Goal: Task Accomplishment & Management: Complete application form

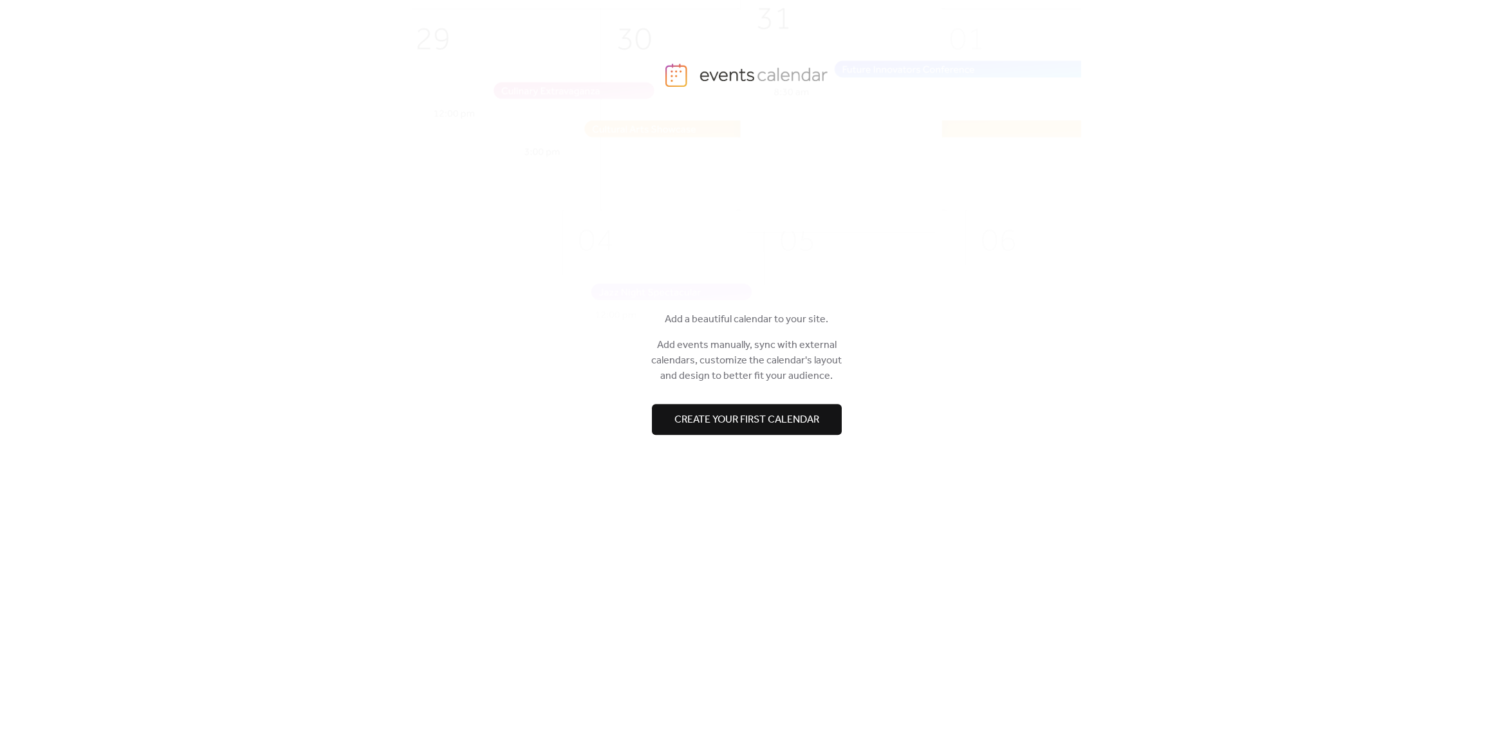
click at [726, 417] on span "Create your first calendar" at bounding box center [746, 419] width 145 height 15
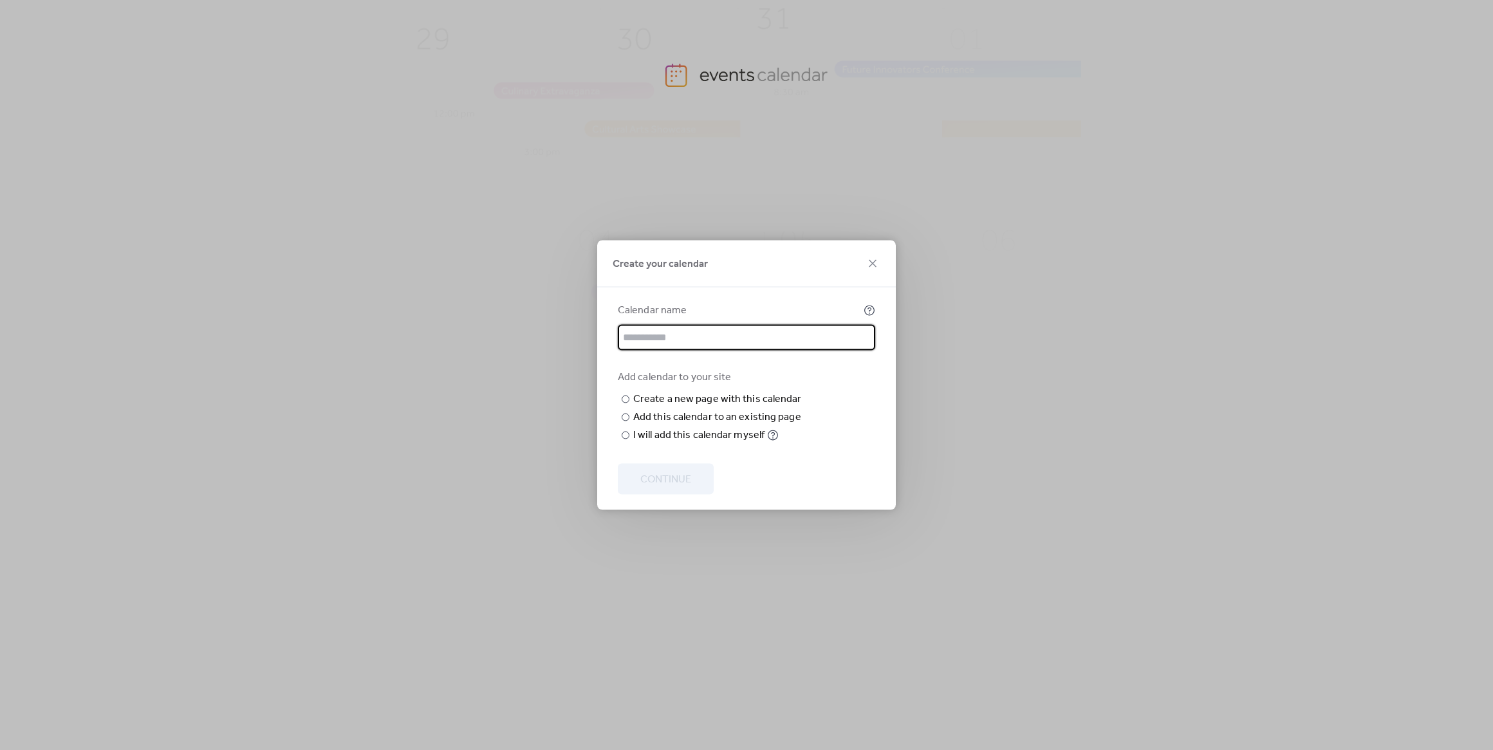
click at [685, 325] on input "text" at bounding box center [746, 338] width 257 height 26
type input "**********"
click at [672, 425] on div "Add this calendar to an existing page" at bounding box center [717, 417] width 168 height 15
click at [0, 0] on span "Choose page" at bounding box center [0, 0] width 0 height 0
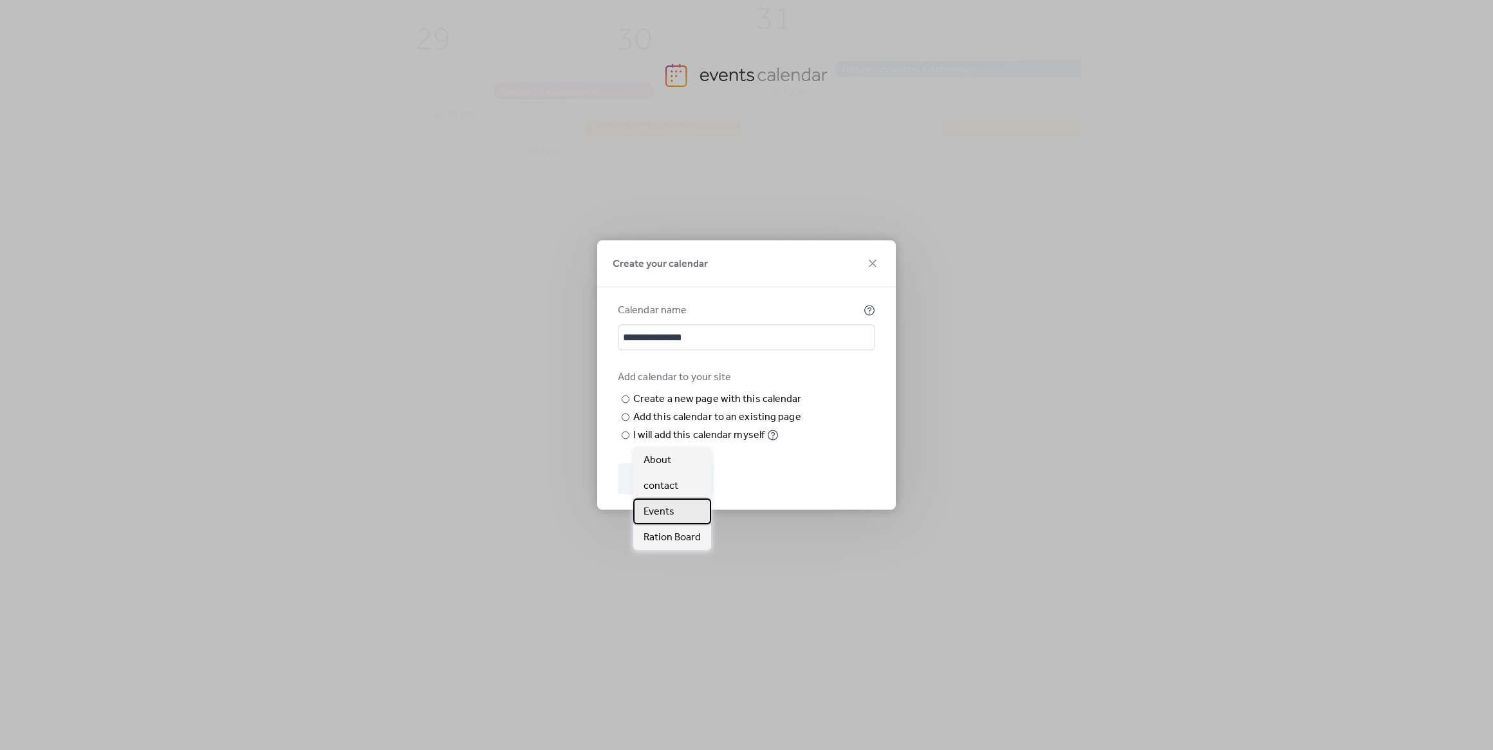
click at [674, 515] on div "Events" at bounding box center [672, 512] width 78 height 26
click at [696, 495] on button "Continue" at bounding box center [666, 479] width 96 height 31
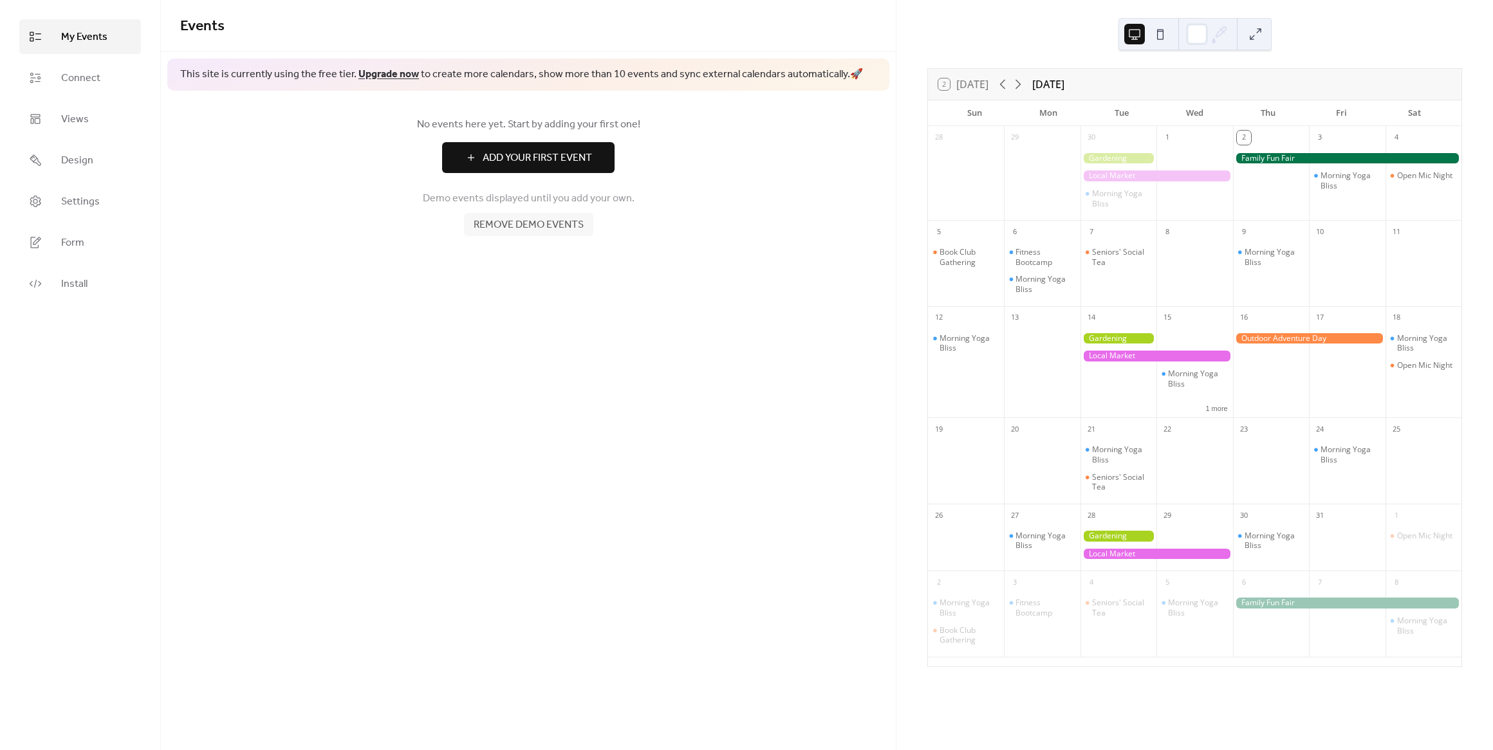
click at [528, 162] on span "Add Your First Event" at bounding box center [537, 158] width 109 height 15
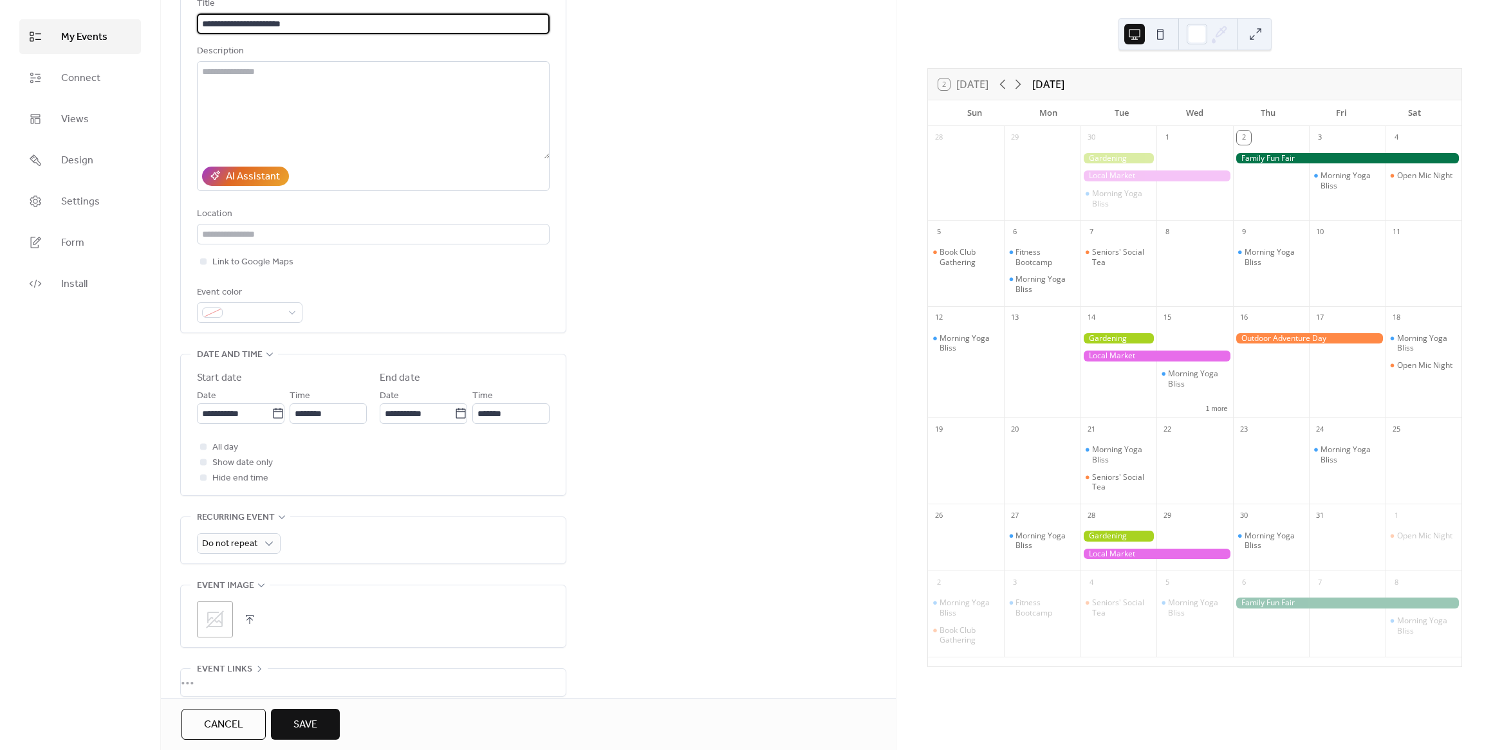
scroll to position [100, 0]
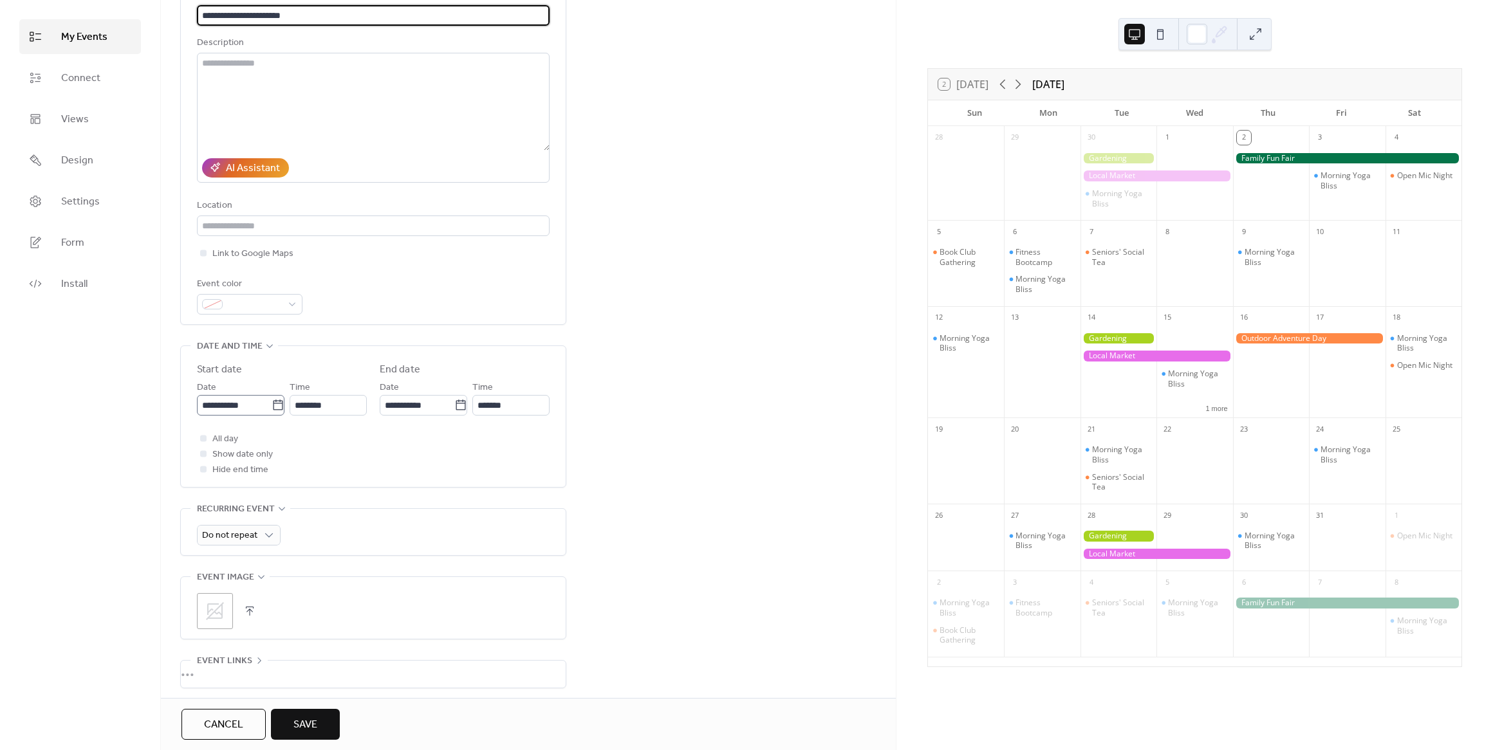
type input "**********"
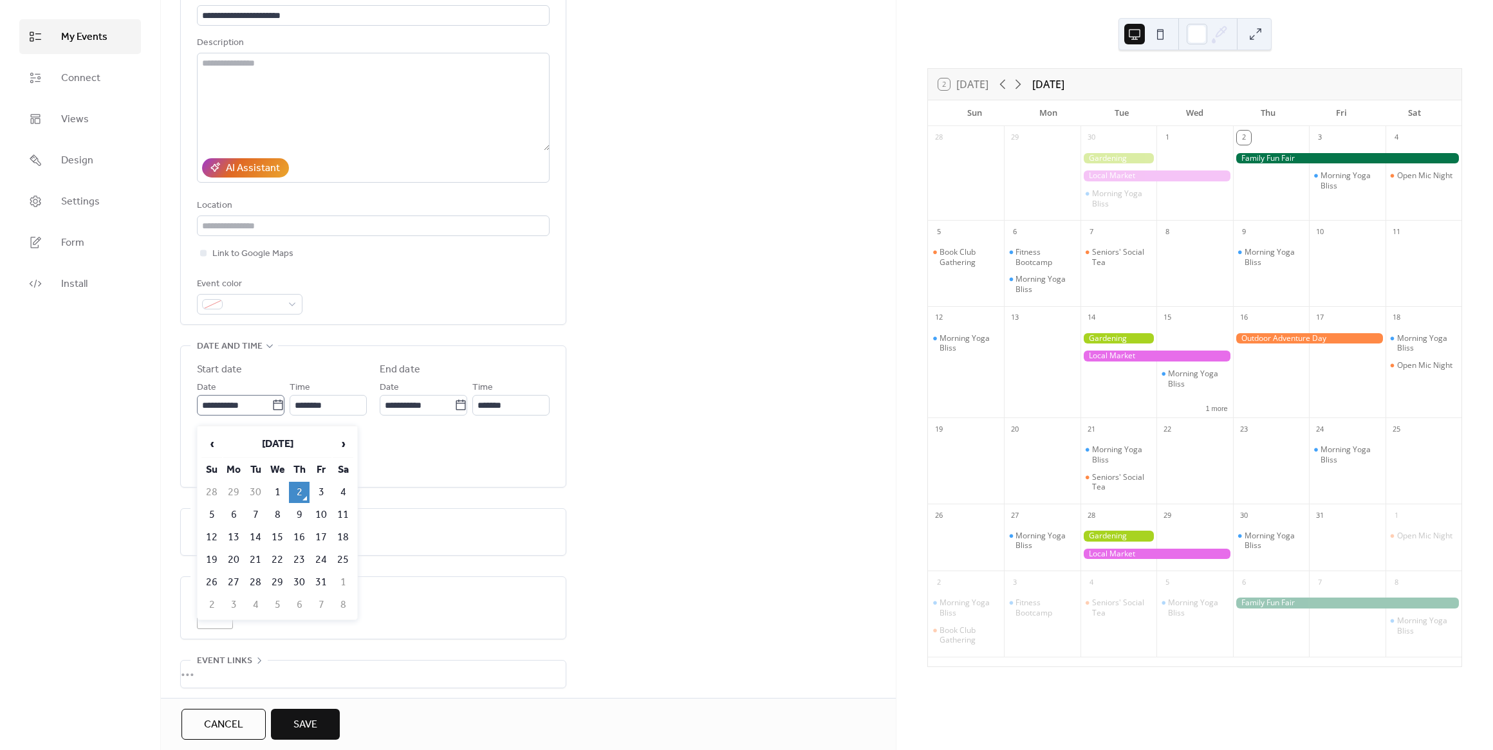
click at [277, 411] on icon at bounding box center [278, 405] width 13 height 13
click at [272, 411] on input "**********" at bounding box center [234, 405] width 75 height 21
click at [341, 500] on td "4" at bounding box center [343, 492] width 21 height 21
type input "**********"
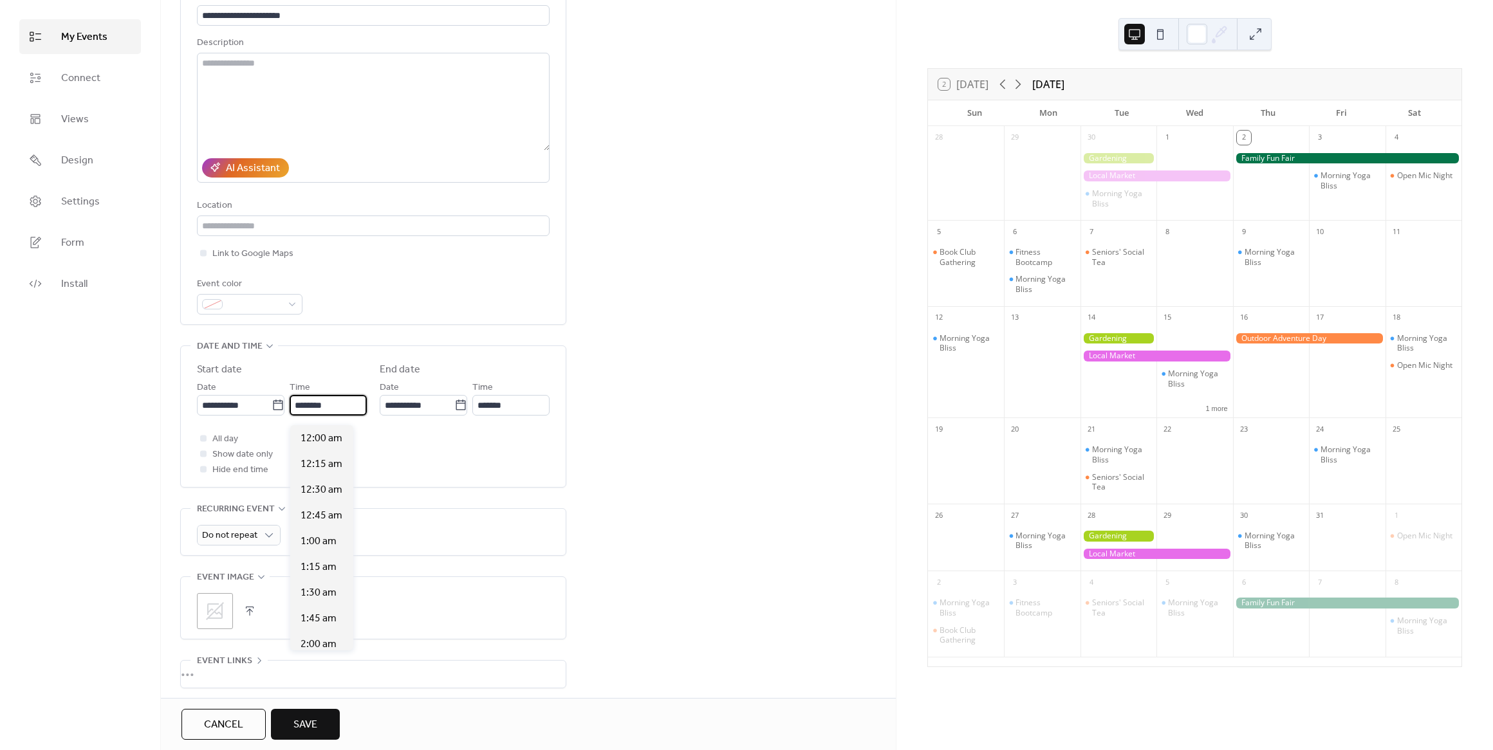
click at [331, 412] on input "********" at bounding box center [328, 405] width 77 height 21
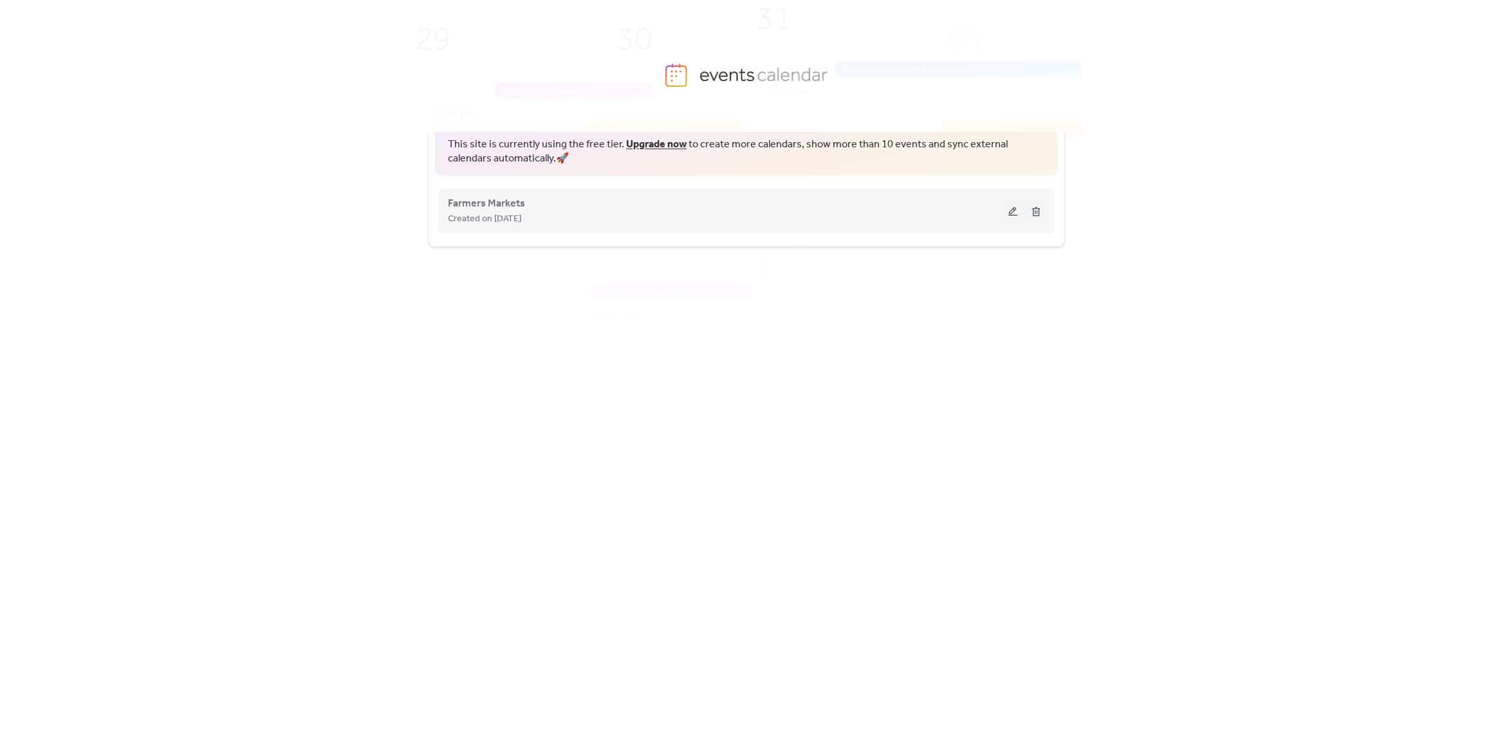
click at [1007, 212] on button at bounding box center [1013, 210] width 18 height 19
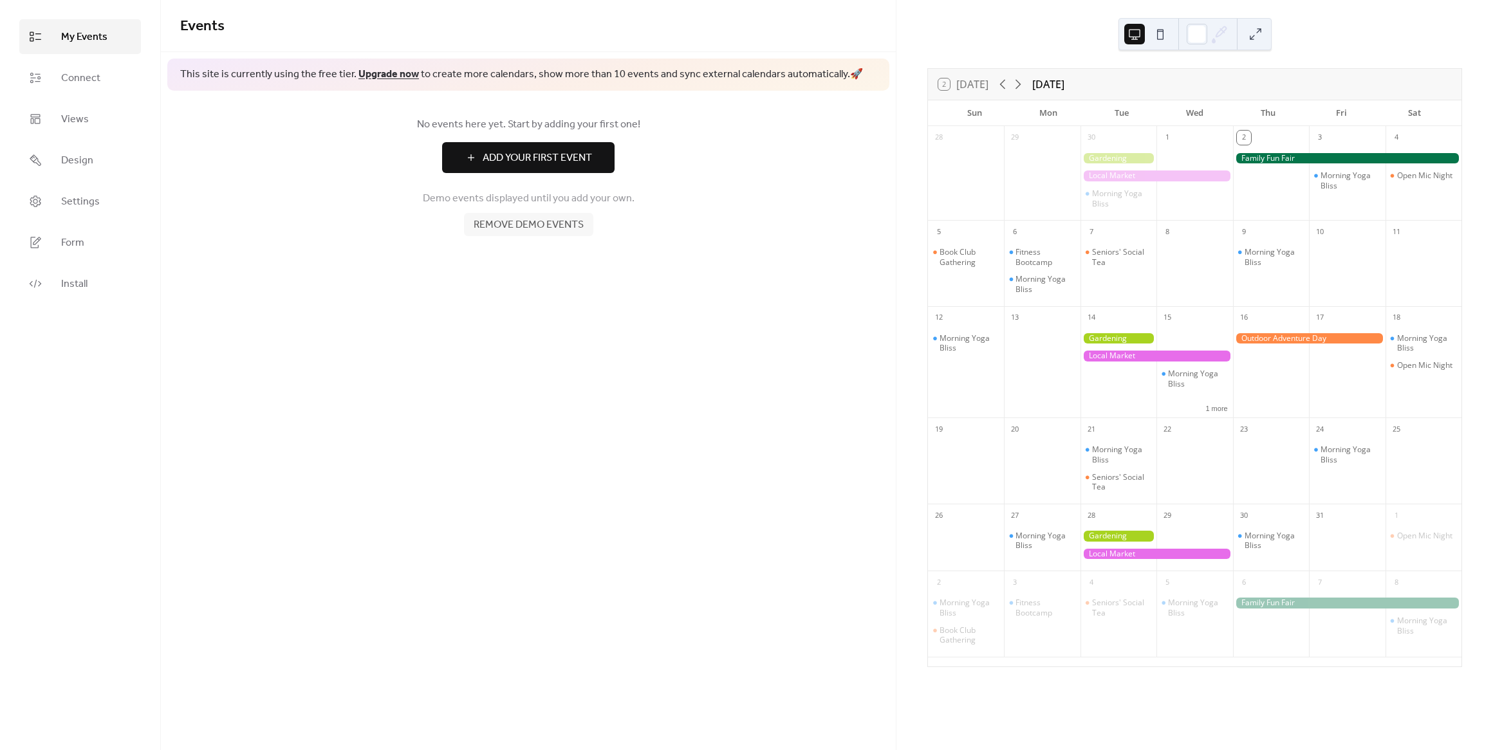
click at [539, 156] on span "Add Your First Event" at bounding box center [537, 158] width 109 height 15
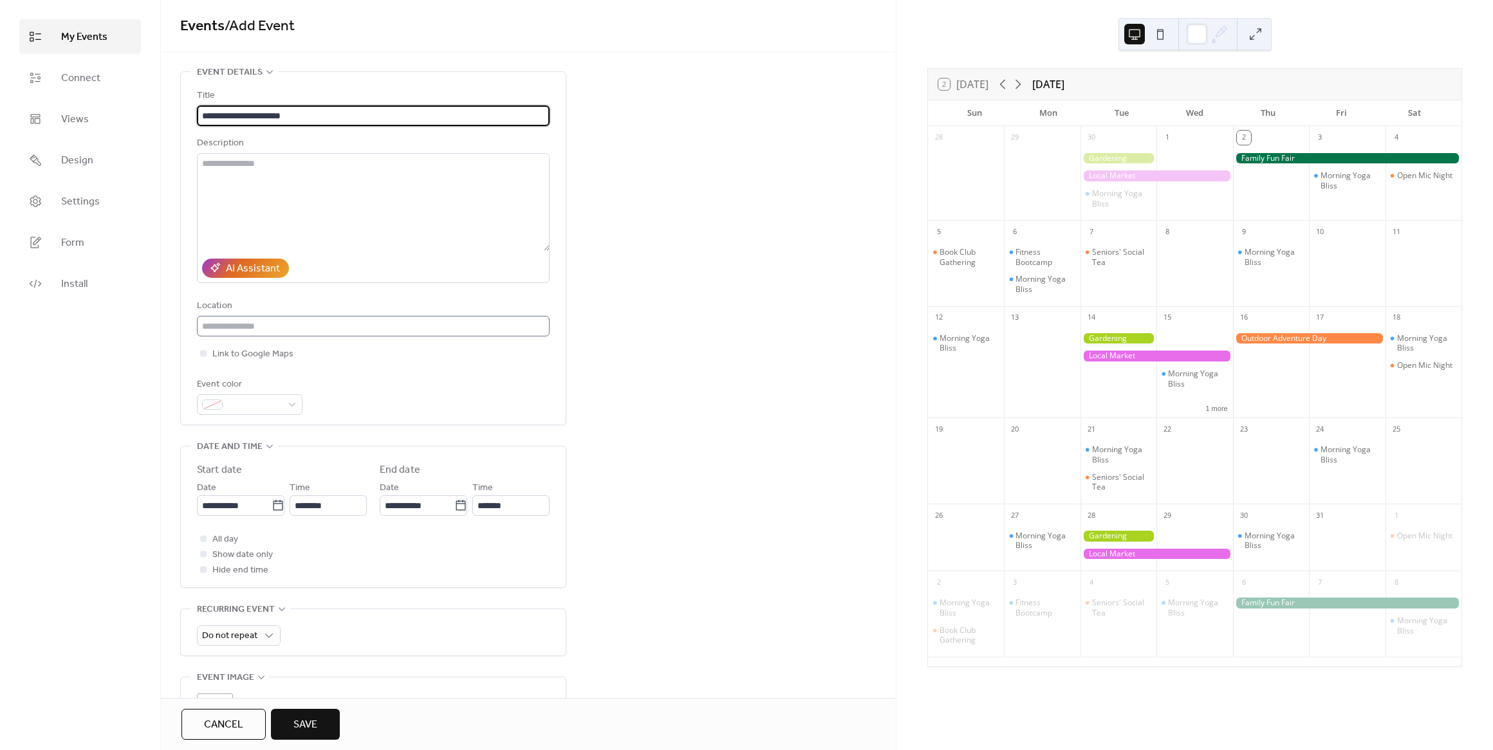
type input "**********"
click at [356, 325] on input "text" at bounding box center [373, 326] width 353 height 21
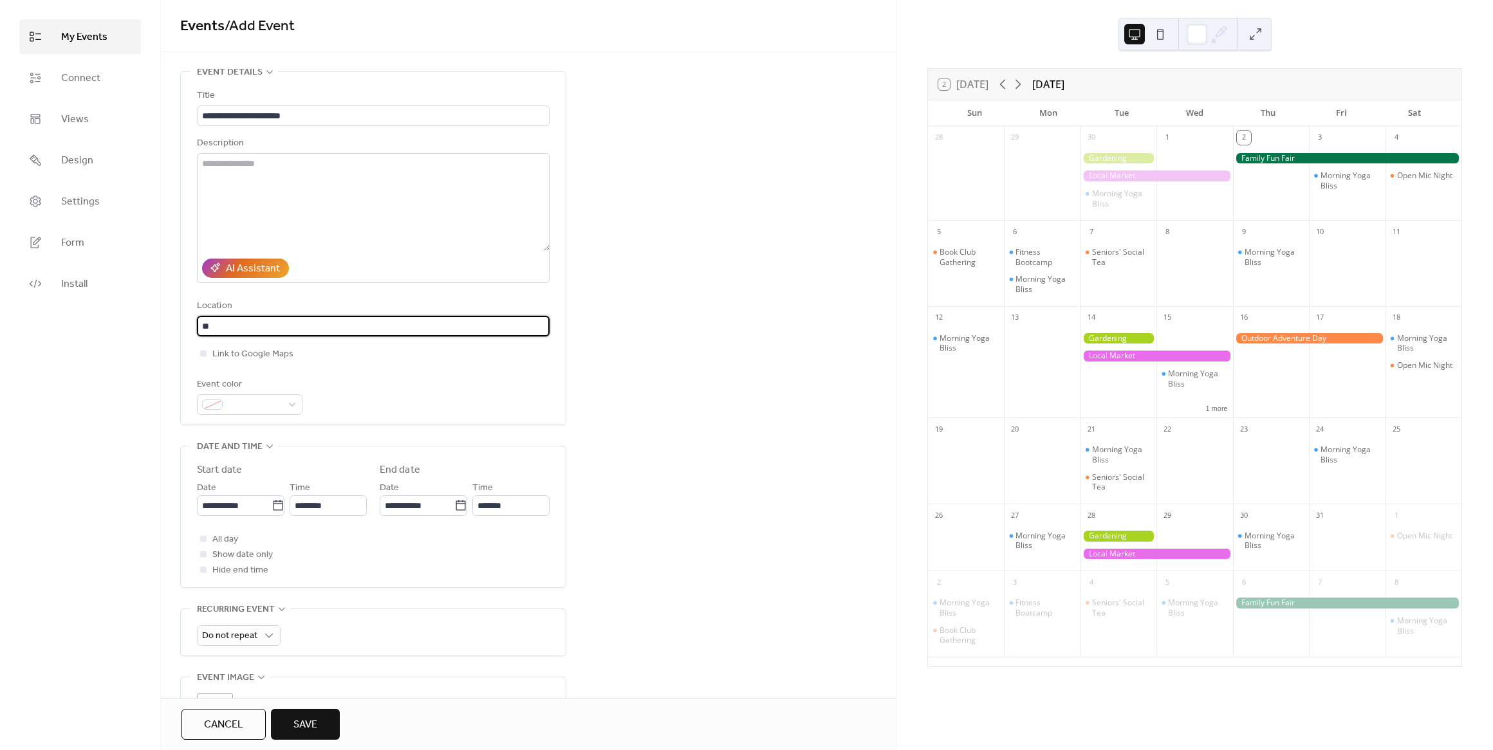
type input "*"
click at [266, 503] on input "**********" at bounding box center [234, 505] width 75 height 21
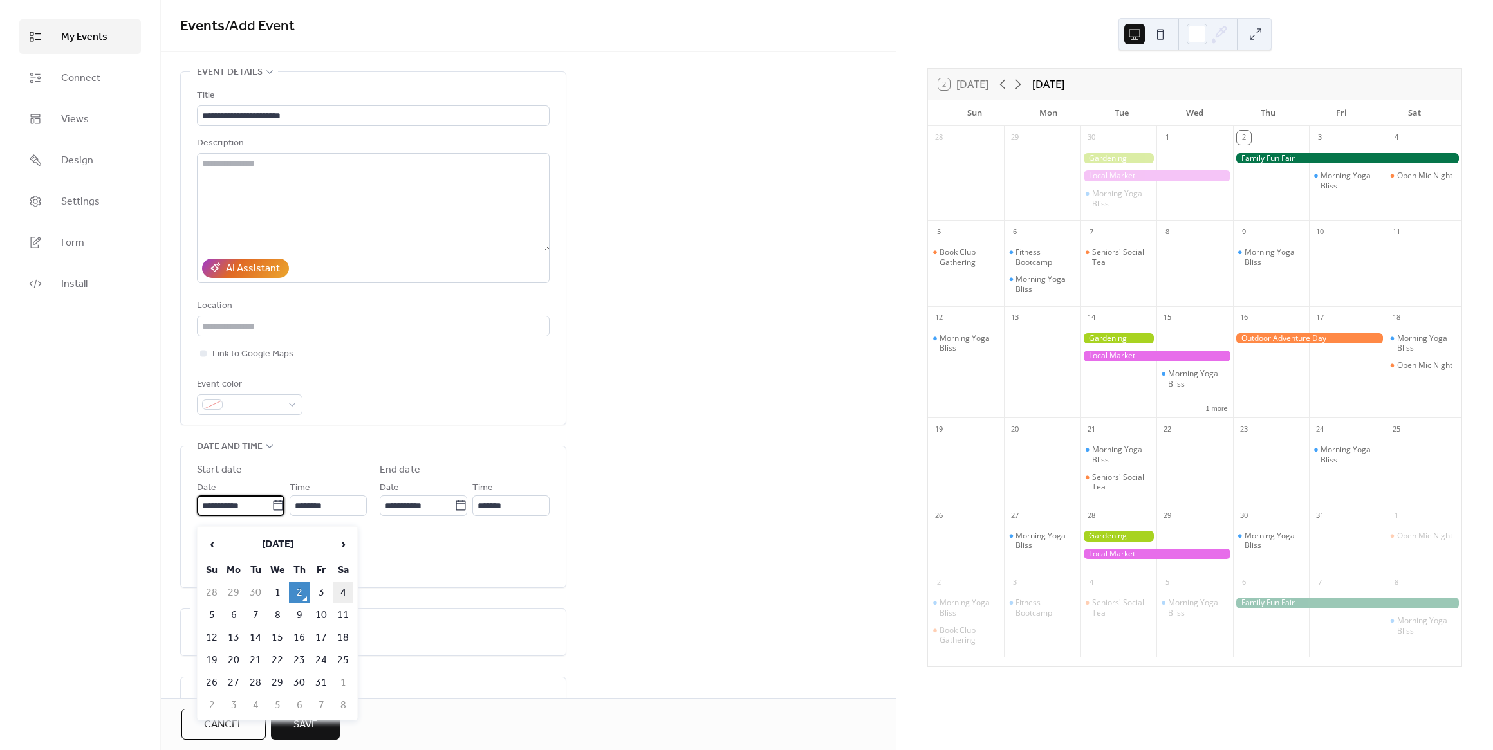
click at [344, 591] on td "4" at bounding box center [343, 592] width 21 height 21
type input "**********"
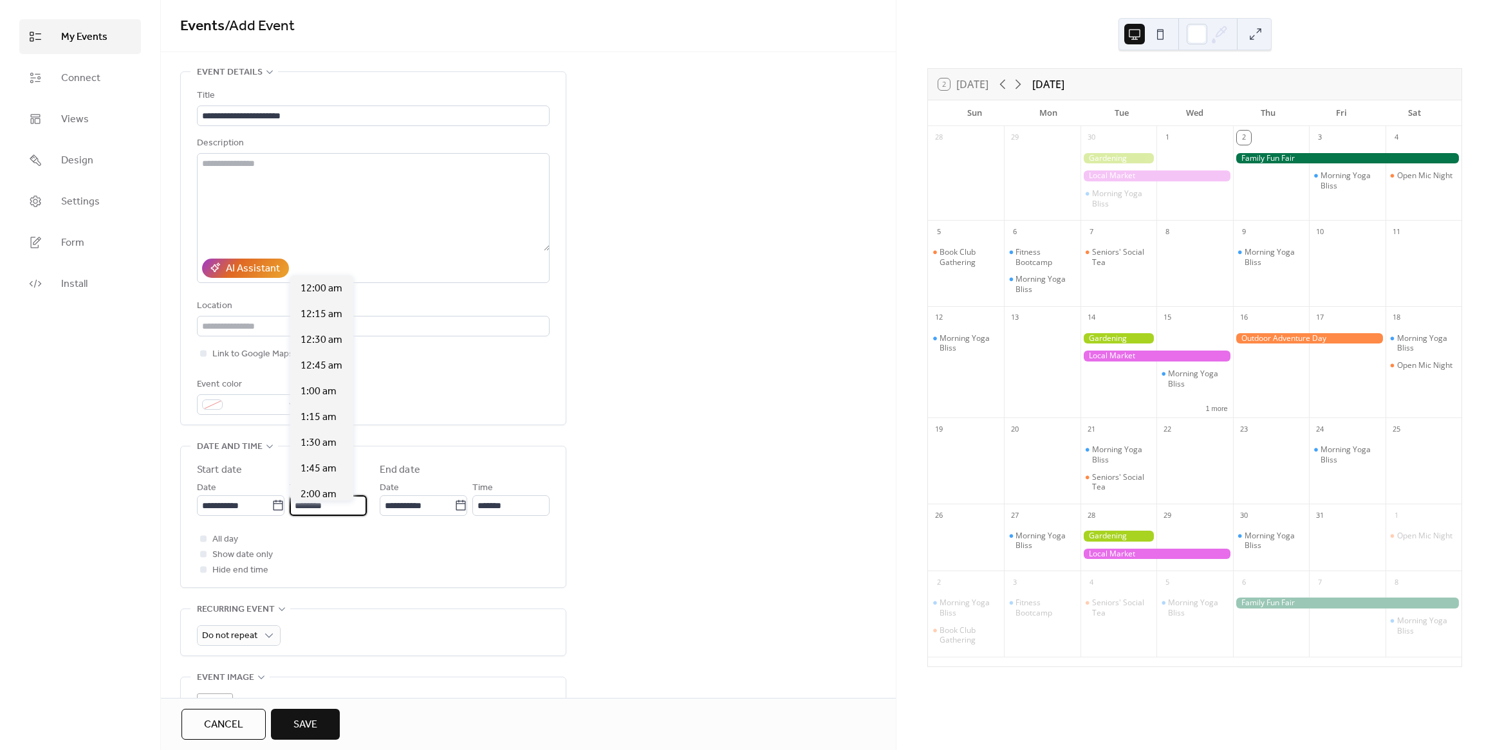
click at [333, 514] on input "********" at bounding box center [328, 505] width 77 height 21
click at [317, 343] on span "8:00 am" at bounding box center [318, 336] width 36 height 15
type input "*******"
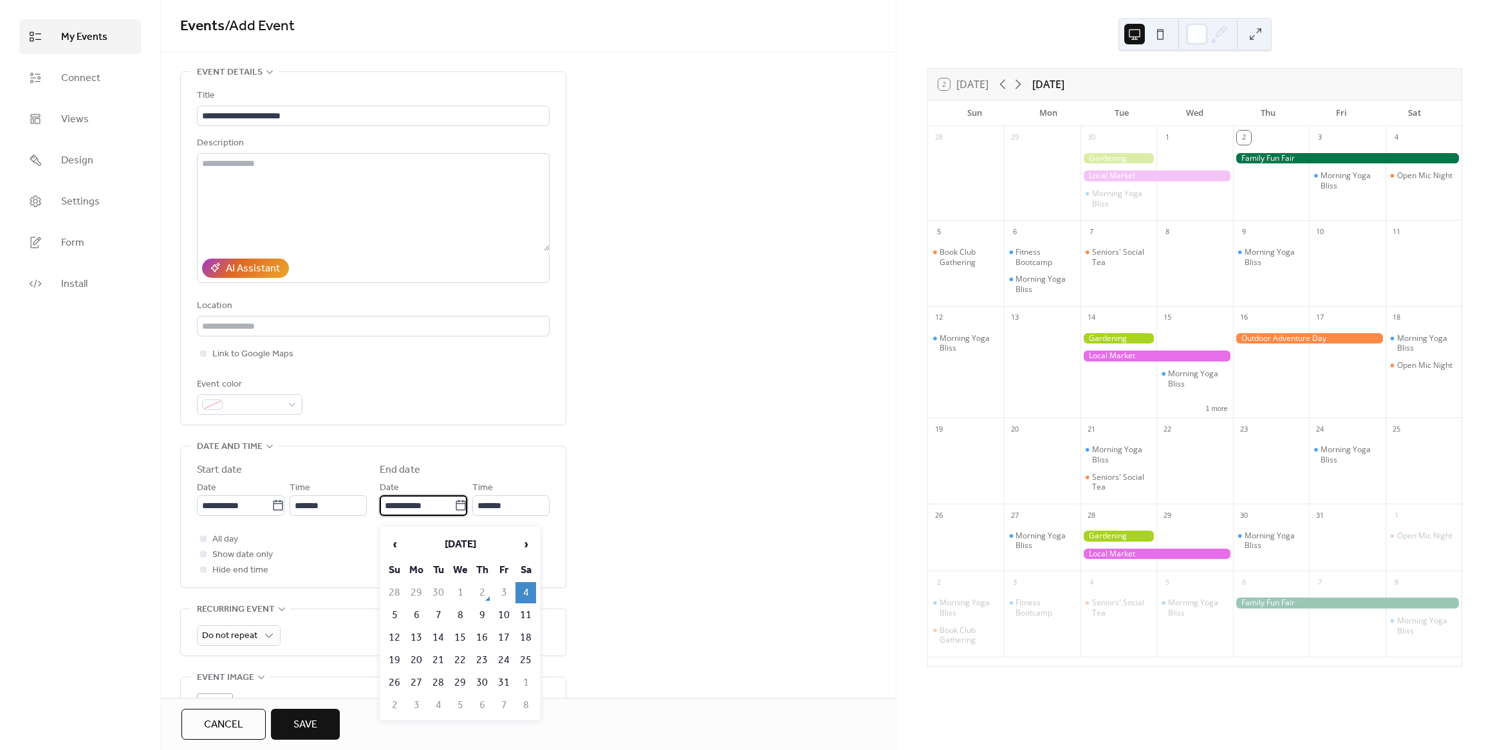
click at [420, 504] on input "**********" at bounding box center [417, 505] width 75 height 21
click at [526, 593] on td "4" at bounding box center [525, 592] width 21 height 21
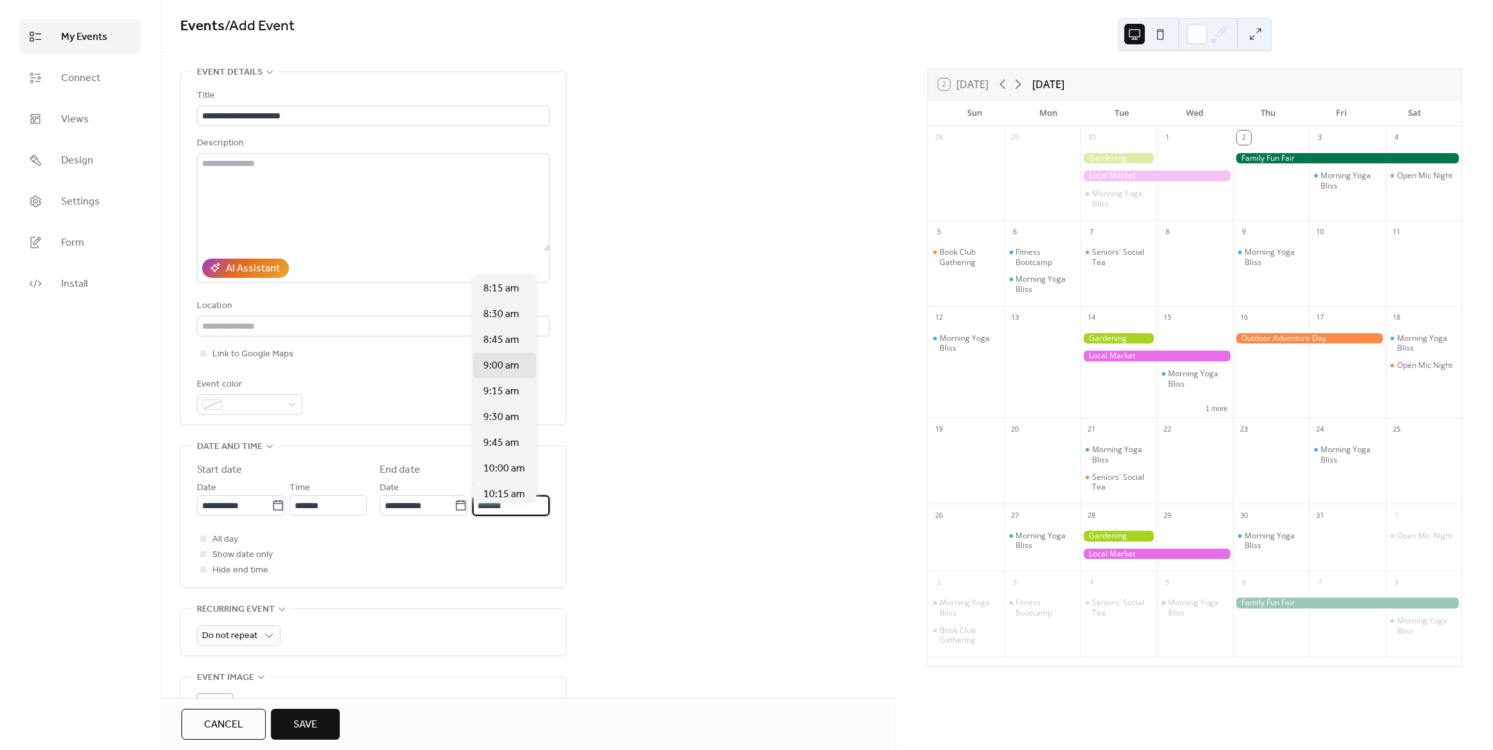
click at [510, 516] on input "*******" at bounding box center [510, 505] width 77 height 21
click at [497, 414] on span "12:00 pm" at bounding box center [504, 412] width 42 height 15
type input "********"
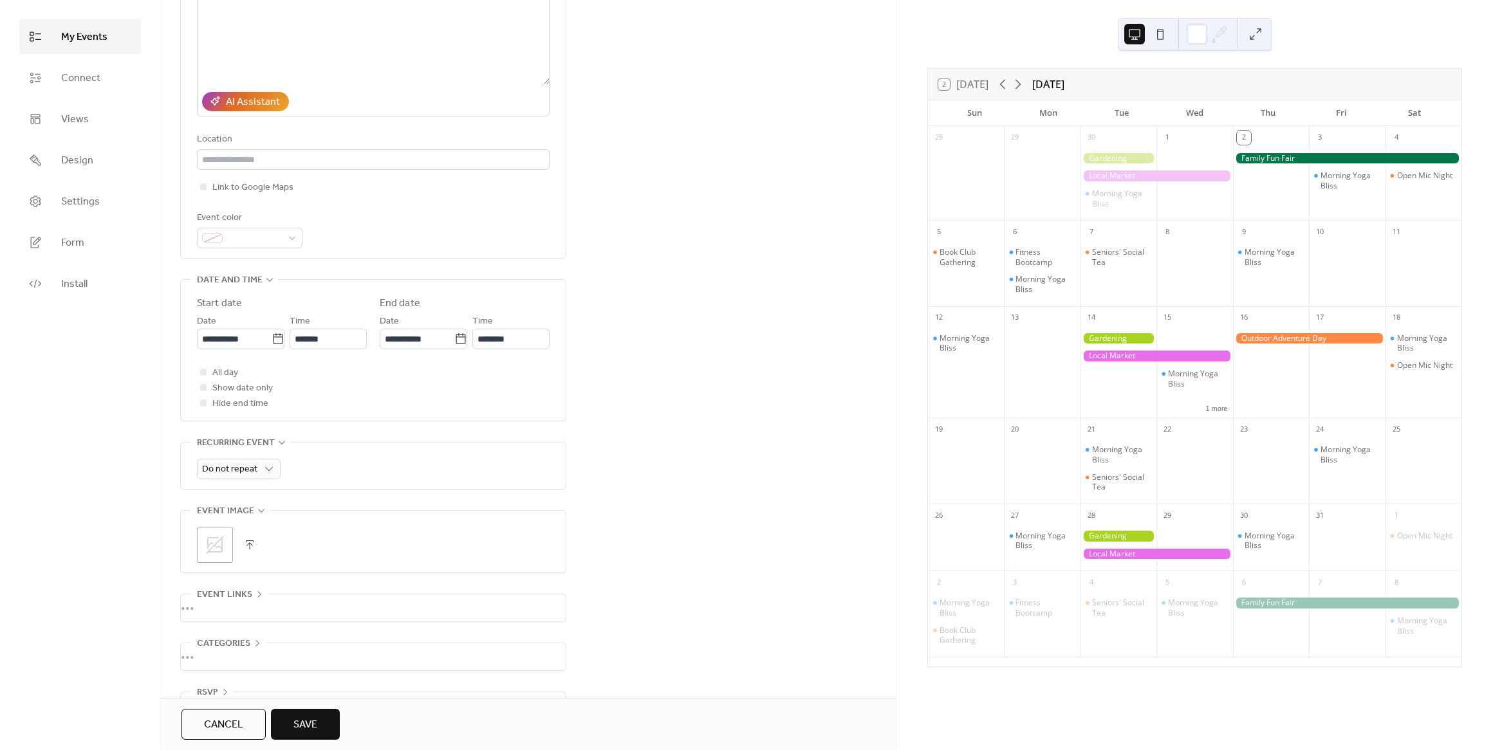
scroll to position [201, 0]
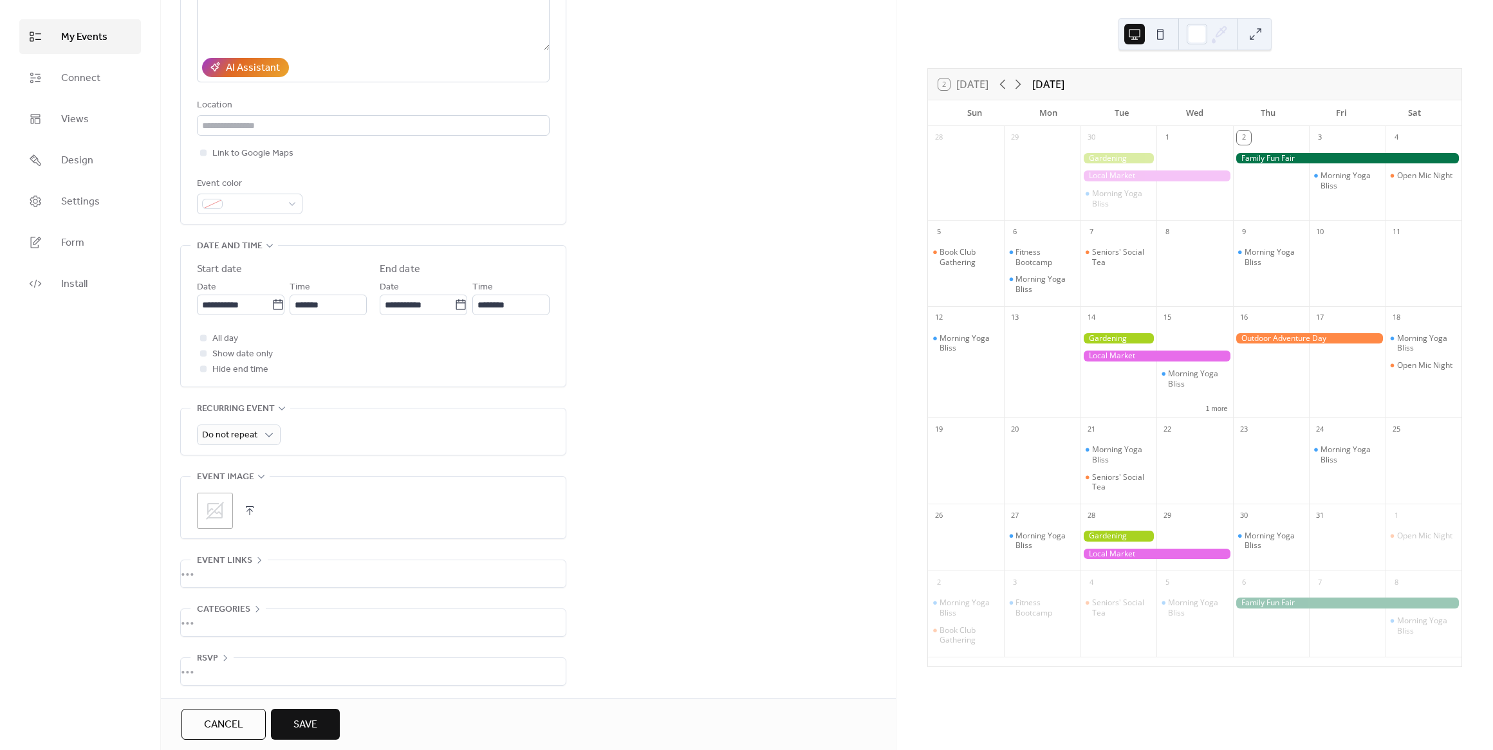
click at [209, 512] on icon at bounding box center [215, 511] width 21 height 21
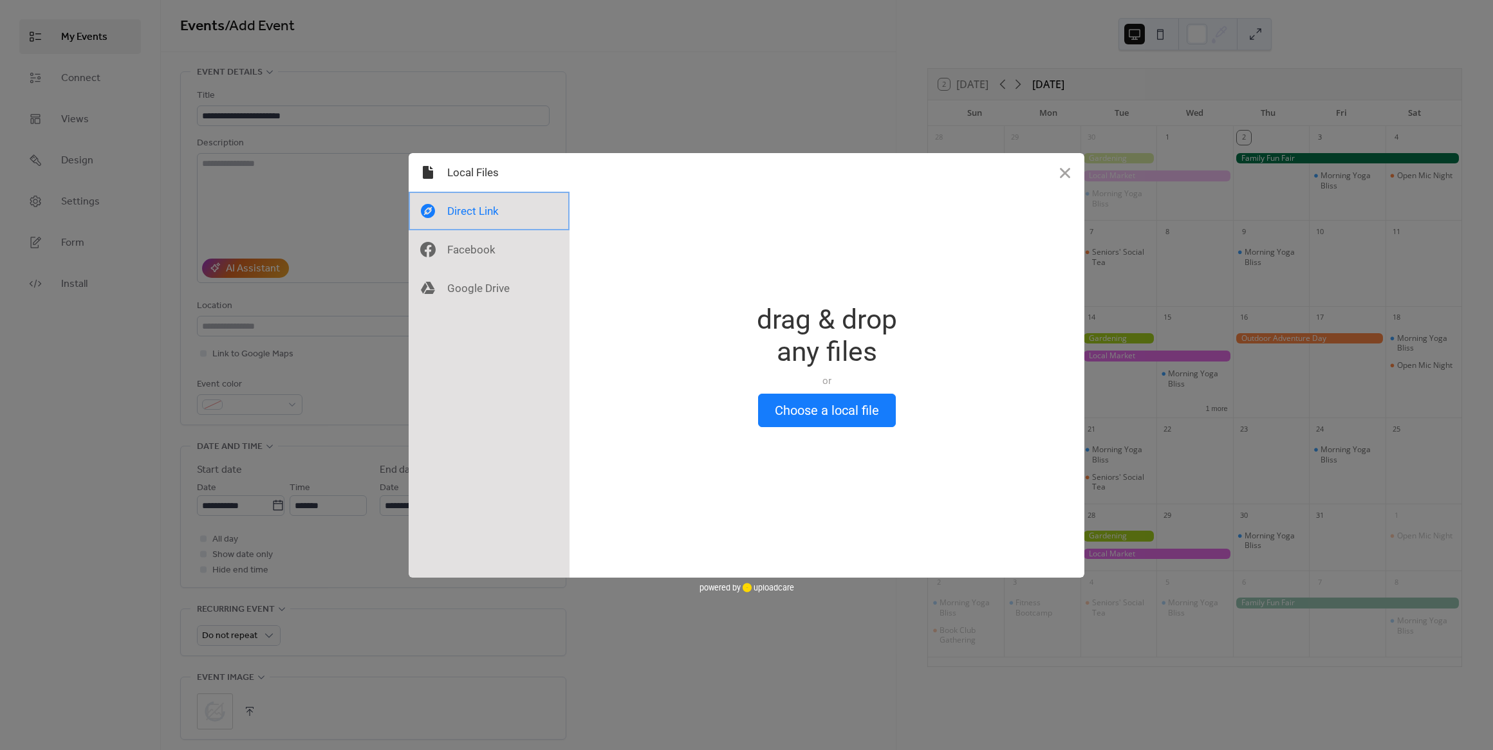
click at [466, 218] on div at bounding box center [489, 211] width 161 height 39
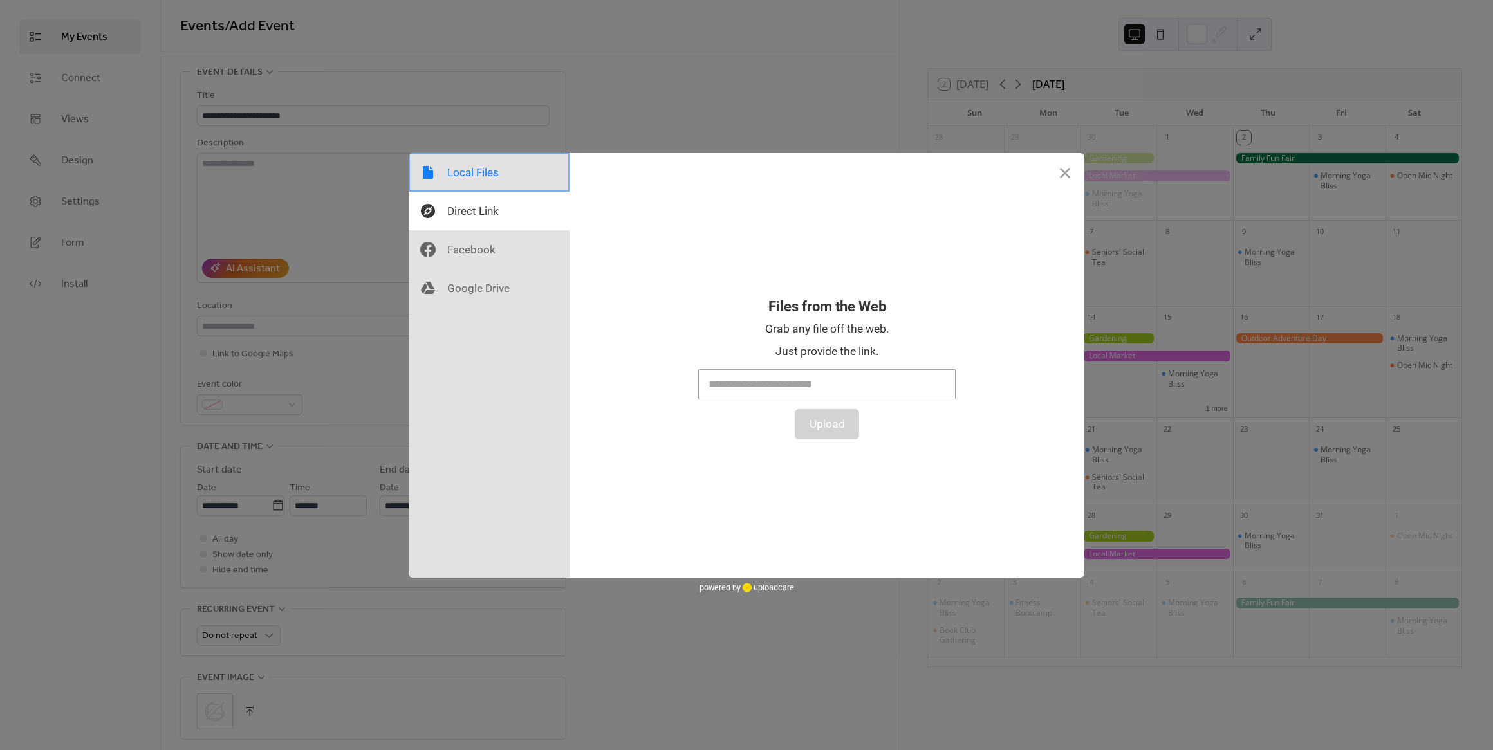
click at [457, 169] on div at bounding box center [489, 172] width 161 height 39
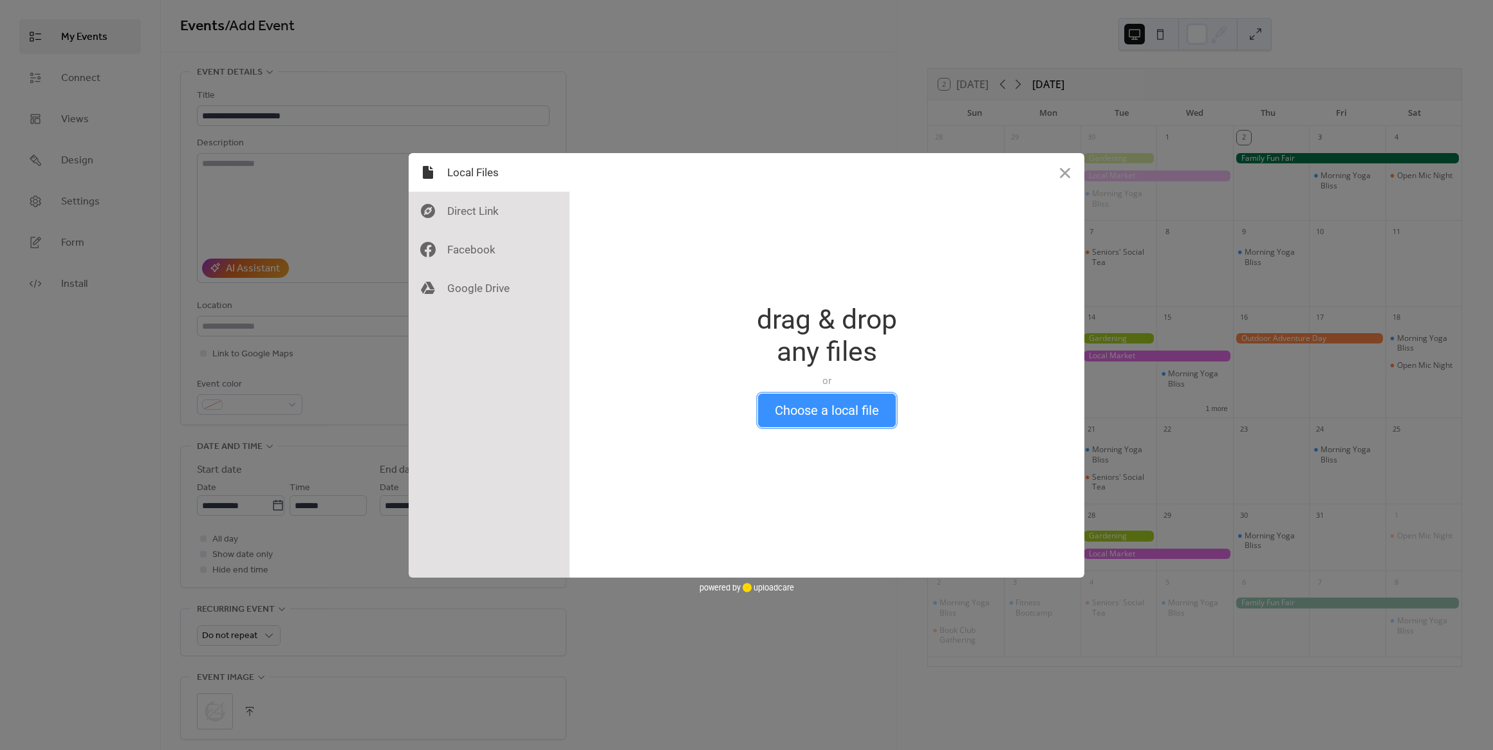
click at [775, 397] on button "Choose a local file" at bounding box center [827, 410] width 138 height 33
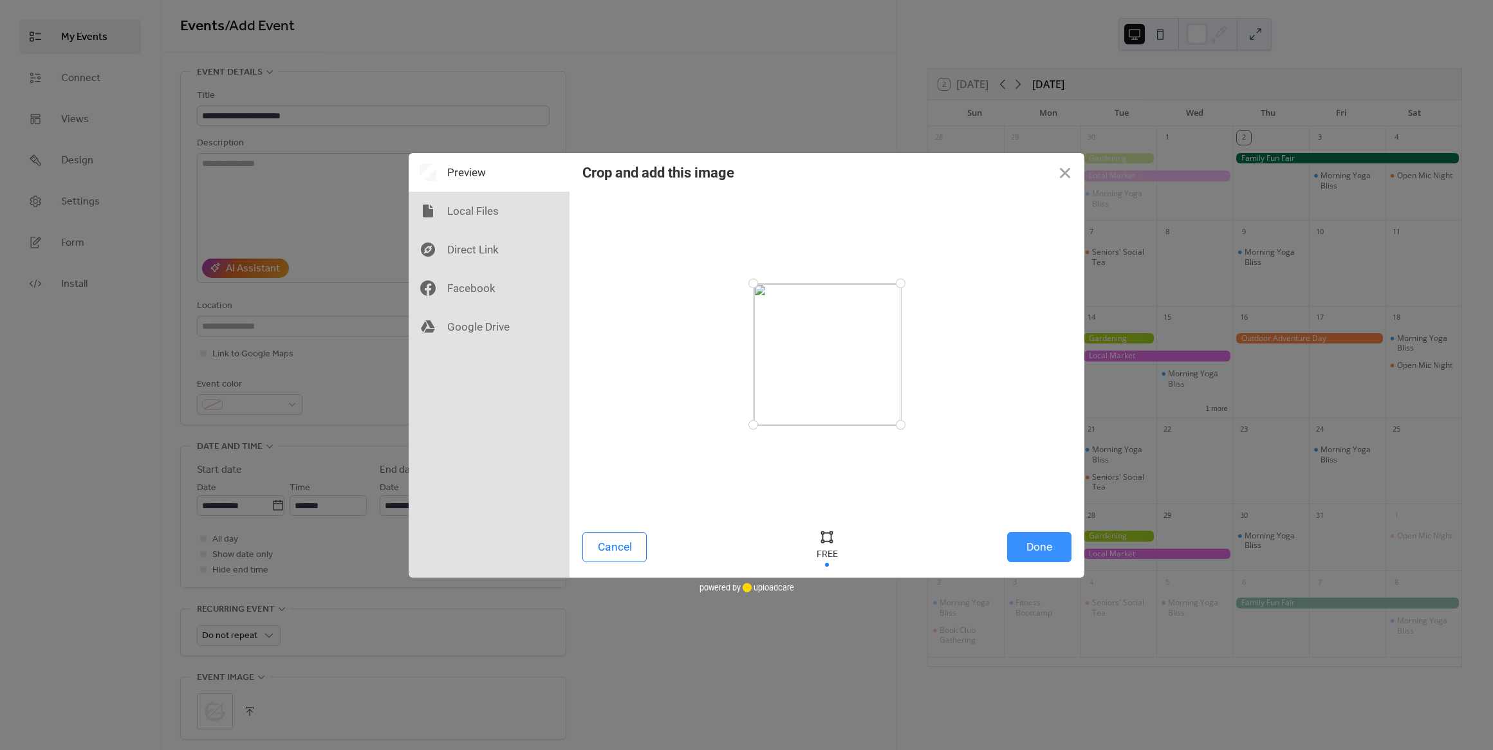
click at [1047, 546] on button "Done" at bounding box center [1039, 547] width 64 height 30
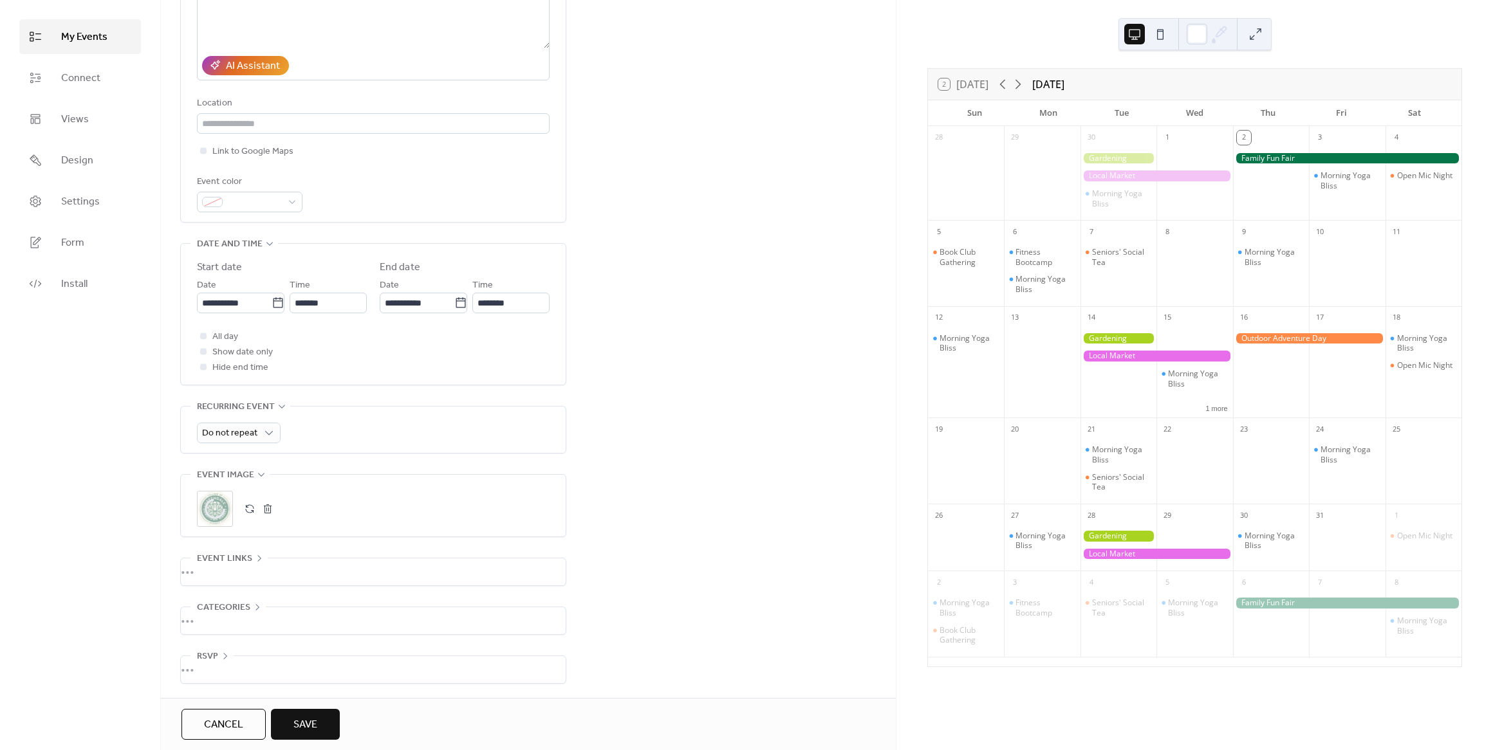
scroll to position [212, 0]
click at [232, 622] on div "•••" at bounding box center [373, 620] width 385 height 27
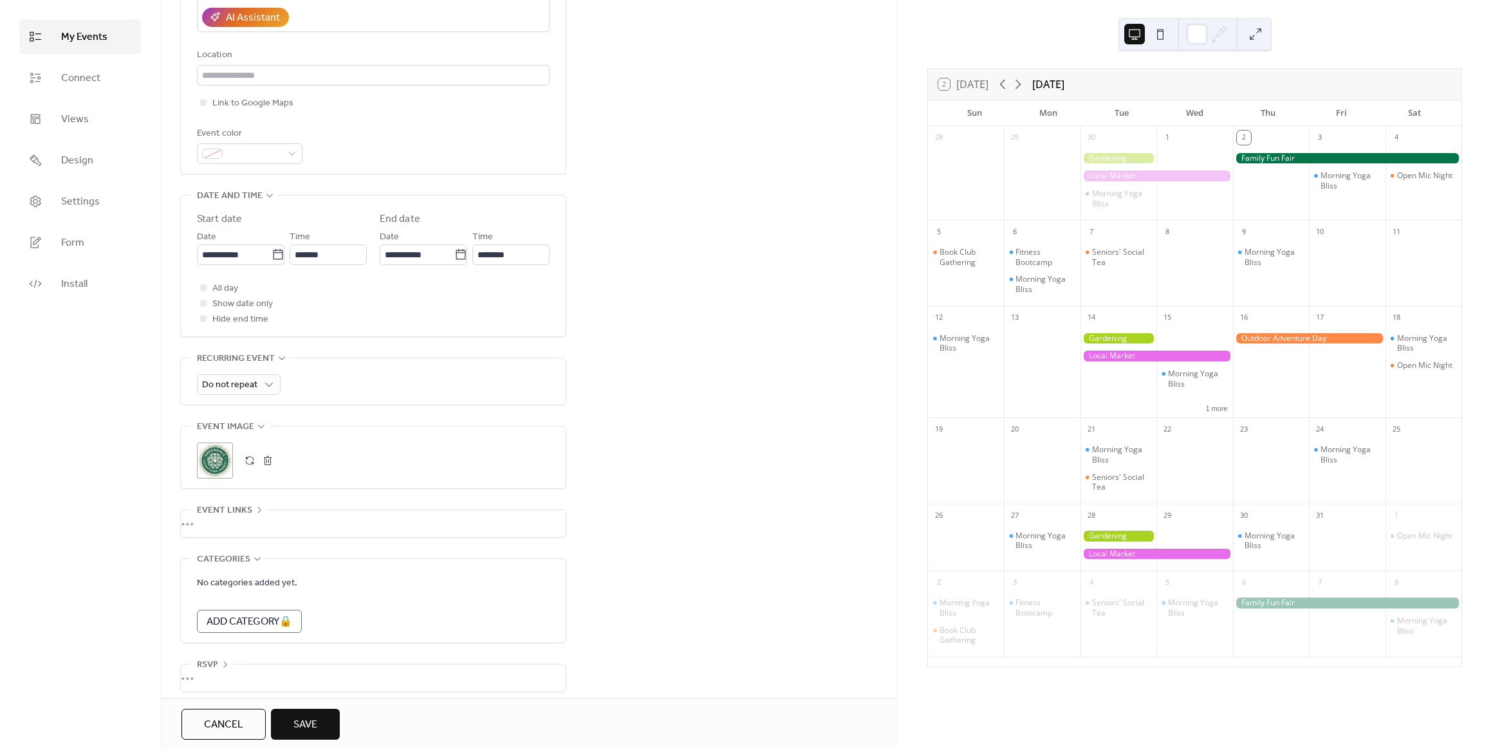
scroll to position [269, 0]
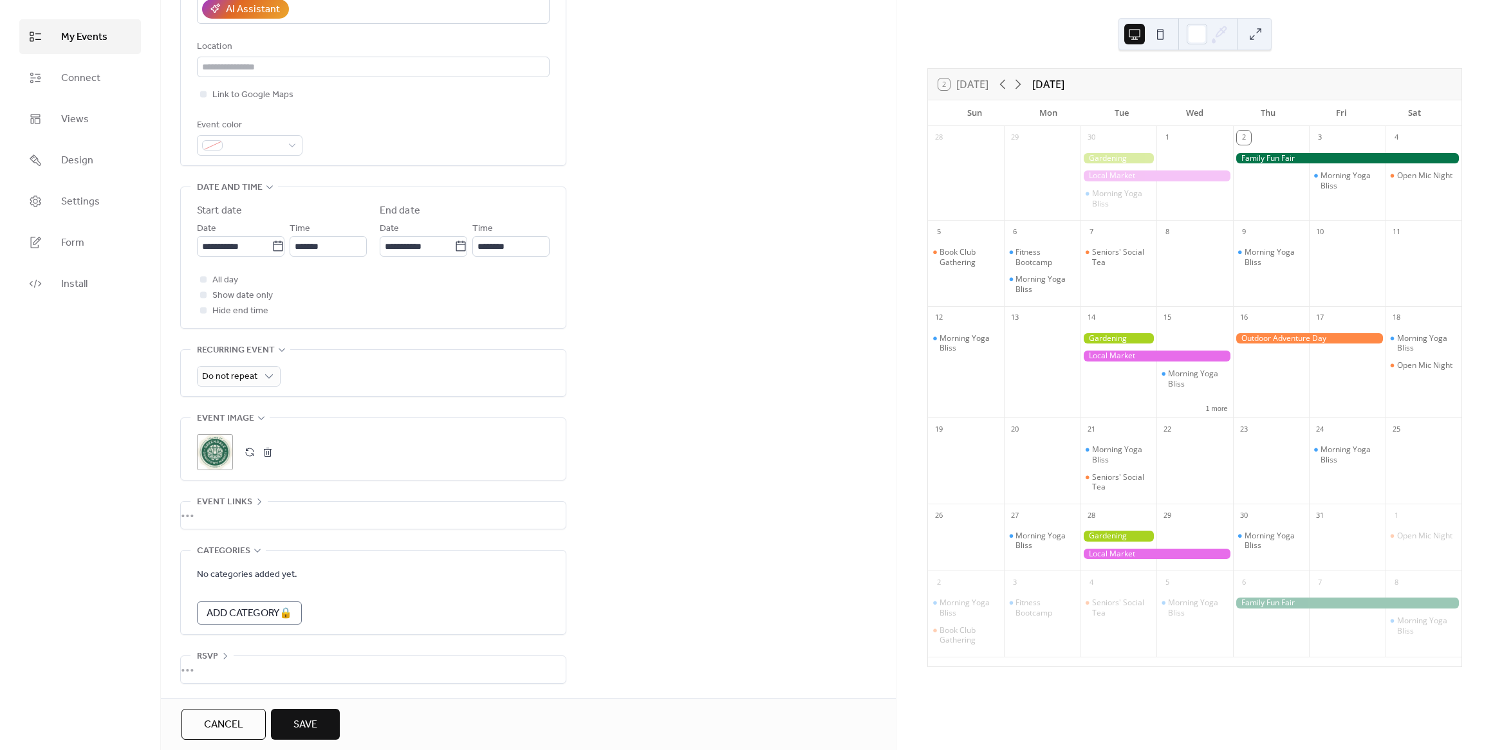
click at [313, 722] on span "Save" at bounding box center [305, 724] width 24 height 15
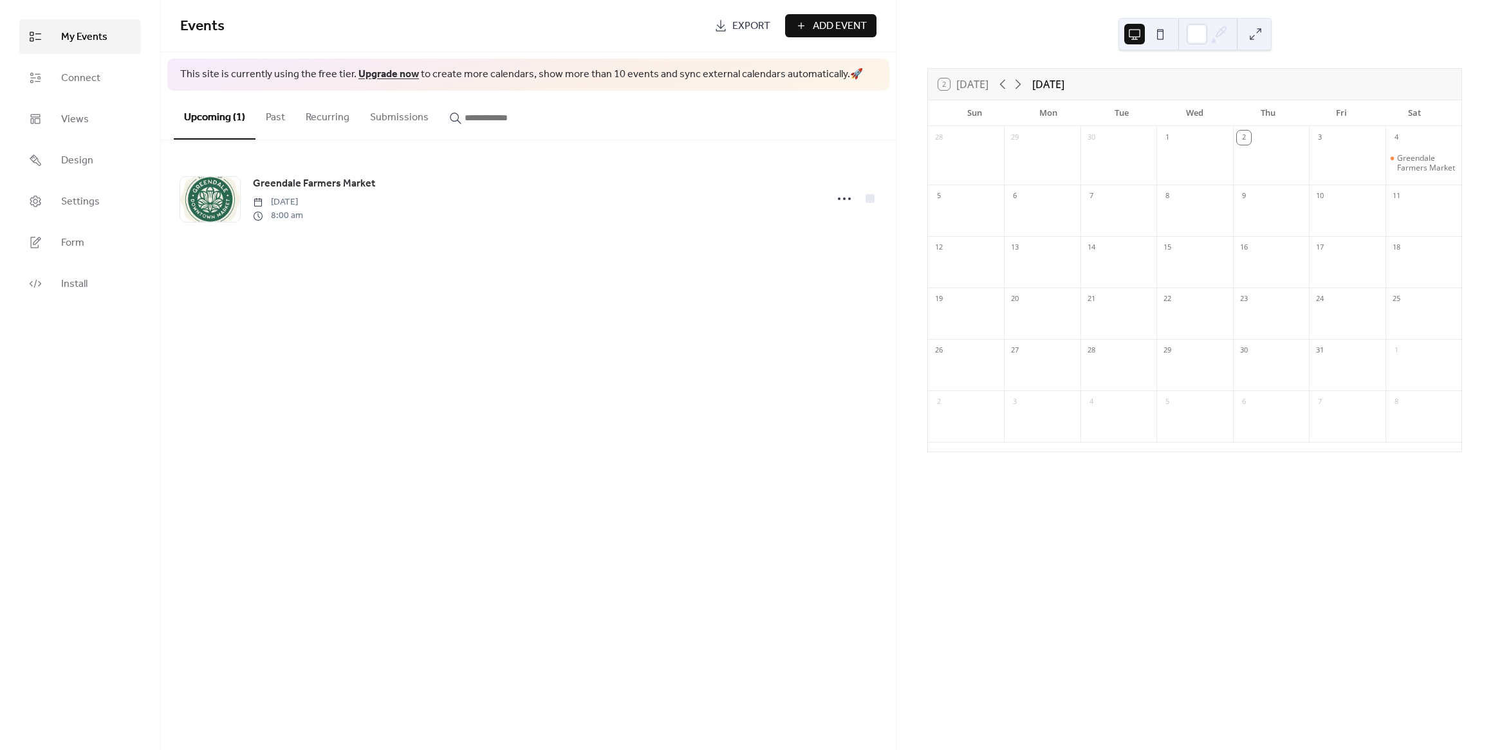
click at [267, 122] on button "Past" at bounding box center [275, 115] width 40 height 48
click at [231, 121] on button "Upcoming (1)" at bounding box center [215, 115] width 82 height 48
click at [62, 169] on span "Design" at bounding box center [77, 160] width 32 height 15
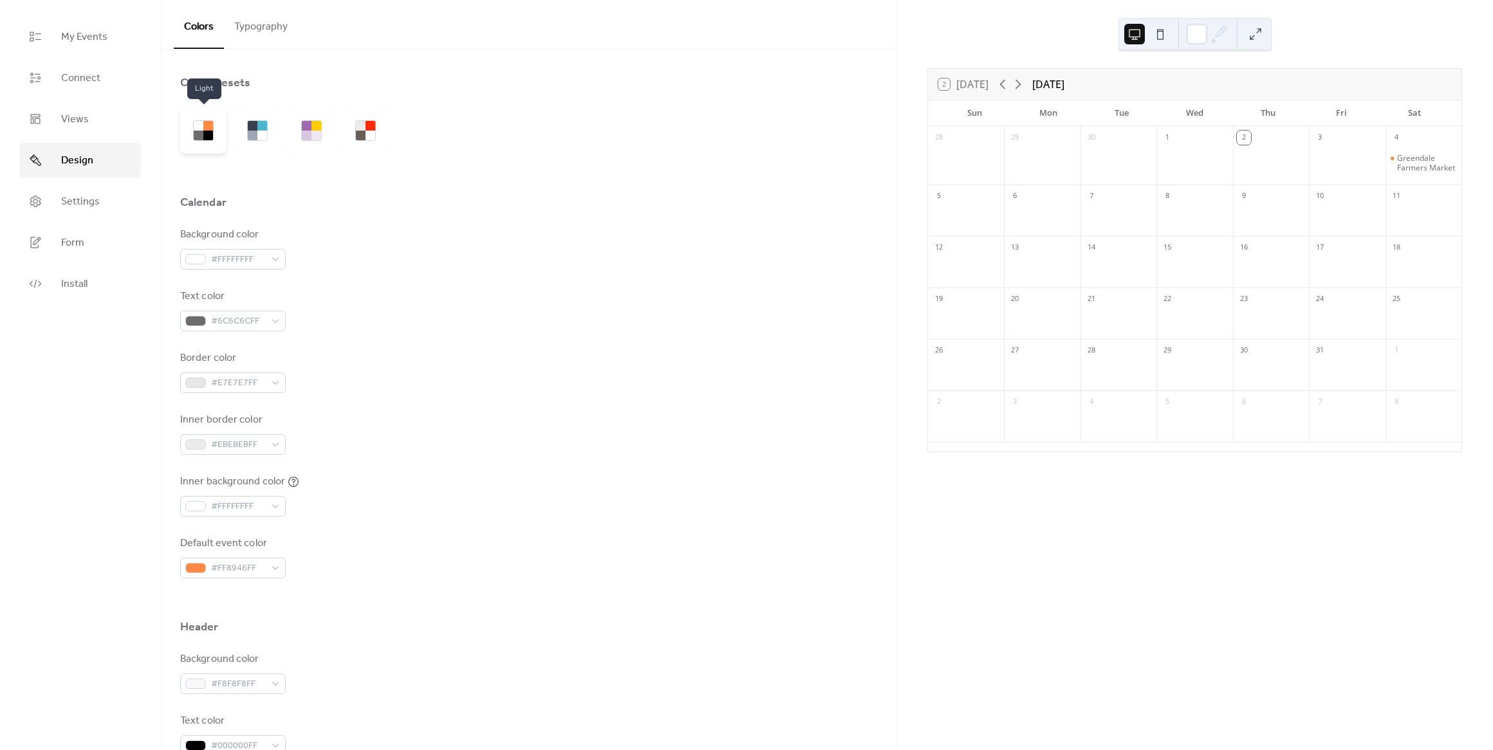
click at [218, 140] on div at bounding box center [203, 130] width 46 height 46
click at [277, 263] on div "#FFFFFFFF" at bounding box center [233, 259] width 106 height 21
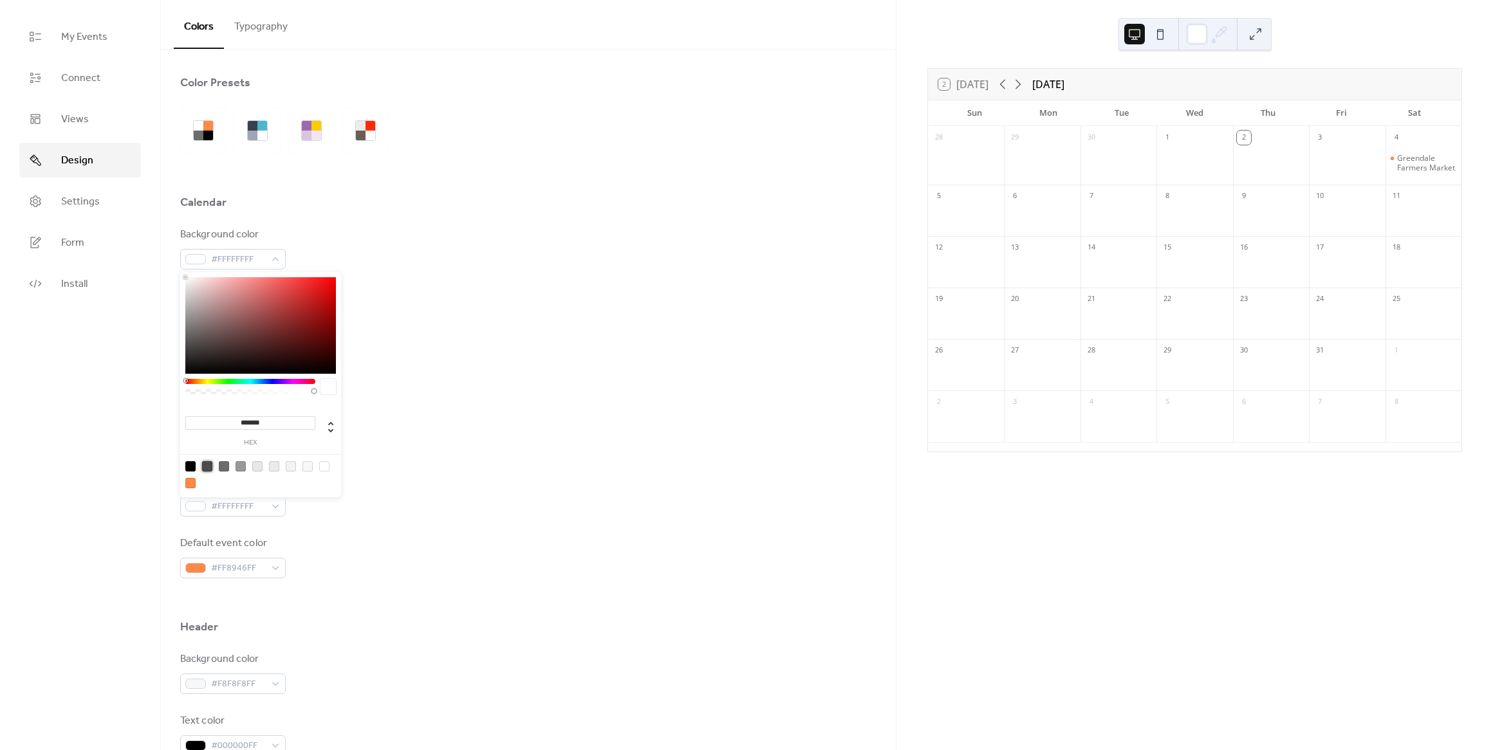
click at [207, 463] on div at bounding box center [207, 466] width 10 height 10
type input "*******"
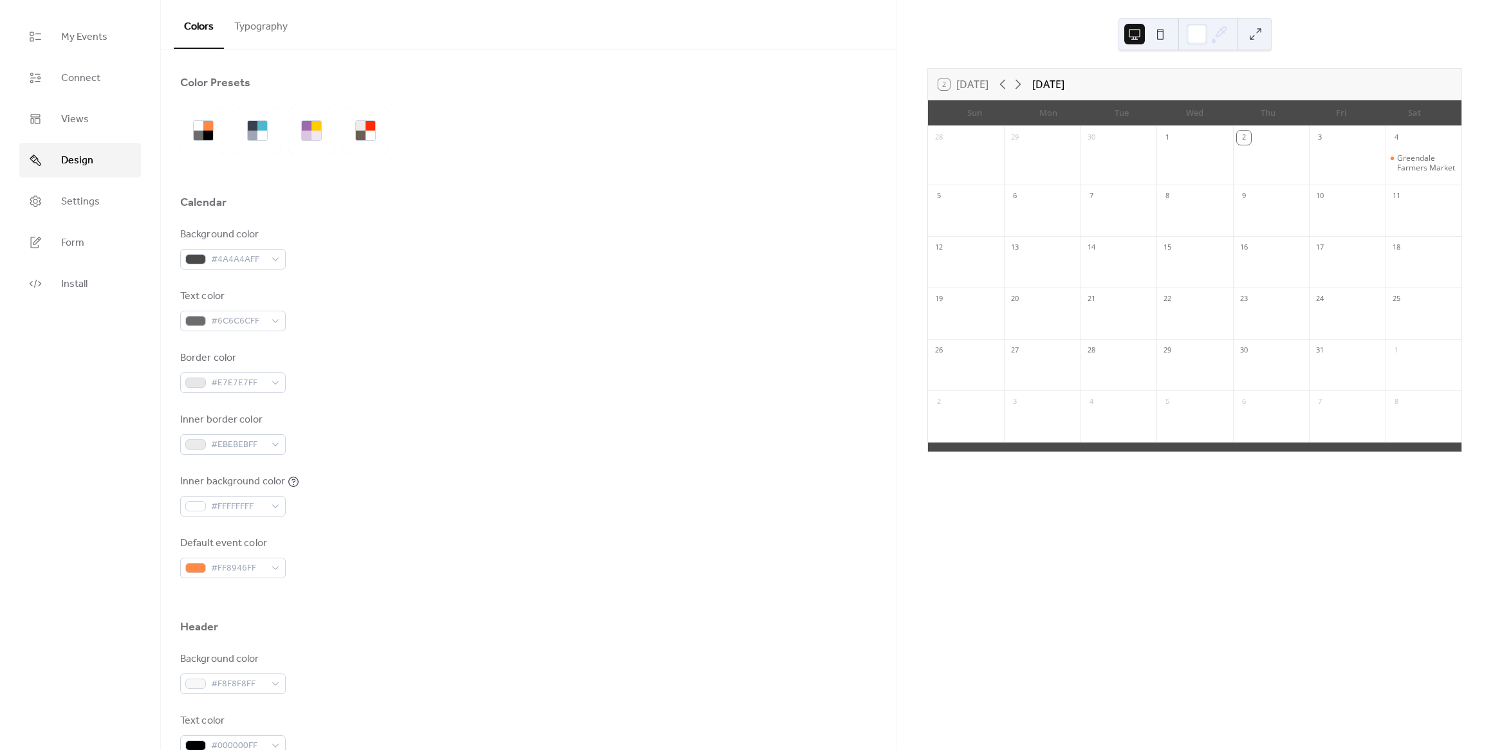
click at [454, 364] on div "Border color #E7E7E7FF" at bounding box center [528, 372] width 696 height 42
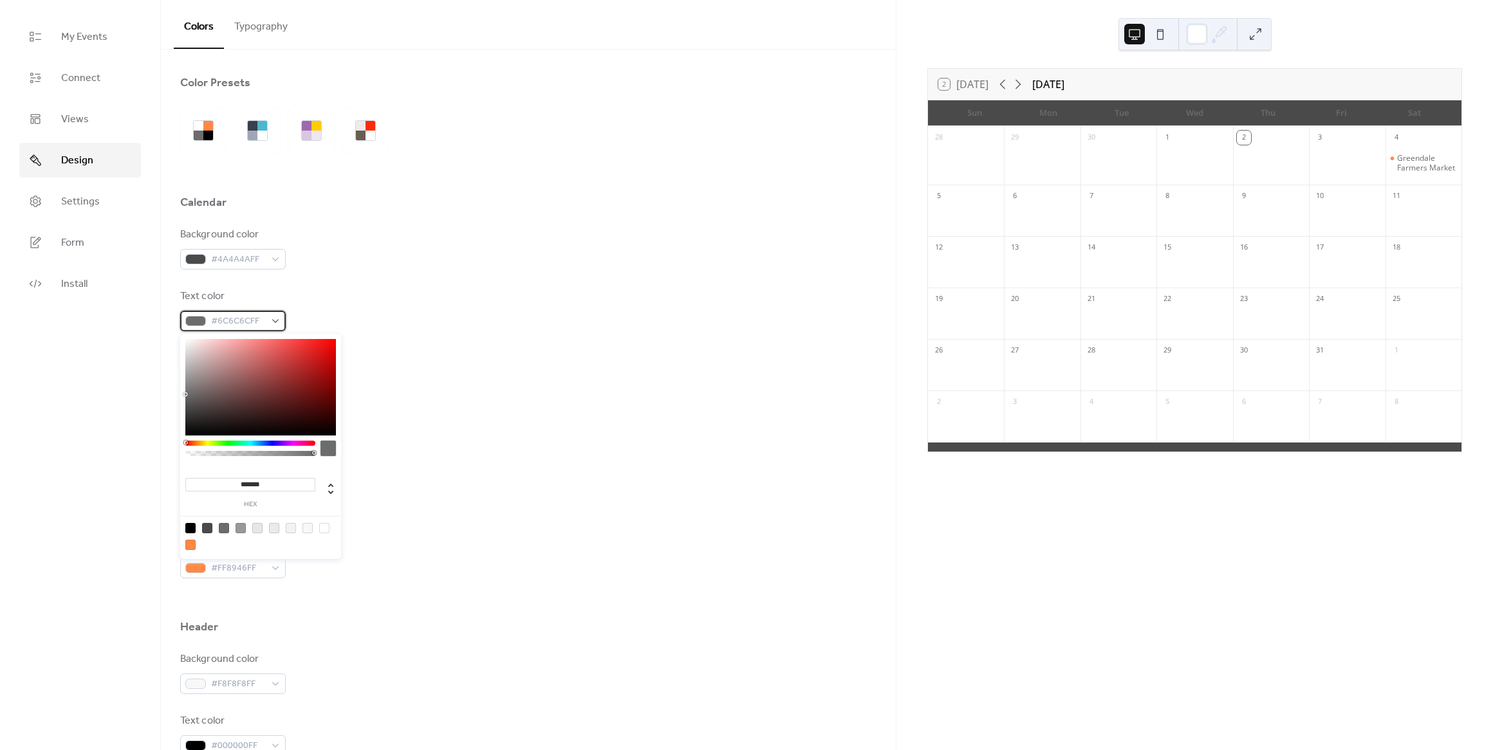
click at [266, 328] on div "#6C6C6CFF" at bounding box center [233, 321] width 106 height 21
click at [207, 444] on div at bounding box center [250, 443] width 130 height 5
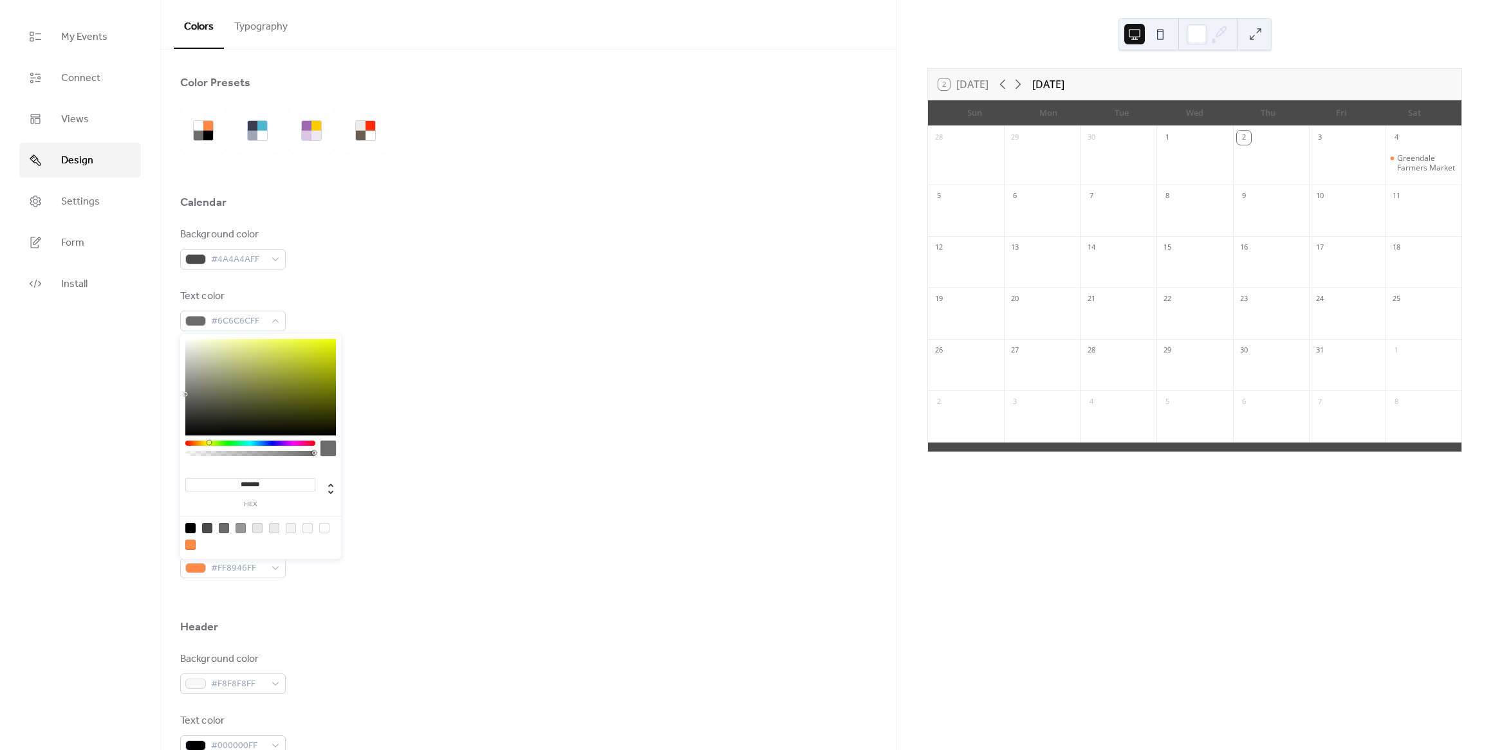
click at [208, 445] on div at bounding box center [250, 443] width 130 height 5
type input "*******"
drag, startPoint x: 277, startPoint y: 389, endPoint x: 380, endPoint y: 304, distance: 133.9
click at [380, 304] on body "My Events Connect Views Design Settings Form Install Design Colors Typography C…" at bounding box center [746, 375] width 1493 height 750
click at [447, 372] on div "Border color #E7E7E7FF" at bounding box center [528, 372] width 696 height 42
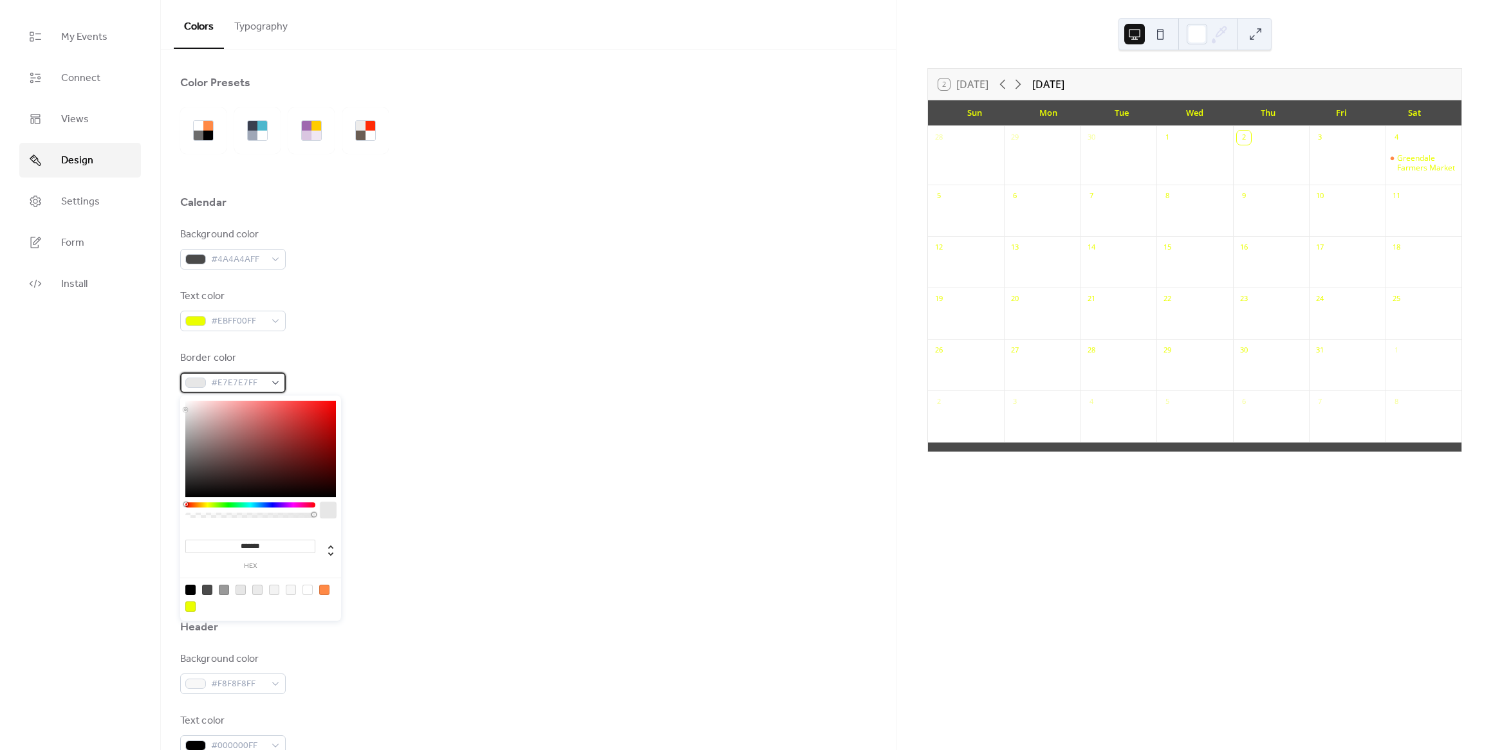
click at [237, 385] on span "#E7E7E7FF" at bounding box center [238, 383] width 54 height 15
click at [209, 591] on div at bounding box center [207, 590] width 10 height 10
type input "*******"
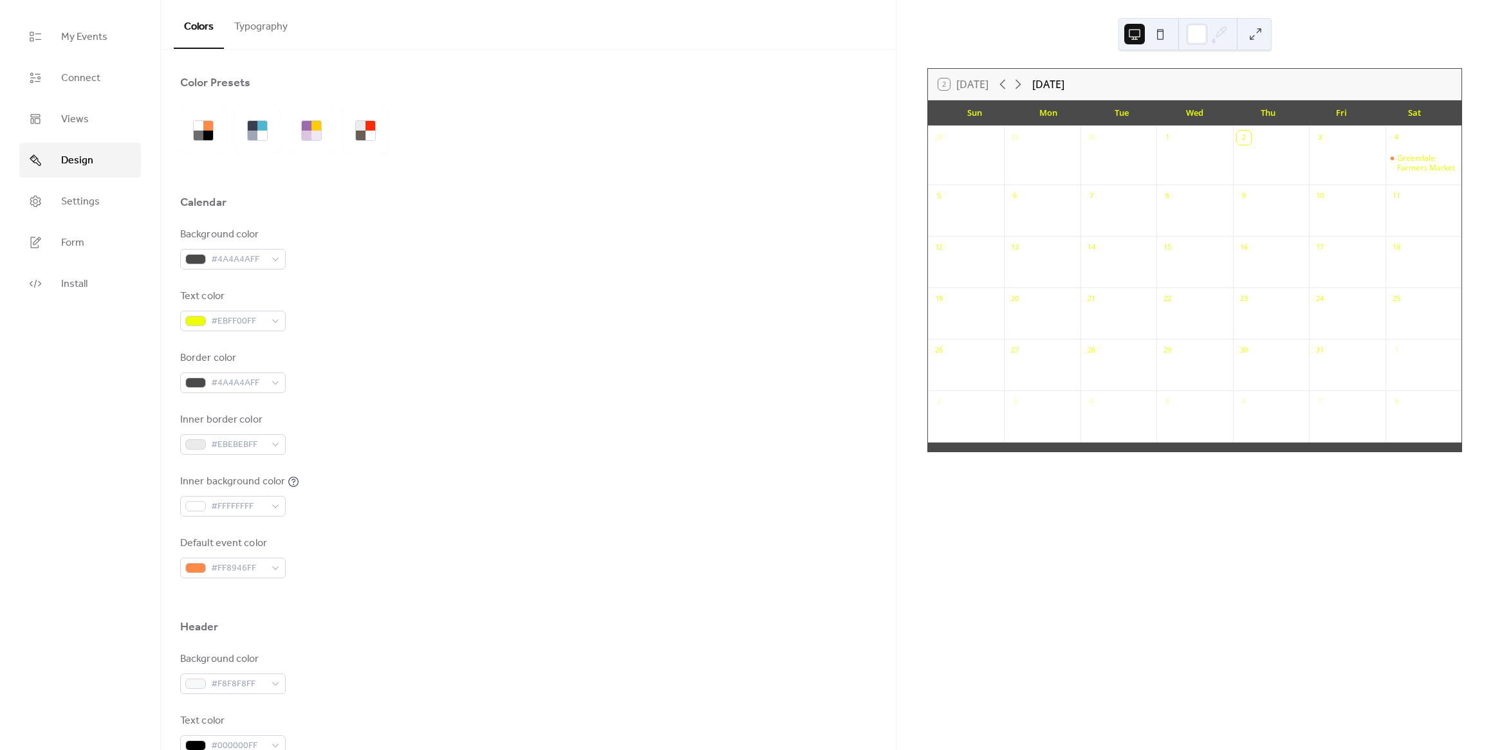
drag, startPoint x: 444, startPoint y: 554, endPoint x: 395, endPoint y: 548, distance: 49.2
click at [443, 554] on div "Default event color #FF8946FF" at bounding box center [528, 557] width 696 height 42
click at [228, 509] on span "#FFFFFFFF" at bounding box center [238, 506] width 54 height 15
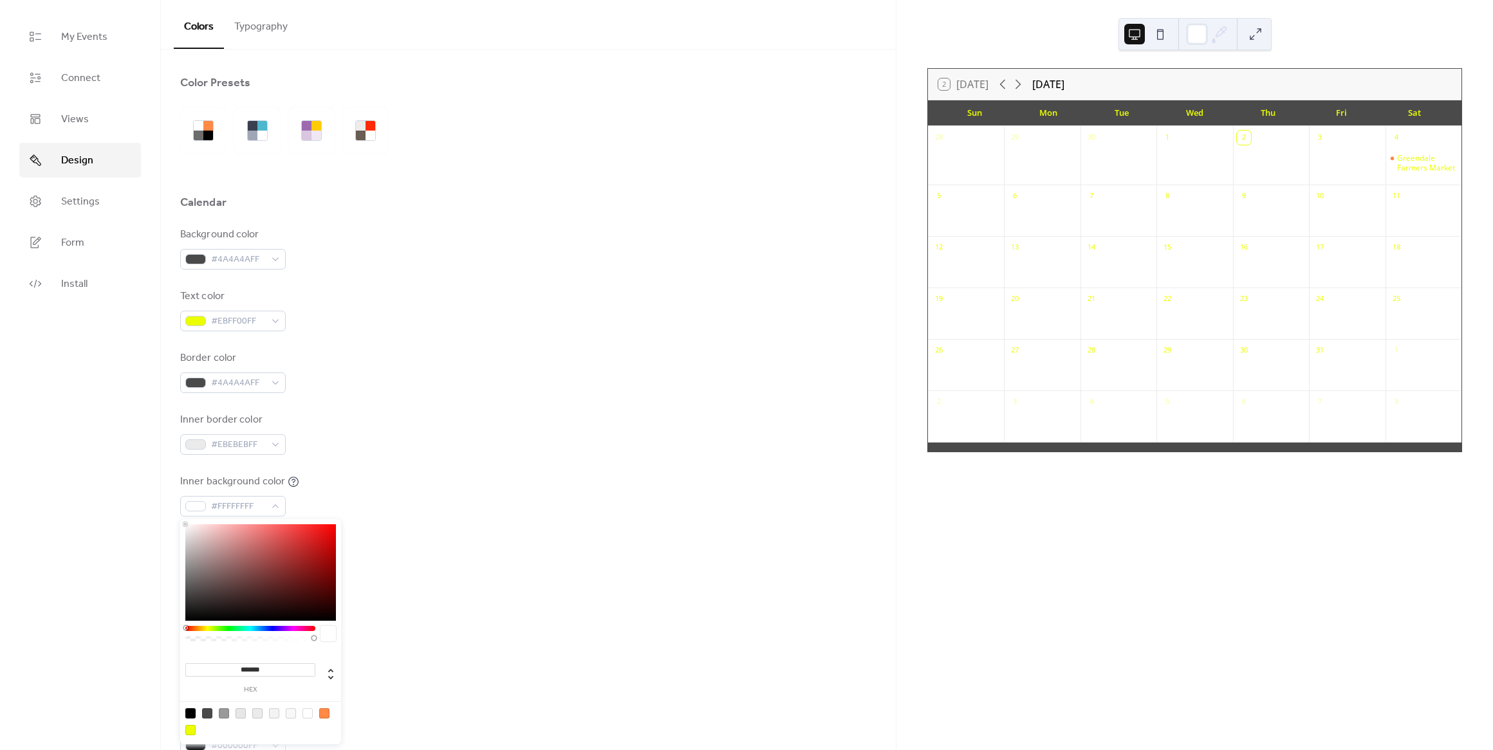
click at [221, 712] on div at bounding box center [224, 713] width 10 height 10
type input "*******"
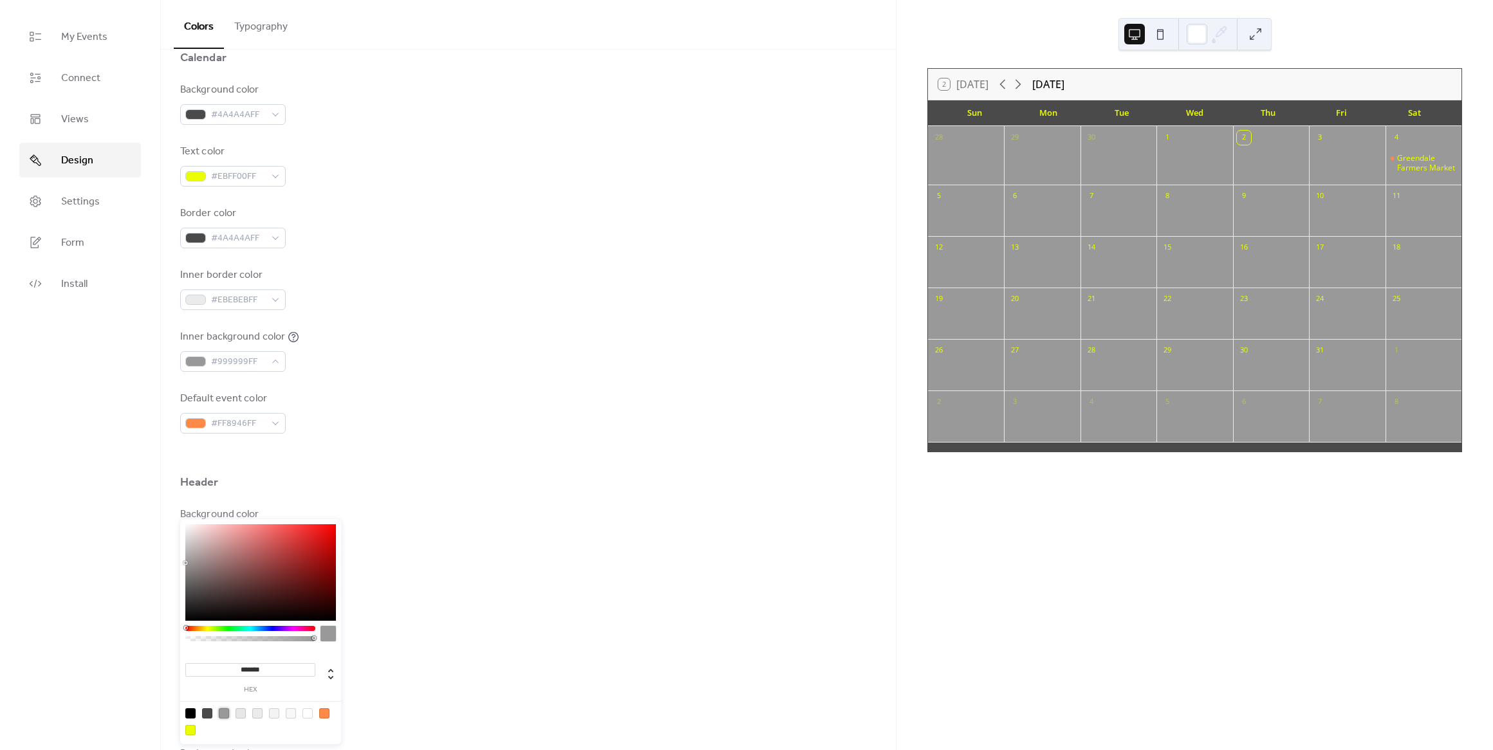
scroll to position [151, 0]
click at [233, 421] on span "#FF8946FF" at bounding box center [238, 418] width 54 height 15
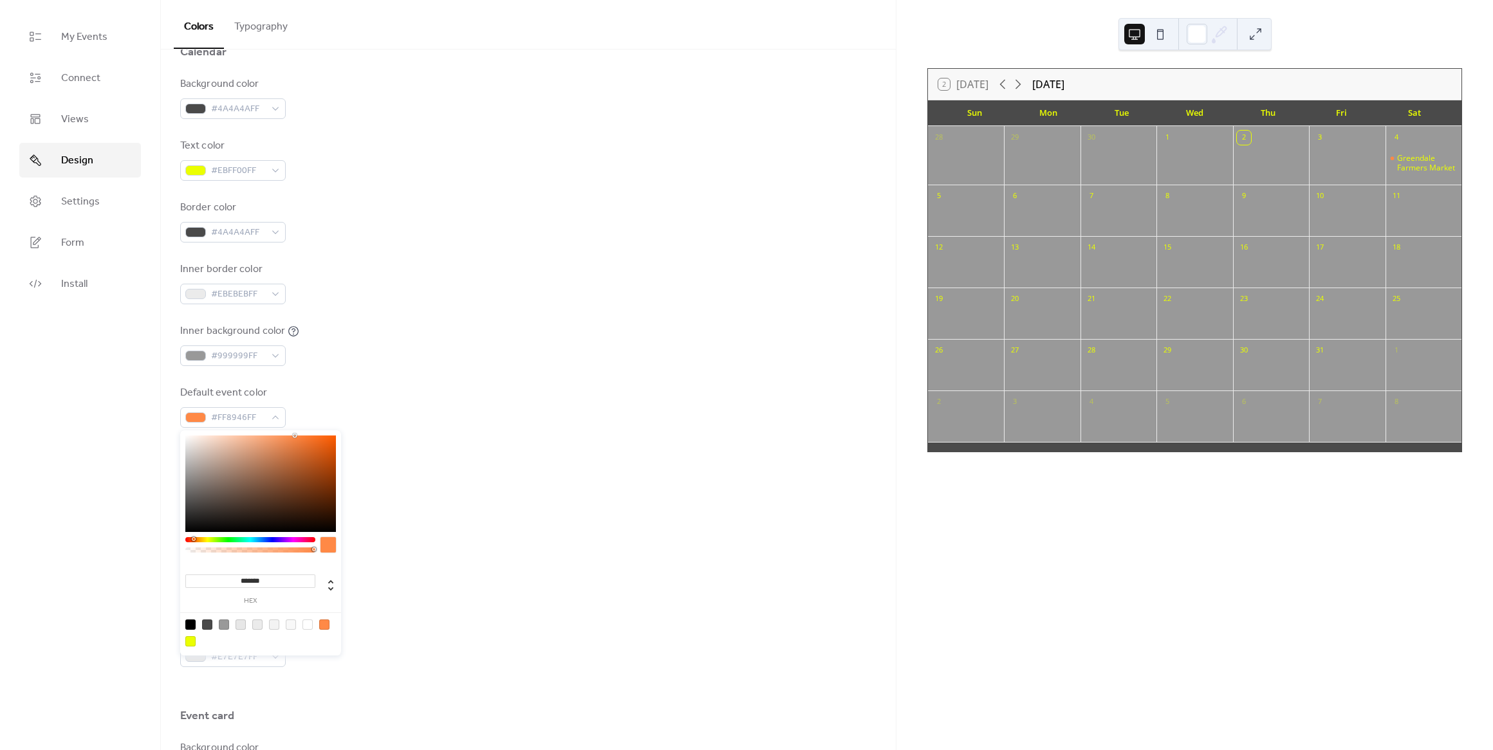
click at [189, 646] on div at bounding box center [190, 641] width 10 height 10
type input "*******"
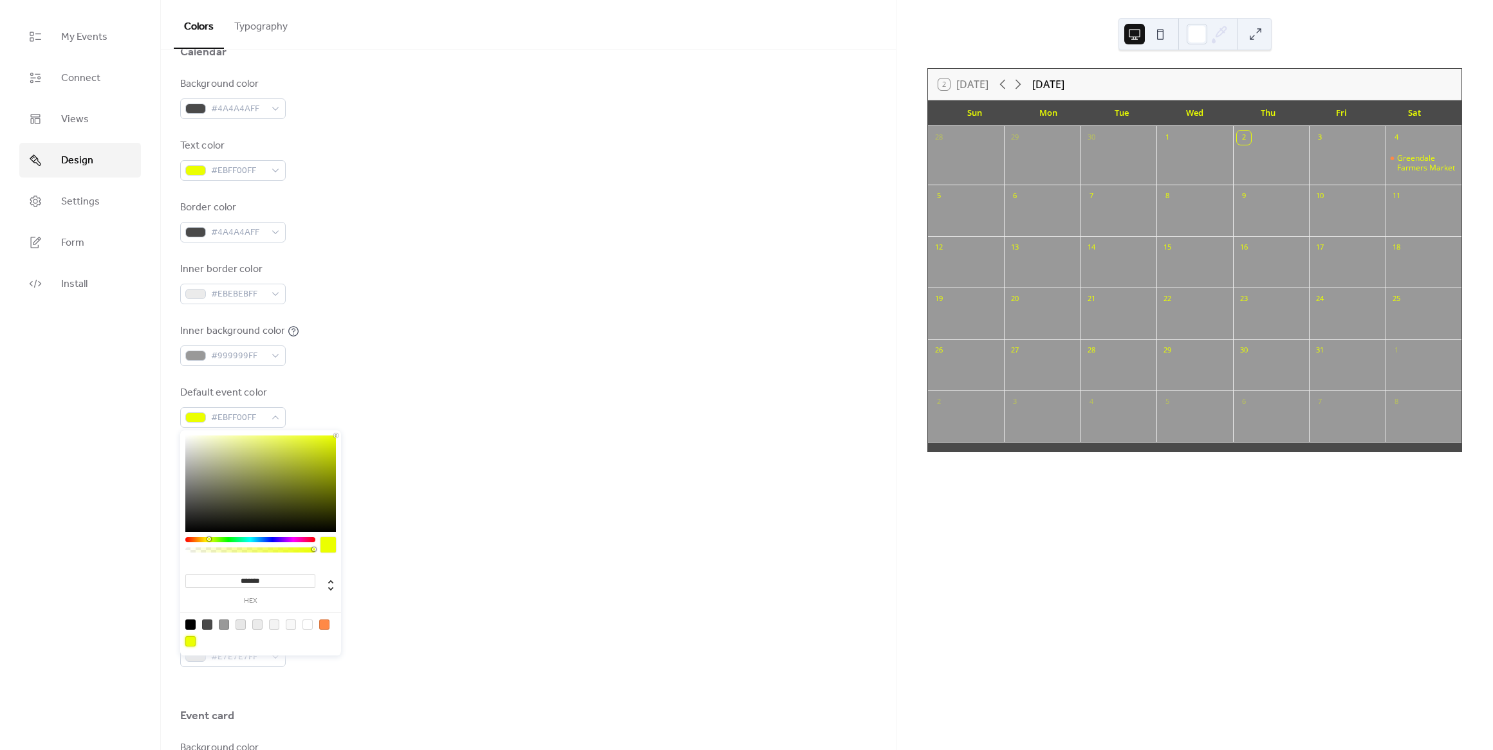
click at [501, 477] on div "Header" at bounding box center [528, 480] width 696 height 22
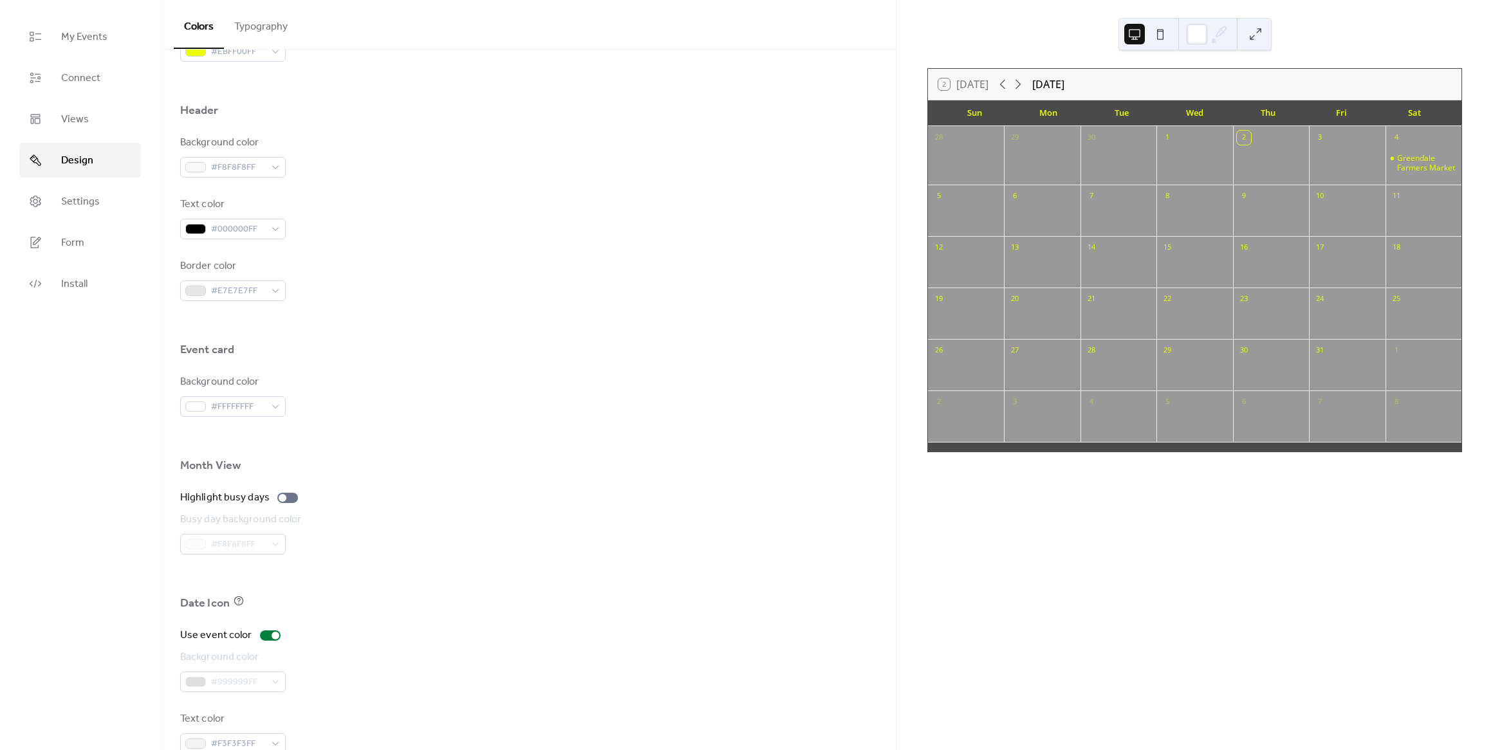
scroll to position [546, 0]
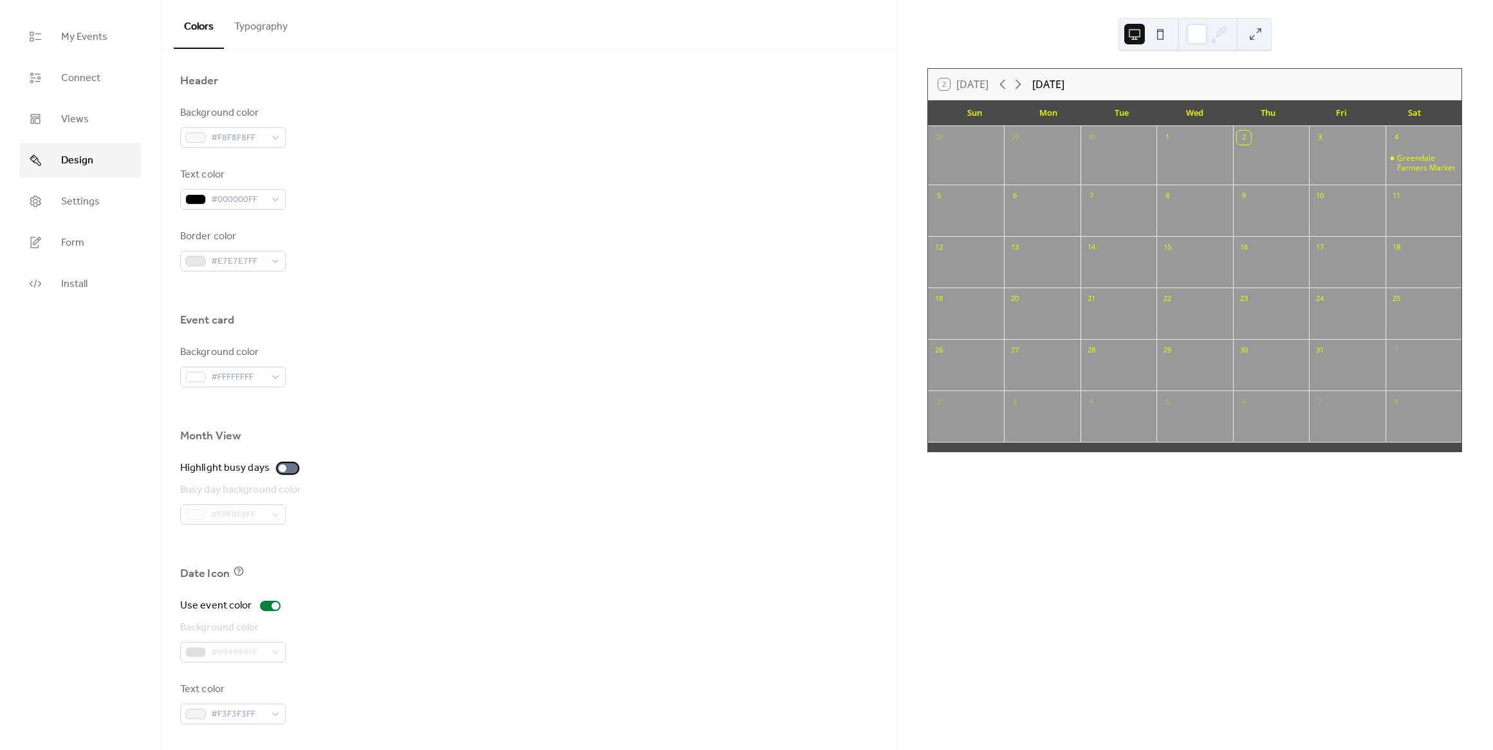
click at [286, 468] on div at bounding box center [287, 468] width 21 height 10
click at [257, 515] on span "#F8F8F8FF" at bounding box center [238, 515] width 54 height 15
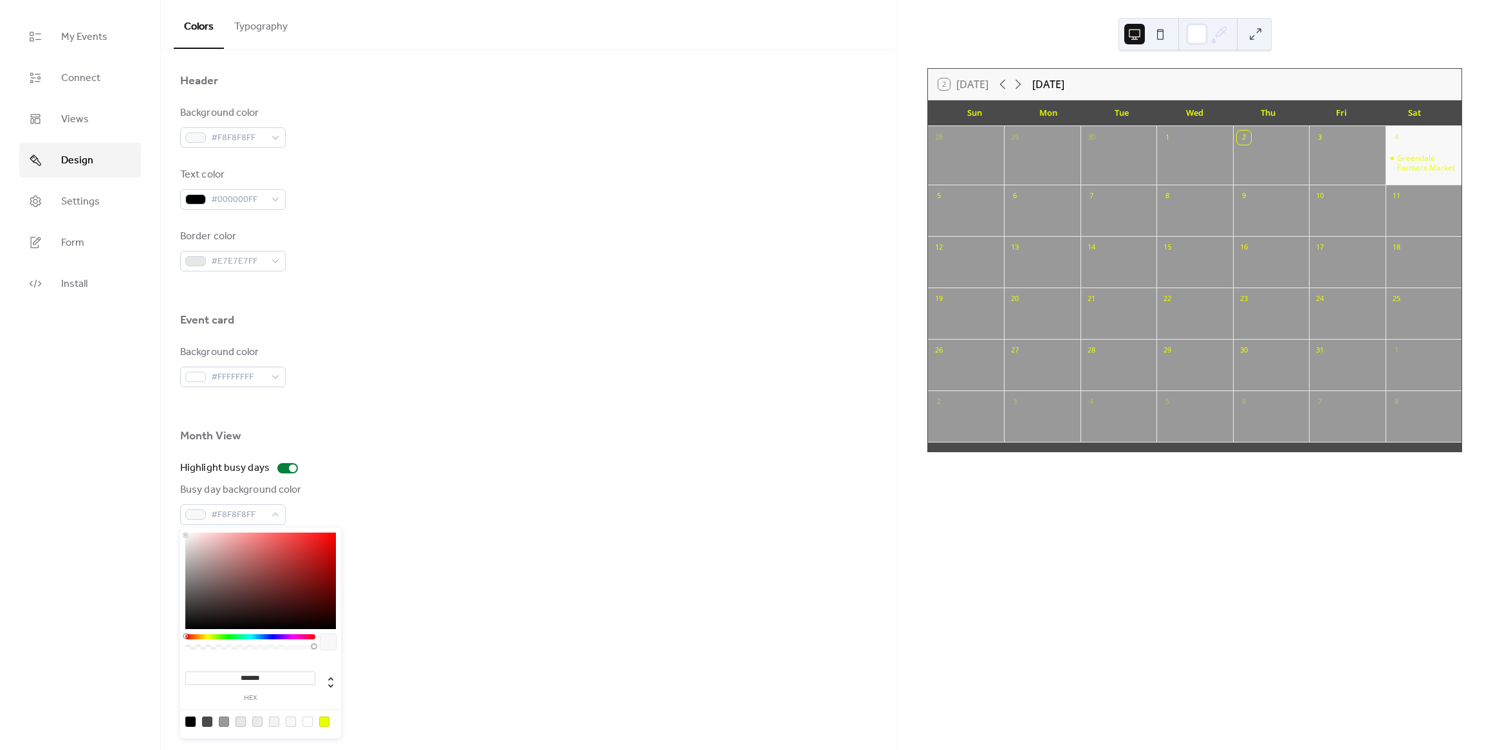
click at [240, 719] on div at bounding box center [240, 722] width 10 height 10
click at [184, 723] on div at bounding box center [260, 722] width 163 height 24
click at [187, 724] on div at bounding box center [190, 722] width 10 height 10
click at [206, 725] on div at bounding box center [207, 722] width 10 height 10
type input "*******"
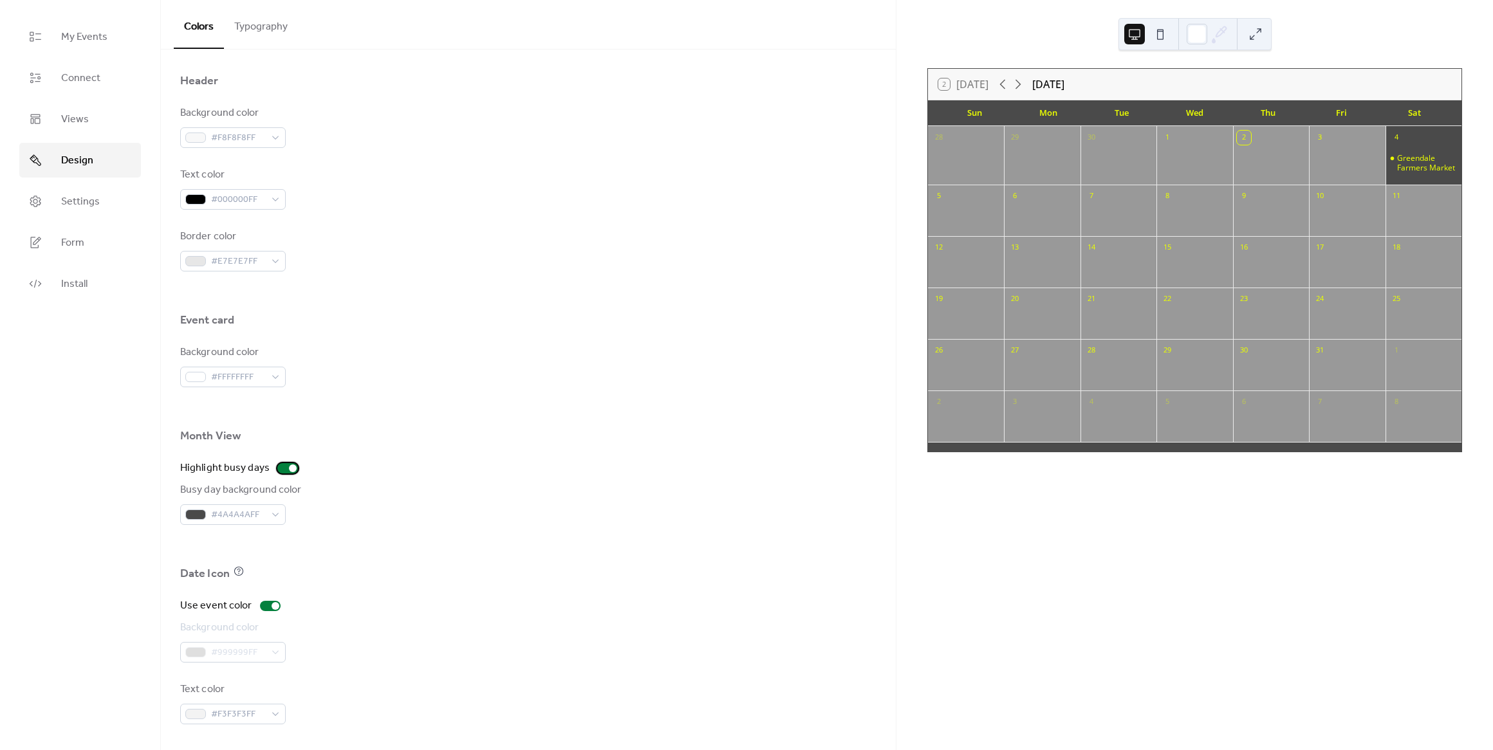
click at [289, 470] on div at bounding box center [293, 469] width 8 height 8
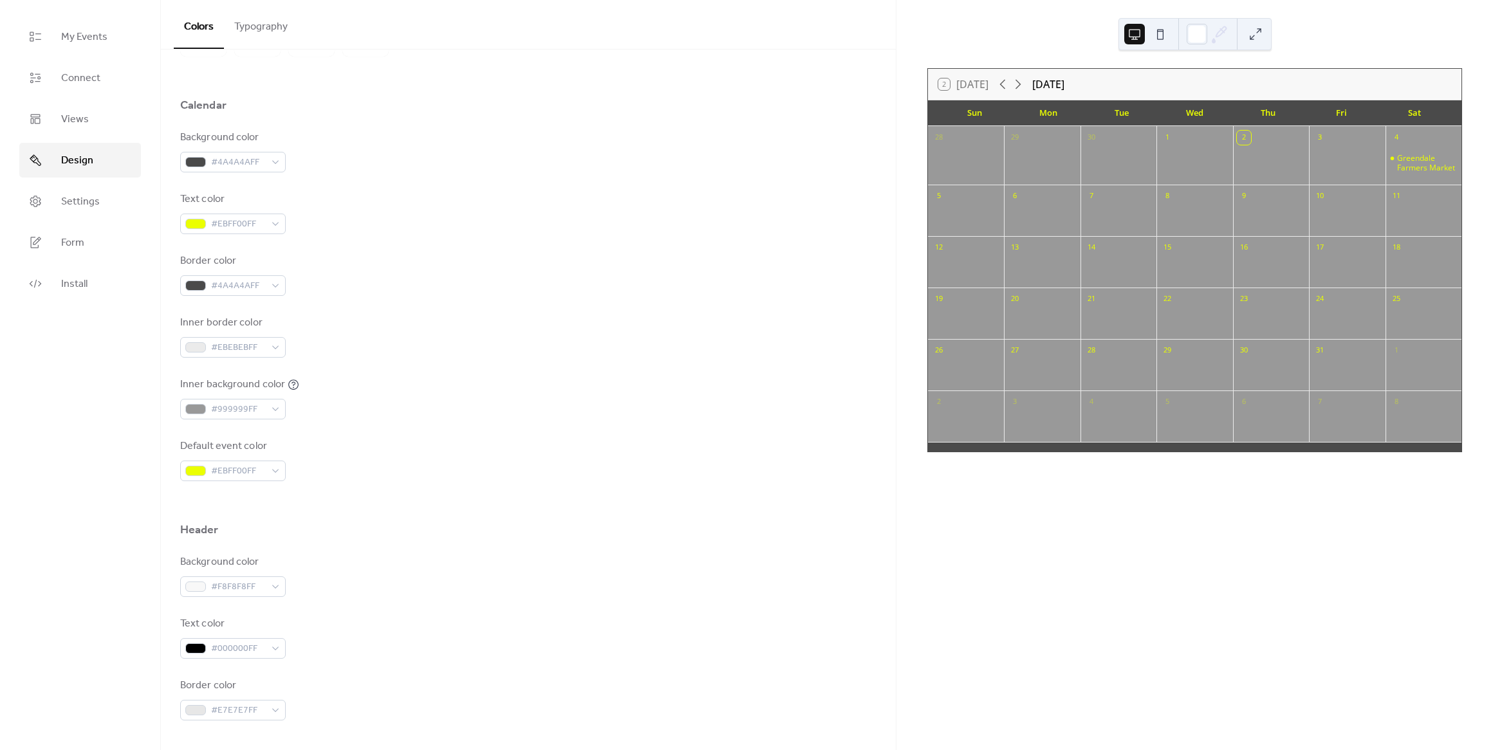
scroll to position [201, 0]
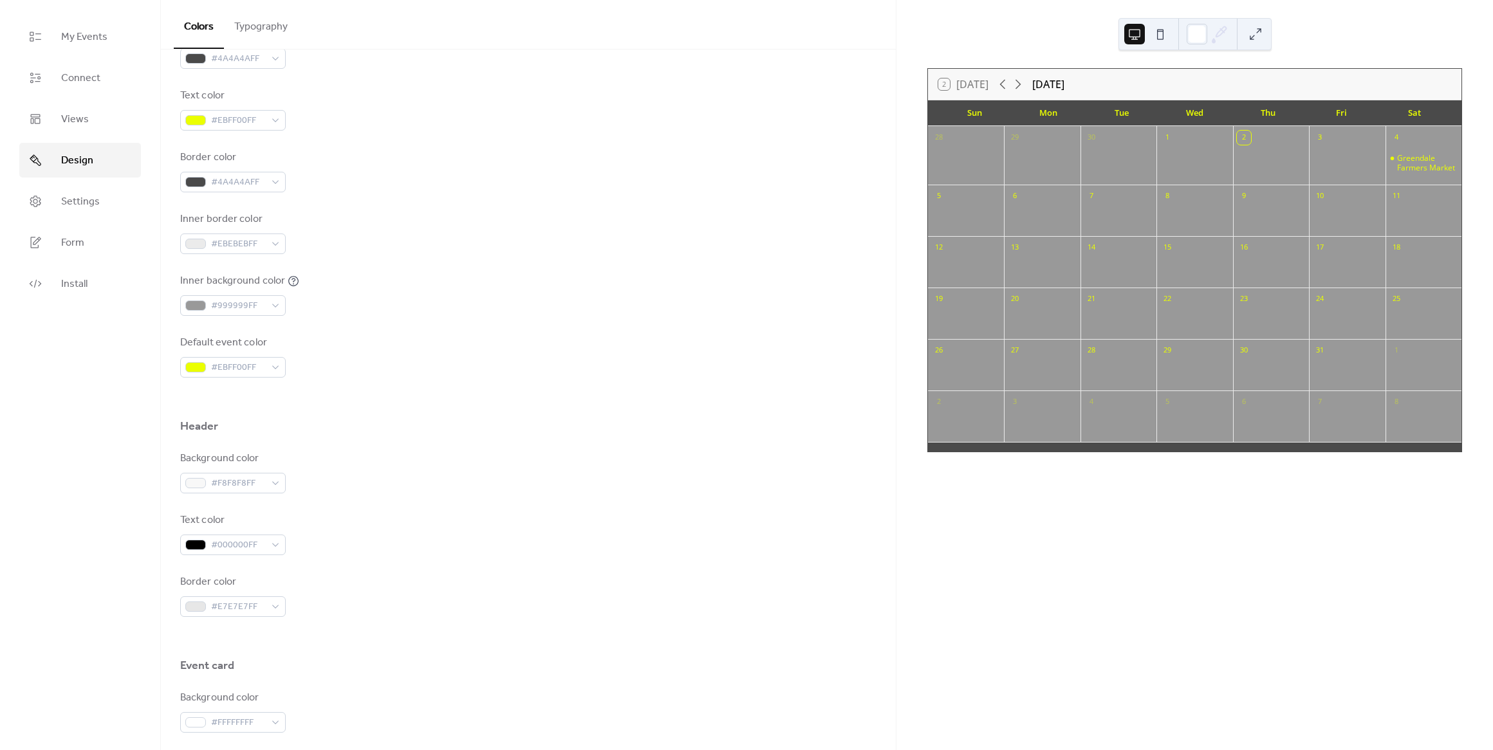
click at [1167, 29] on button at bounding box center [1160, 34] width 21 height 21
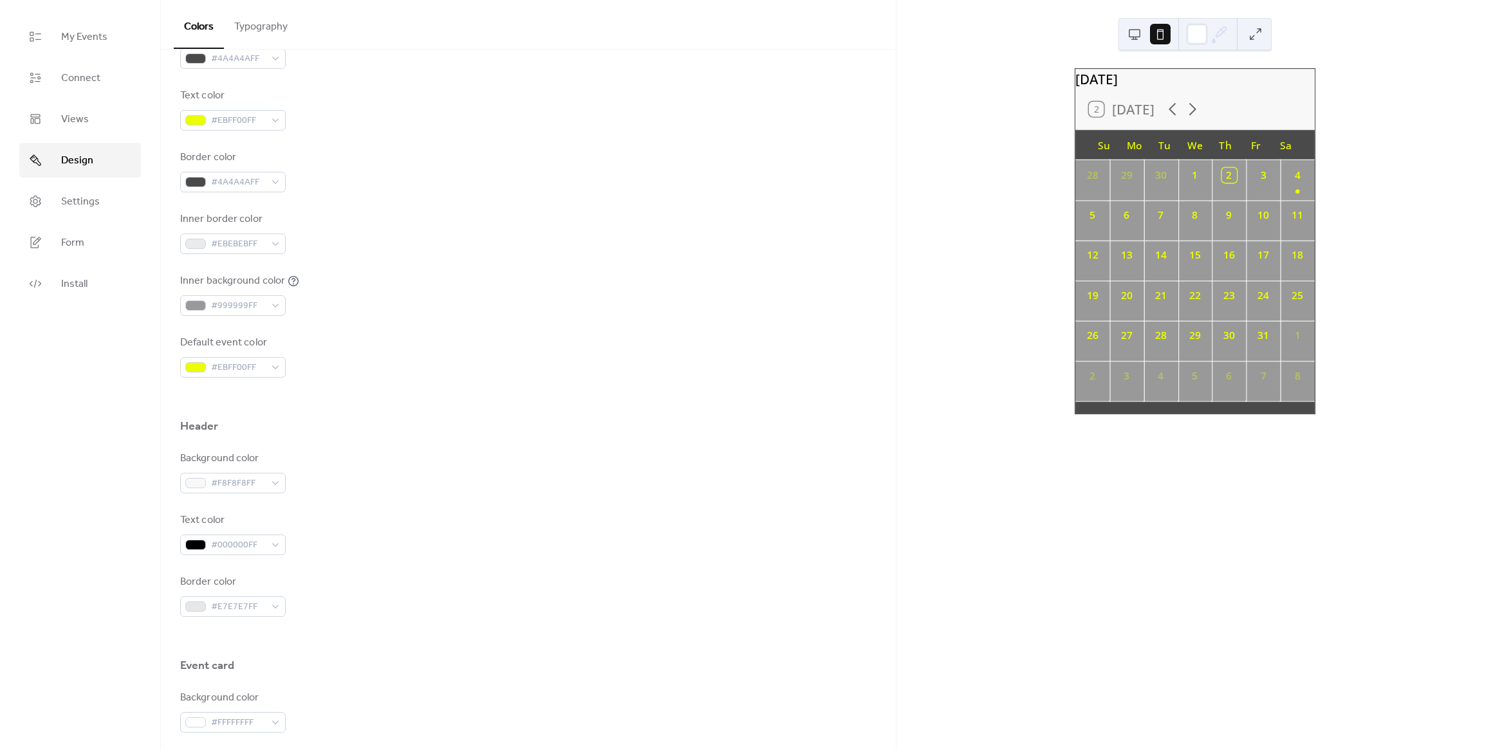
click at [1135, 35] on button at bounding box center [1134, 34] width 21 height 21
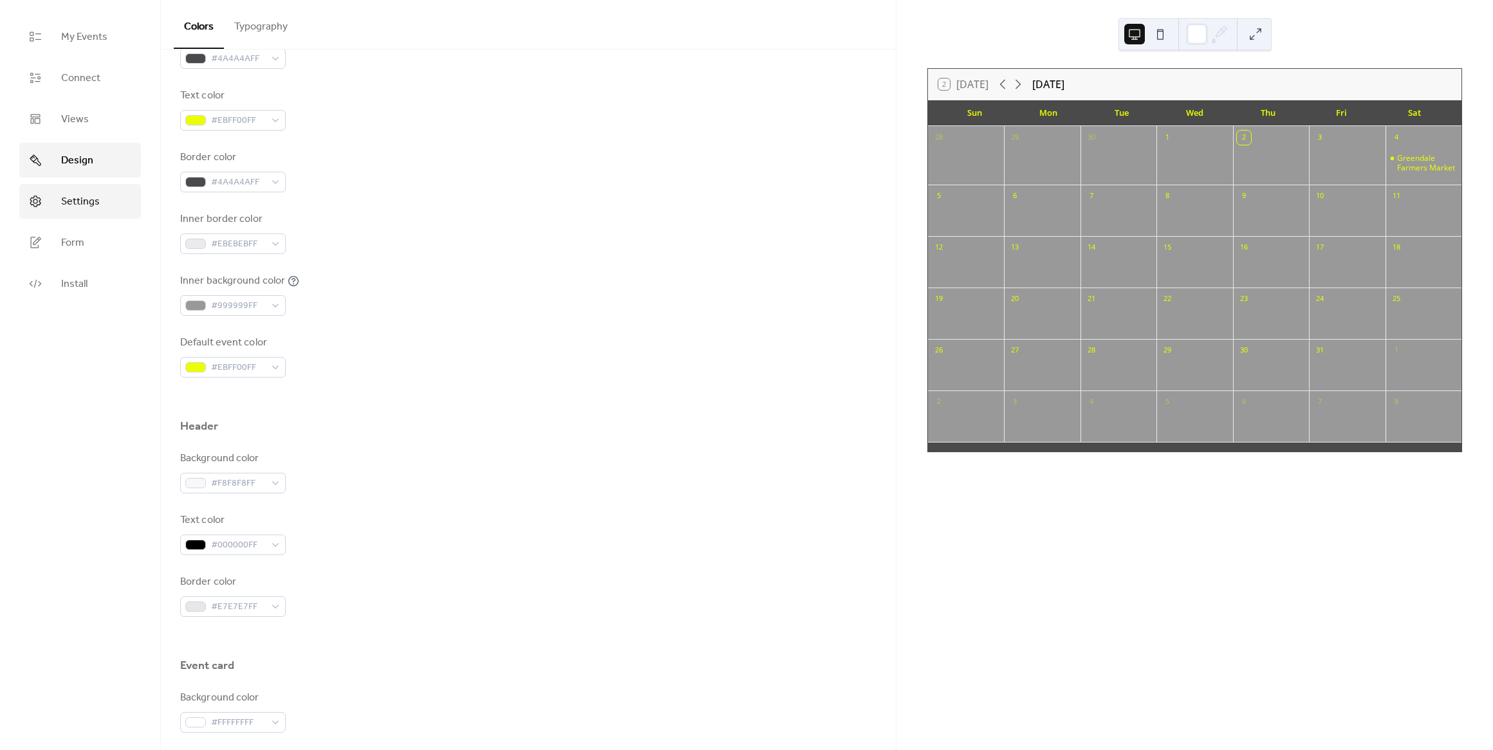
click at [78, 199] on span "Settings" at bounding box center [80, 201] width 39 height 15
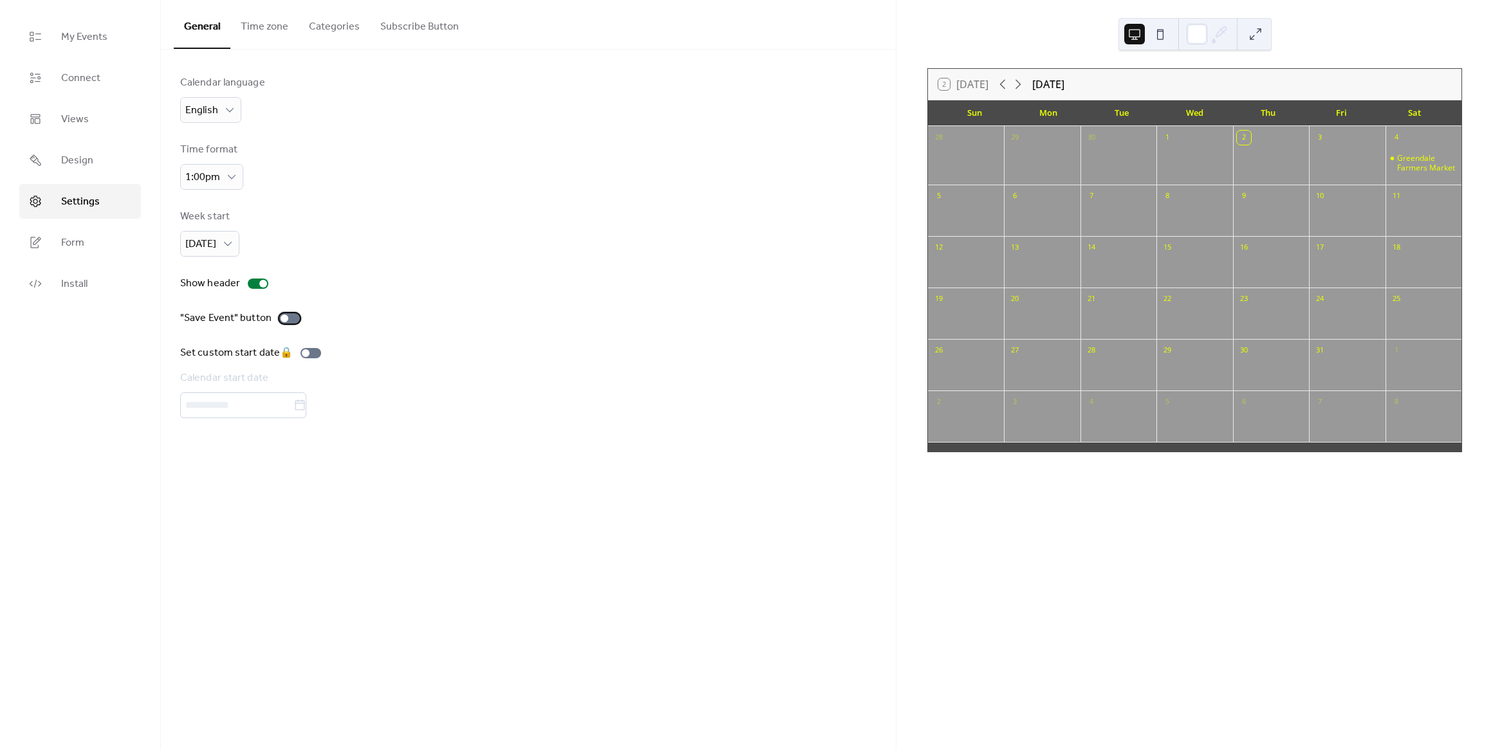
click at [290, 320] on div at bounding box center [289, 318] width 21 height 10
click at [291, 320] on div at bounding box center [295, 319] width 8 height 8
click at [273, 31] on button "Time zone" at bounding box center [264, 24] width 68 height 48
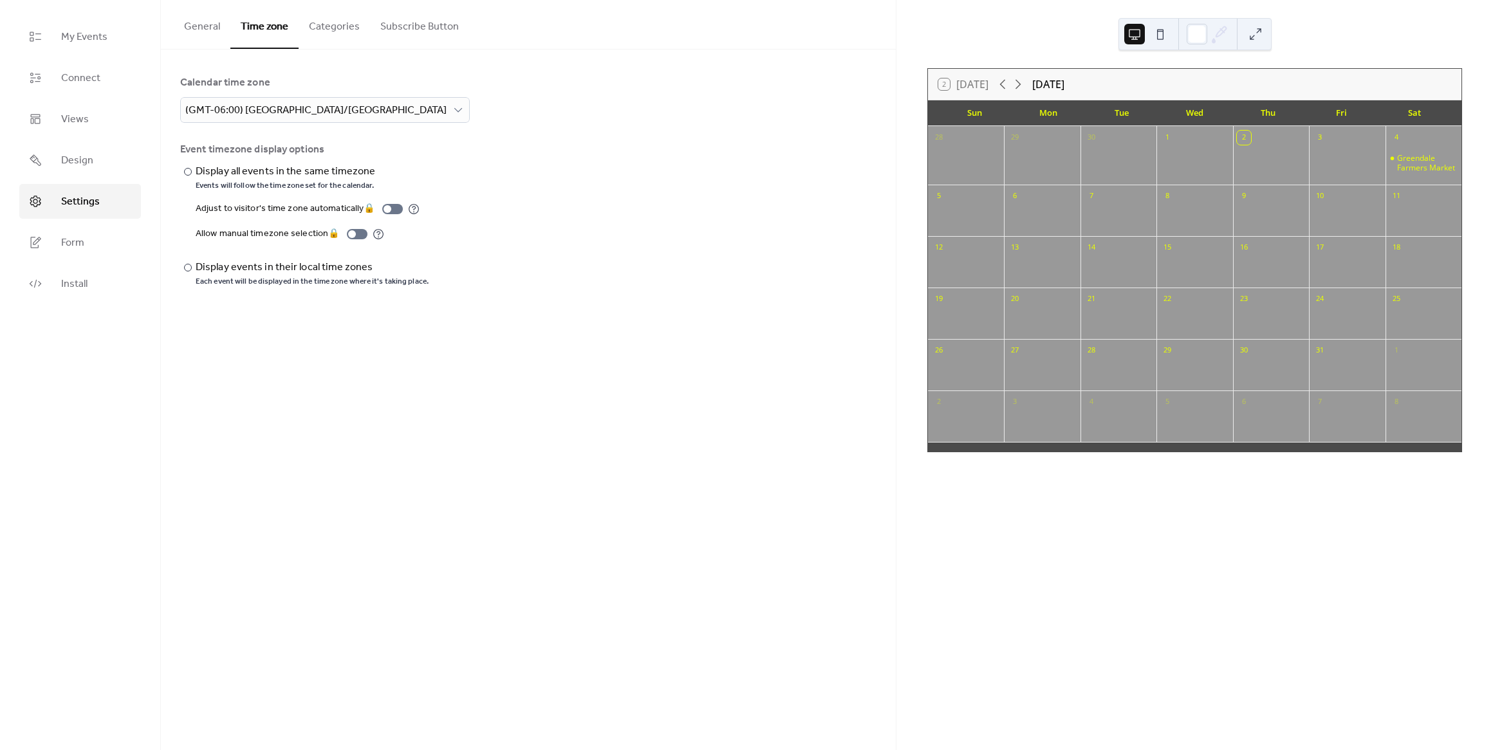
click at [329, 24] on button "Categories" at bounding box center [334, 24] width 71 height 48
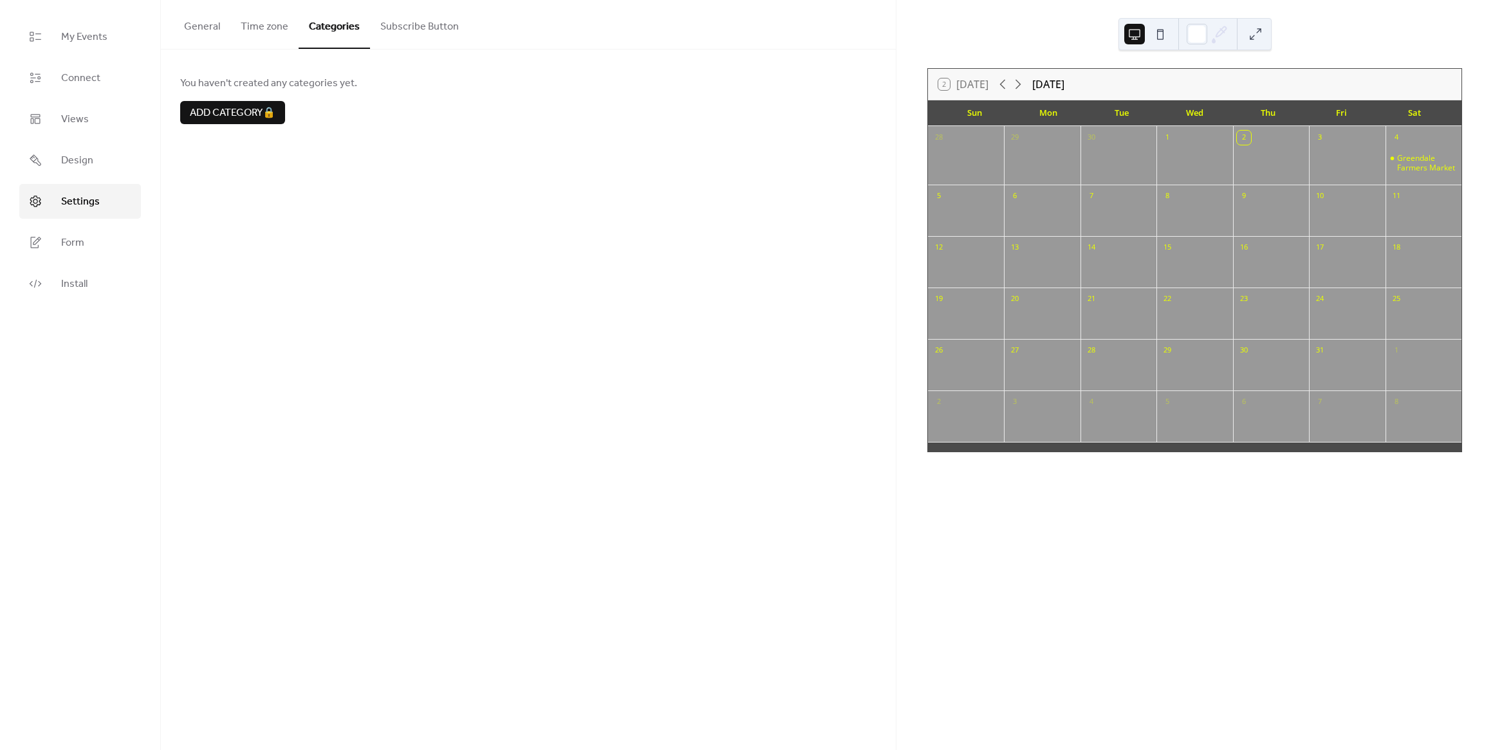
click at [411, 29] on button "Subscribe Button" at bounding box center [419, 24] width 99 height 48
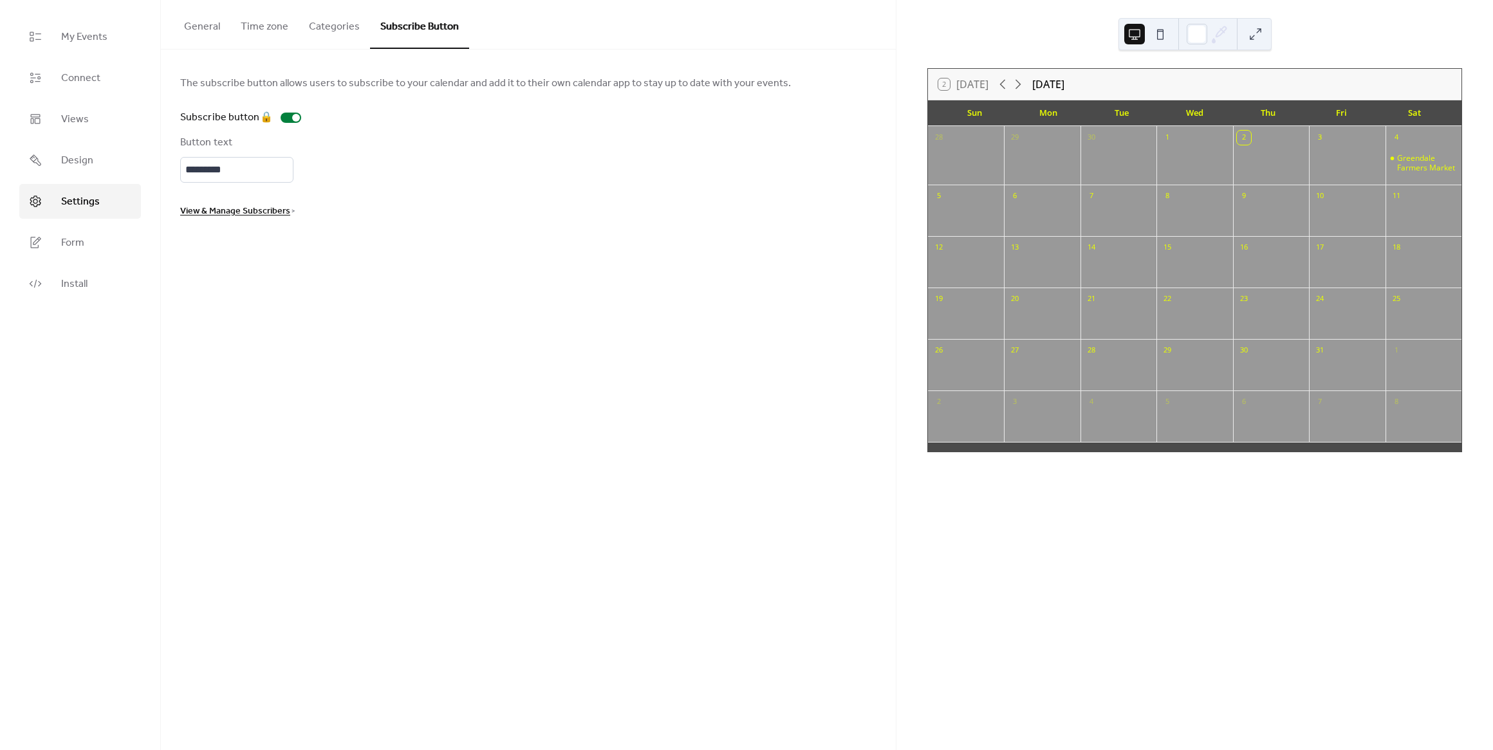
click at [210, 28] on button "General" at bounding box center [202, 24] width 57 height 48
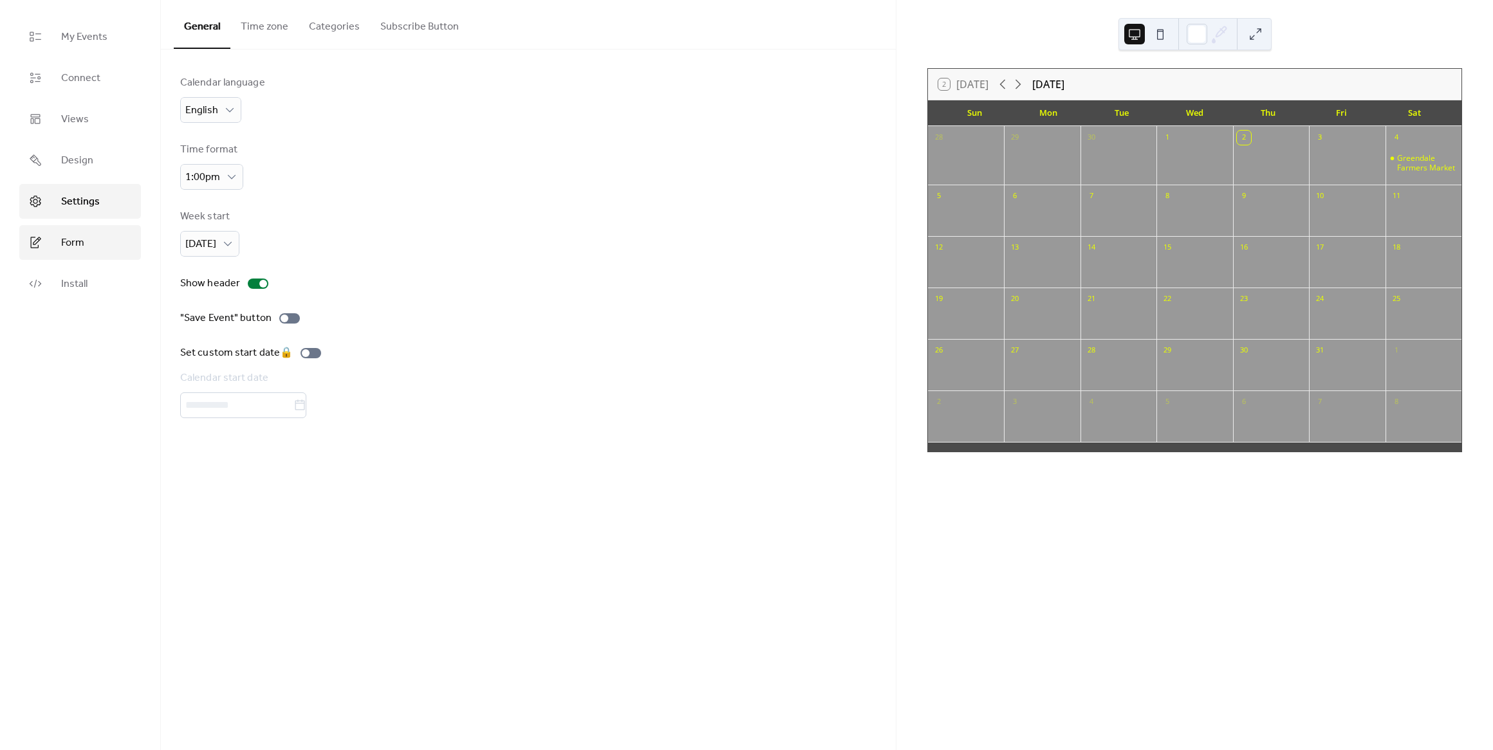
click at [75, 241] on span "Form" at bounding box center [72, 242] width 23 height 15
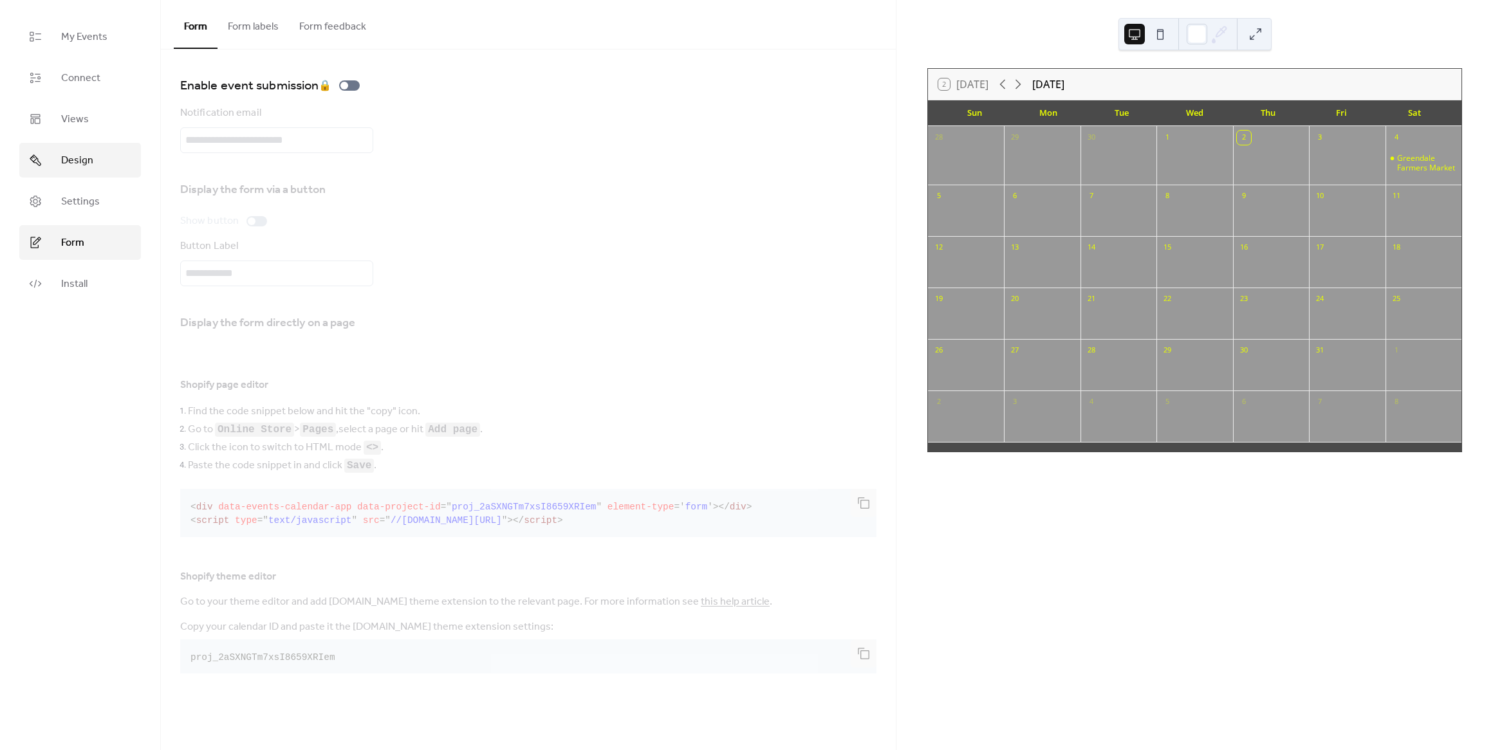
click at [89, 156] on span "Design" at bounding box center [77, 160] width 32 height 15
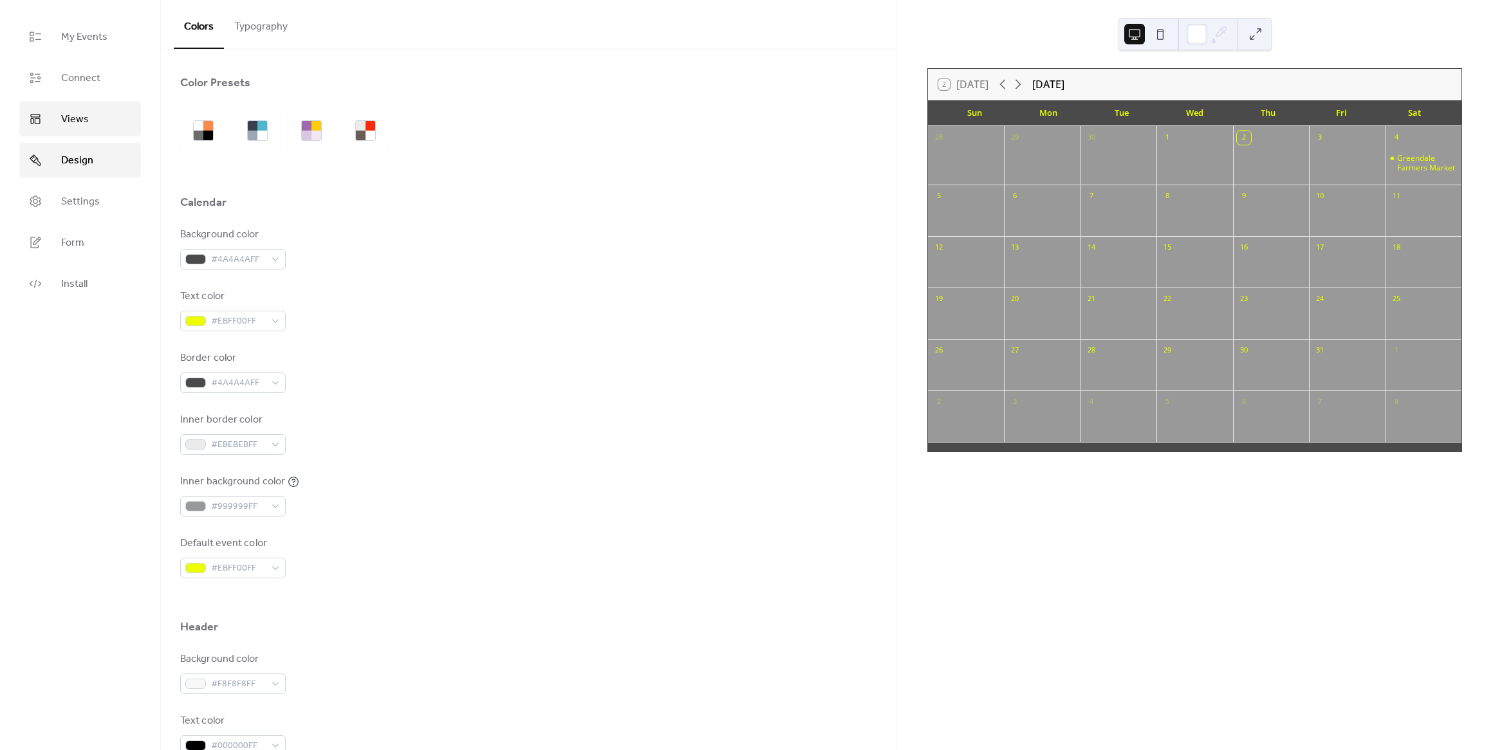
click at [90, 119] on link "Views" at bounding box center [80, 119] width 122 height 35
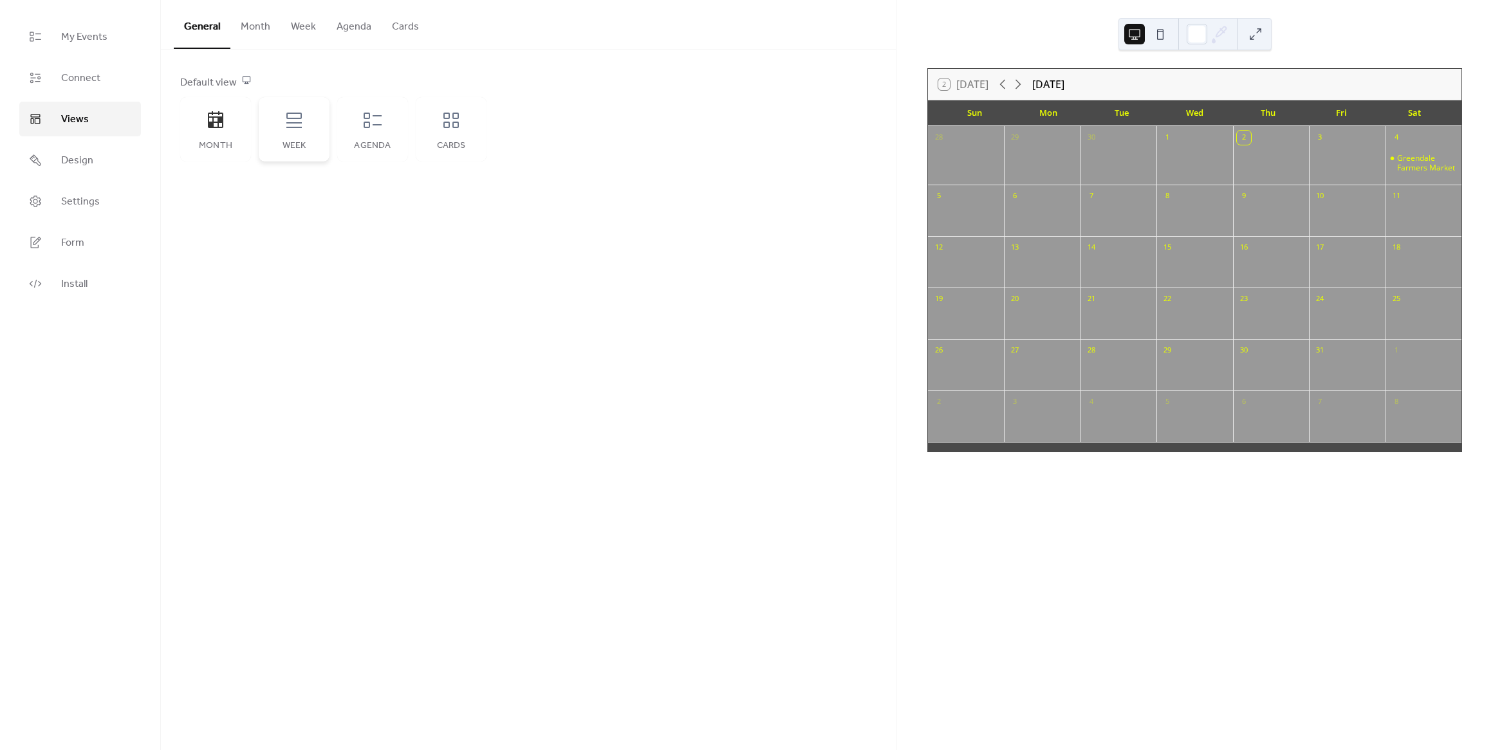
click at [303, 135] on div "Week" at bounding box center [294, 129] width 71 height 64
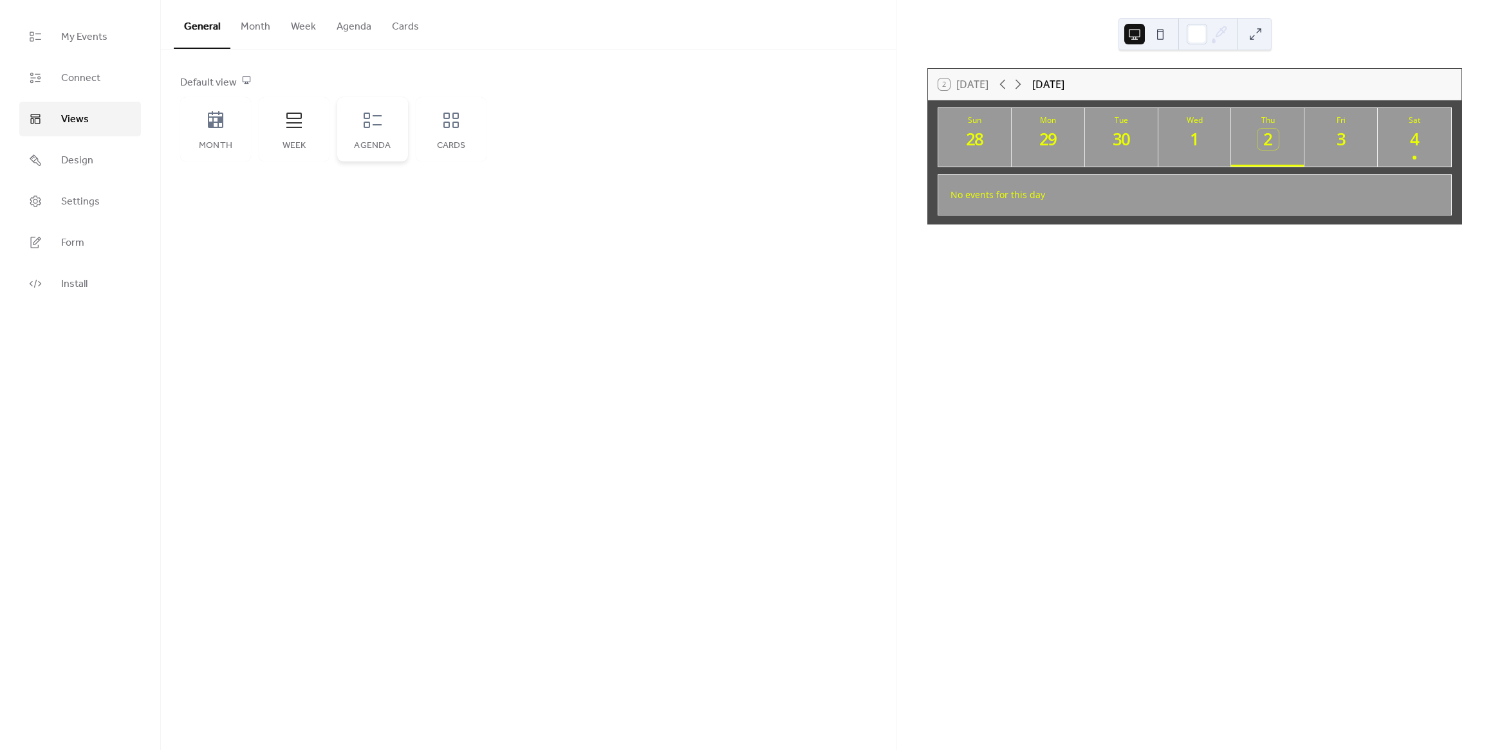
click at [390, 136] on div "Agenda" at bounding box center [372, 129] width 71 height 64
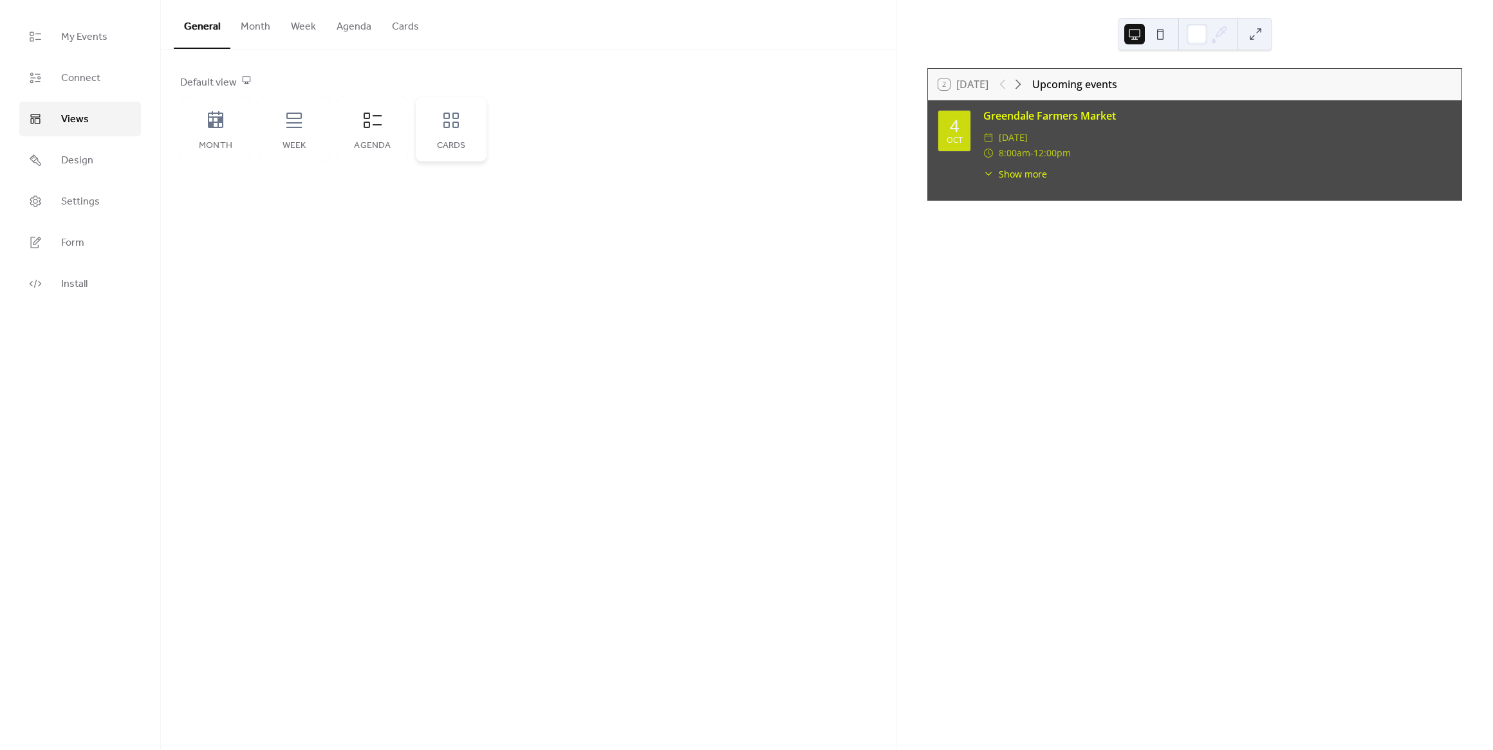
click at [460, 134] on div "Cards" at bounding box center [451, 129] width 71 height 64
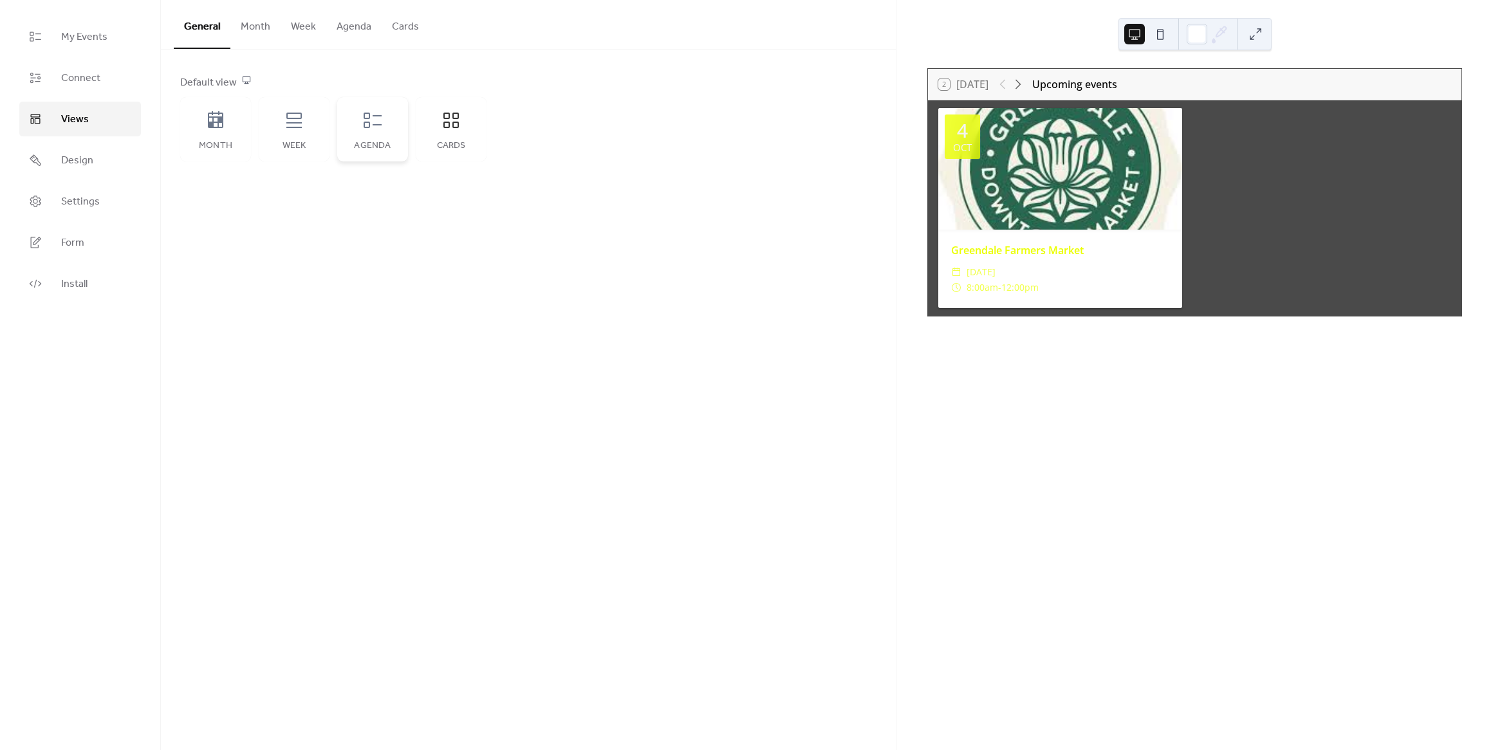
click at [379, 138] on div "Agenda" at bounding box center [372, 129] width 71 height 64
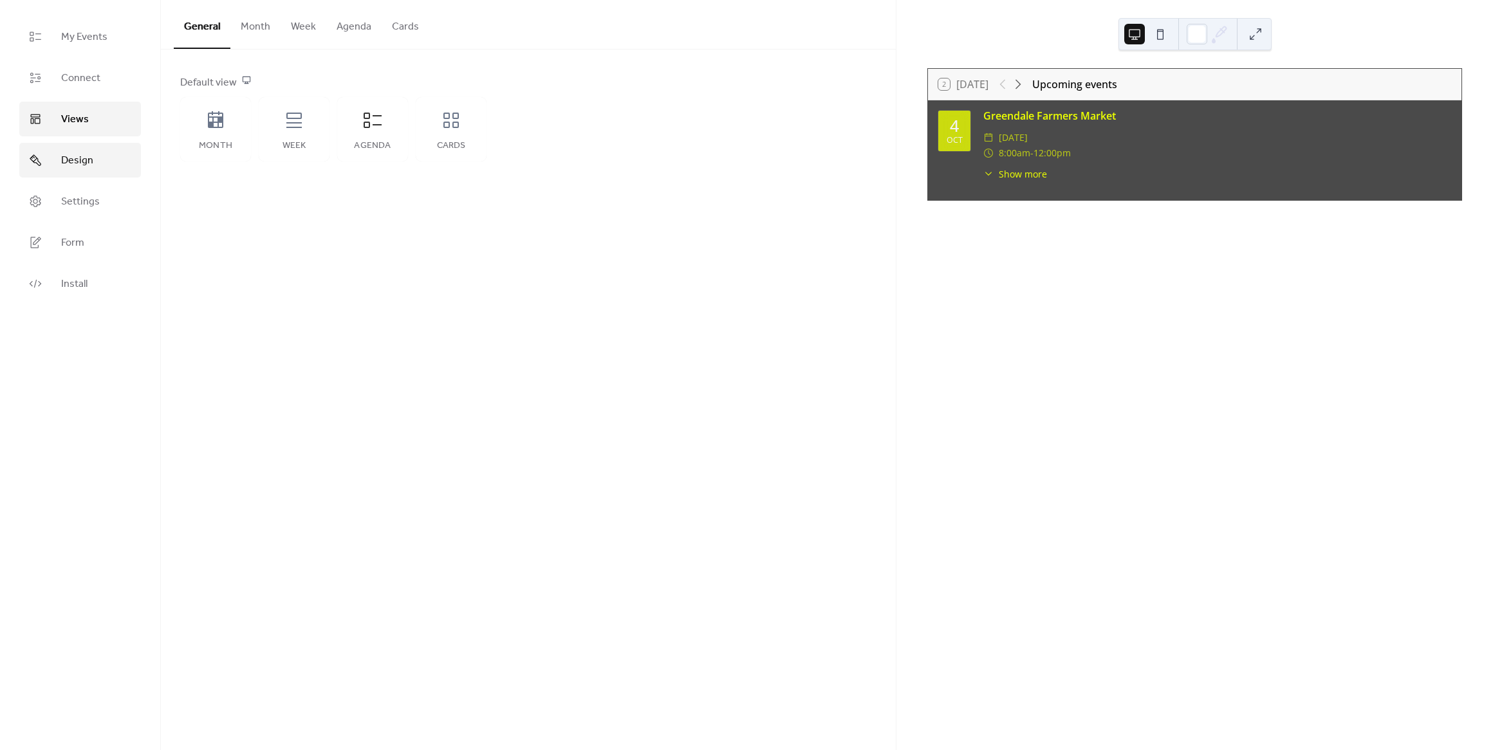
click at [93, 169] on link "Design" at bounding box center [80, 160] width 122 height 35
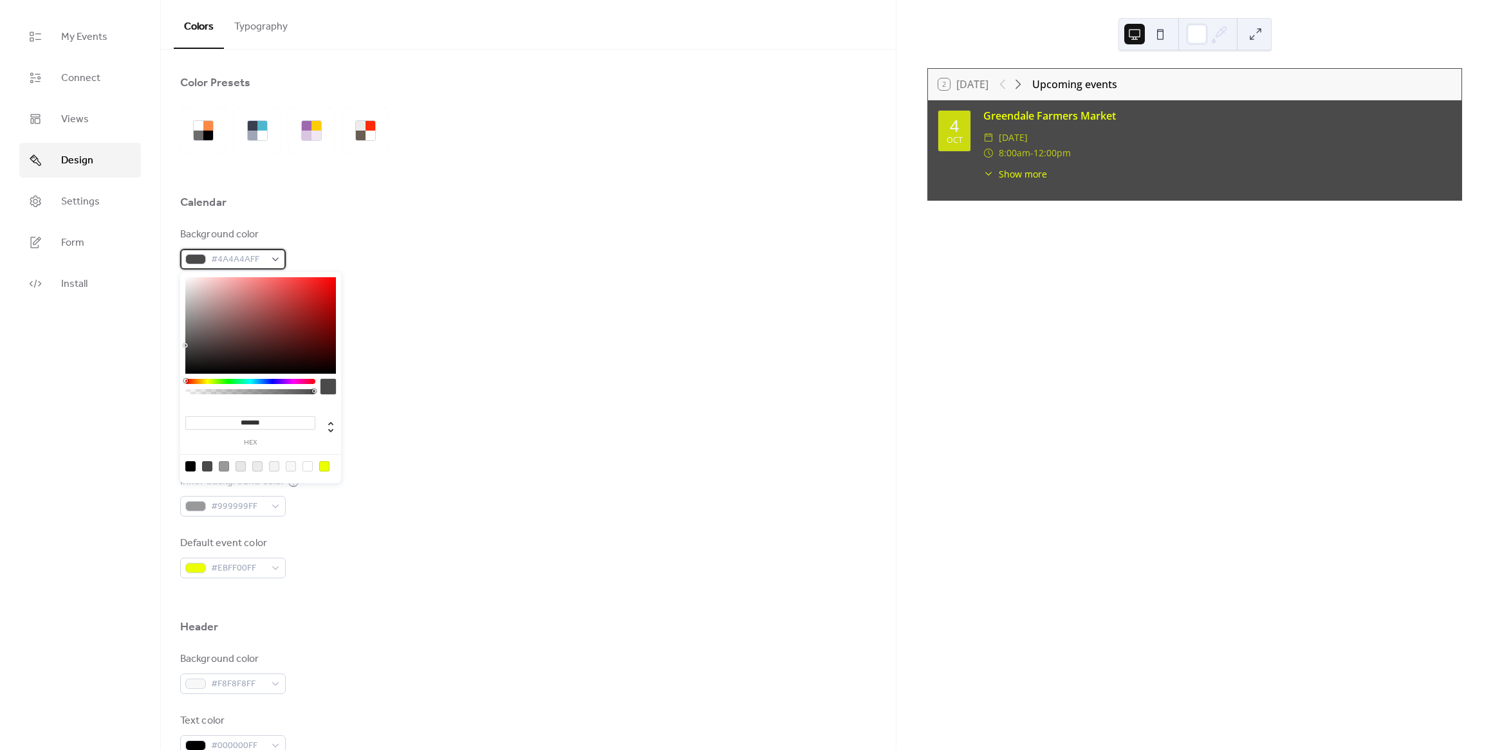
click at [246, 259] on span "#4A4A4AFF" at bounding box center [238, 259] width 54 height 15
click at [419, 305] on div "Text color #EBFF00FF" at bounding box center [528, 310] width 696 height 42
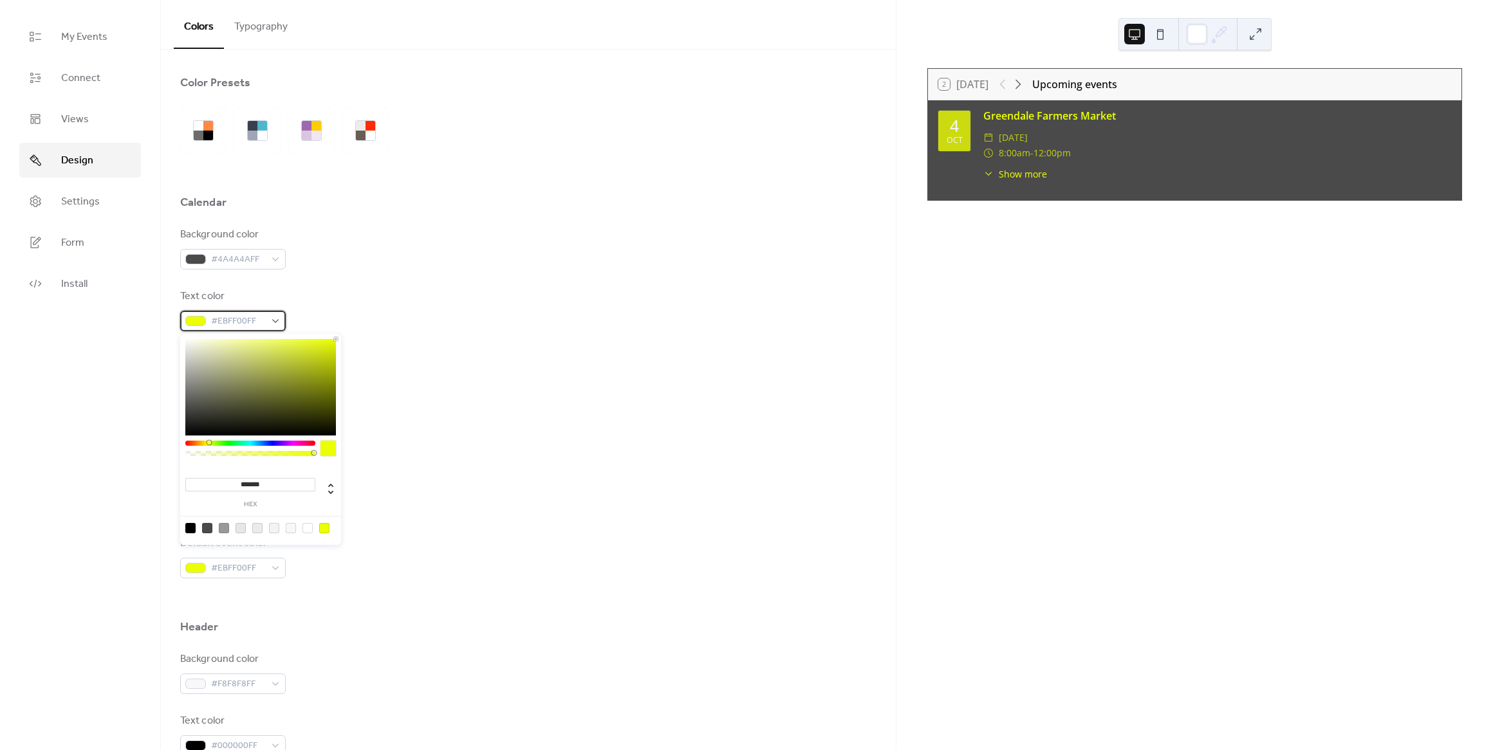
click at [234, 327] on span "#EBFF00FF" at bounding box center [238, 321] width 54 height 15
click at [244, 488] on input "*******" at bounding box center [250, 485] width 130 height 14
paste input
type input "*******"
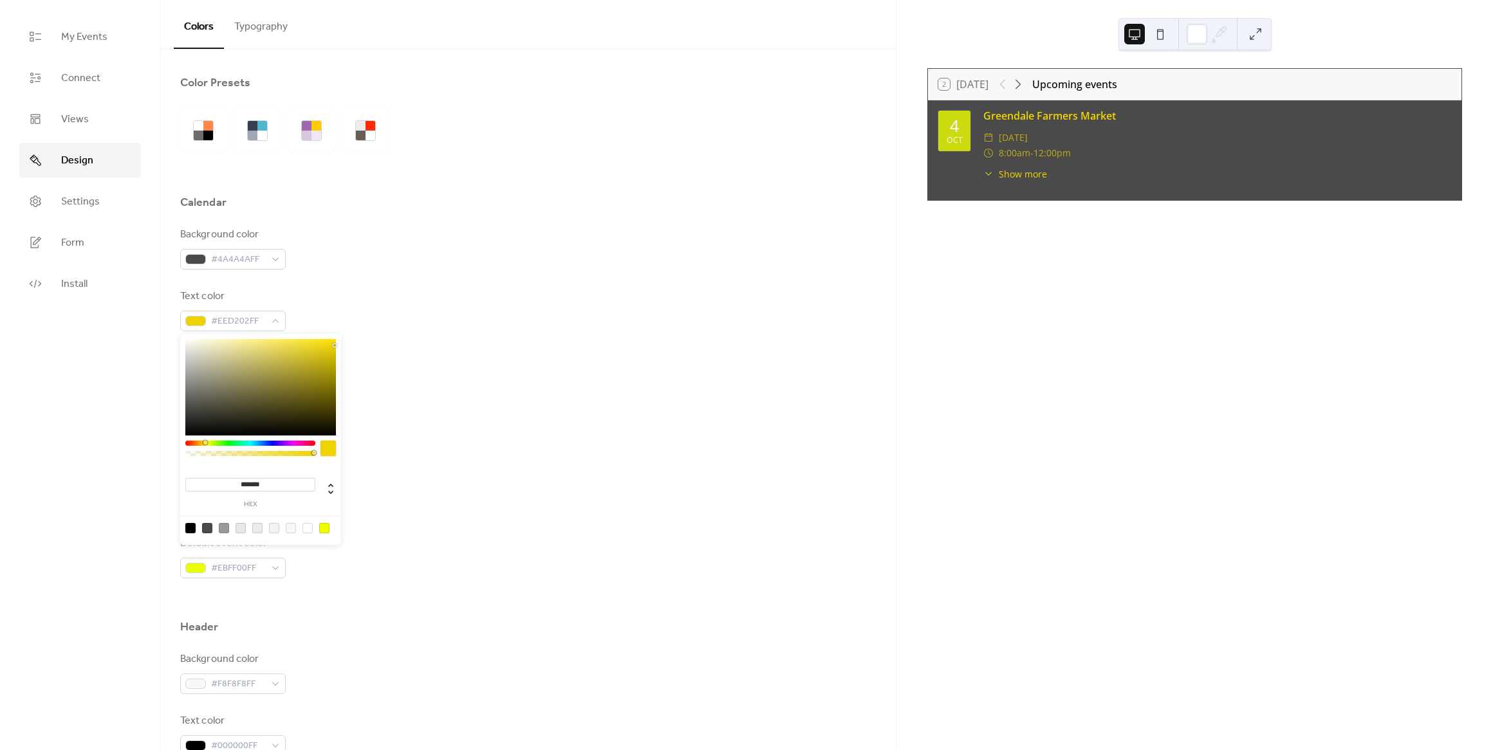
click at [328, 446] on div at bounding box center [327, 448] width 15 height 15
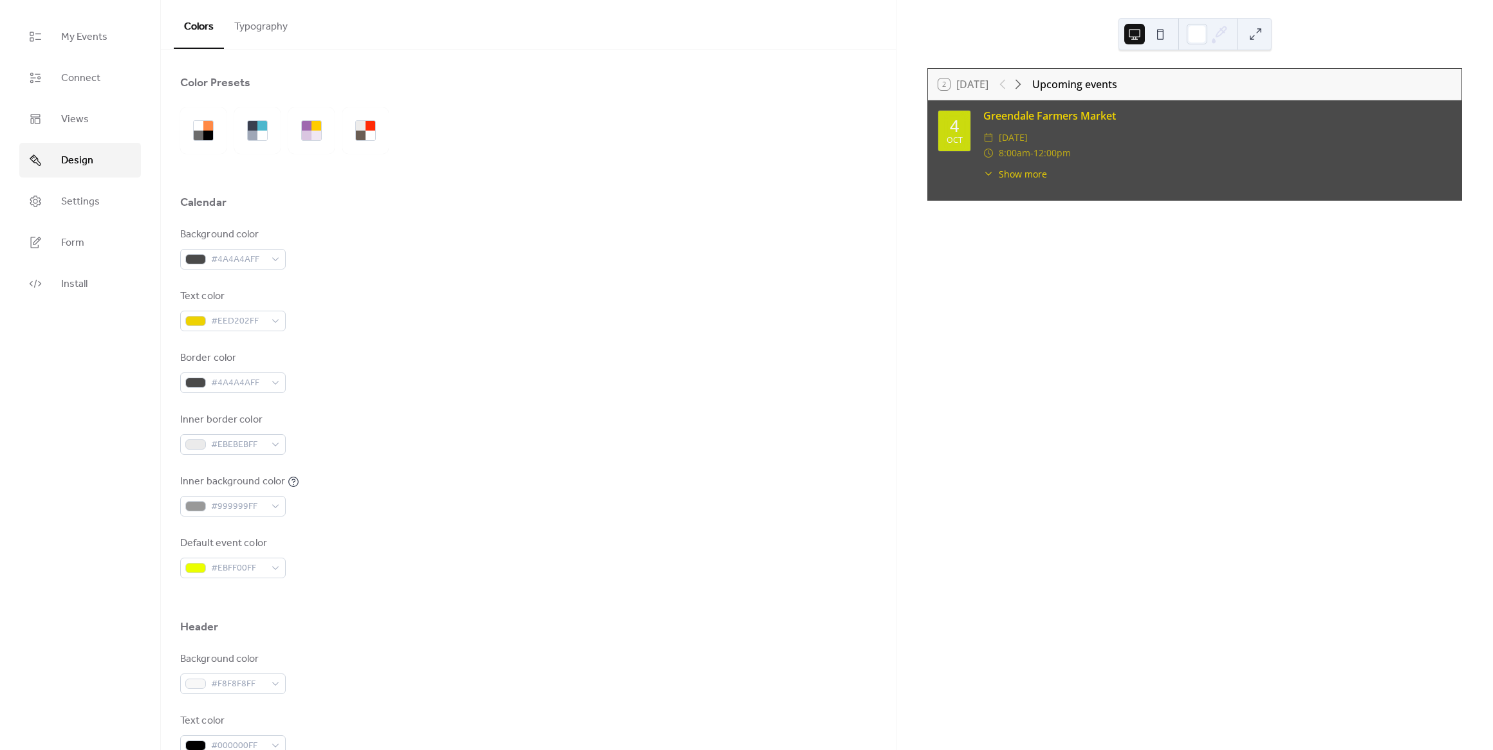
click at [627, 315] on div "Text color #EED202FF" at bounding box center [528, 310] width 696 height 42
click at [223, 566] on span "#EBFF00FF" at bounding box center [238, 568] width 54 height 15
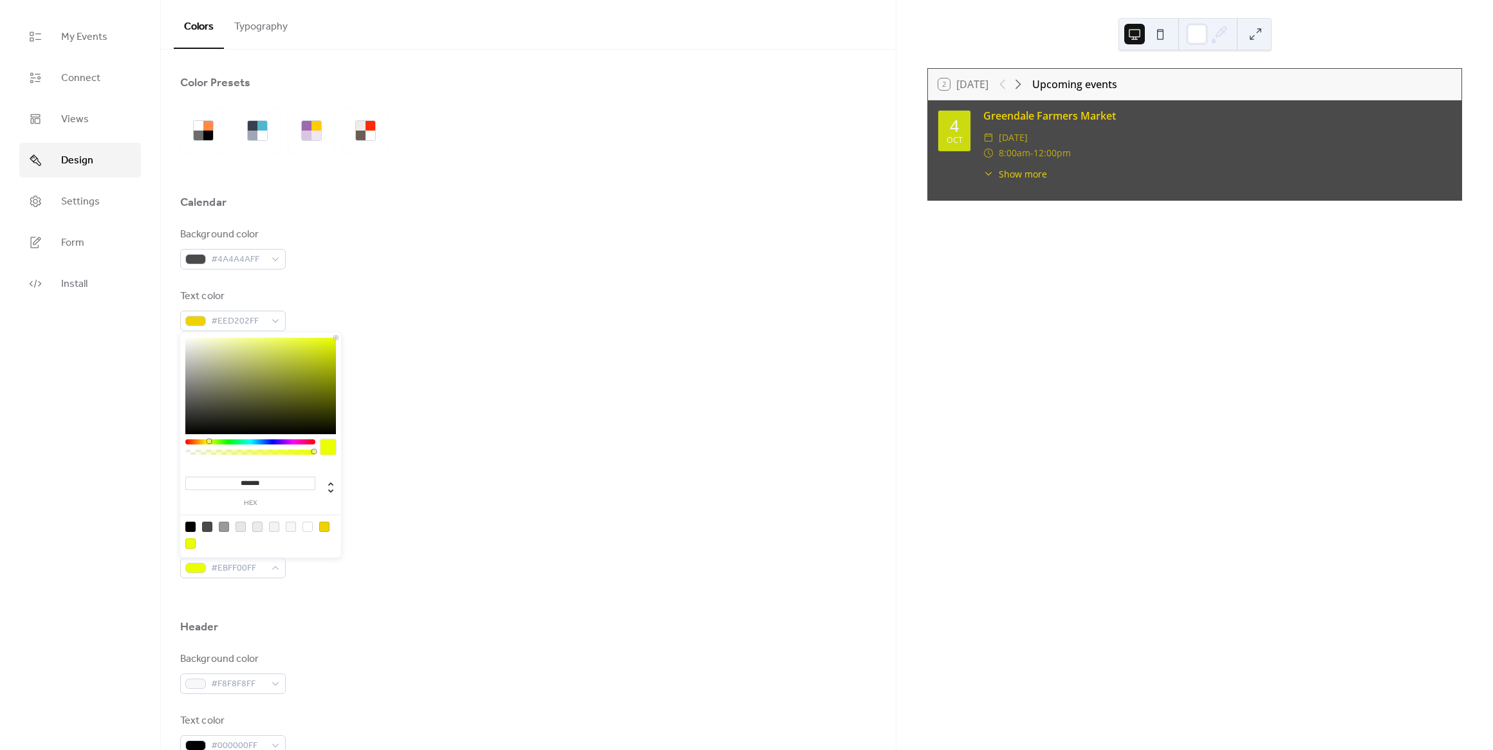
click at [326, 529] on div at bounding box center [324, 527] width 10 height 10
type input "*******"
click at [324, 530] on div at bounding box center [324, 527] width 10 height 10
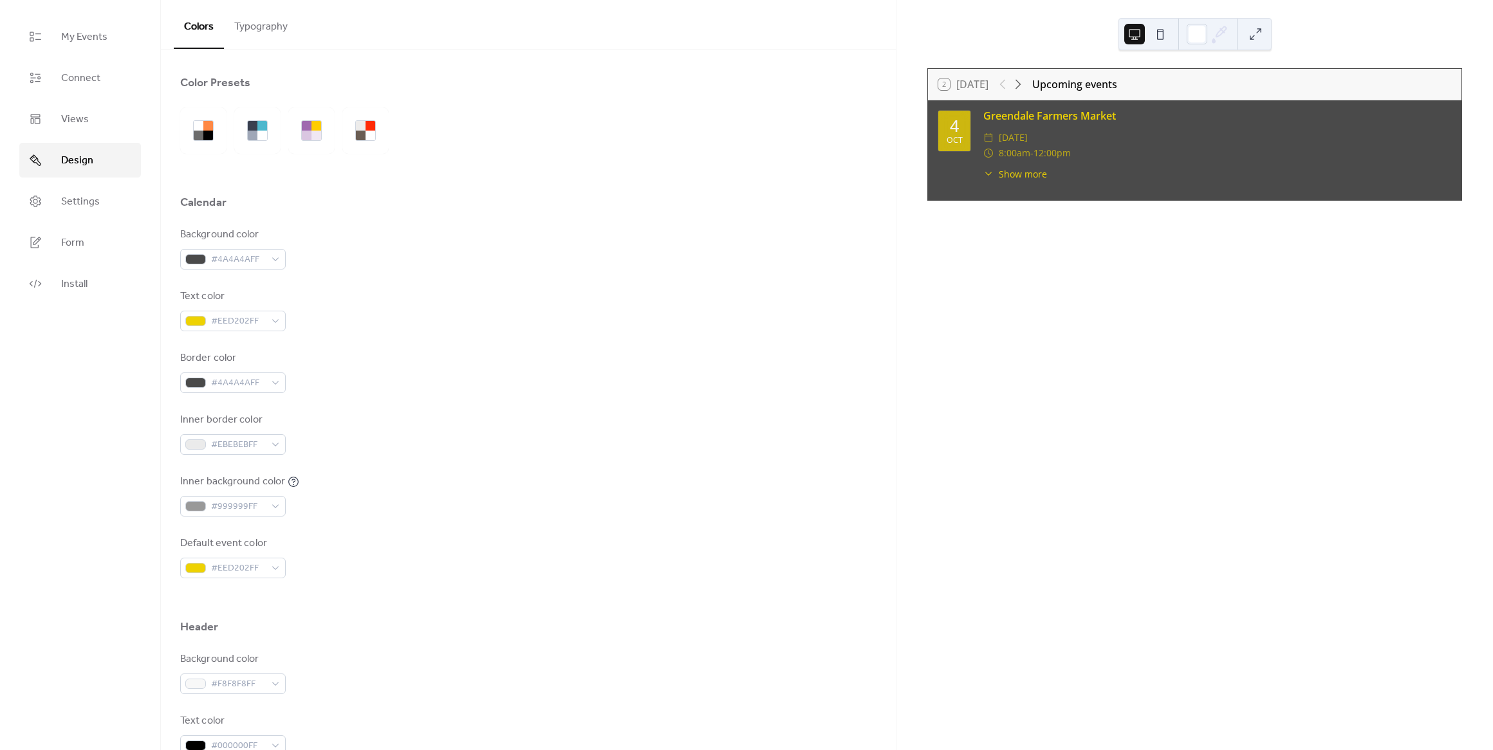
click at [485, 475] on div "Inner background color #999999FF" at bounding box center [528, 495] width 696 height 42
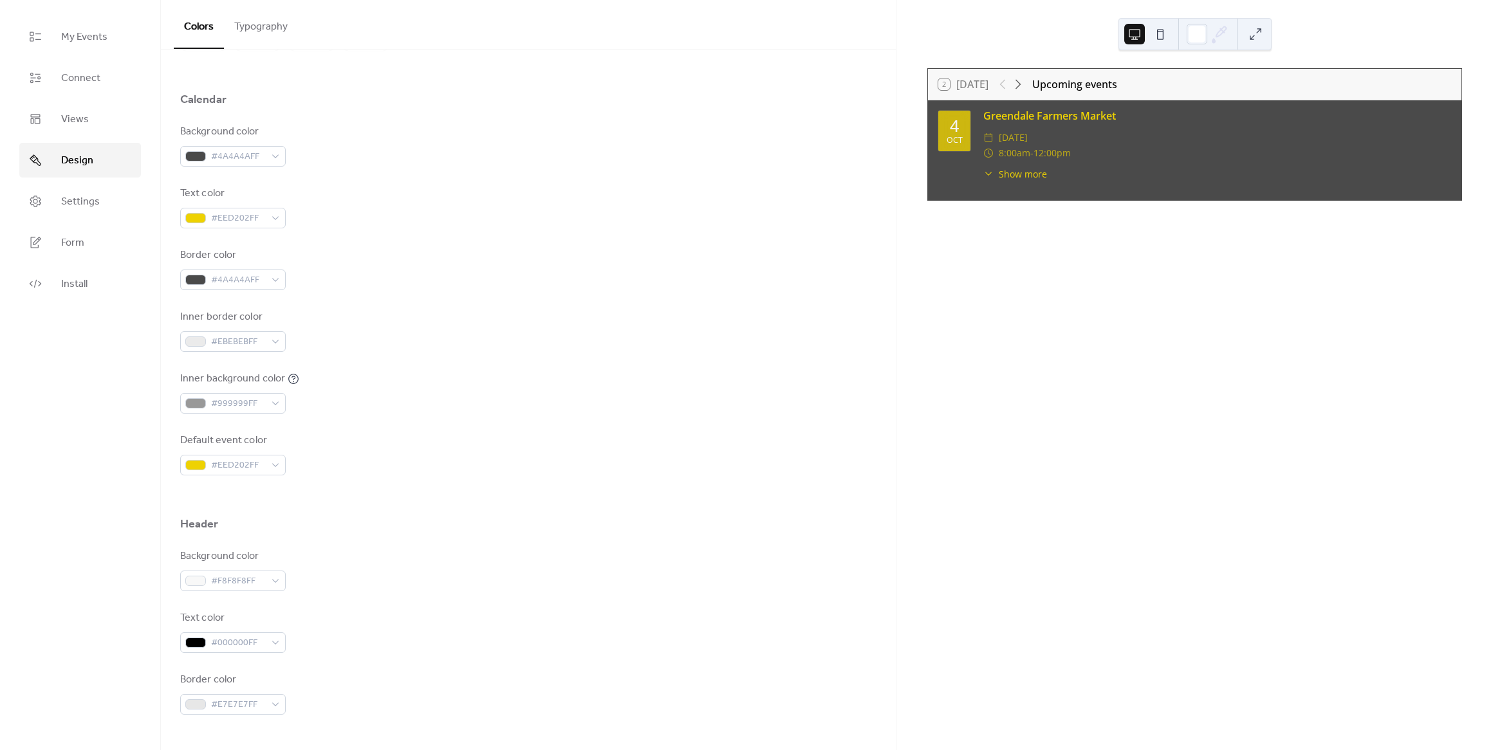
scroll to position [151, 0]
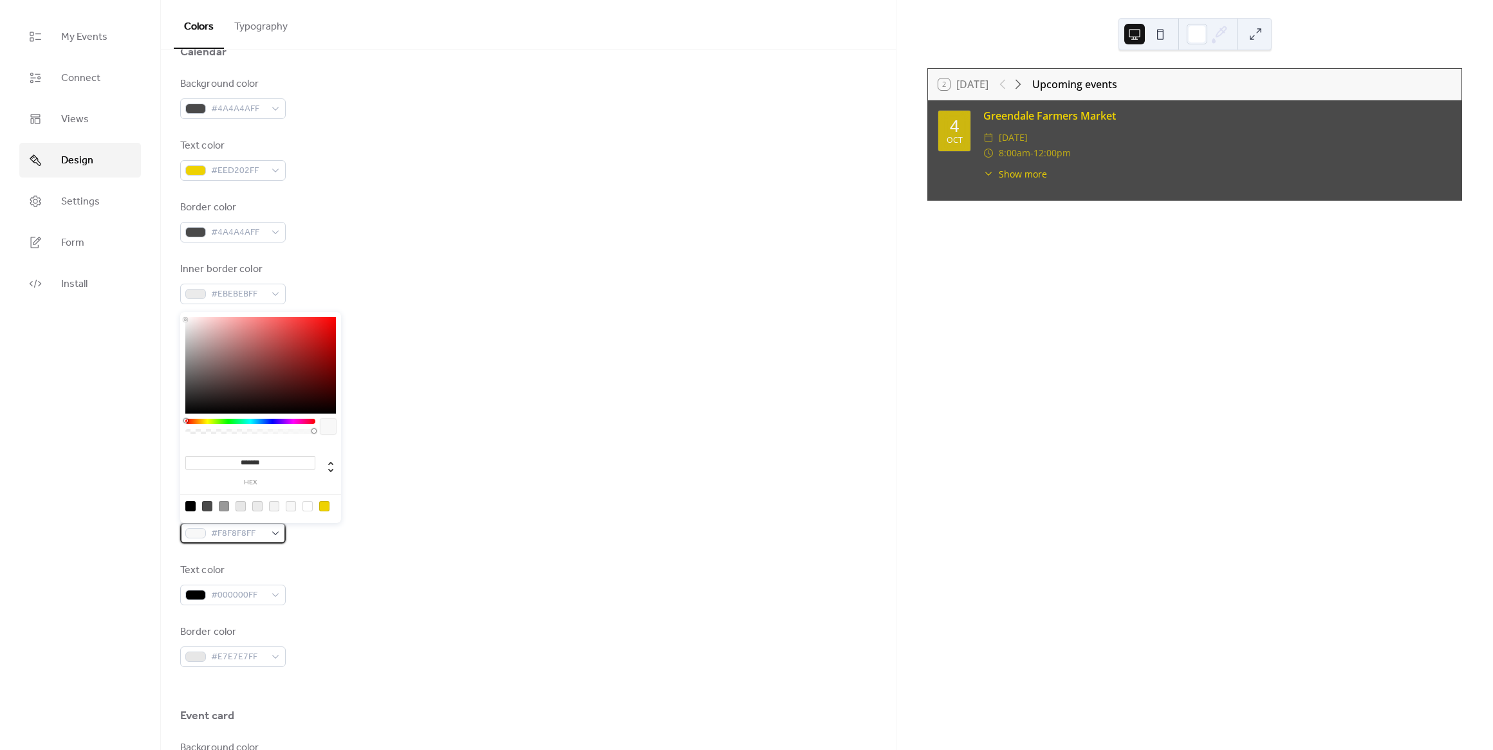
click at [238, 539] on span "#F8F8F8FF" at bounding box center [238, 533] width 54 height 15
drag, startPoint x: 279, startPoint y: 373, endPoint x: 325, endPoint y: 333, distance: 61.1
click at [325, 333] on div at bounding box center [260, 365] width 151 height 97
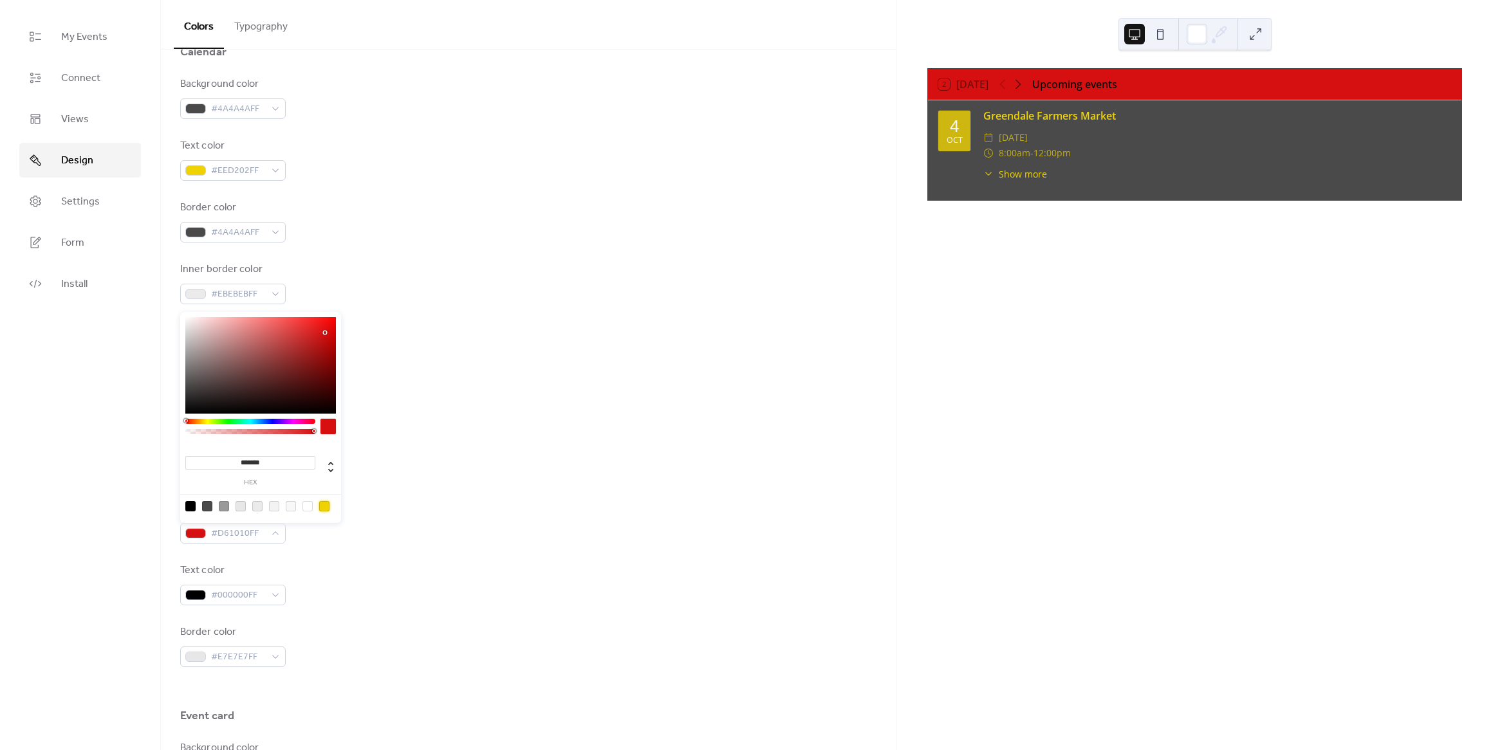
click at [323, 506] on div at bounding box center [324, 506] width 10 height 10
type input "*******"
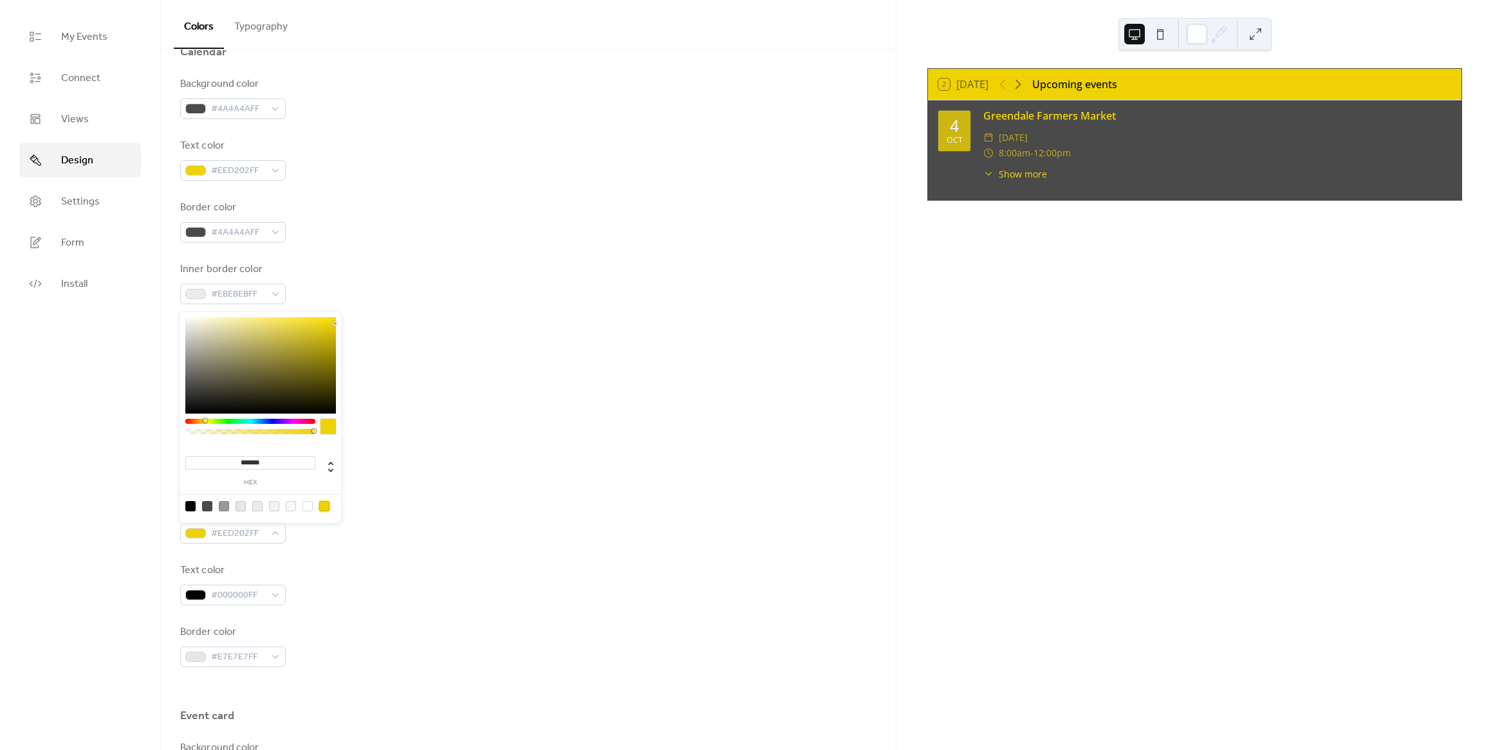
click at [539, 474] on div "Header" at bounding box center [528, 480] width 696 height 22
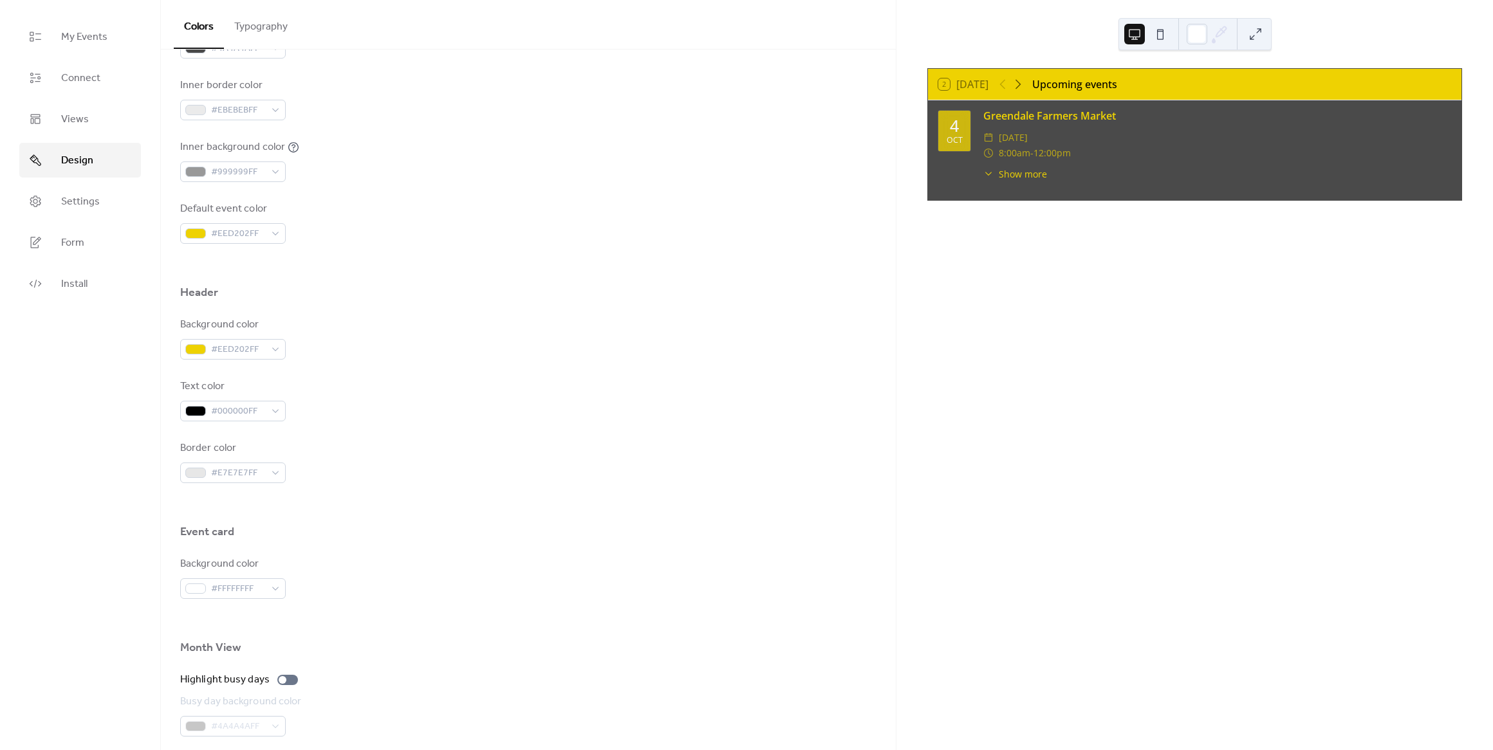
scroll to position [452, 0]
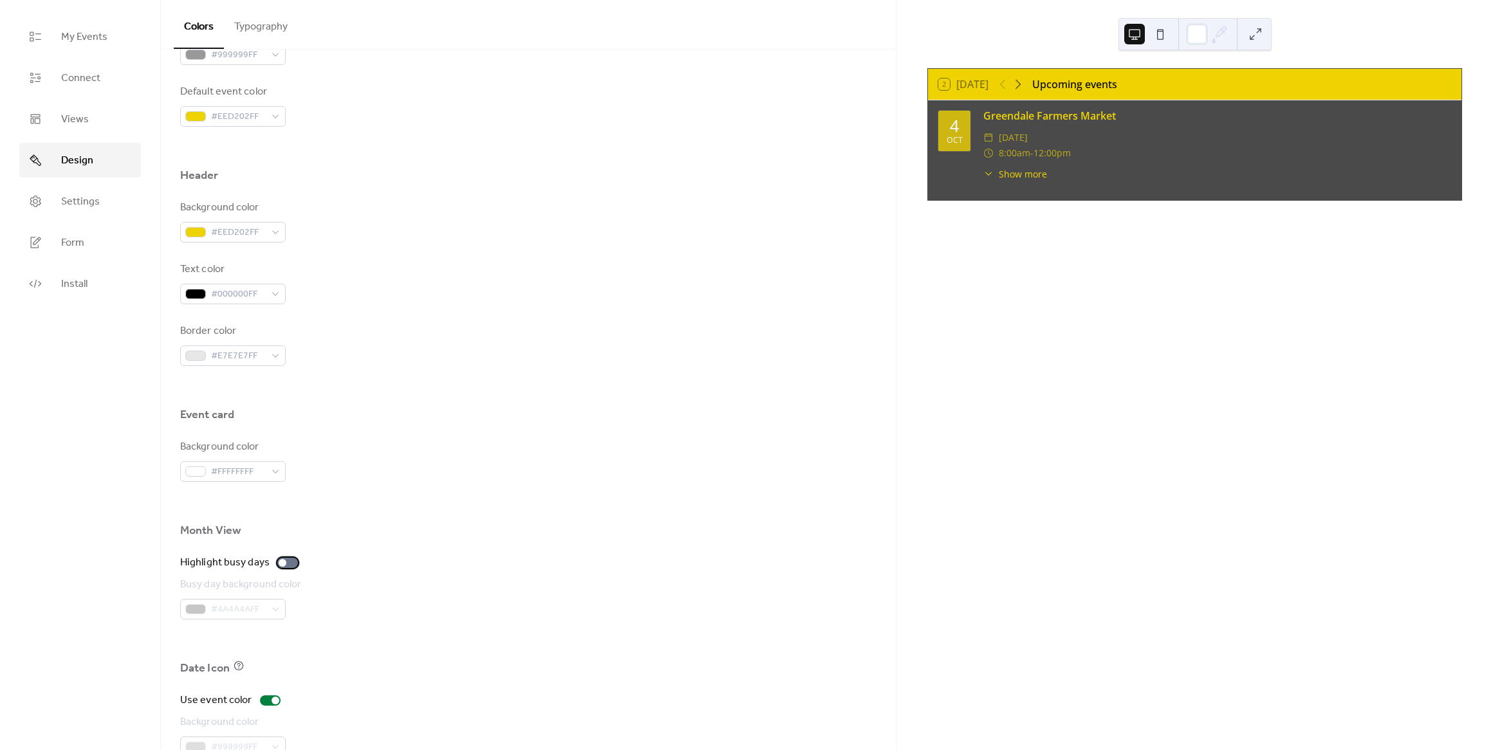
click at [288, 566] on div at bounding box center [287, 563] width 21 height 10
click at [290, 562] on div at bounding box center [293, 563] width 8 height 8
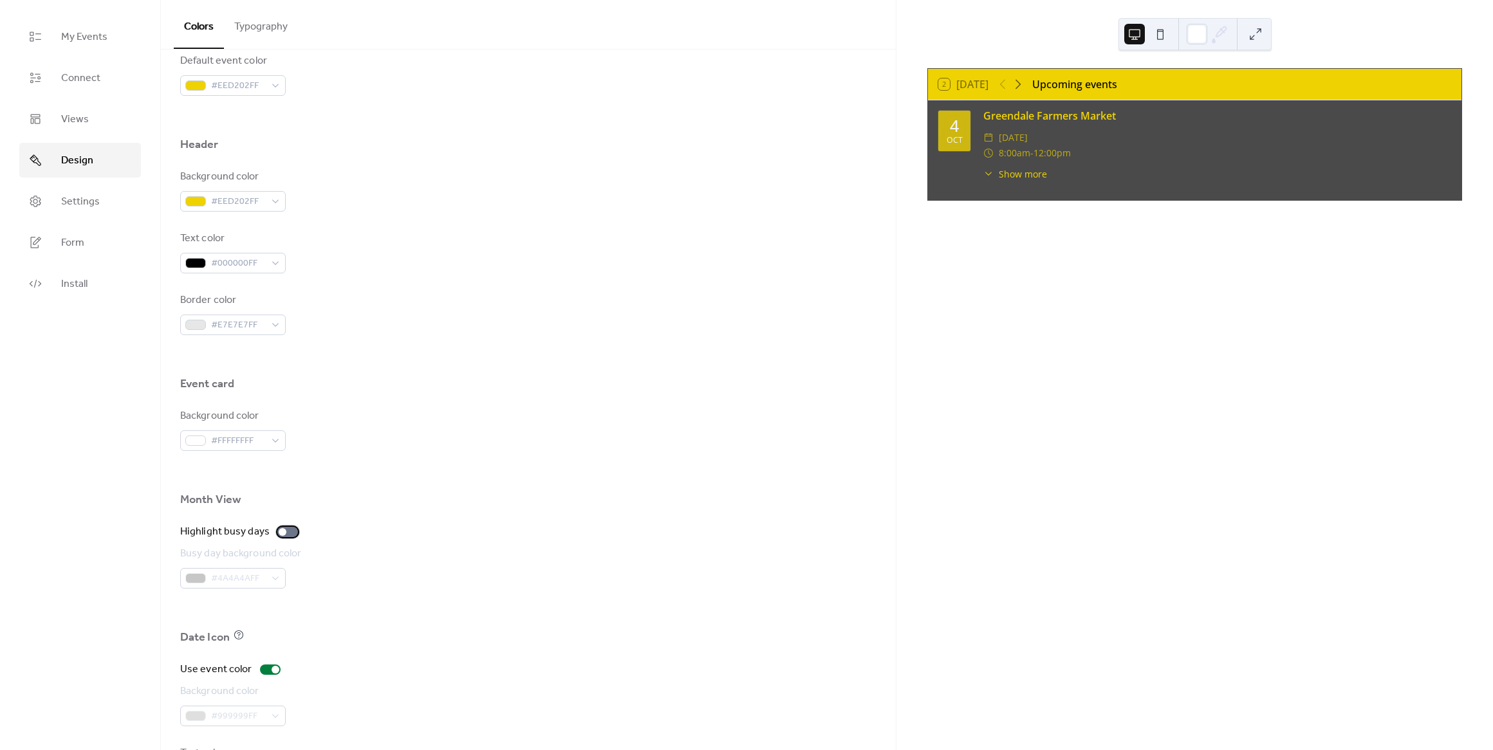
scroll to position [546, 0]
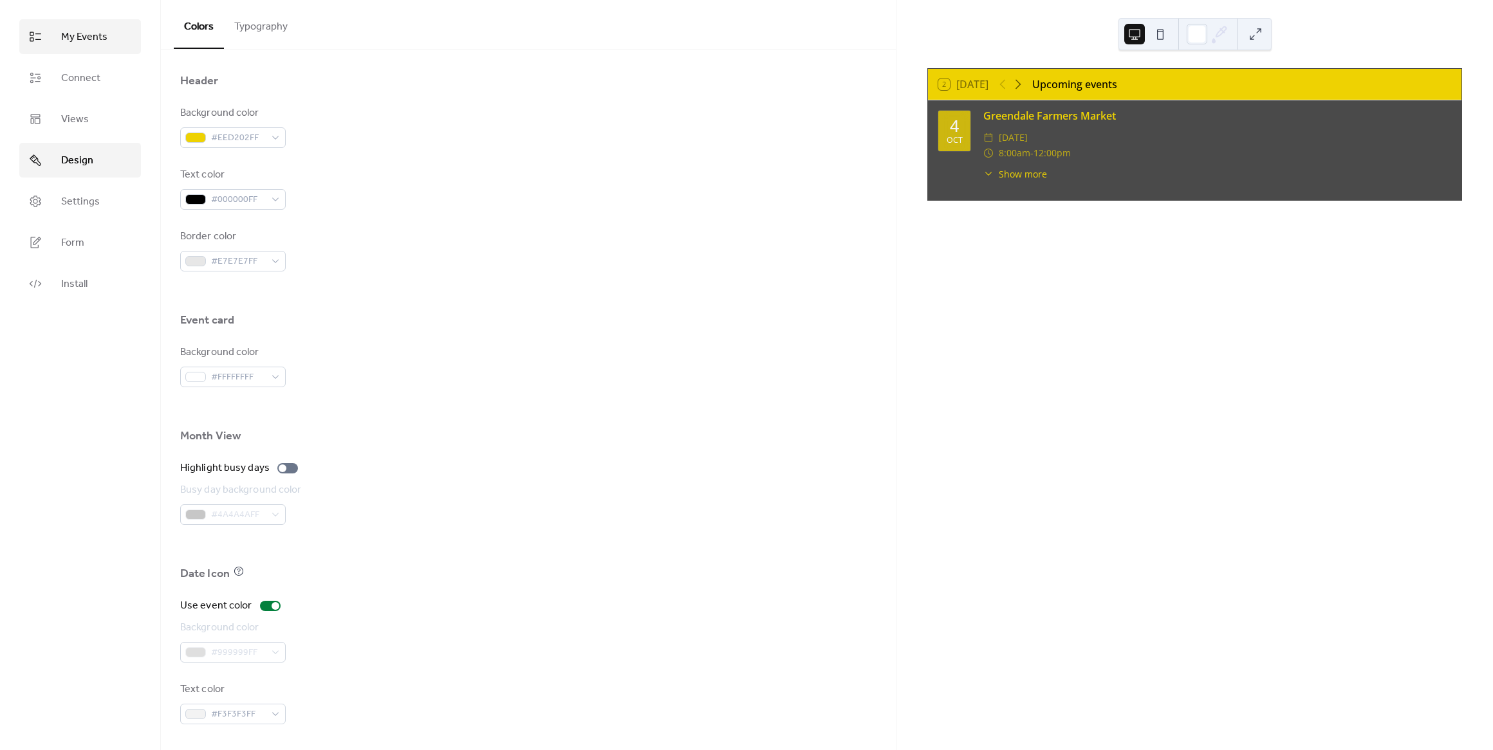
click at [93, 43] on span "My Events" at bounding box center [84, 37] width 46 height 15
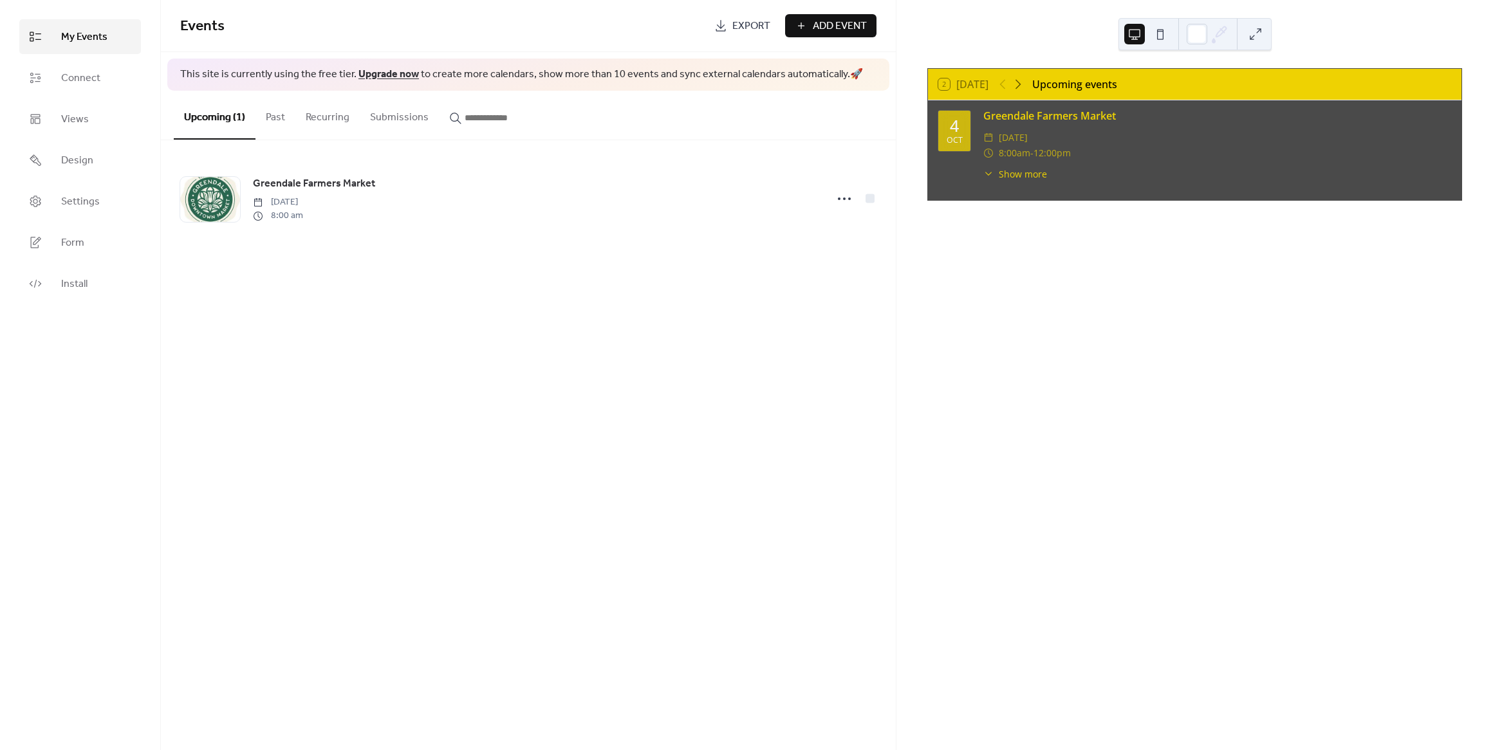
click at [321, 118] on button "Recurring" at bounding box center [327, 115] width 64 height 48
click at [380, 122] on button "Submissions" at bounding box center [399, 115] width 79 height 48
click at [264, 123] on button "Past" at bounding box center [275, 115] width 40 height 48
click at [241, 123] on button "Upcoming (1)" at bounding box center [215, 115] width 82 height 48
click at [107, 88] on link "Connect" at bounding box center [80, 77] width 122 height 35
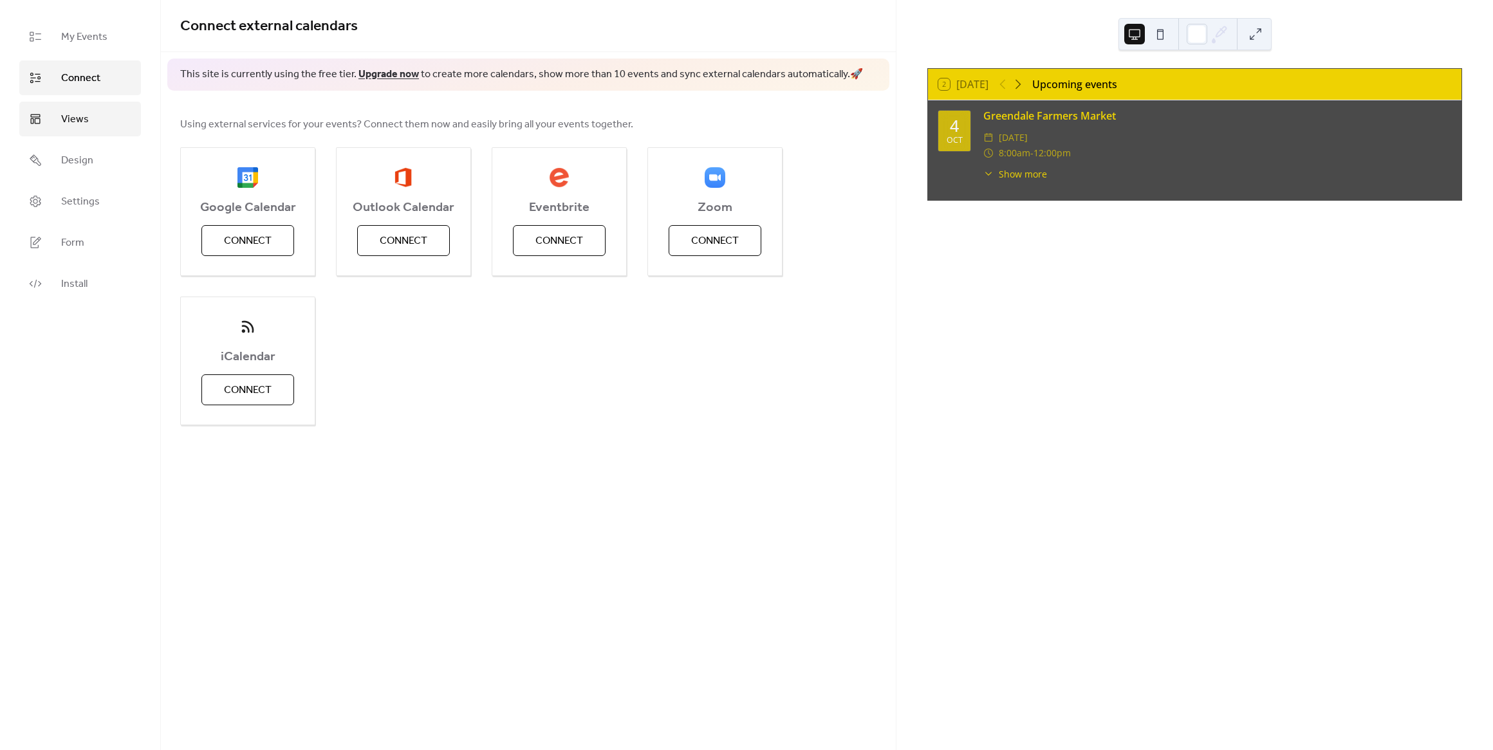
click at [31, 122] on icon at bounding box center [36, 120] width 10 height 10
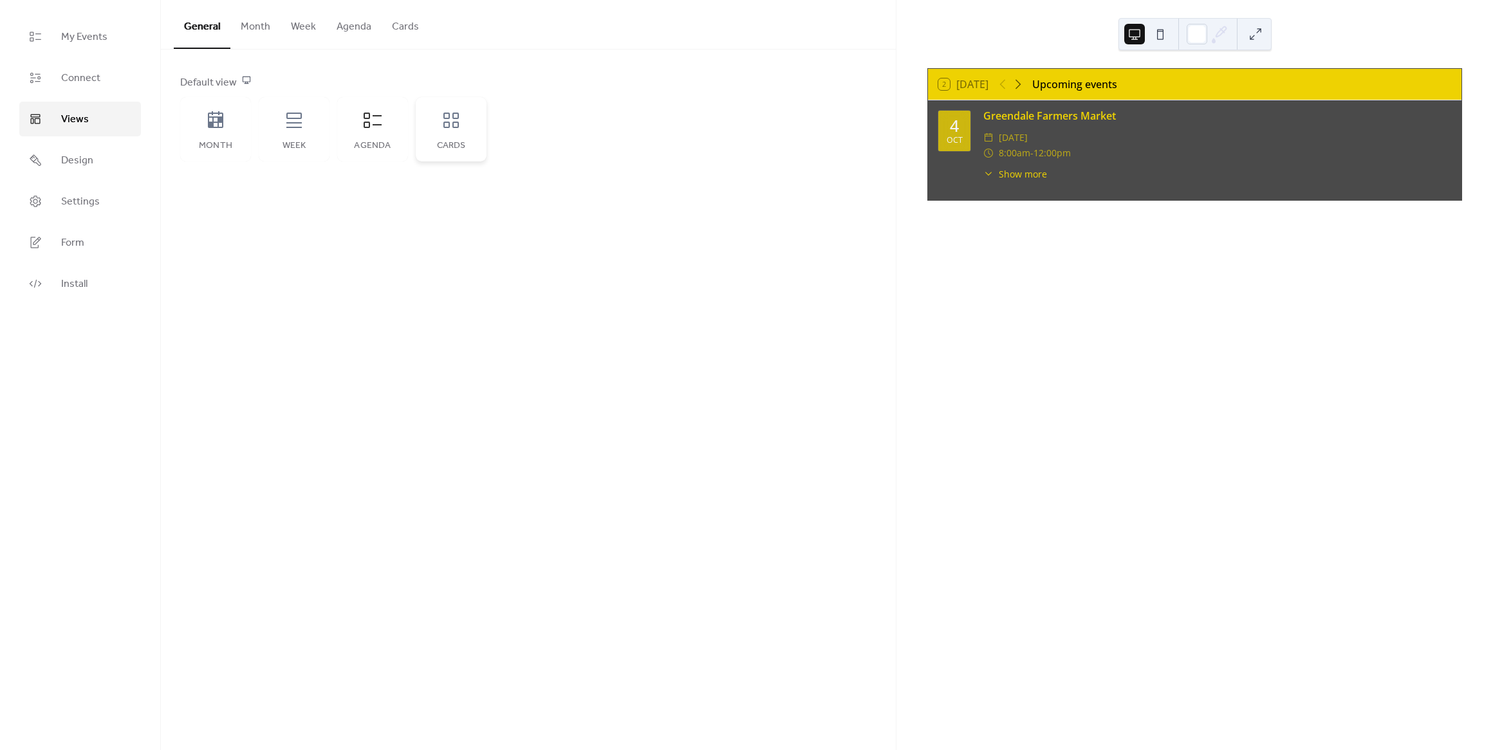
click at [457, 133] on div "Cards" at bounding box center [451, 129] width 71 height 64
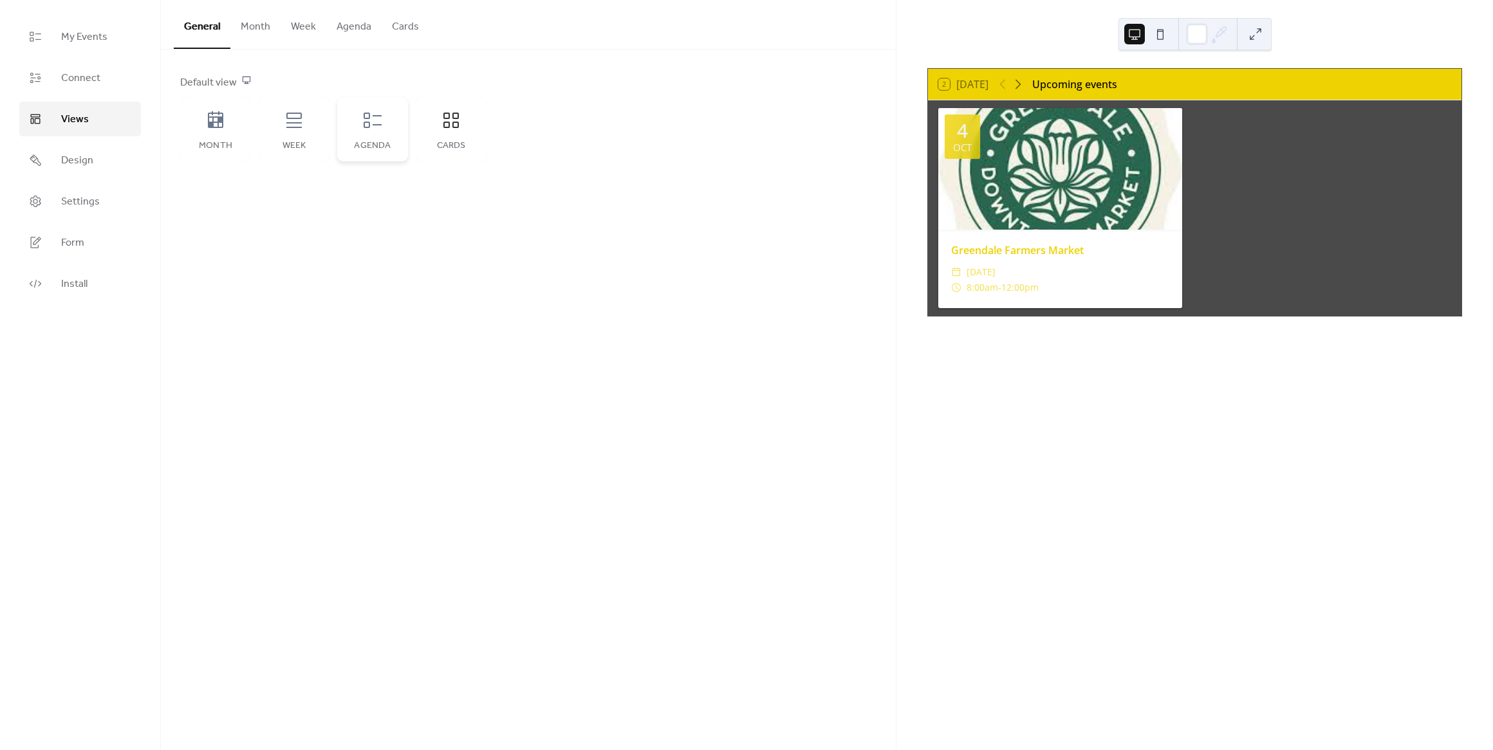
click at [392, 136] on div "Agenda" at bounding box center [372, 129] width 71 height 64
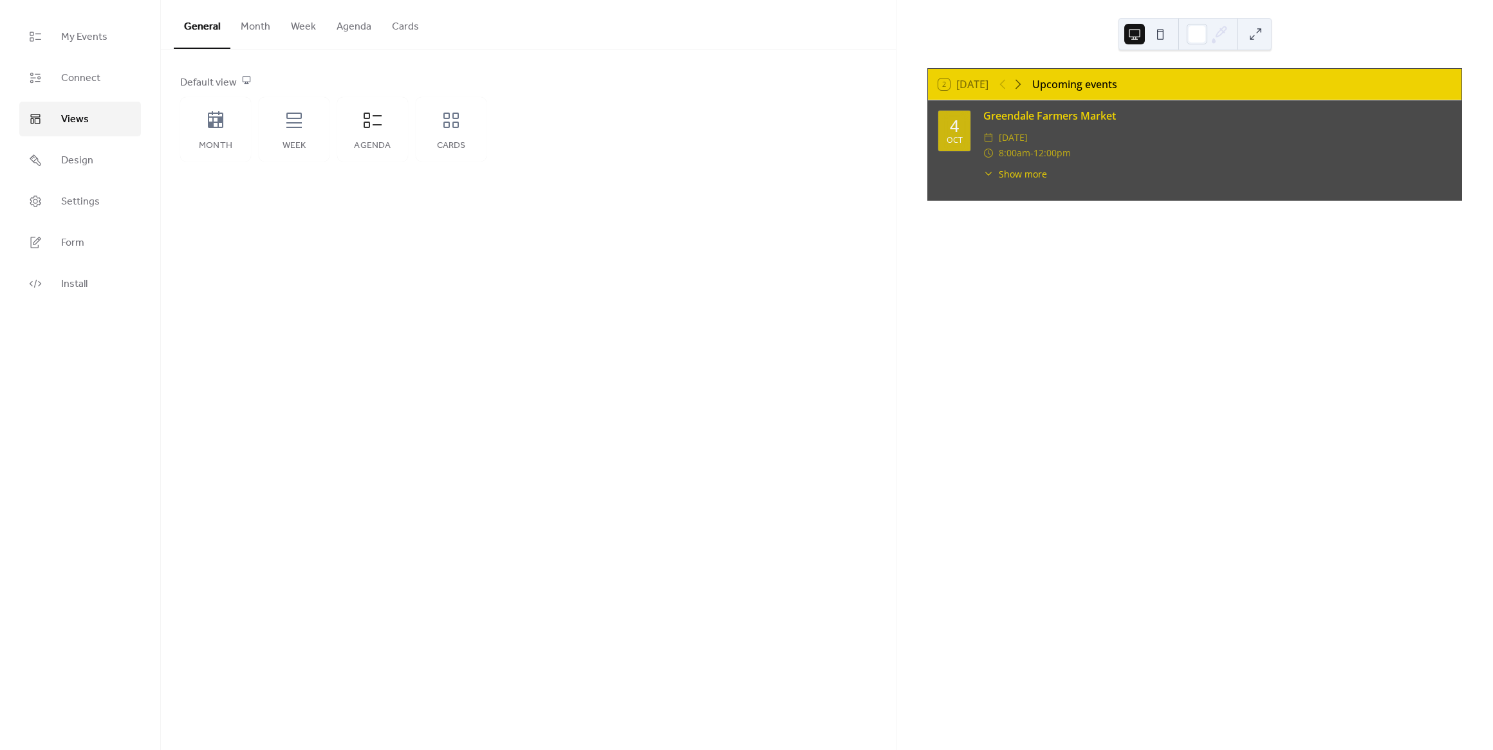
click at [331, 129] on div "Month Week Agenda Cards" at bounding box center [333, 129] width 306 height 64
click at [304, 122] on icon at bounding box center [294, 120] width 21 height 21
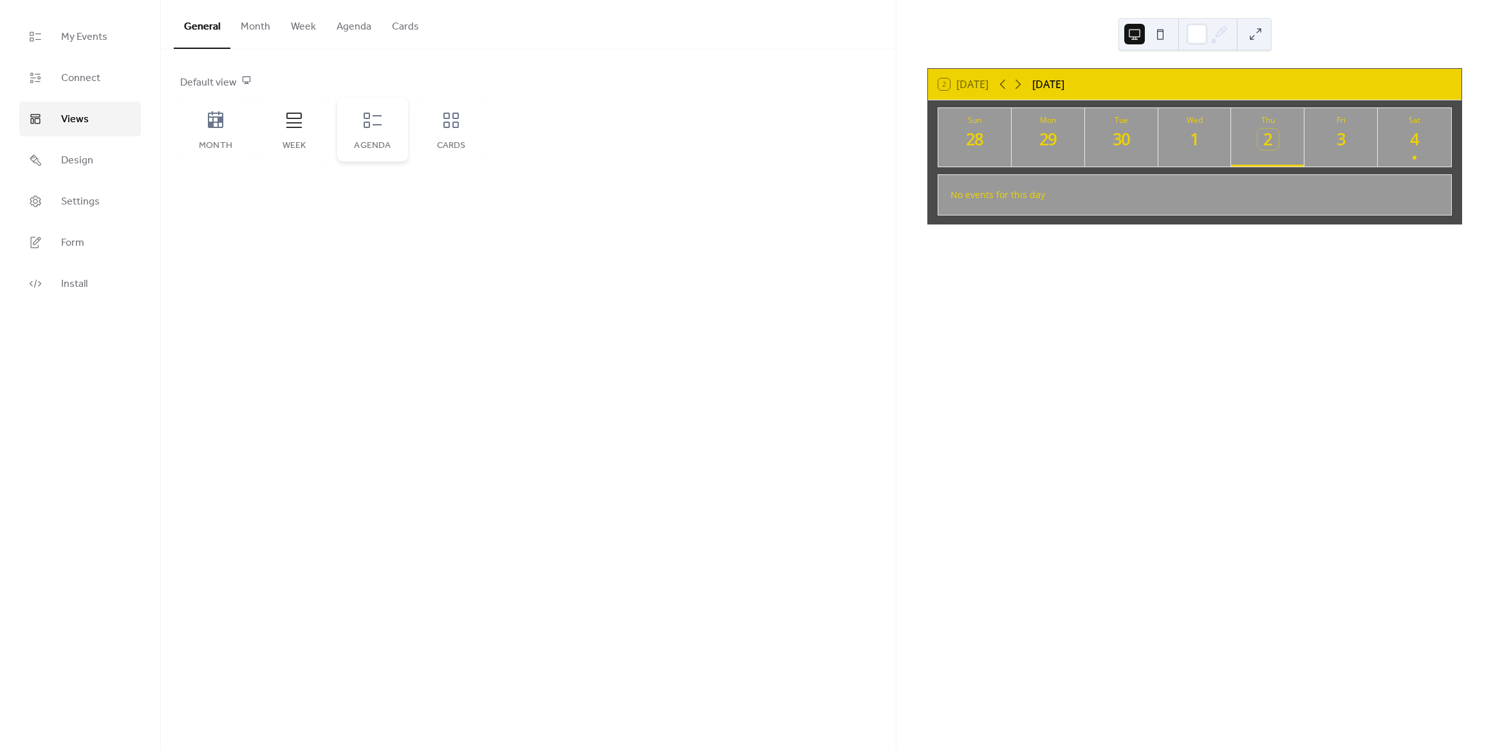
click at [378, 127] on icon at bounding box center [372, 120] width 21 height 21
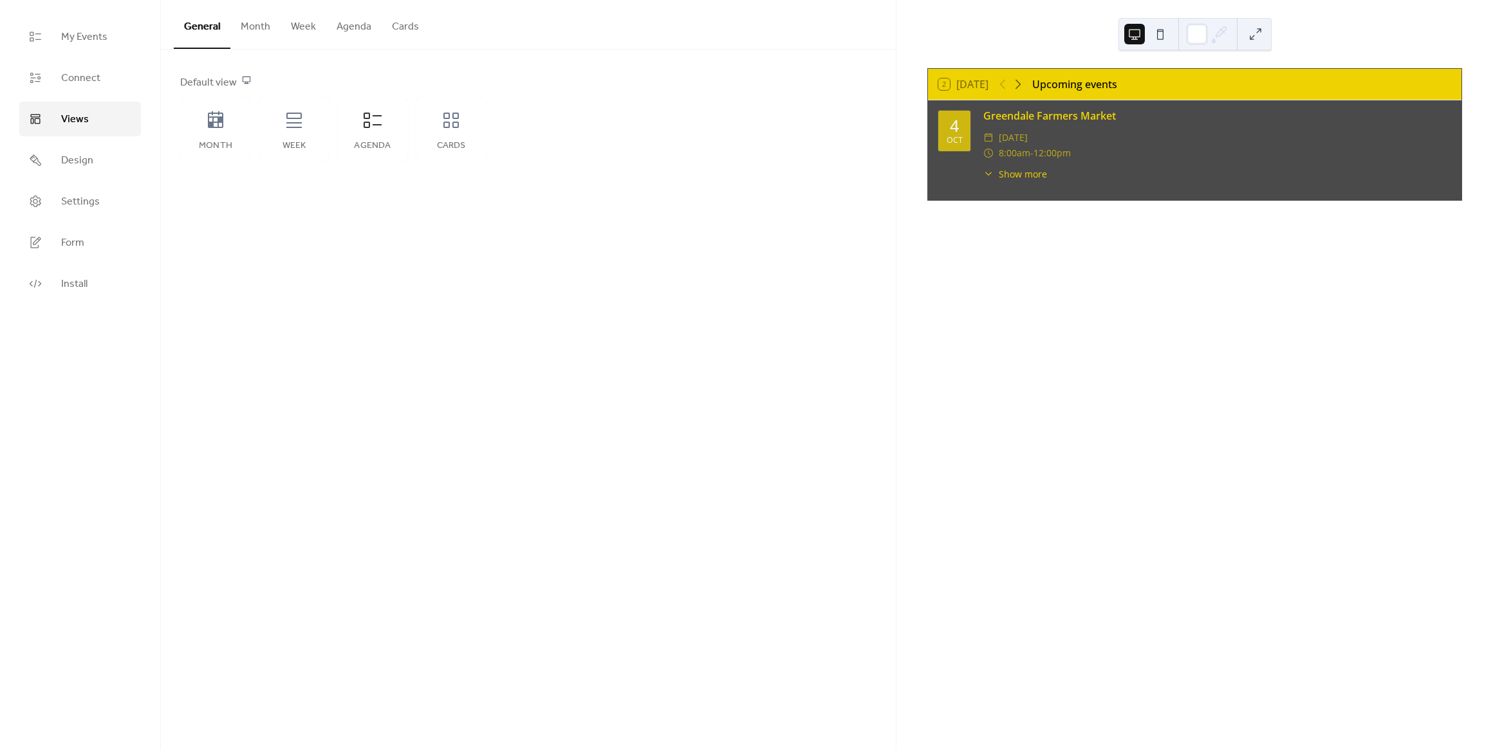
click at [353, 27] on button "Agenda" at bounding box center [353, 24] width 55 height 48
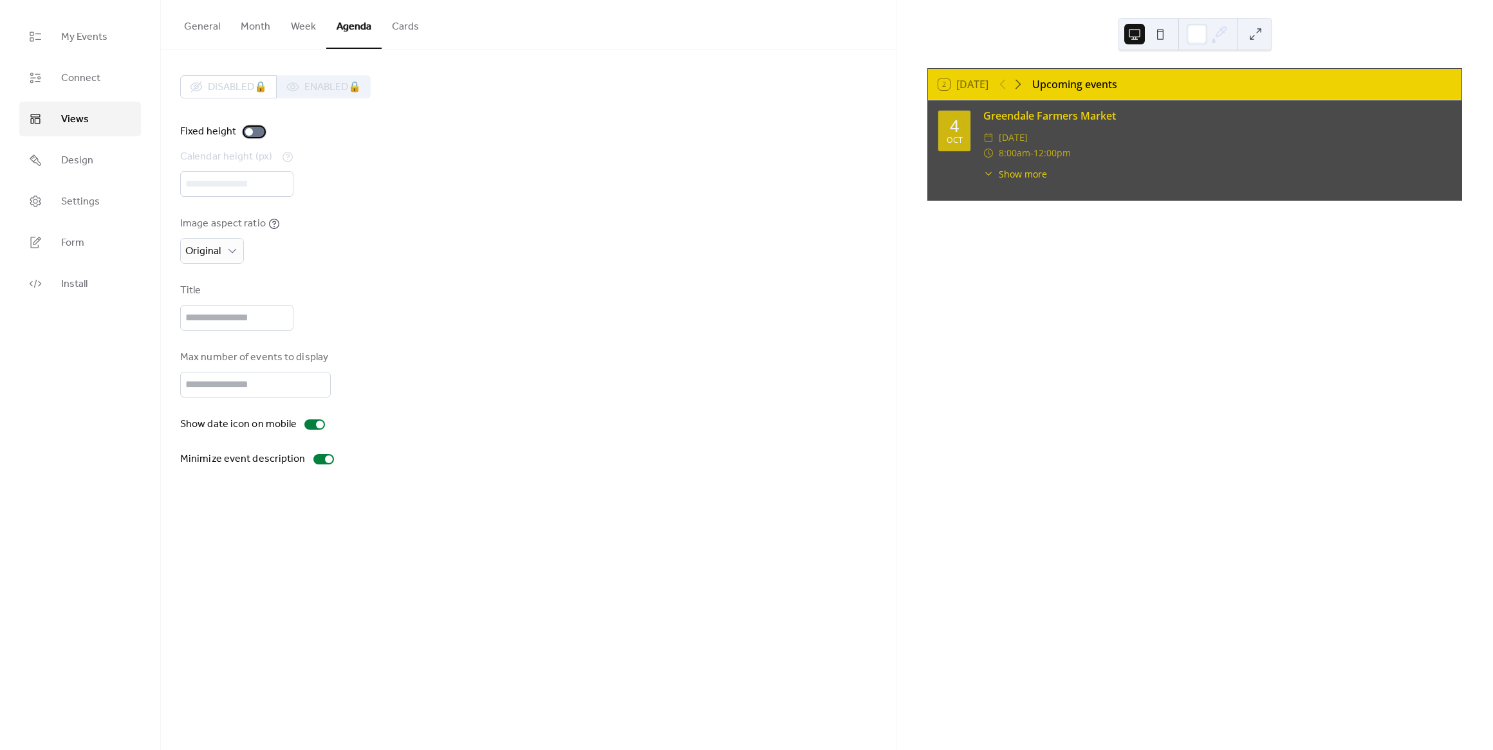
click at [254, 128] on div at bounding box center [254, 132] width 21 height 10
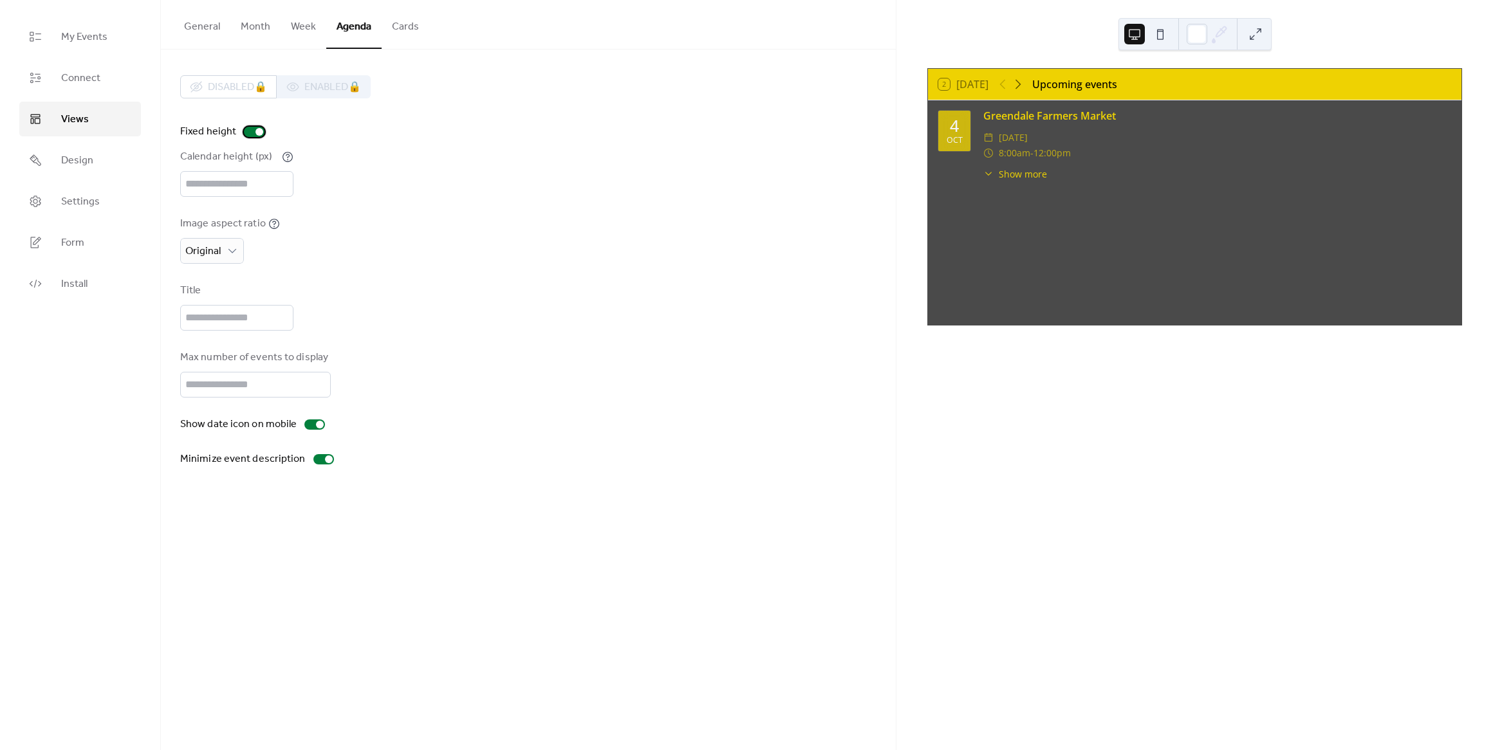
click at [255, 131] on div at bounding box center [259, 132] width 8 height 8
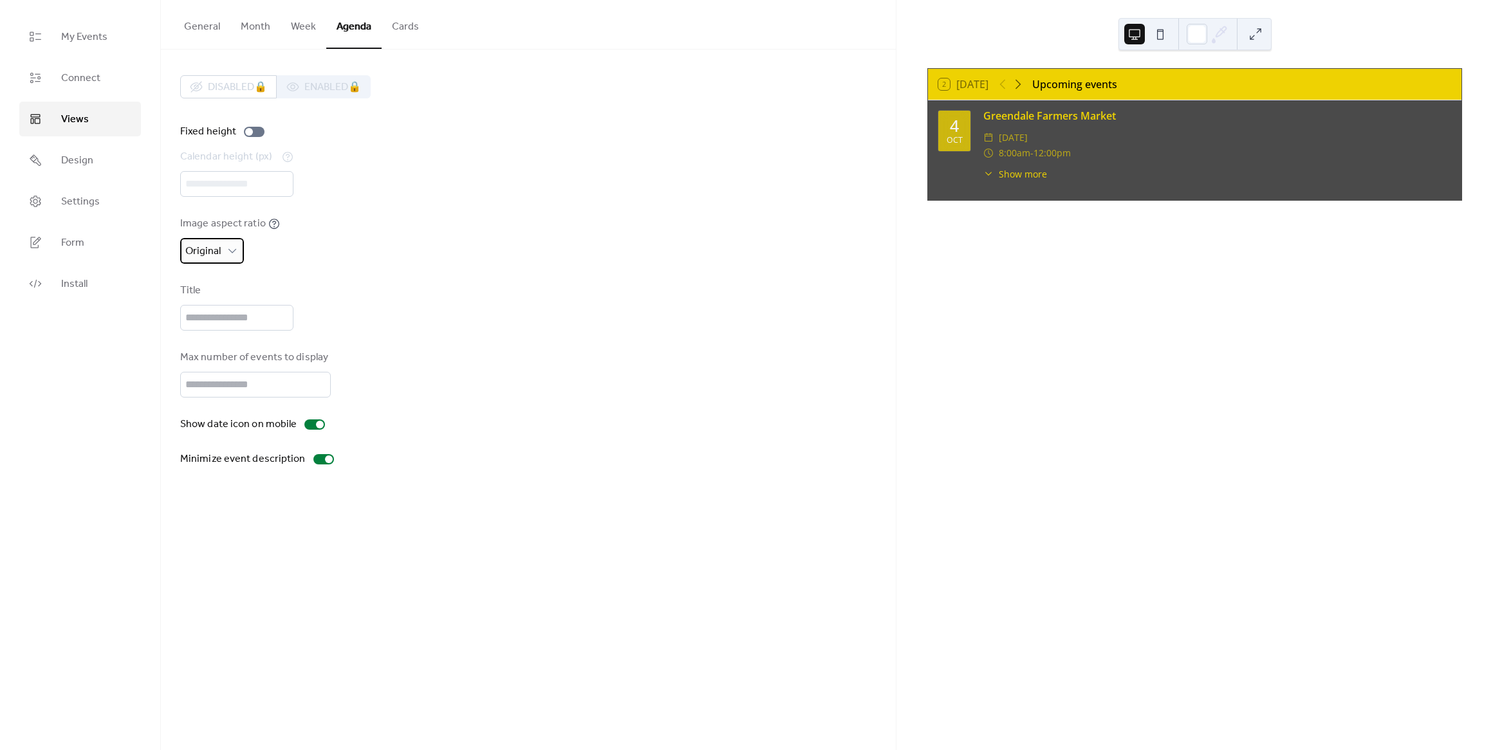
click at [219, 252] on span "Original" at bounding box center [202, 251] width 35 height 20
click at [215, 283] on div "2:1" at bounding box center [208, 284] width 56 height 26
click at [205, 335] on span "Original" at bounding box center [207, 335] width 35 height 15
click at [293, 325] on input "text" at bounding box center [236, 318] width 113 height 26
type input "****"
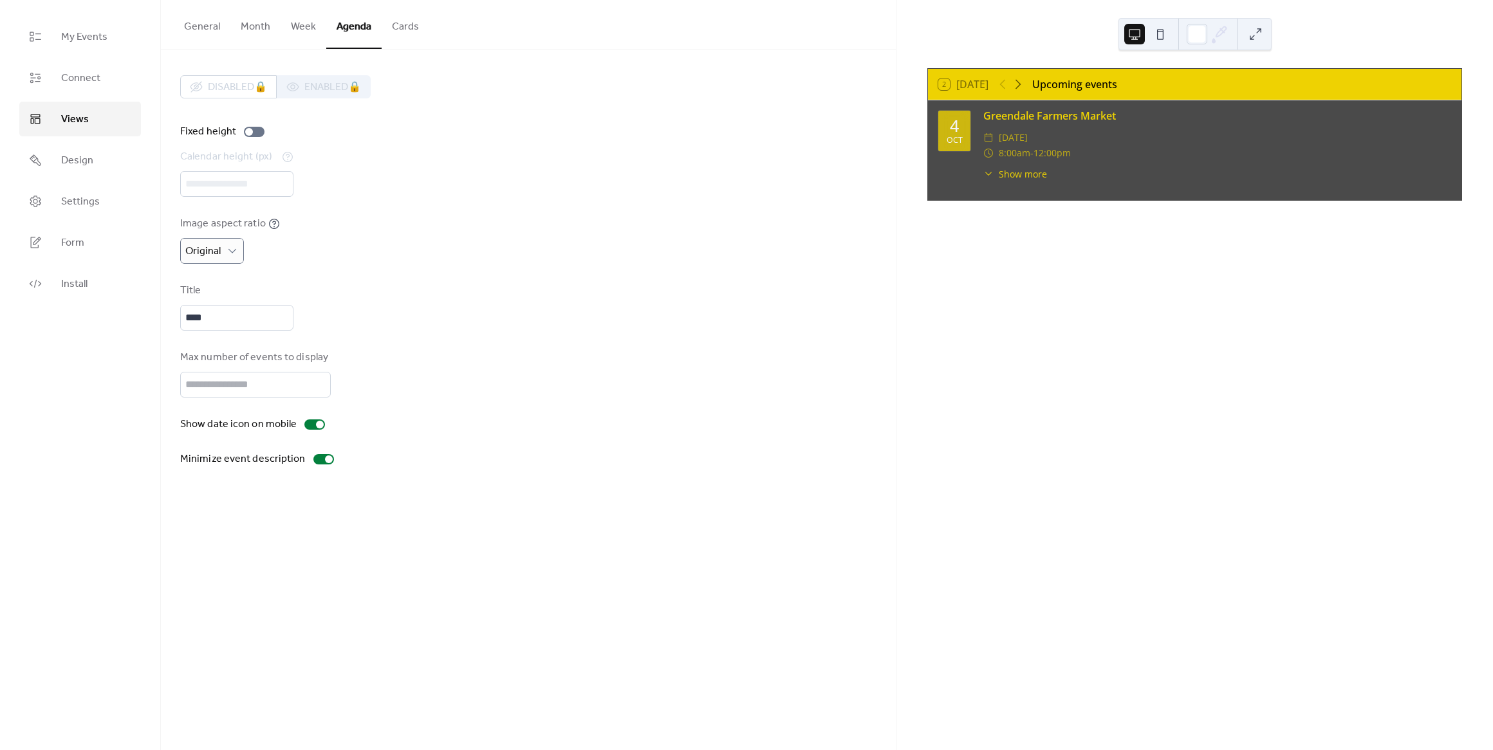
click at [464, 273] on div "Disabled 🔒 Enabled 🔒 Fixed height Calendar height (px) *** Image aspect ratio O…" at bounding box center [528, 271] width 696 height 392
drag, startPoint x: 261, startPoint y: 322, endPoint x: 84, endPoint y: 312, distance: 176.6
click at [180, 314] on input "****" at bounding box center [236, 318] width 113 height 26
click at [513, 324] on div "Title" at bounding box center [528, 307] width 696 height 48
click at [316, 429] on div at bounding box center [320, 425] width 8 height 8
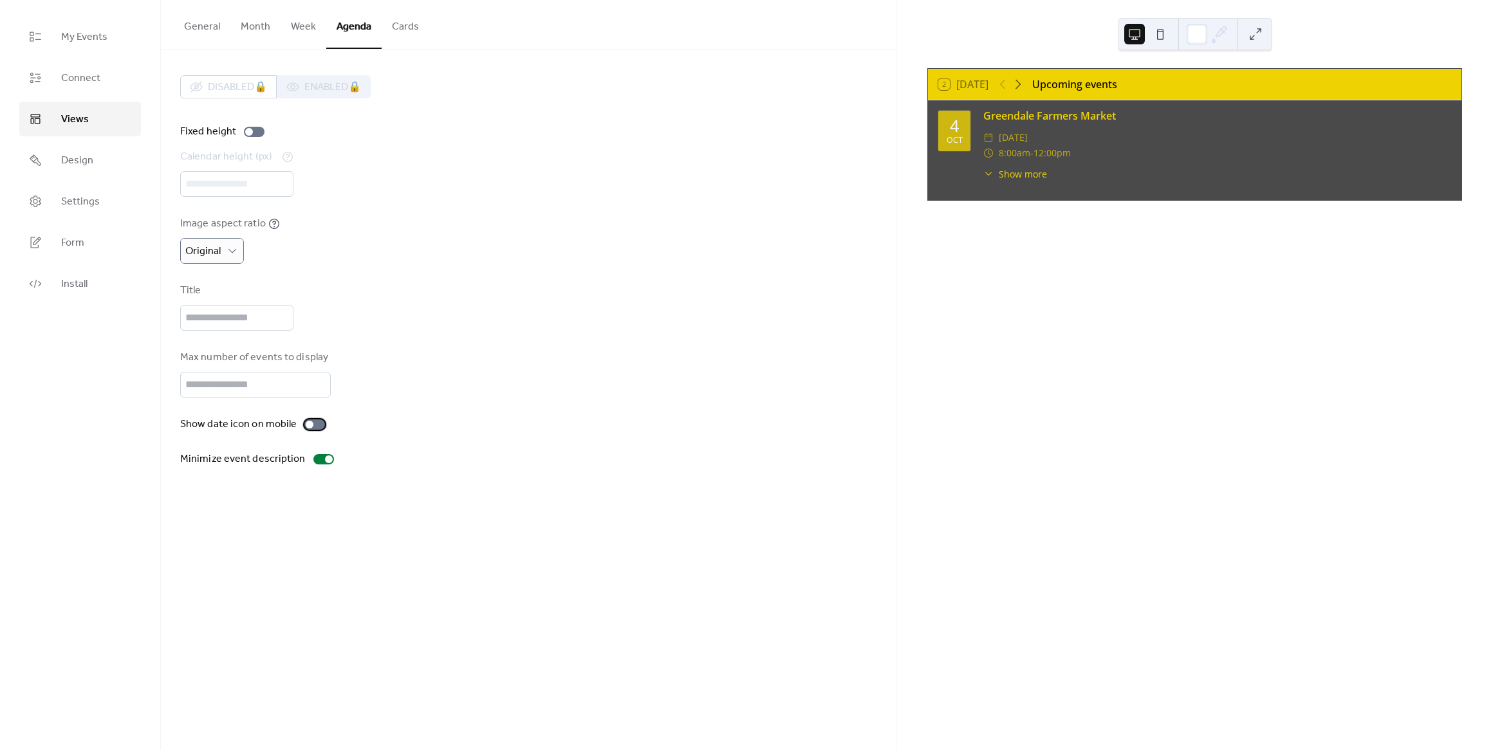
click at [316, 430] on div at bounding box center [314, 425] width 21 height 10
click at [319, 465] on div at bounding box center [323, 459] width 21 height 10
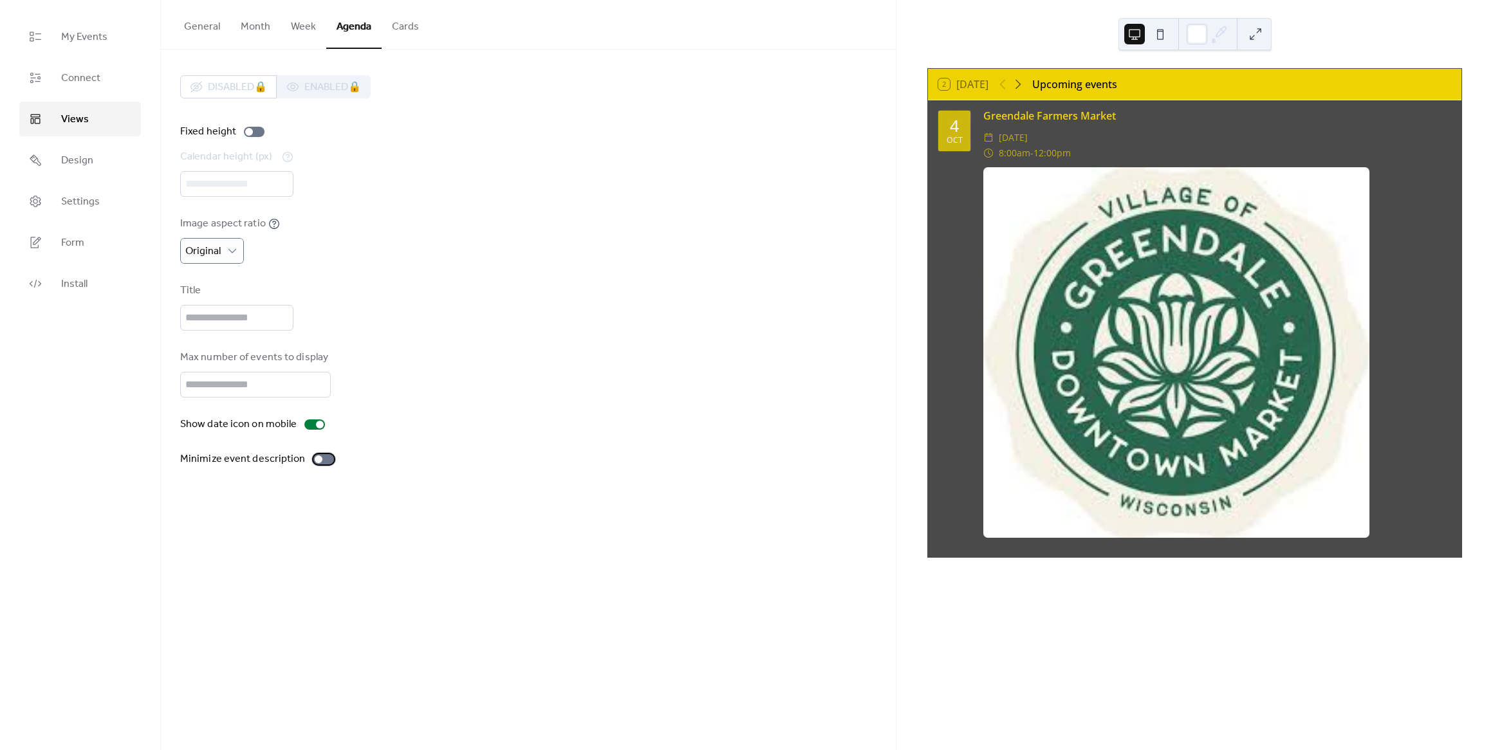
click at [319, 465] on div at bounding box center [323, 459] width 21 height 10
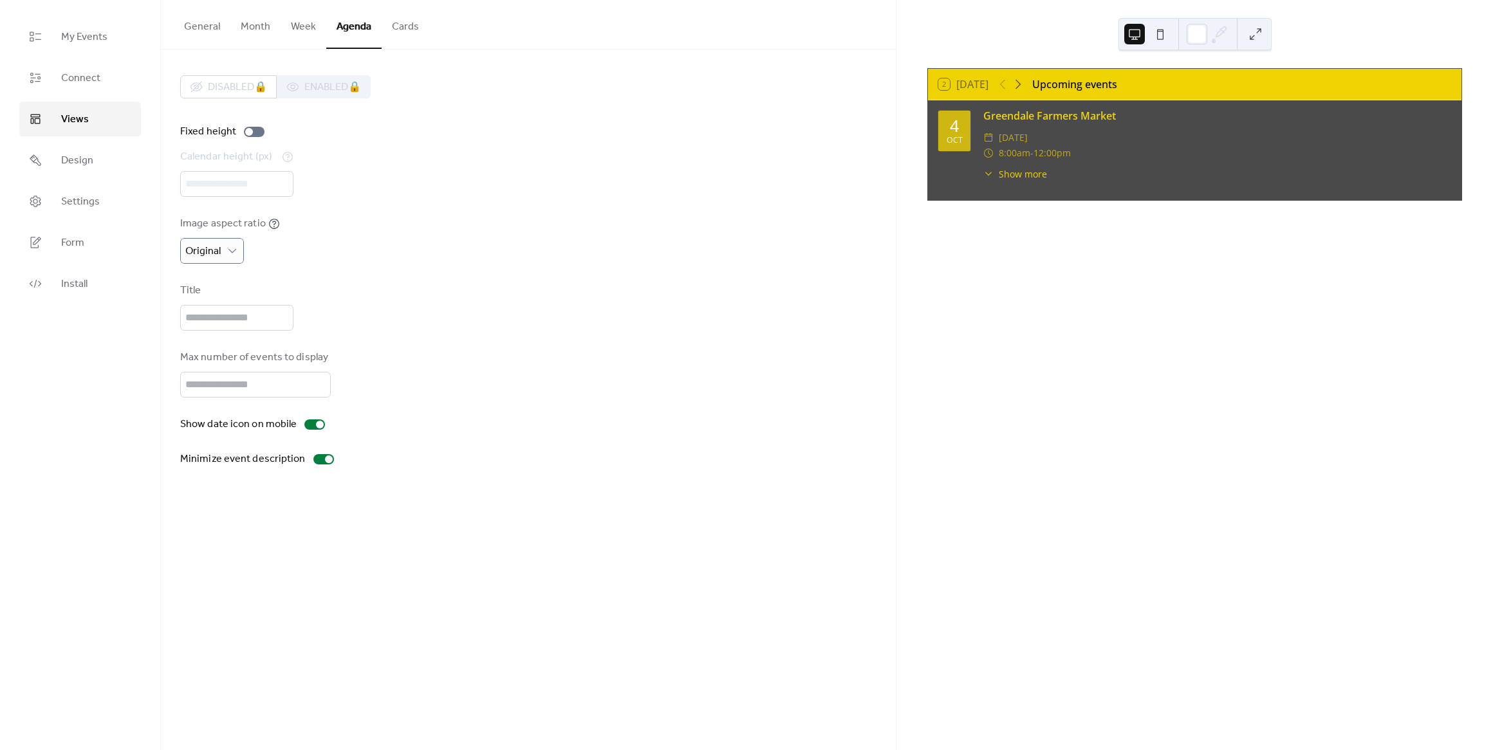
click at [400, 24] on button "Cards" at bounding box center [406, 24] width 48 height 48
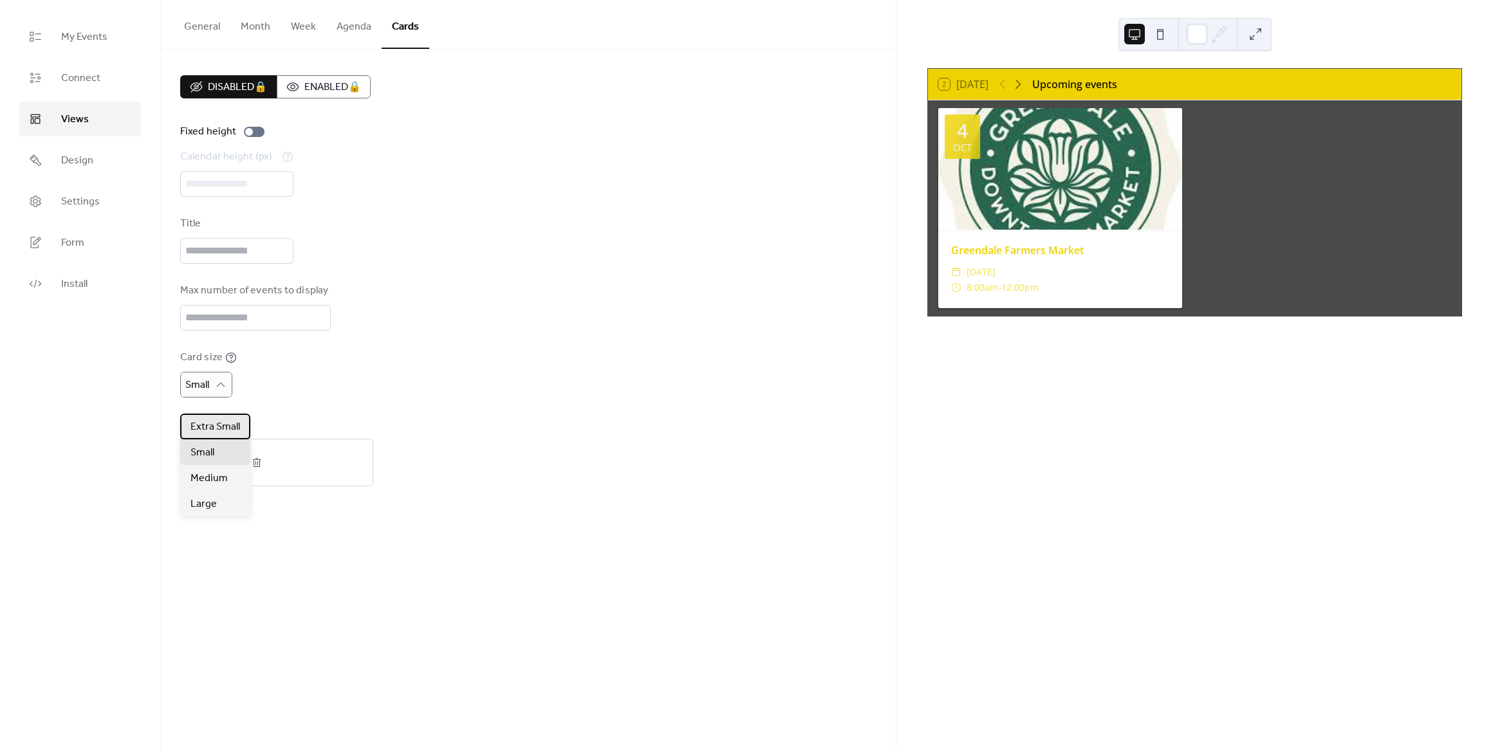
click at [211, 427] on span "Extra Small" at bounding box center [215, 427] width 50 height 15
click at [355, 378] on div "Card size Extra Small" at bounding box center [528, 374] width 696 height 48
click at [255, 131] on div at bounding box center [254, 132] width 21 height 10
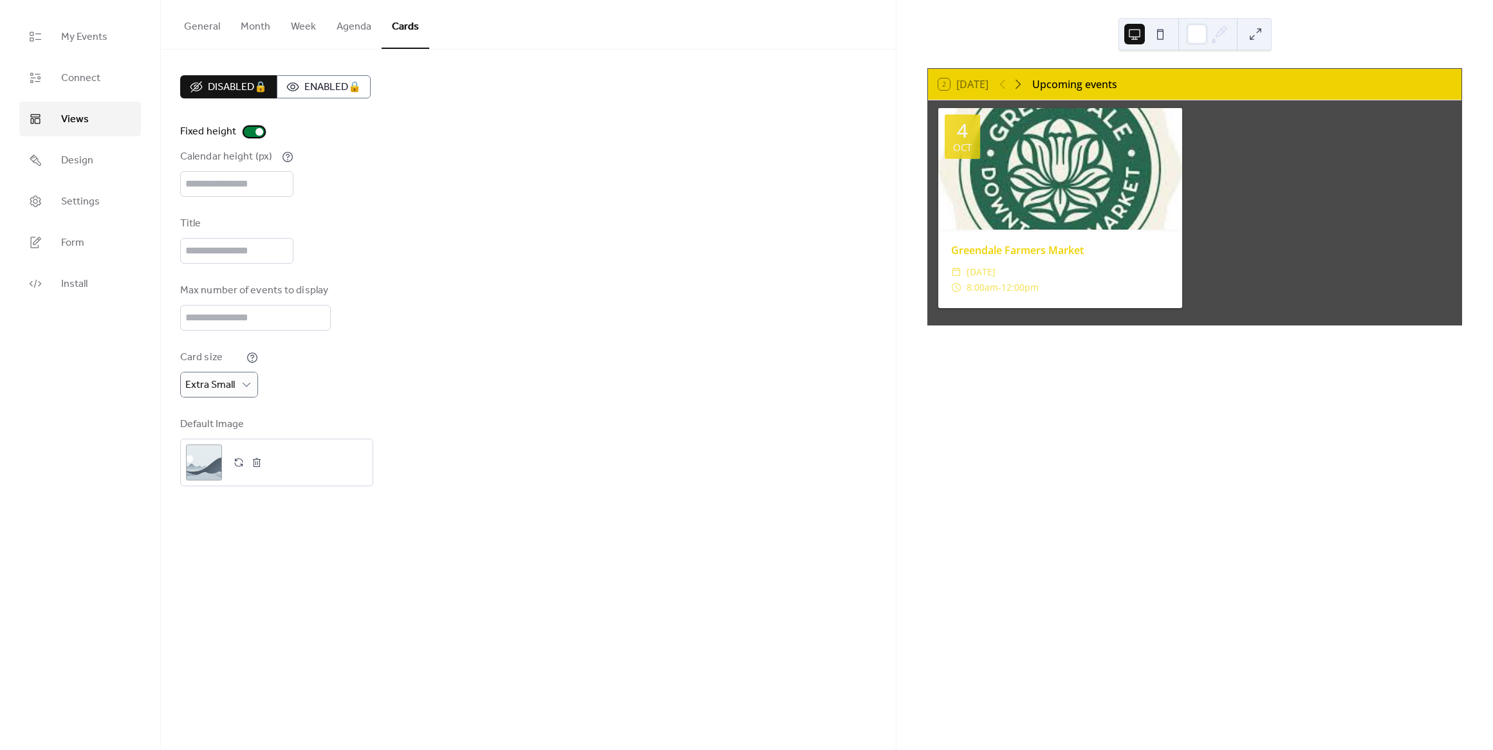
click at [255, 131] on div at bounding box center [259, 132] width 8 height 8
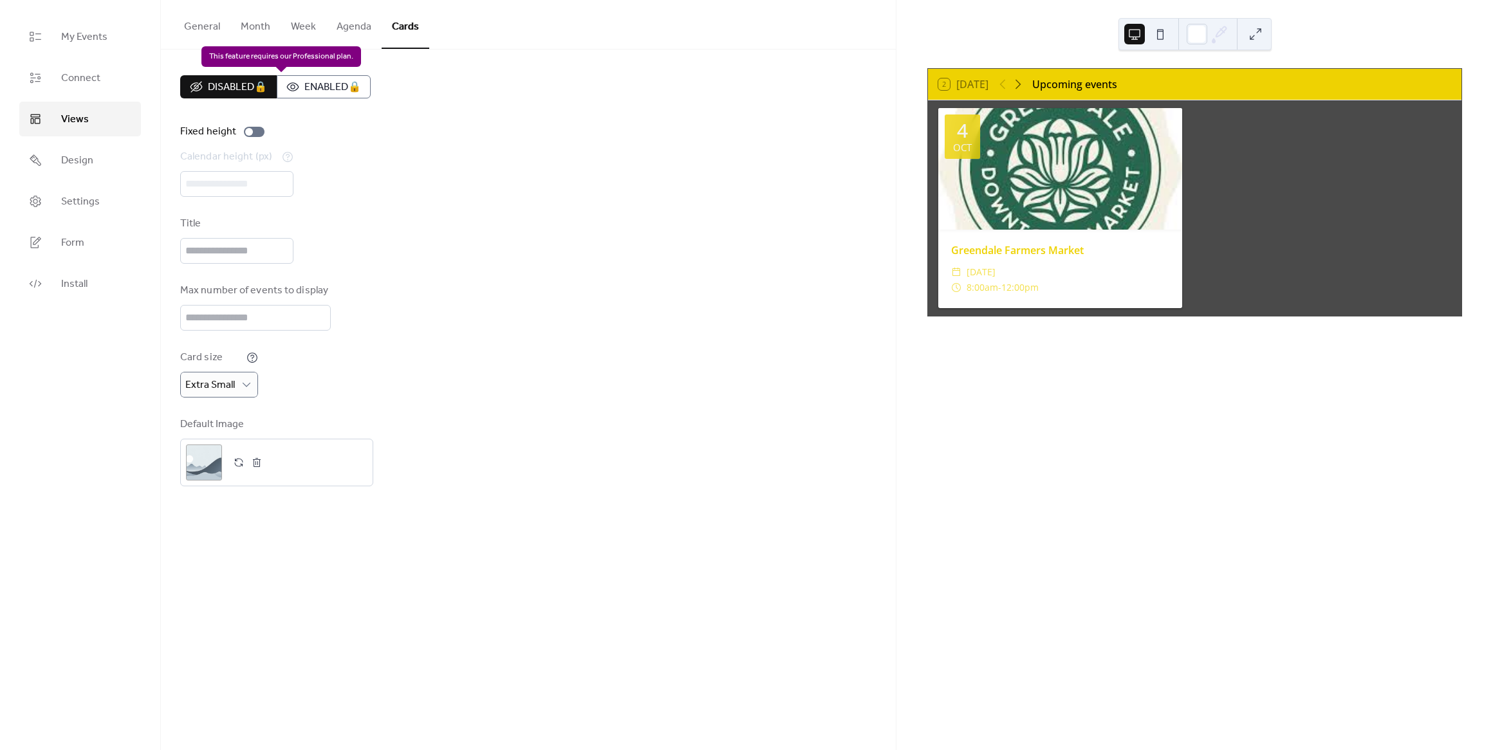
click at [334, 84] on div "Disabled 🔒 Enabled 🔒" at bounding box center [275, 86] width 190 height 23
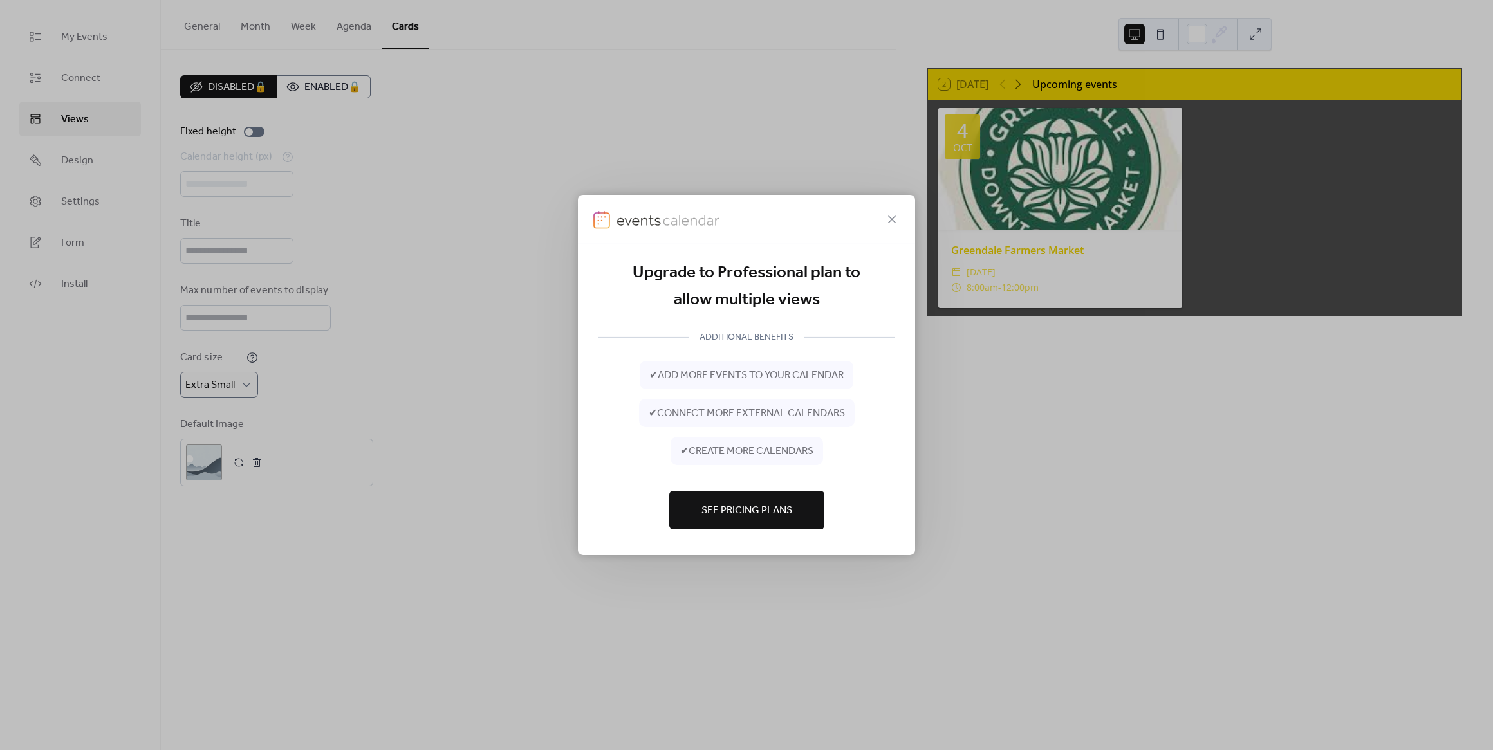
click at [748, 503] on span "See Pricing Plans" at bounding box center [746, 510] width 91 height 15
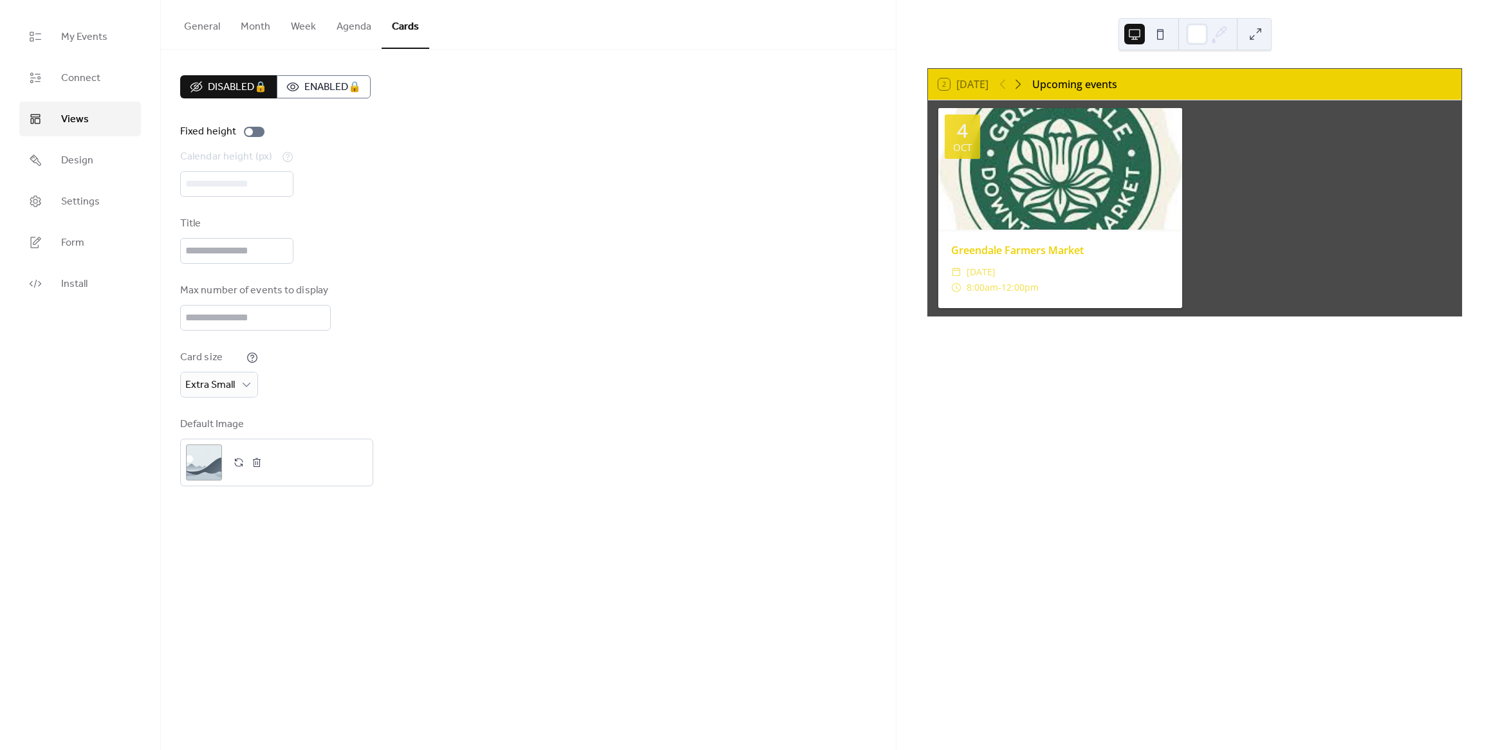
click at [364, 26] on button "Agenda" at bounding box center [353, 24] width 55 height 48
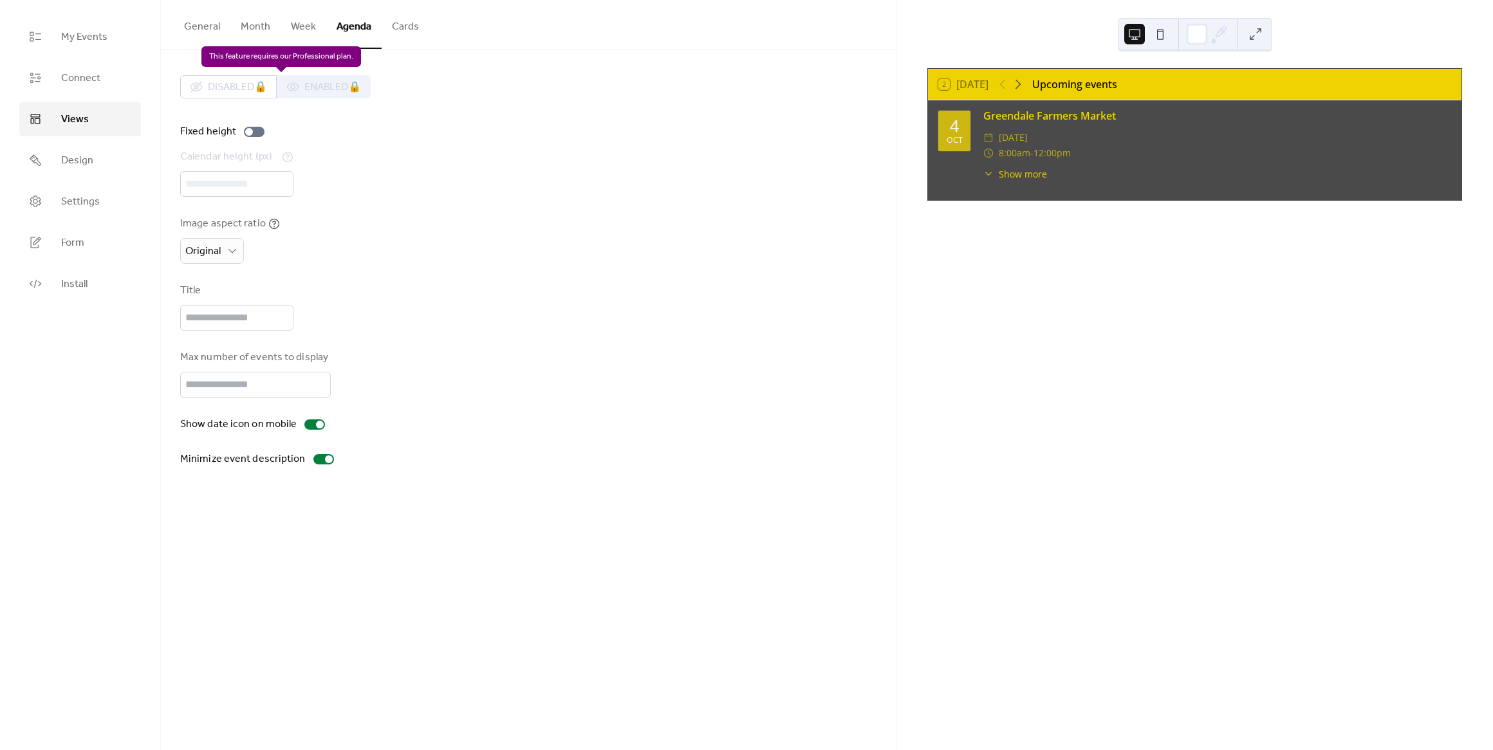
click at [329, 83] on div "Disabled 🔒 Enabled 🔒" at bounding box center [275, 86] width 190 height 23
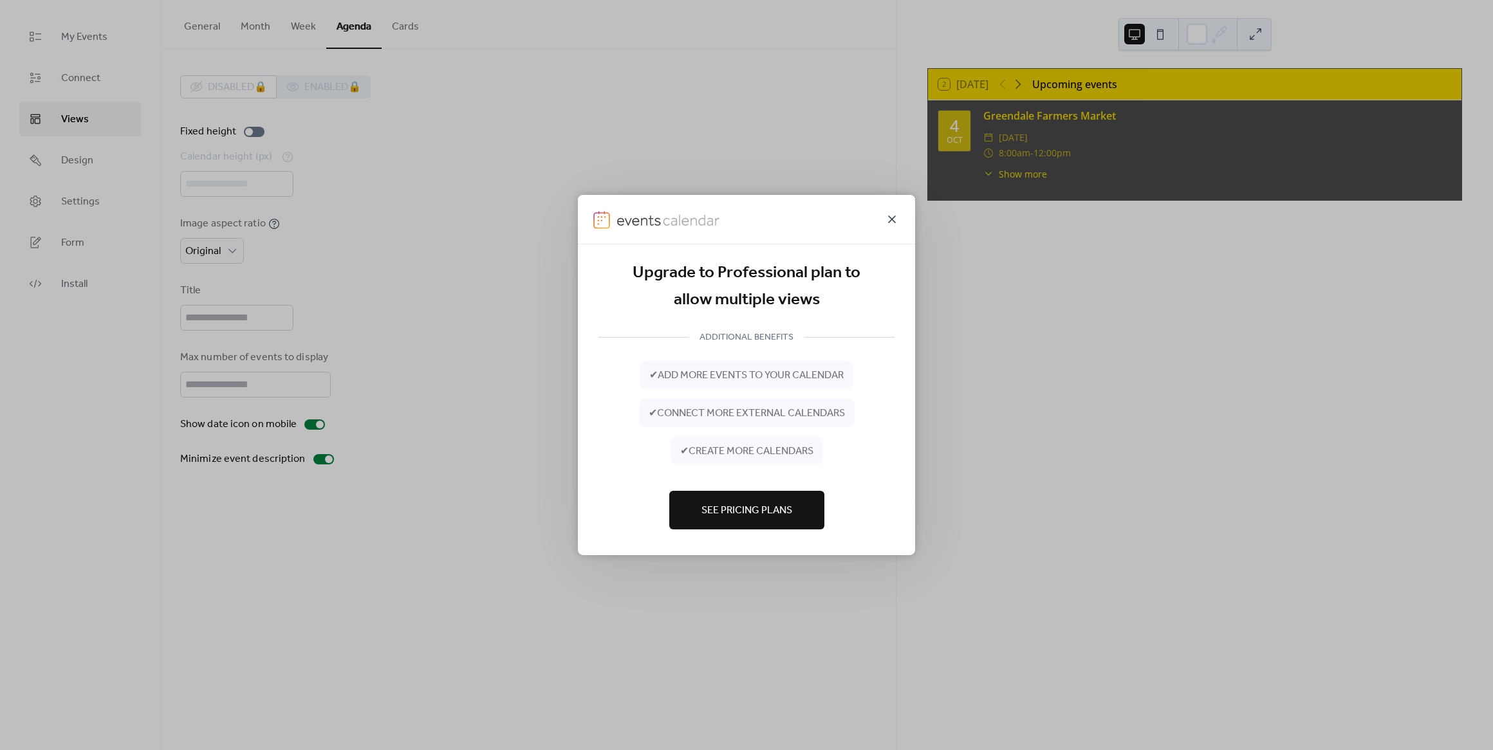
click at [898, 218] on icon at bounding box center [891, 219] width 15 height 15
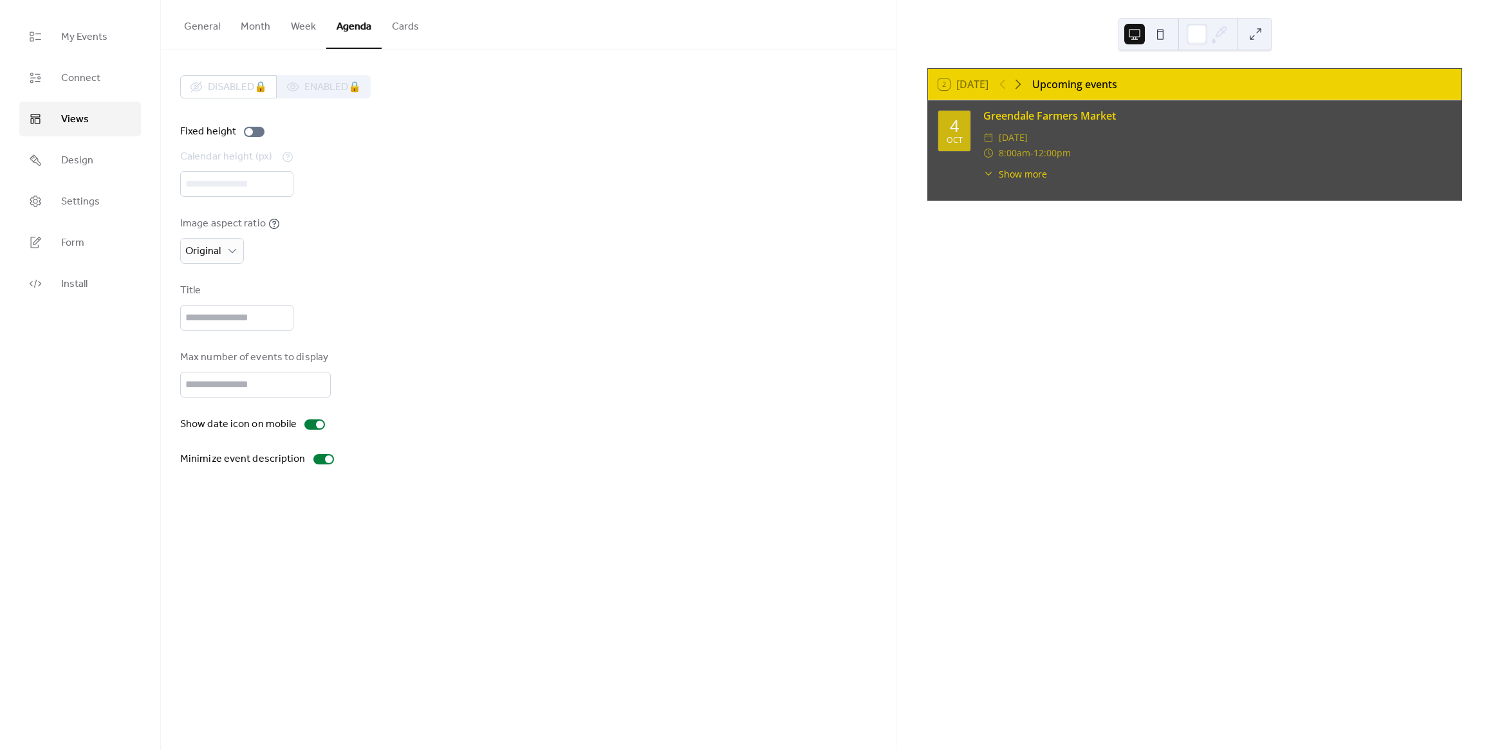
click at [353, 28] on button "Agenda" at bounding box center [353, 24] width 55 height 49
click at [384, 28] on button "Cards" at bounding box center [406, 24] width 48 height 48
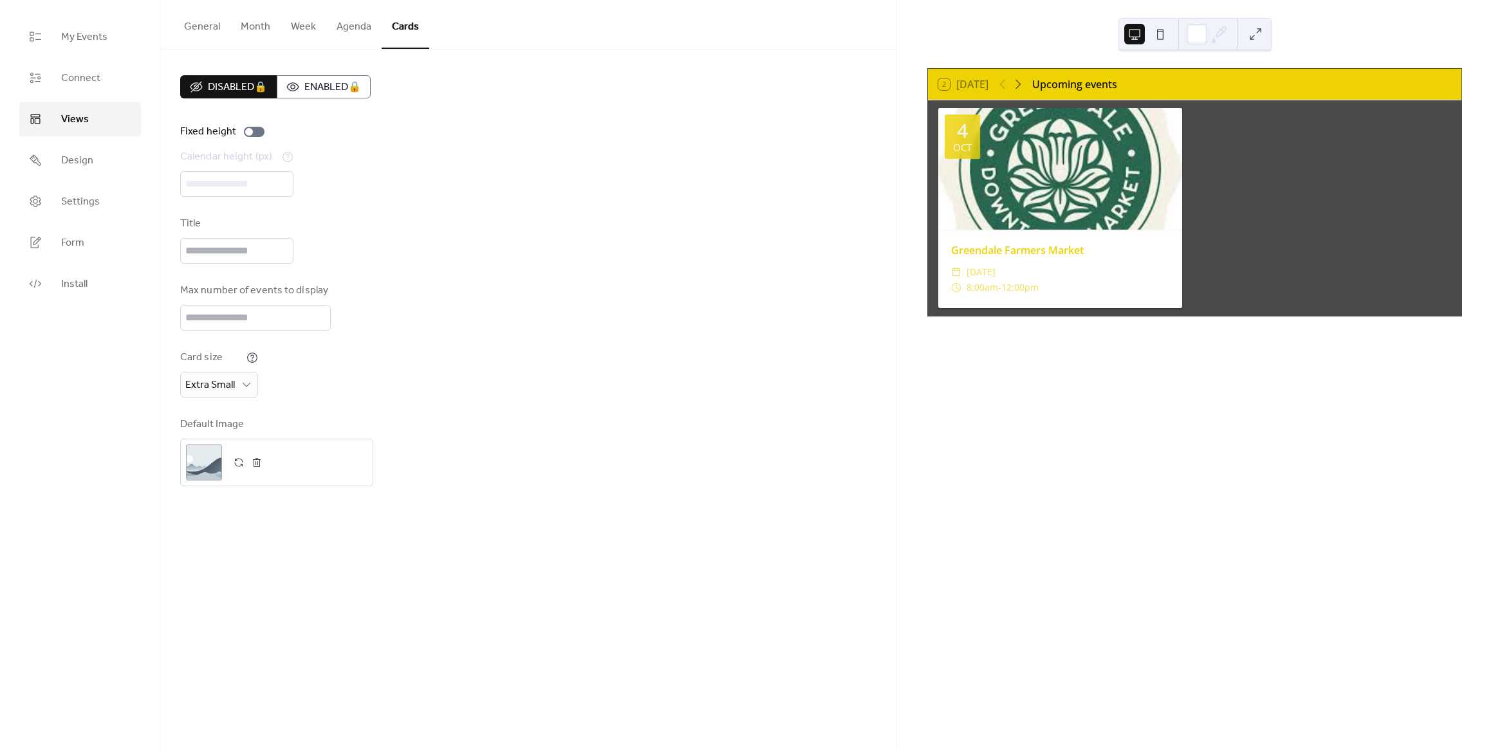
click at [350, 30] on button "Agenda" at bounding box center [353, 24] width 55 height 48
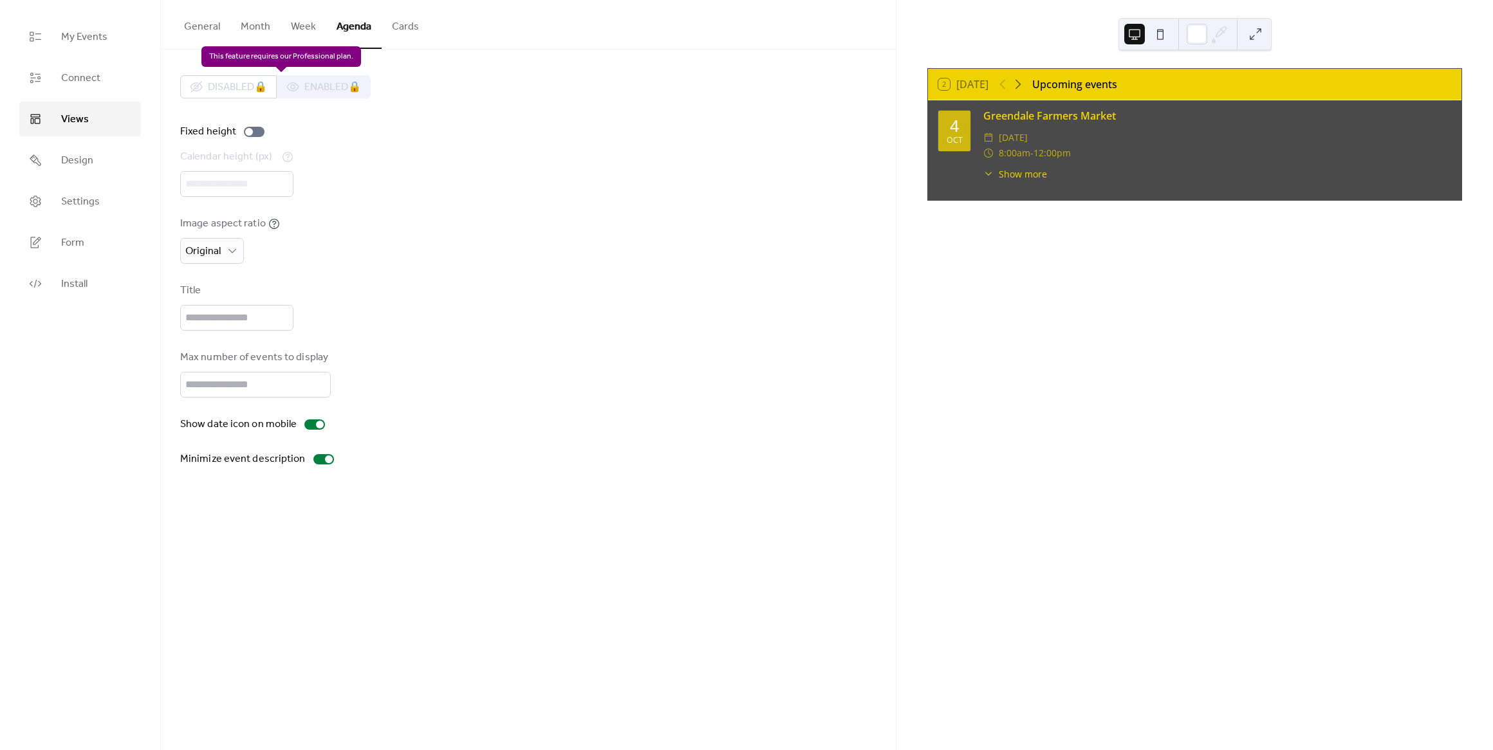
click at [340, 87] on div "Disabled 🔒 Enabled 🔒" at bounding box center [275, 86] width 190 height 23
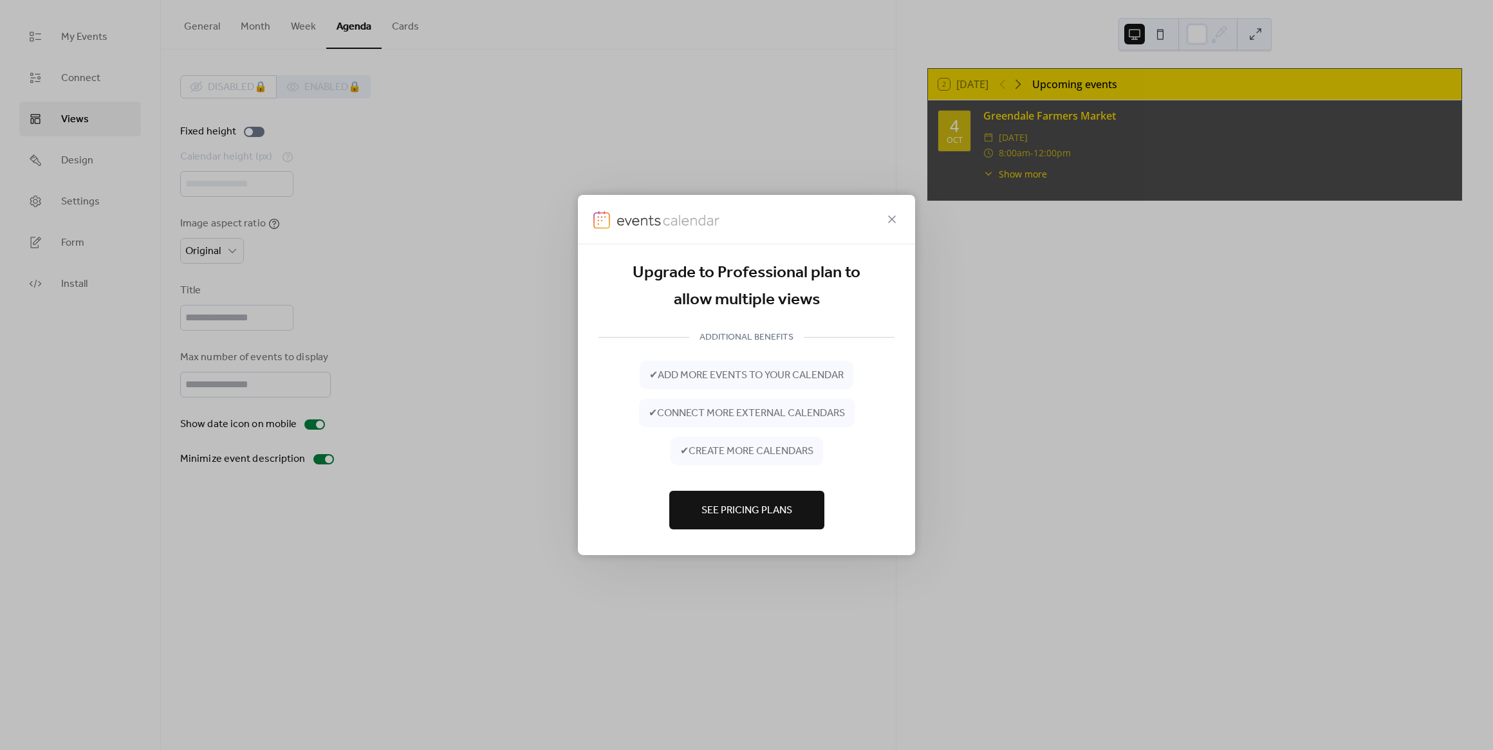
click at [717, 522] on button "See Pricing Plans" at bounding box center [746, 510] width 155 height 39
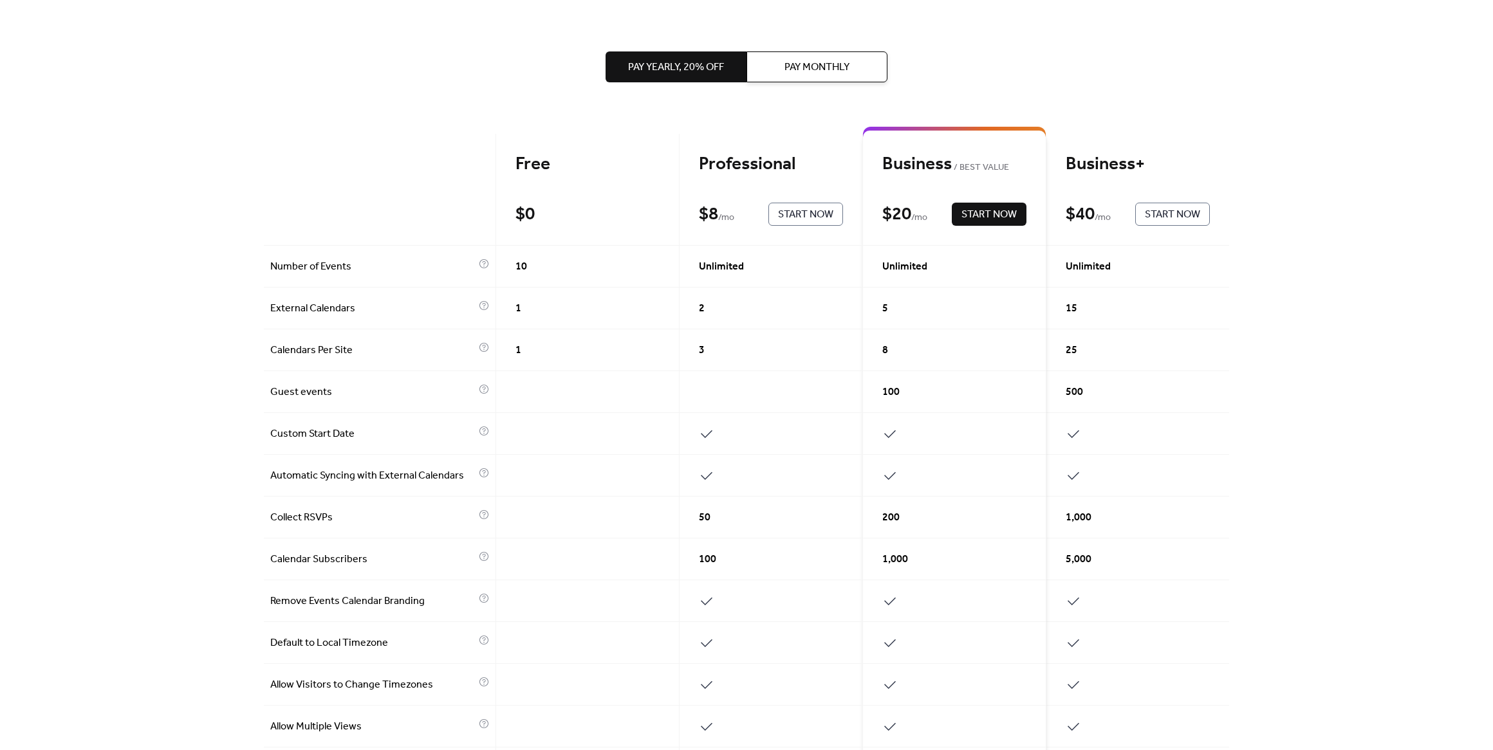
click at [808, 65] on span "Pay Monthly" at bounding box center [816, 67] width 65 height 15
click at [668, 72] on span "Pay Yearly, 20% off" at bounding box center [676, 67] width 96 height 15
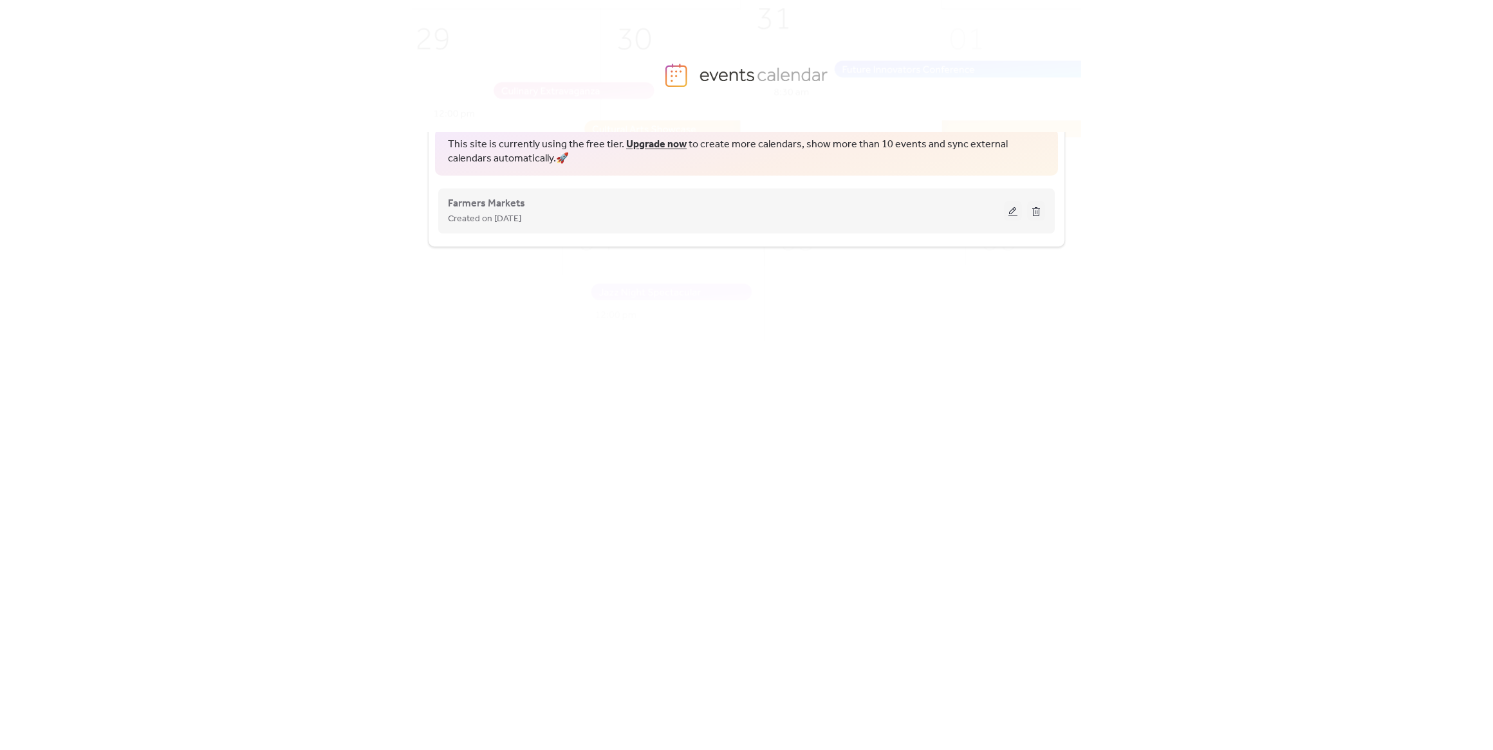
click at [1015, 214] on button at bounding box center [1013, 210] width 18 height 19
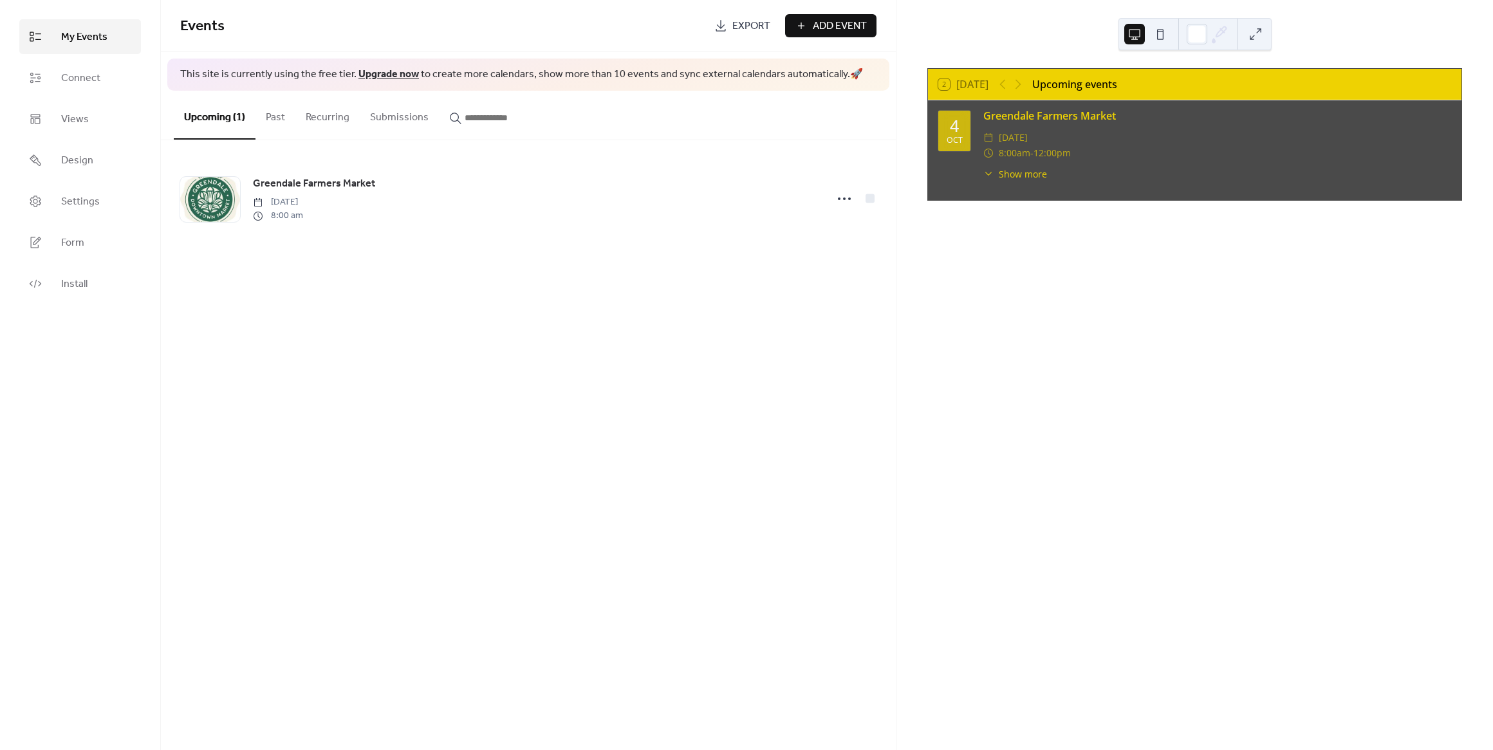
click at [853, 26] on span "Add Event" at bounding box center [840, 26] width 54 height 15
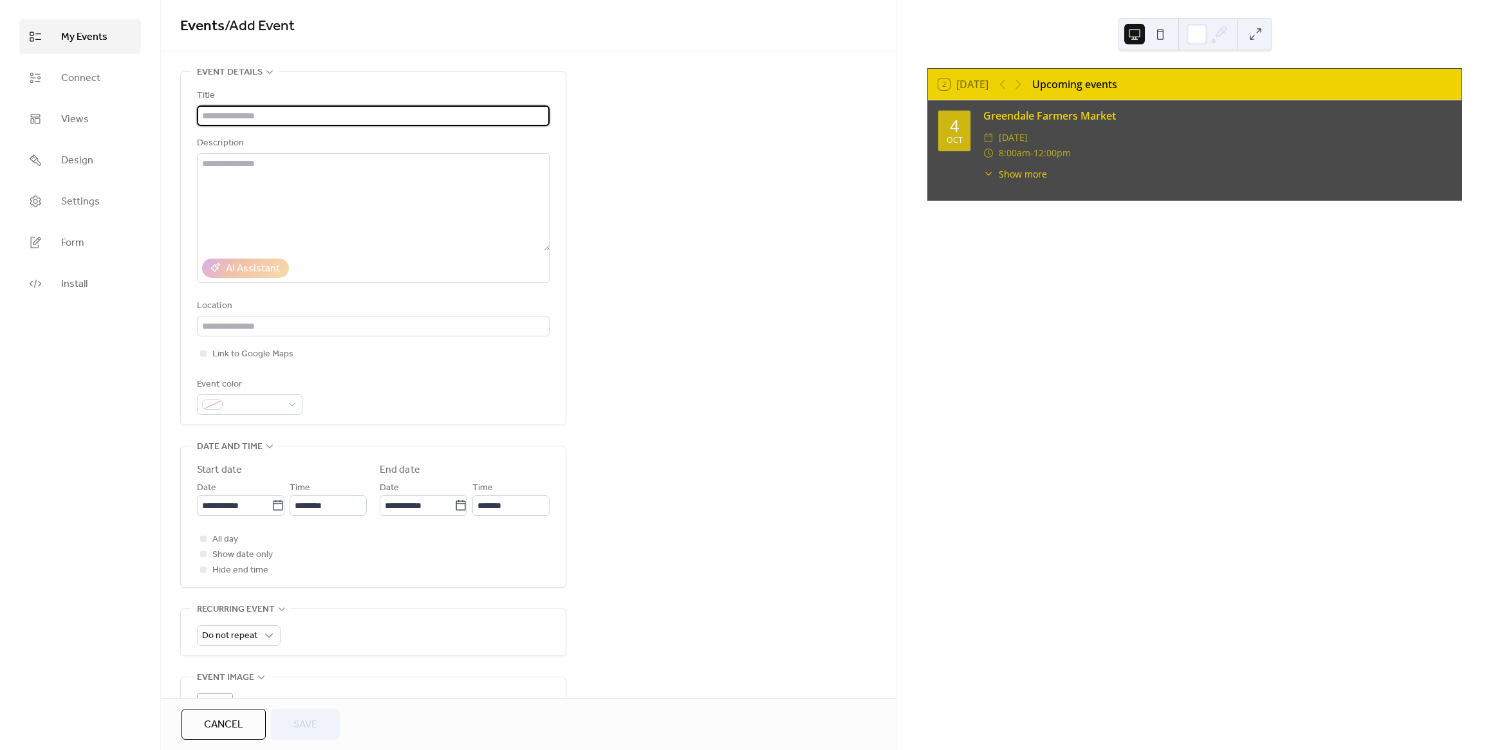
click at [356, 118] on input "text" at bounding box center [373, 116] width 353 height 21
type input "**********"
click at [286, 335] on input "text" at bounding box center [373, 326] width 353 height 21
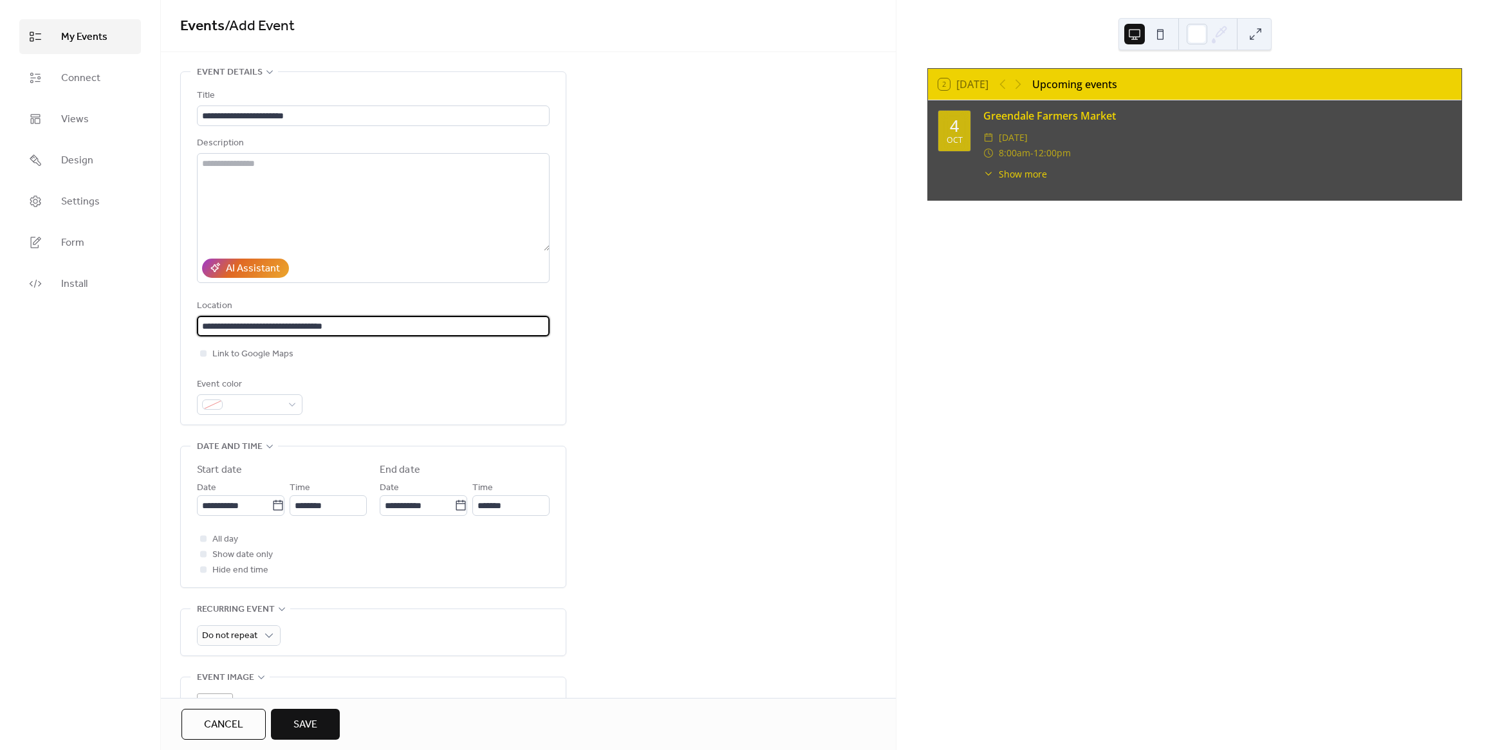
type input "**********"
click at [207, 360] on div at bounding box center [203, 353] width 13 height 13
click at [651, 290] on div "**********" at bounding box center [528, 514] width 735 height 886
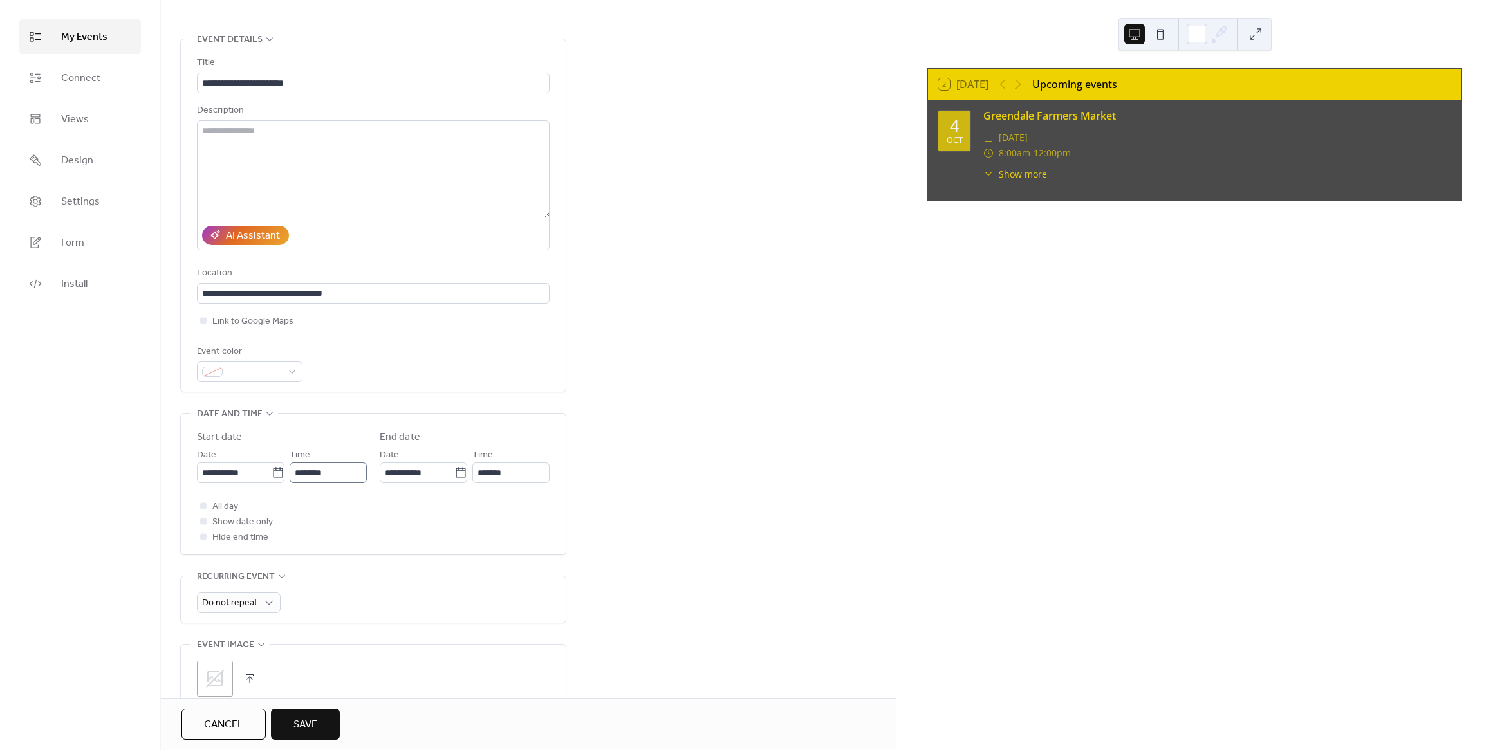
scroll to position [100, 0]
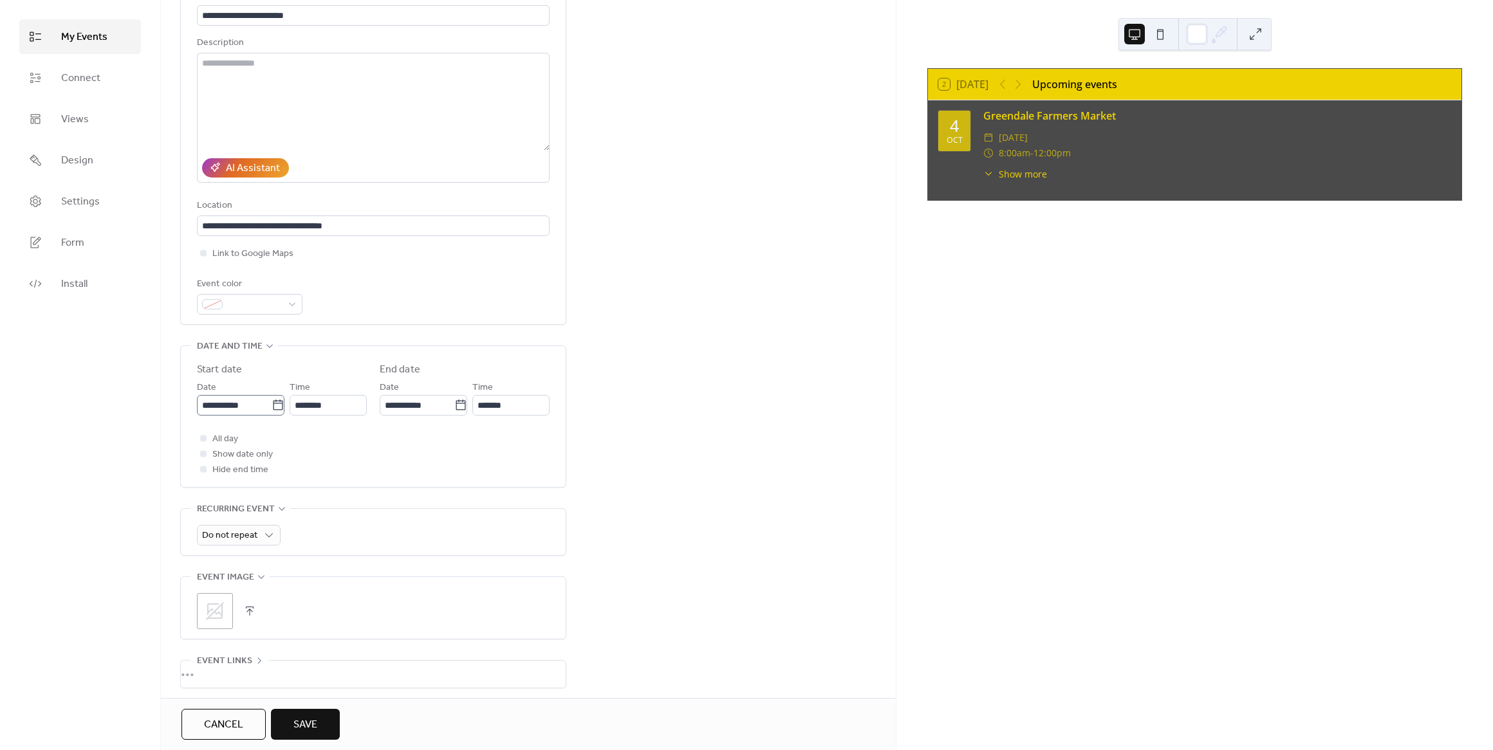
click at [276, 407] on icon at bounding box center [278, 405] width 10 height 10
click at [272, 407] on input "**********" at bounding box center [234, 405] width 75 height 21
click at [213, 517] on td "5" at bounding box center [211, 514] width 21 height 21
type input "**********"
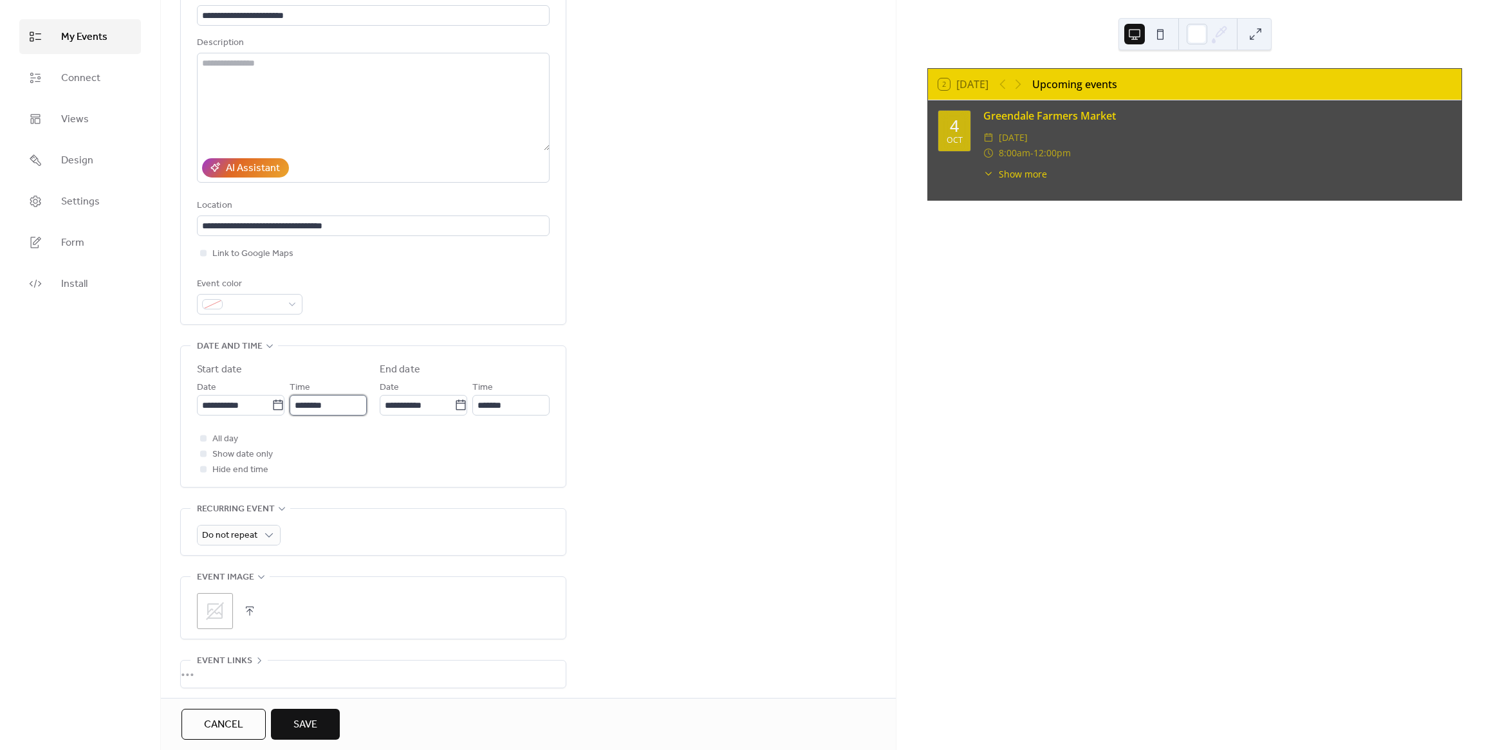
click at [342, 415] on input "********" at bounding box center [328, 405] width 77 height 21
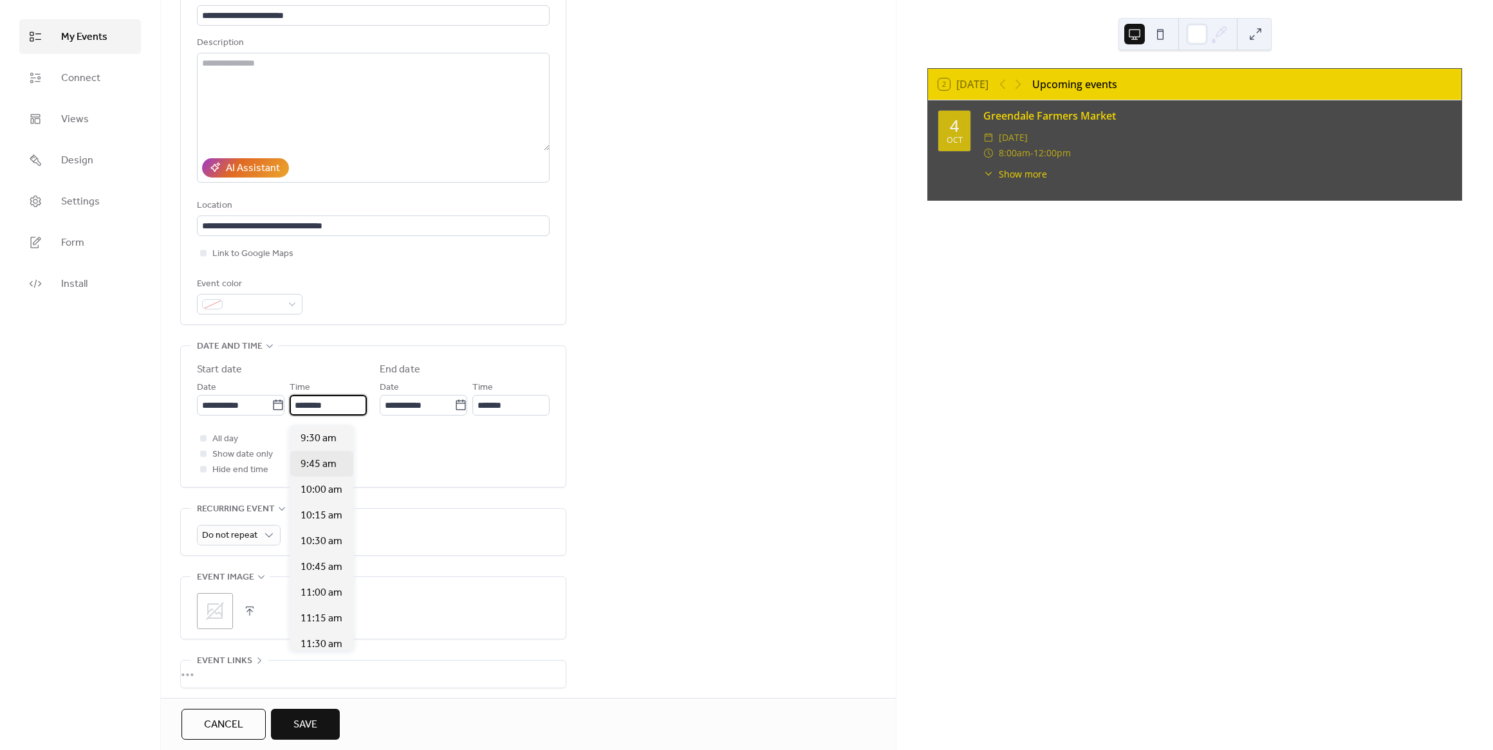
scroll to position [973, 0]
click at [328, 495] on span "10:00 am" at bounding box center [321, 495] width 42 height 15
type input "********"
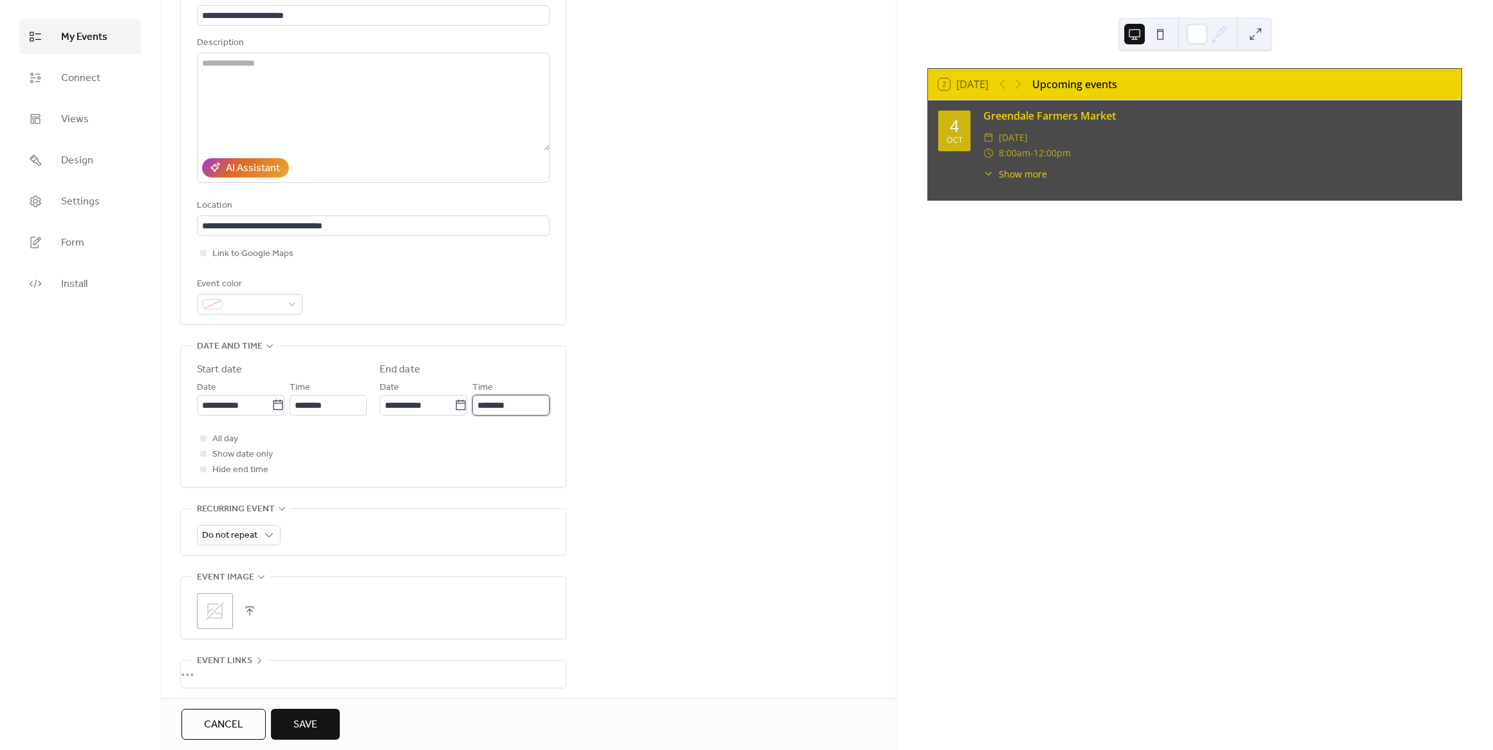
click at [512, 412] on input "********" at bounding box center [510, 405] width 77 height 21
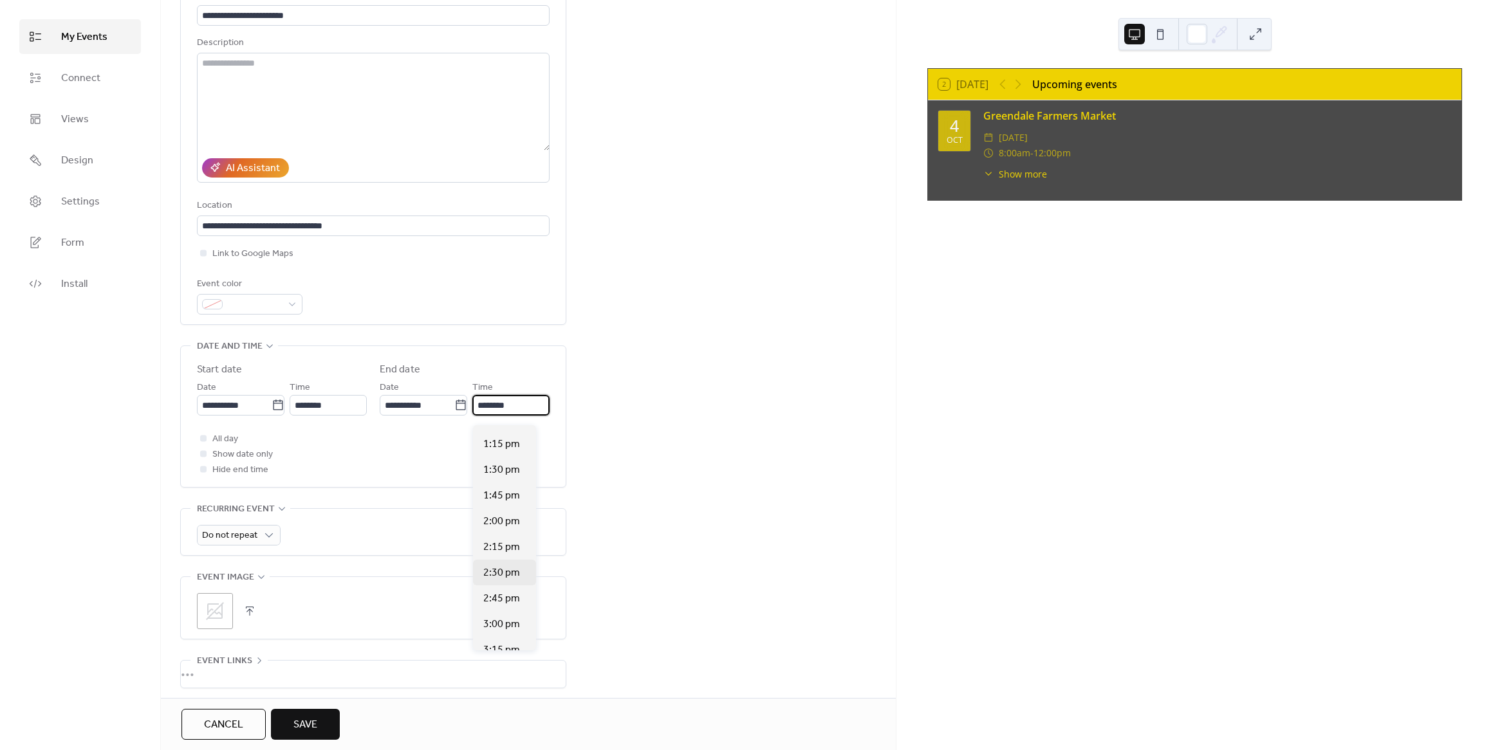
scroll to position [263, 0]
click at [503, 557] on span "2:00 pm" at bounding box center [501, 562] width 37 height 15
type input "*******"
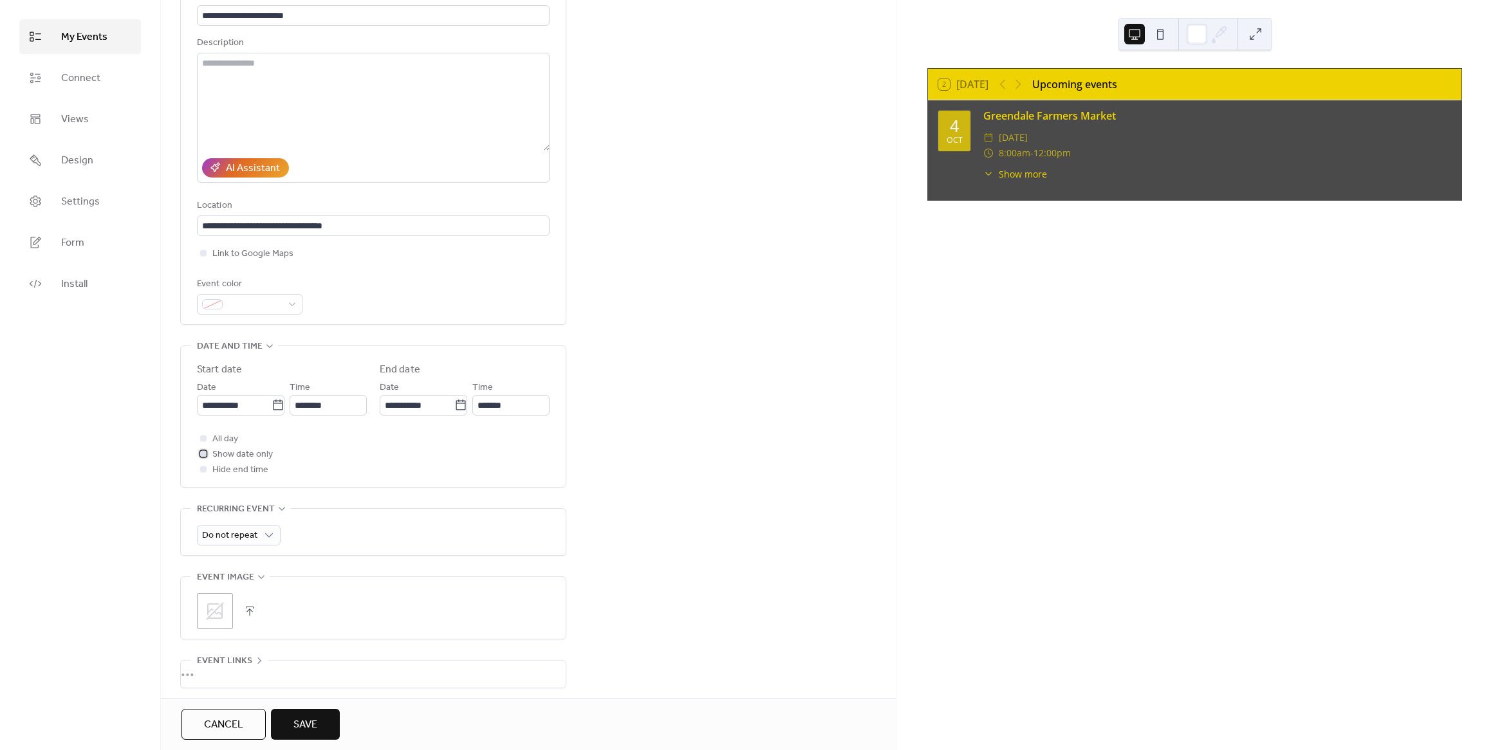
click at [231, 463] on span "Show date only" at bounding box center [242, 454] width 60 height 15
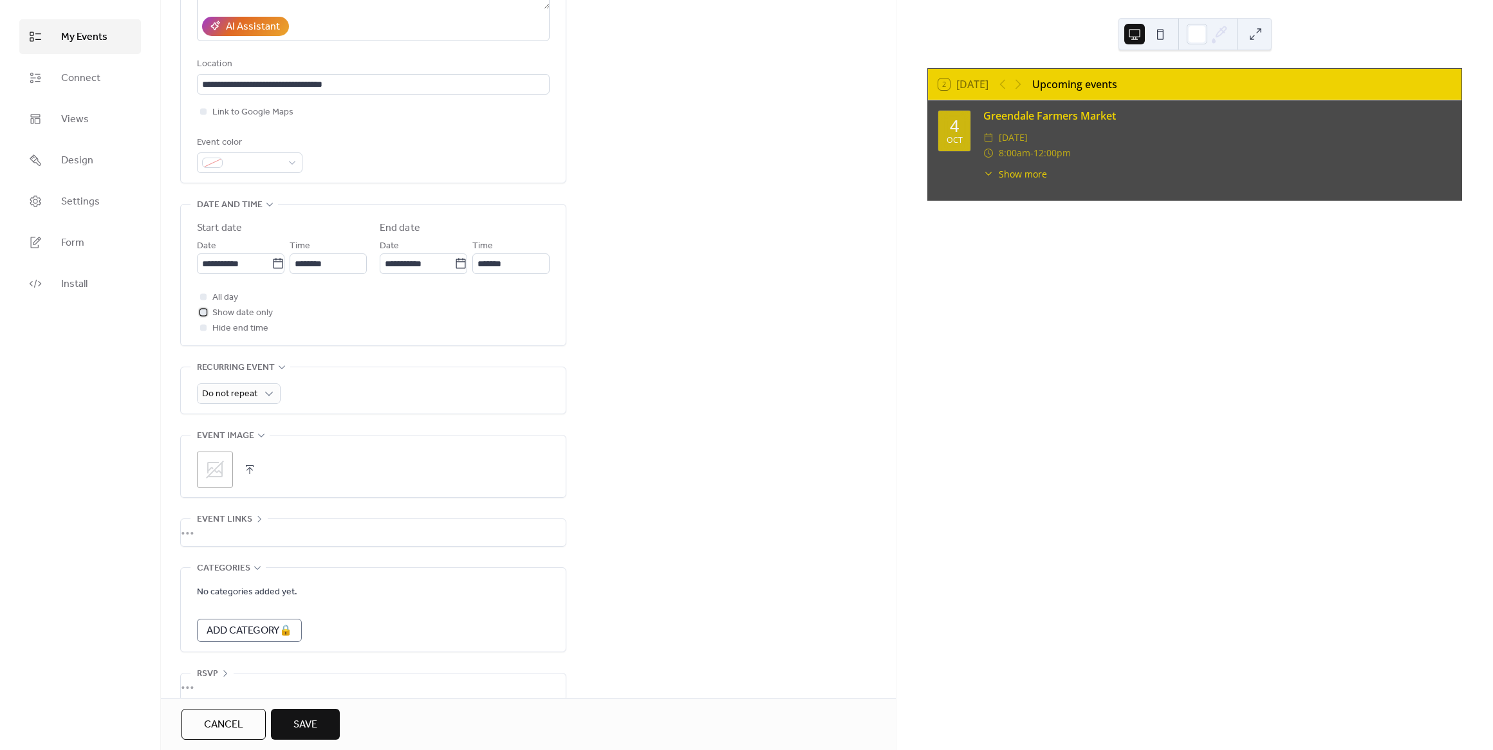
scroll to position [251, 0]
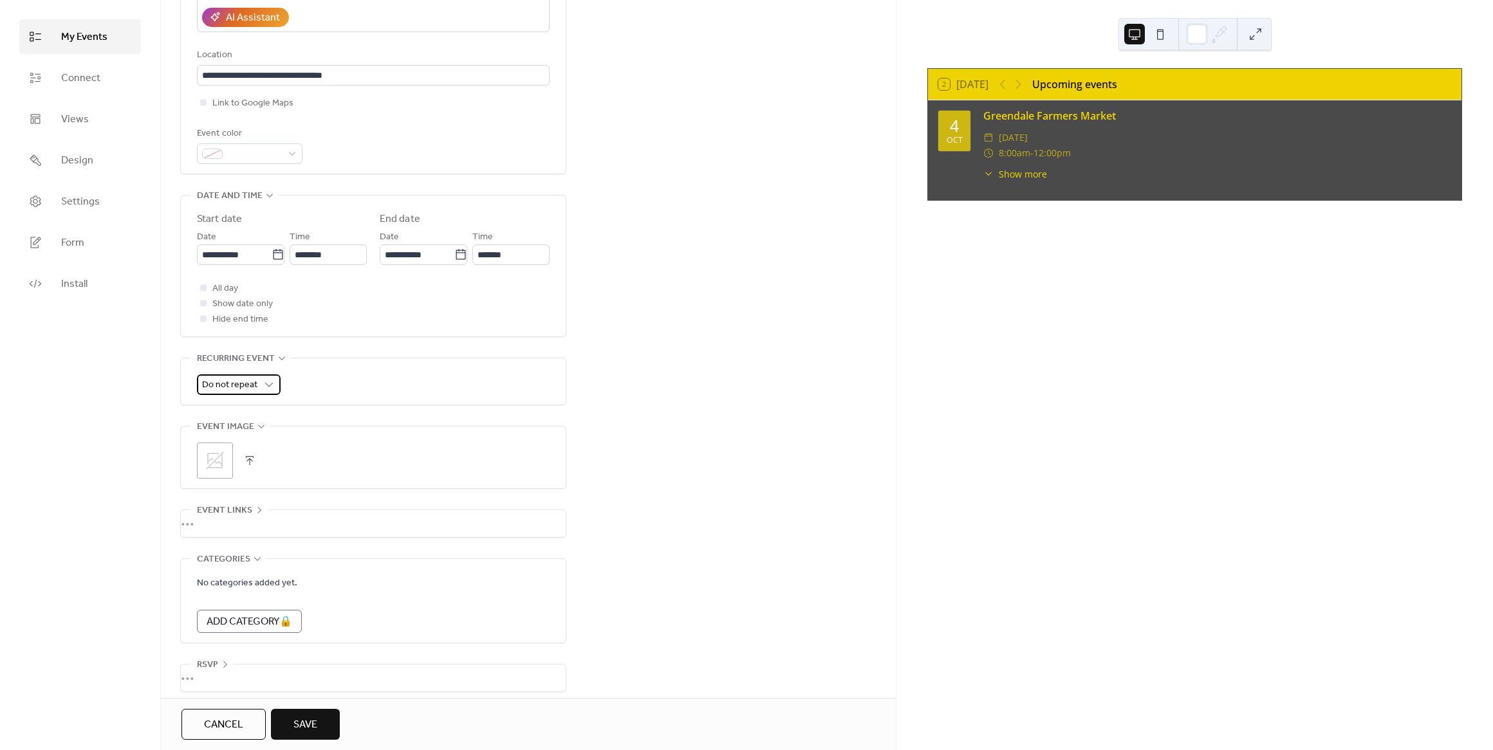
click at [255, 394] on span "Do not repeat" at bounding box center [229, 384] width 55 height 17
click at [377, 405] on div "Recurring event Do not repeat •••" at bounding box center [373, 382] width 386 height 48
click at [252, 391] on span "Do not repeat" at bounding box center [229, 384] width 55 height 17
click at [252, 472] on div "Weekly" at bounding box center [238, 469] width 83 height 26
click at [206, 572] on div at bounding box center [205, 568] width 8 height 8
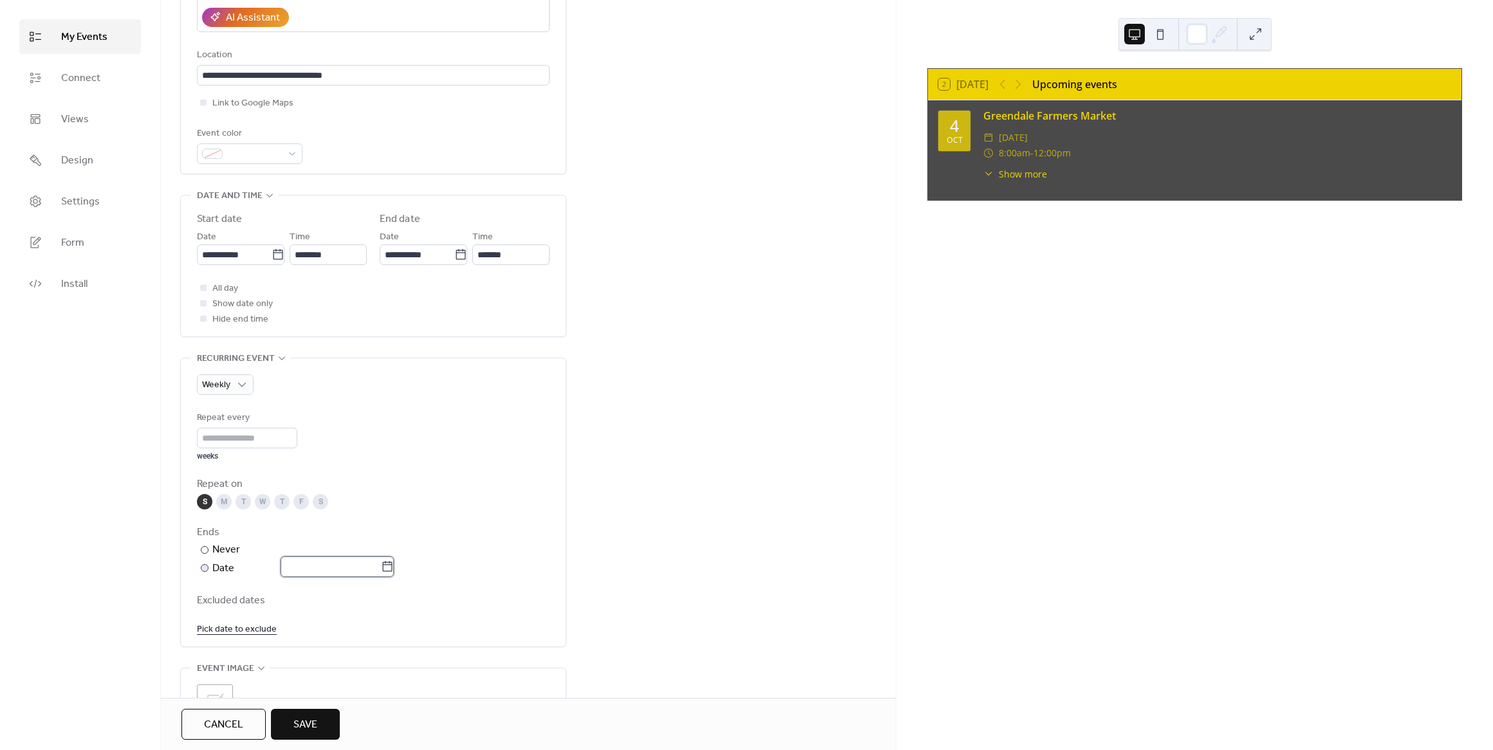
click at [328, 577] on input "text" at bounding box center [331, 567] width 100 height 21
click at [299, 487] on td "13" at bounding box center [301, 484] width 21 height 21
type input "**********"
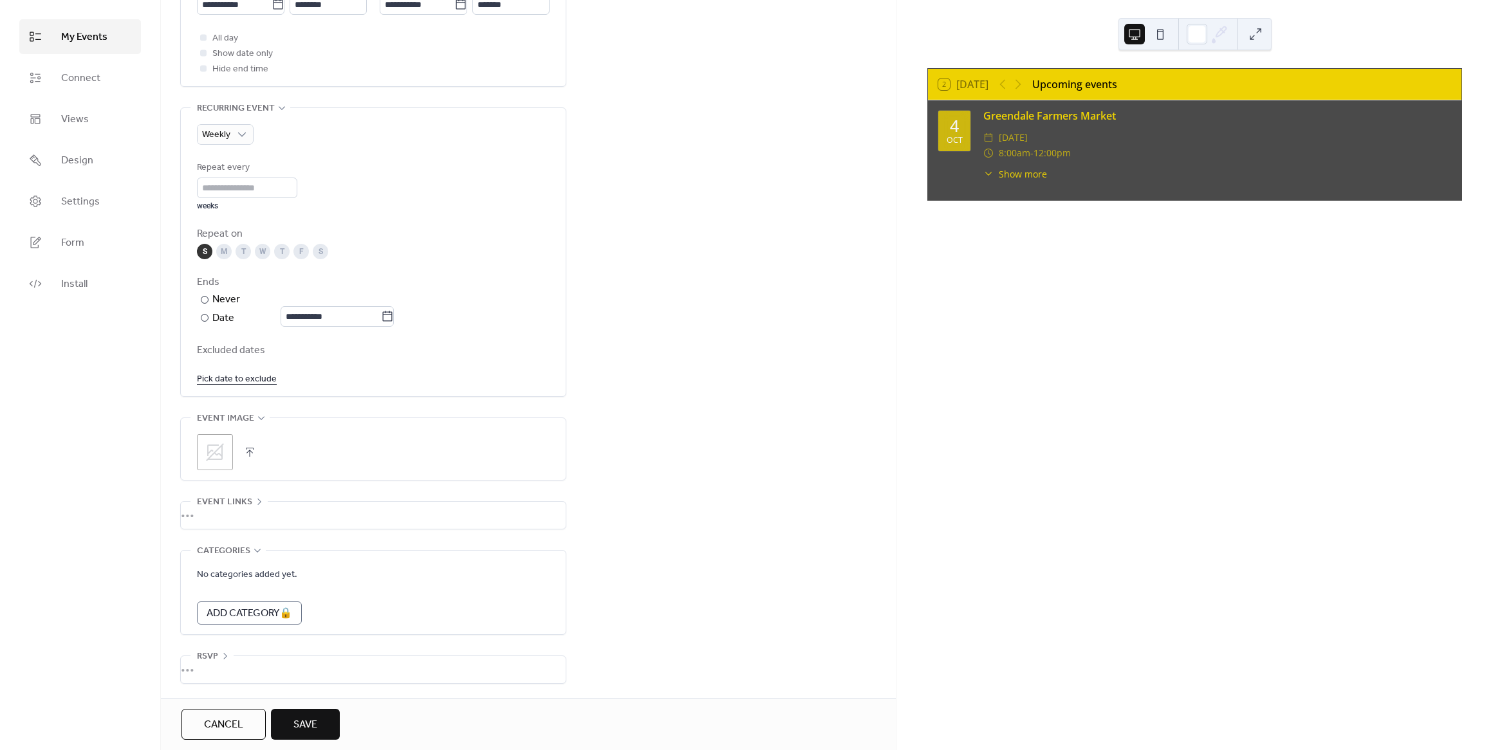
scroll to position [515, 0]
click at [238, 502] on div "•••" at bounding box center [373, 515] width 385 height 27
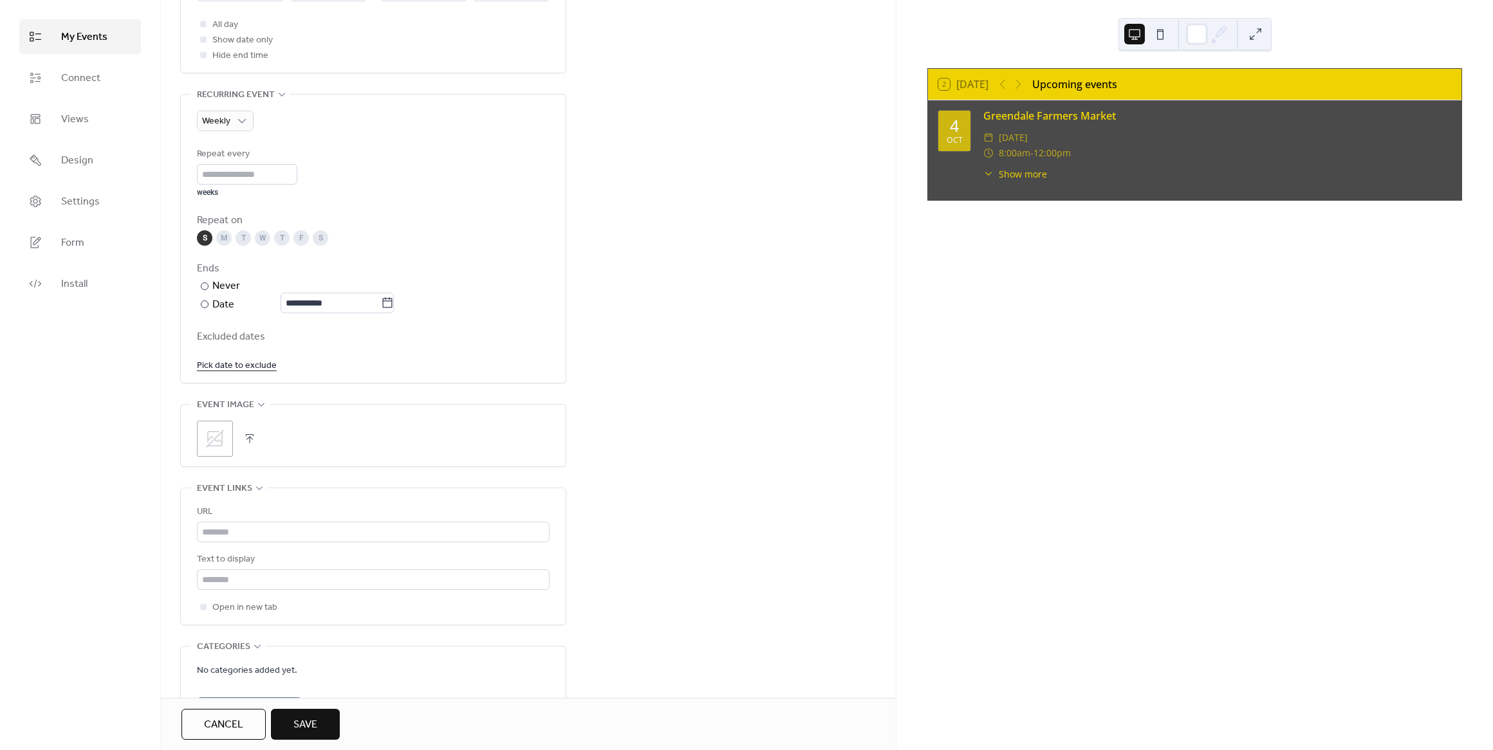
click at [238, 497] on span "Event links" at bounding box center [224, 488] width 55 height 15
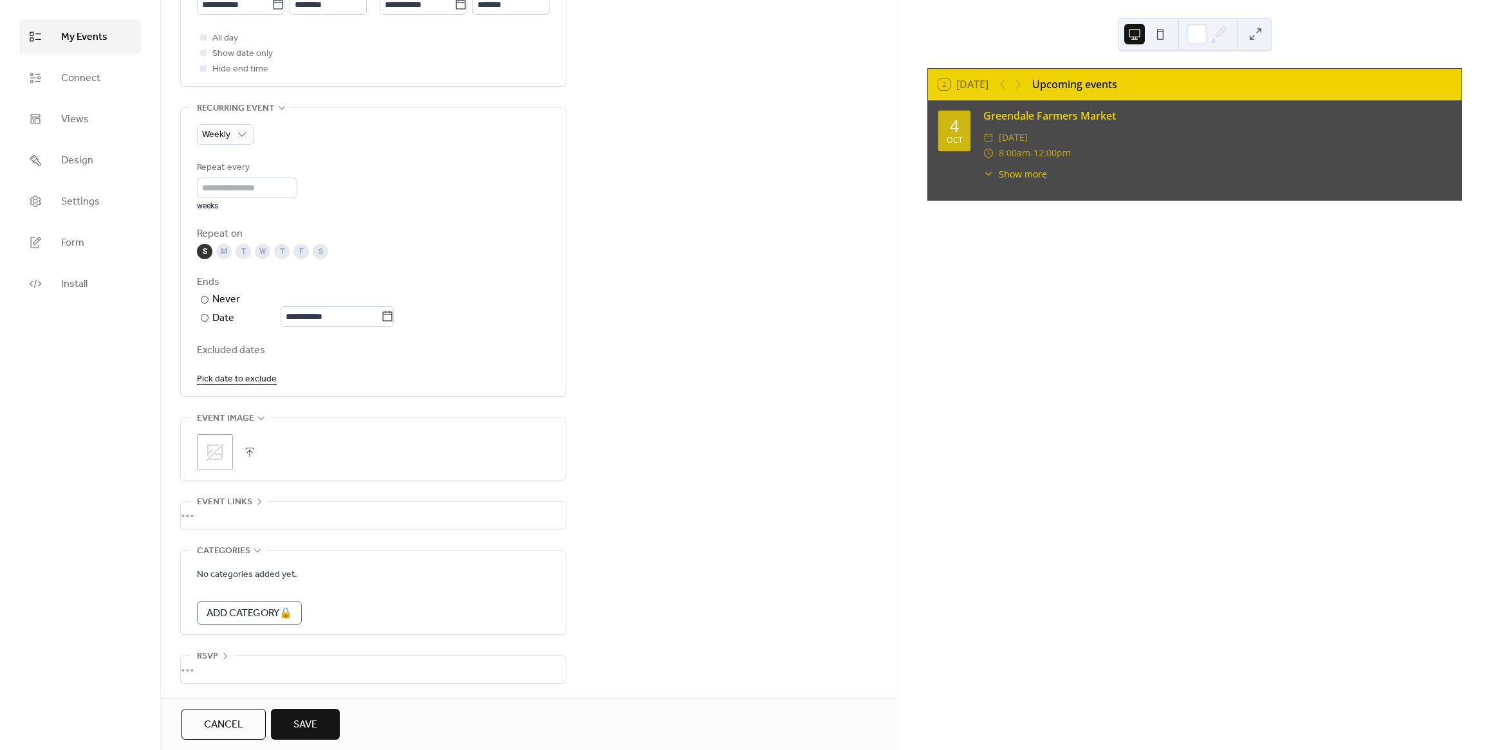
click at [320, 721] on button "Save" at bounding box center [305, 724] width 69 height 31
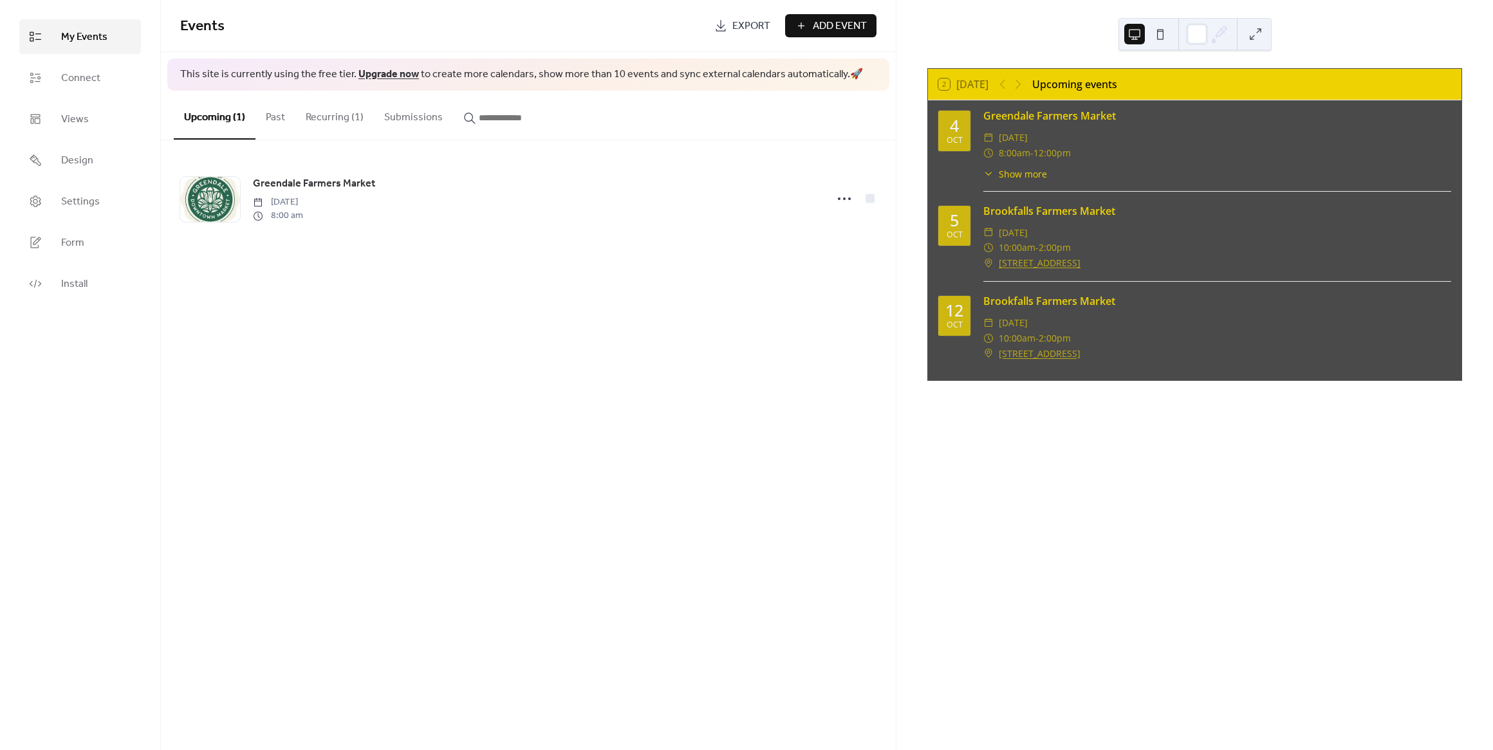
click at [341, 117] on button "Recurring (1)" at bounding box center [334, 115] width 78 height 48
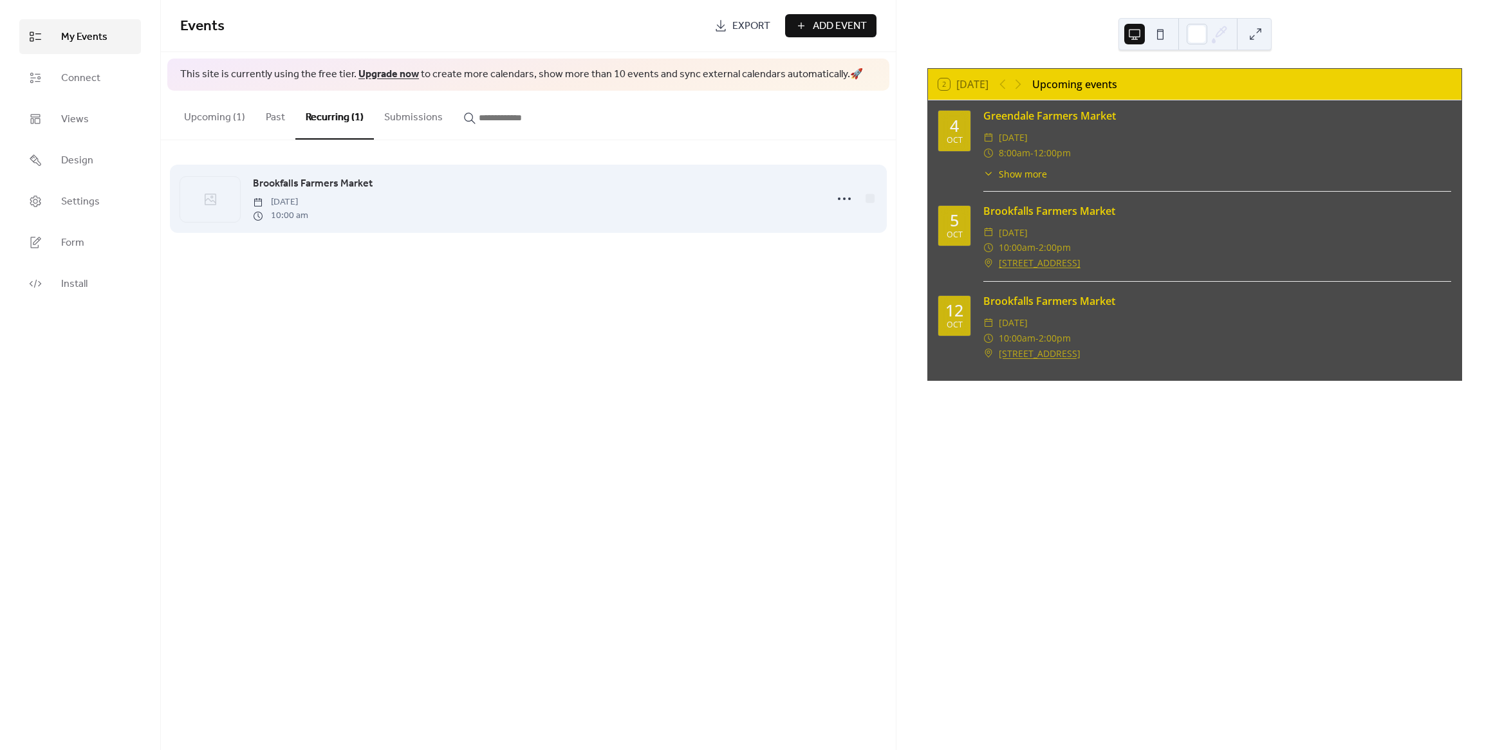
click at [329, 177] on link "Brookfalls Farmers Market" at bounding box center [313, 184] width 120 height 17
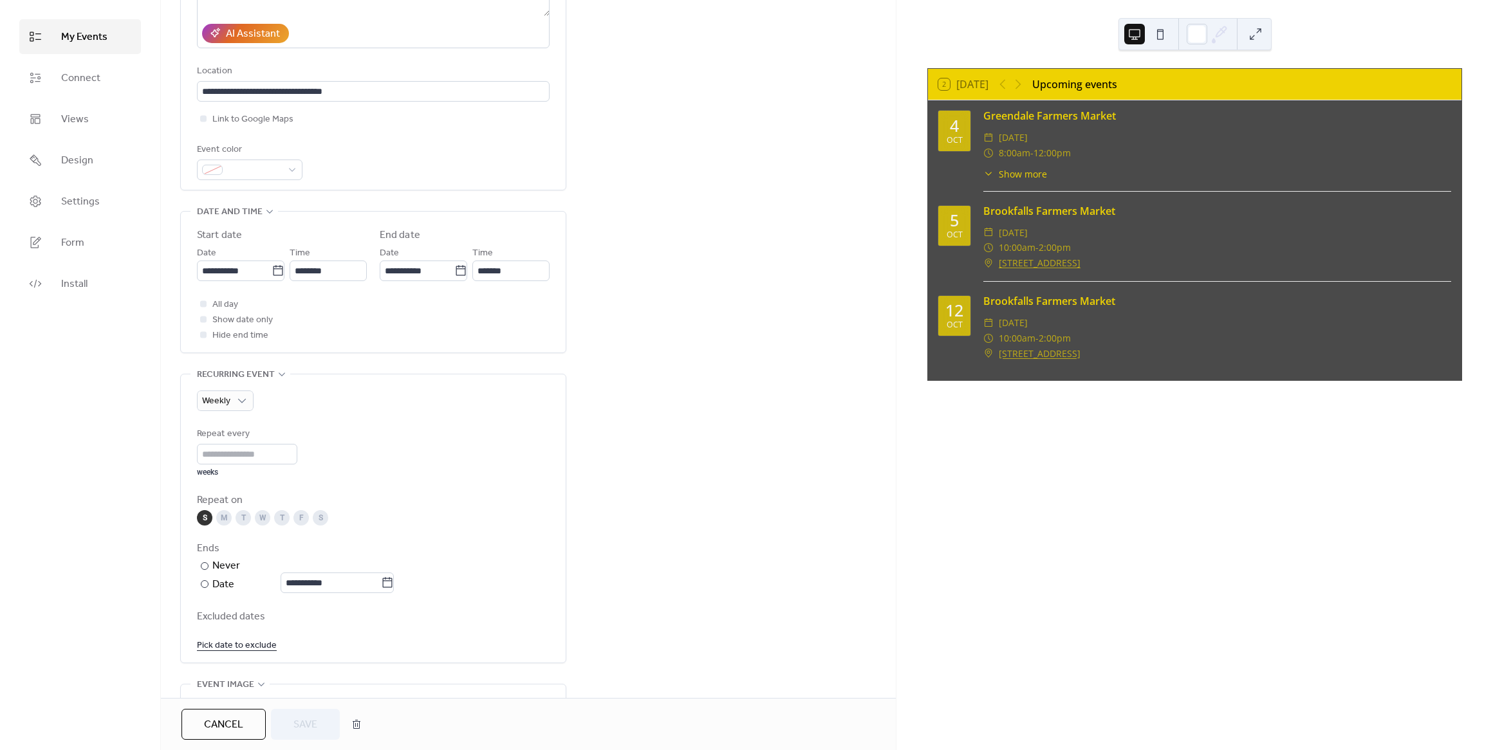
scroll to position [351, 0]
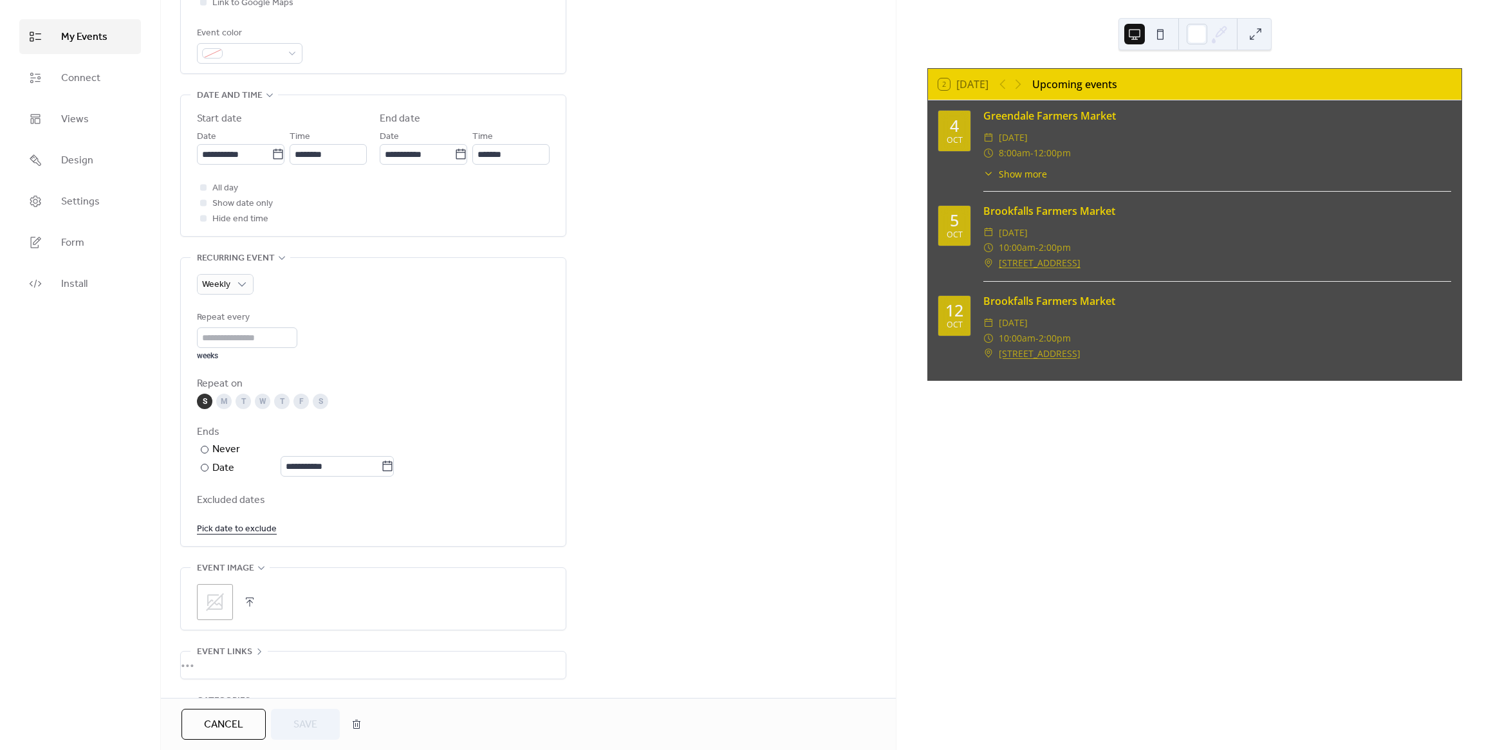
click at [223, 611] on icon at bounding box center [215, 602] width 18 height 18
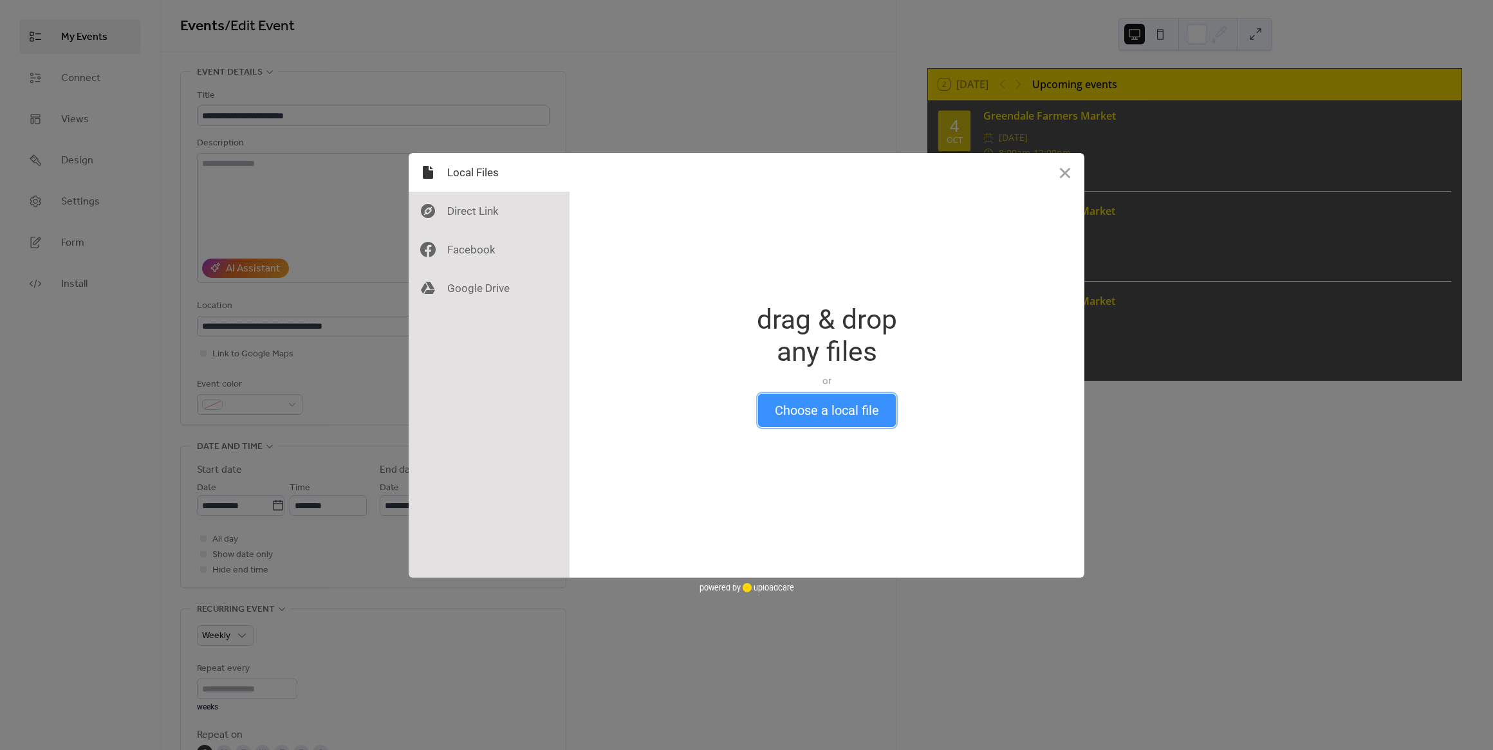
click at [827, 418] on button "Choose a local file" at bounding box center [827, 410] width 138 height 33
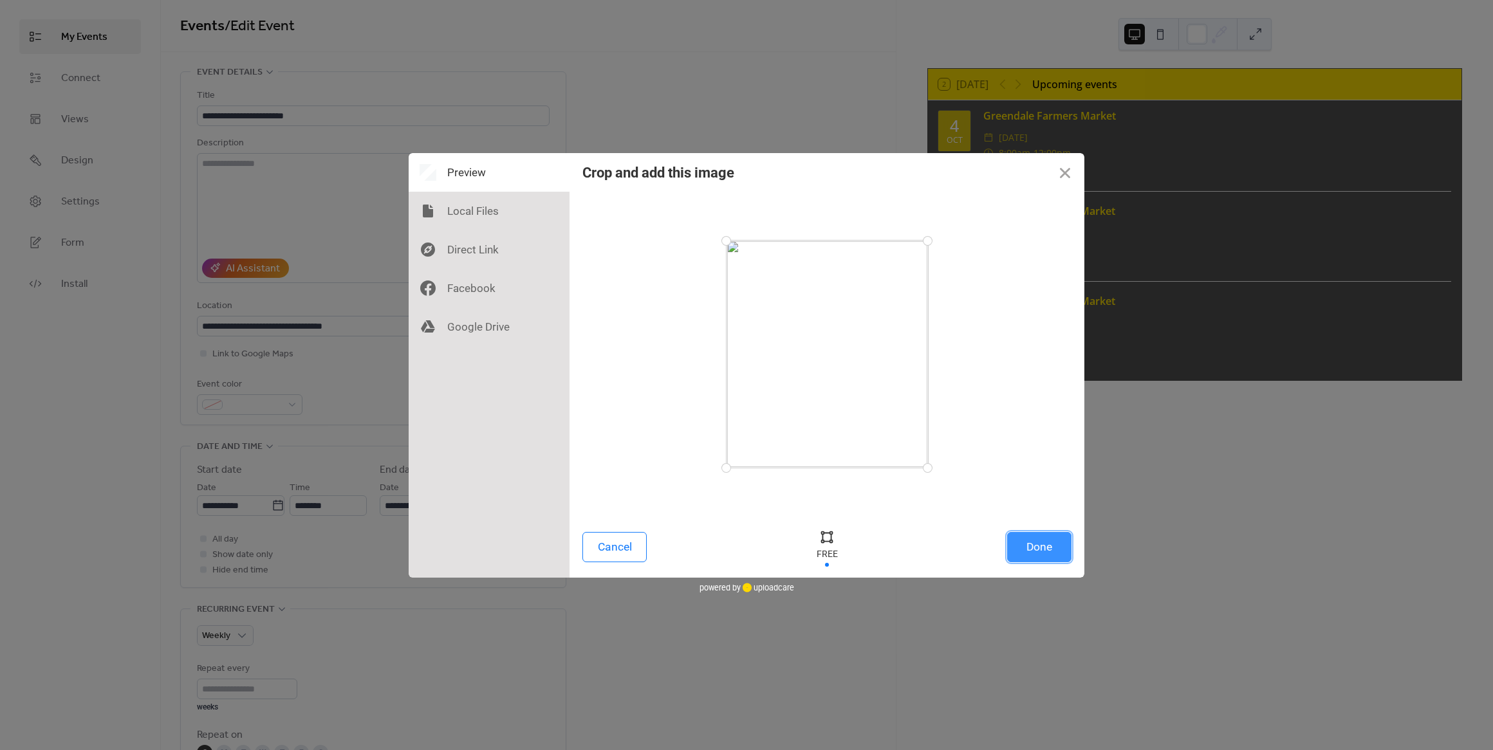
click at [1051, 554] on button "Done" at bounding box center [1039, 547] width 64 height 30
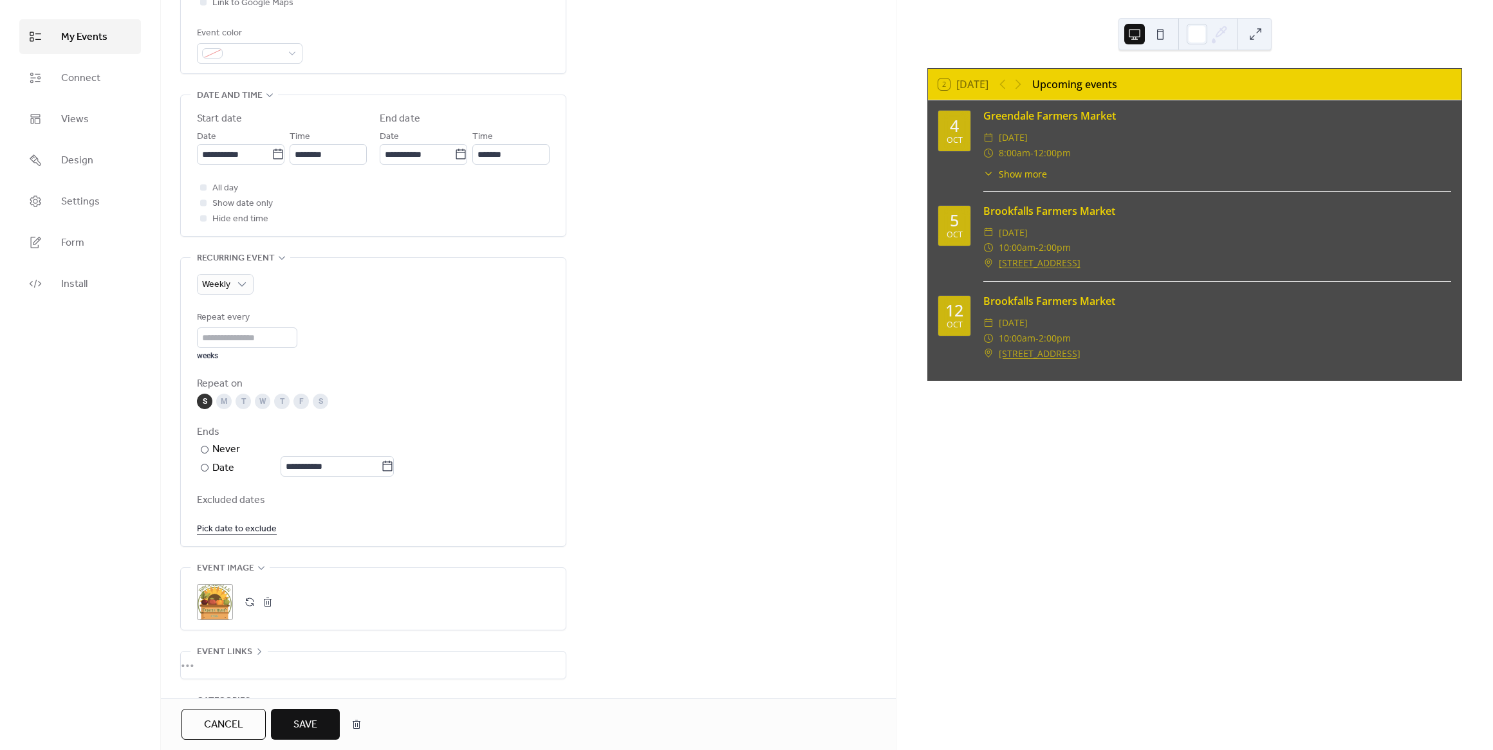
paste textarea "**********"
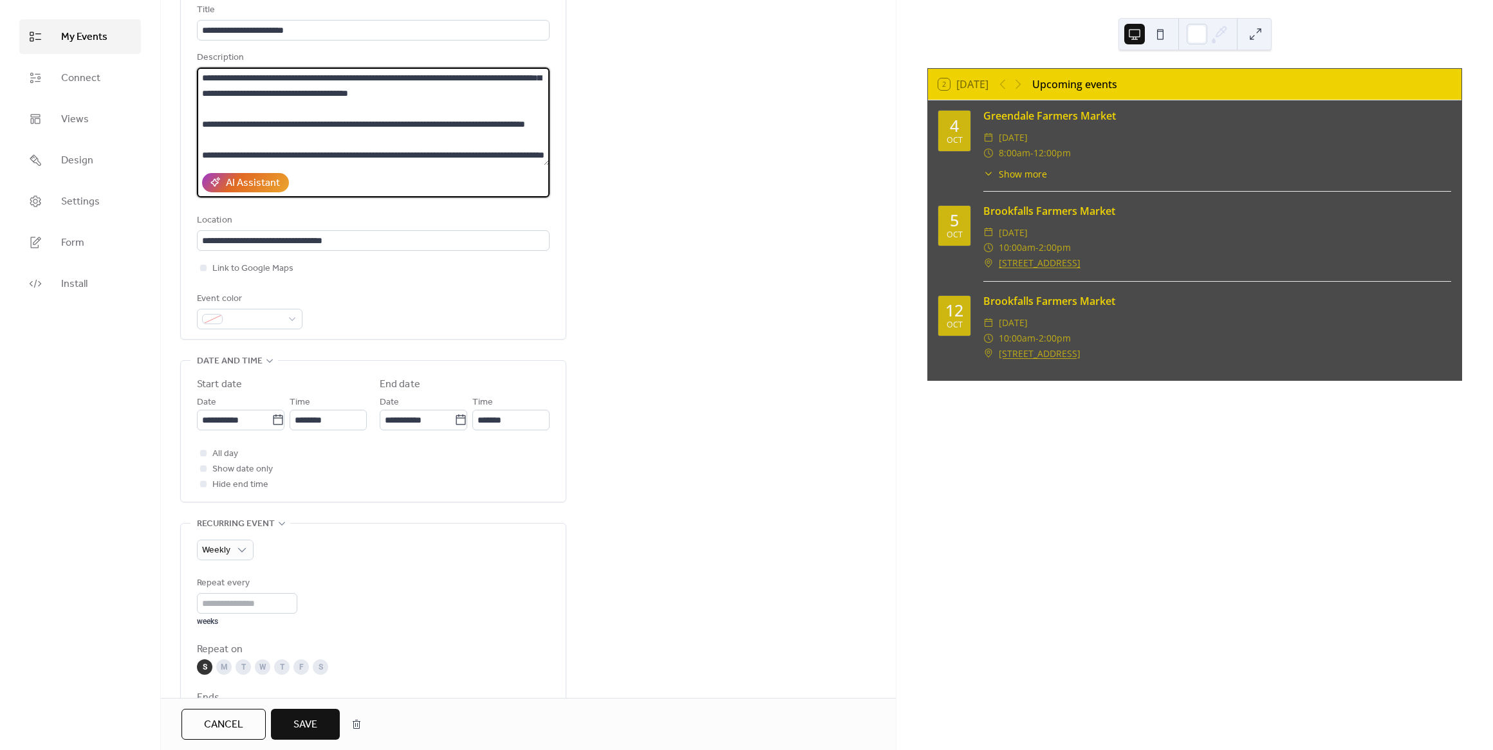
scroll to position [151, 0]
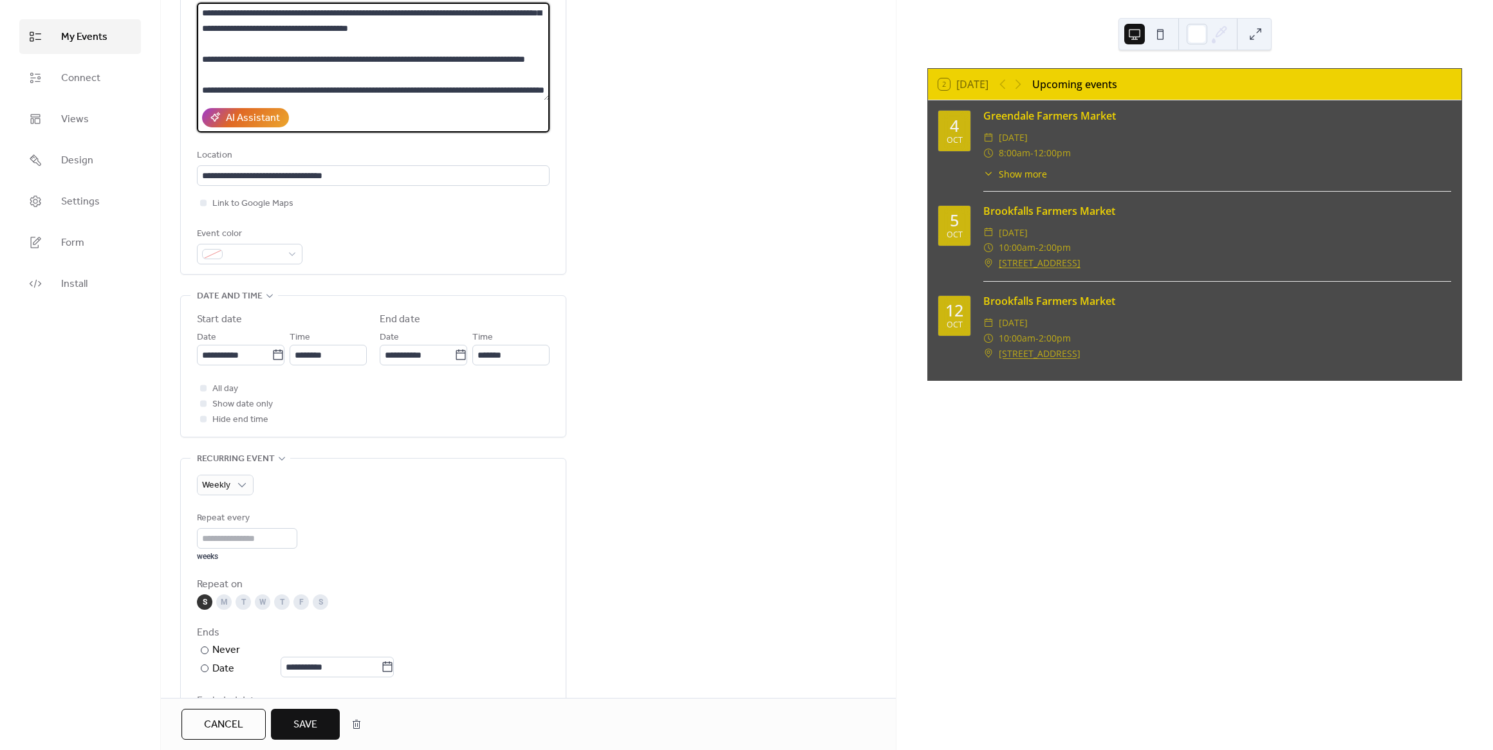
type textarea "**********"
click at [322, 724] on button "Save" at bounding box center [305, 724] width 69 height 31
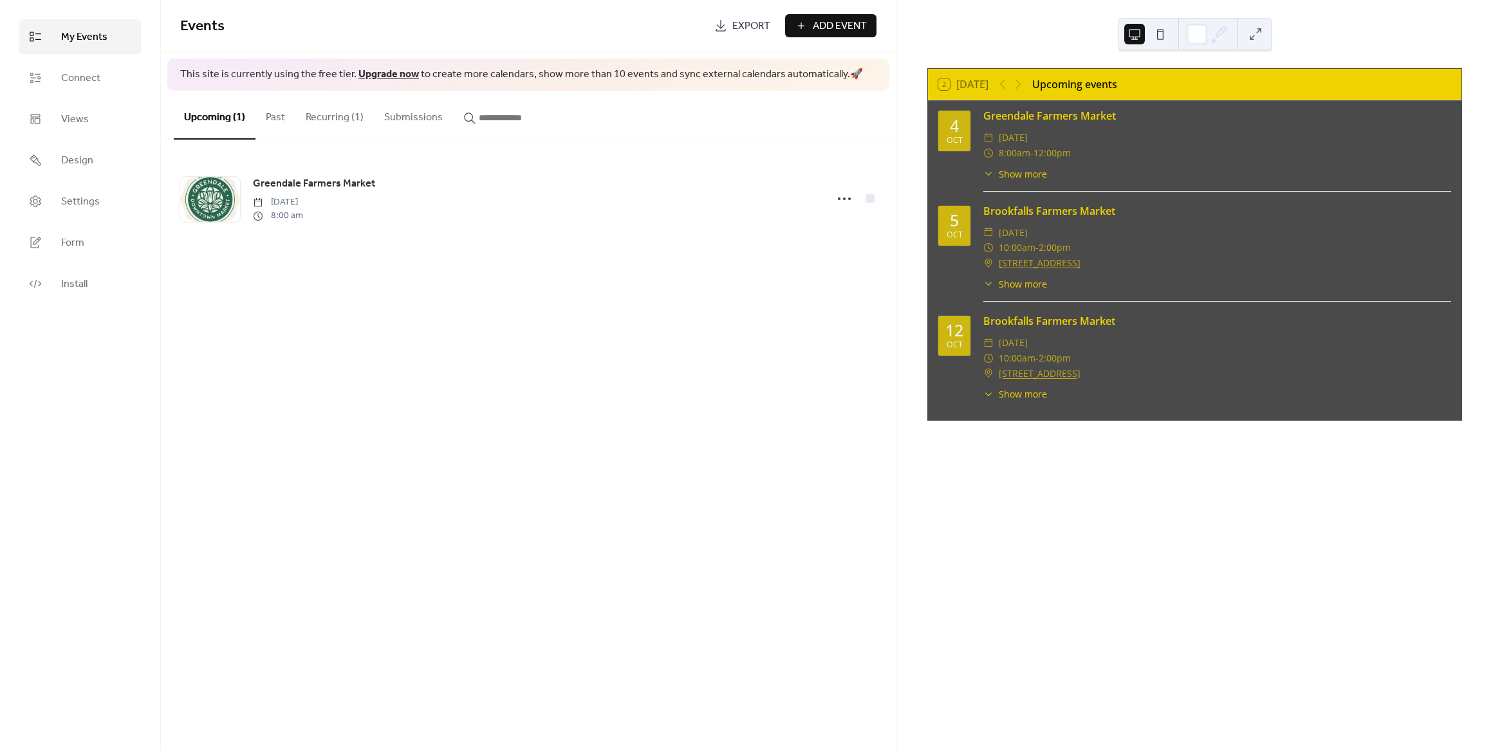
click at [1061, 266] on link "[STREET_ADDRESS]" at bounding box center [1040, 262] width 82 height 15
click at [63, 122] on span "Views" at bounding box center [75, 119] width 28 height 15
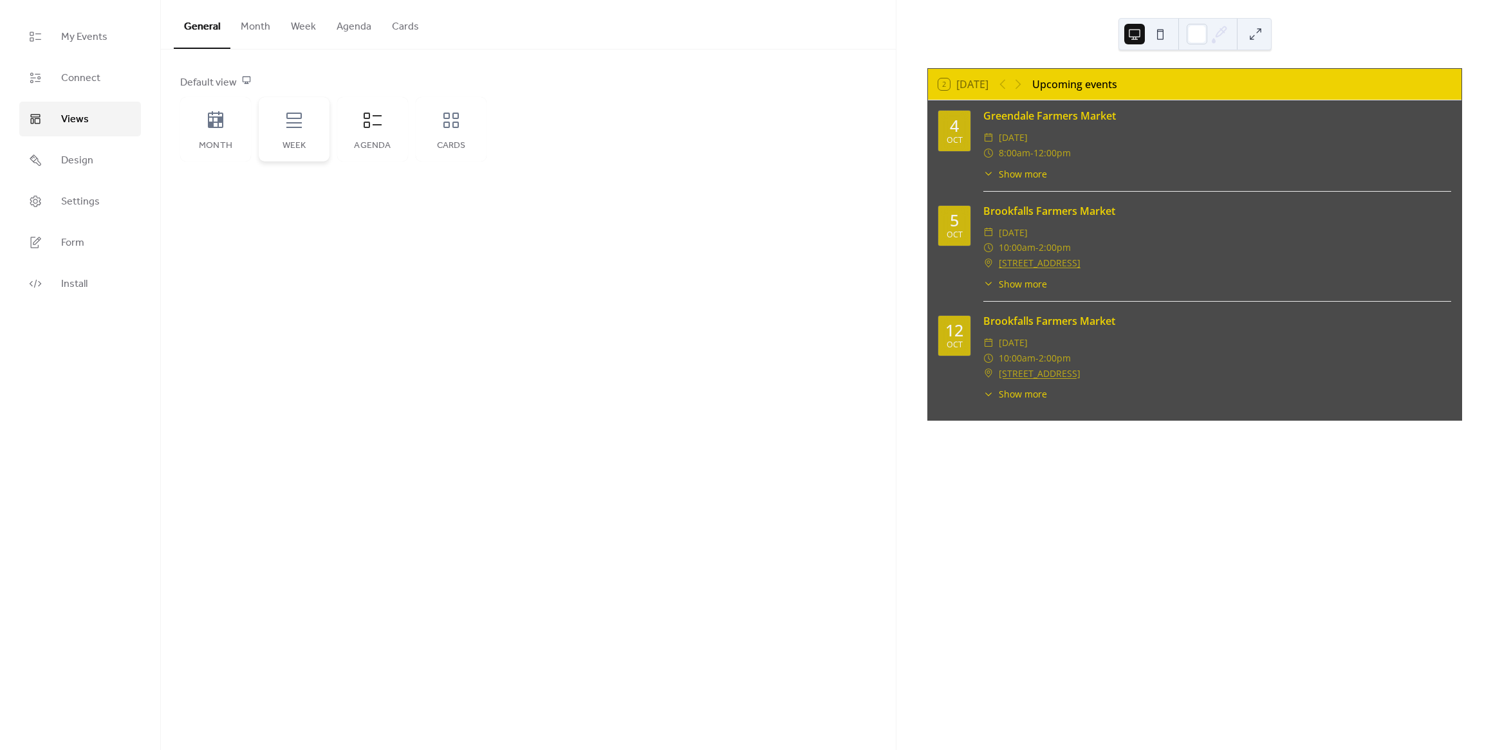
click at [293, 133] on div "Week" at bounding box center [294, 129] width 71 height 64
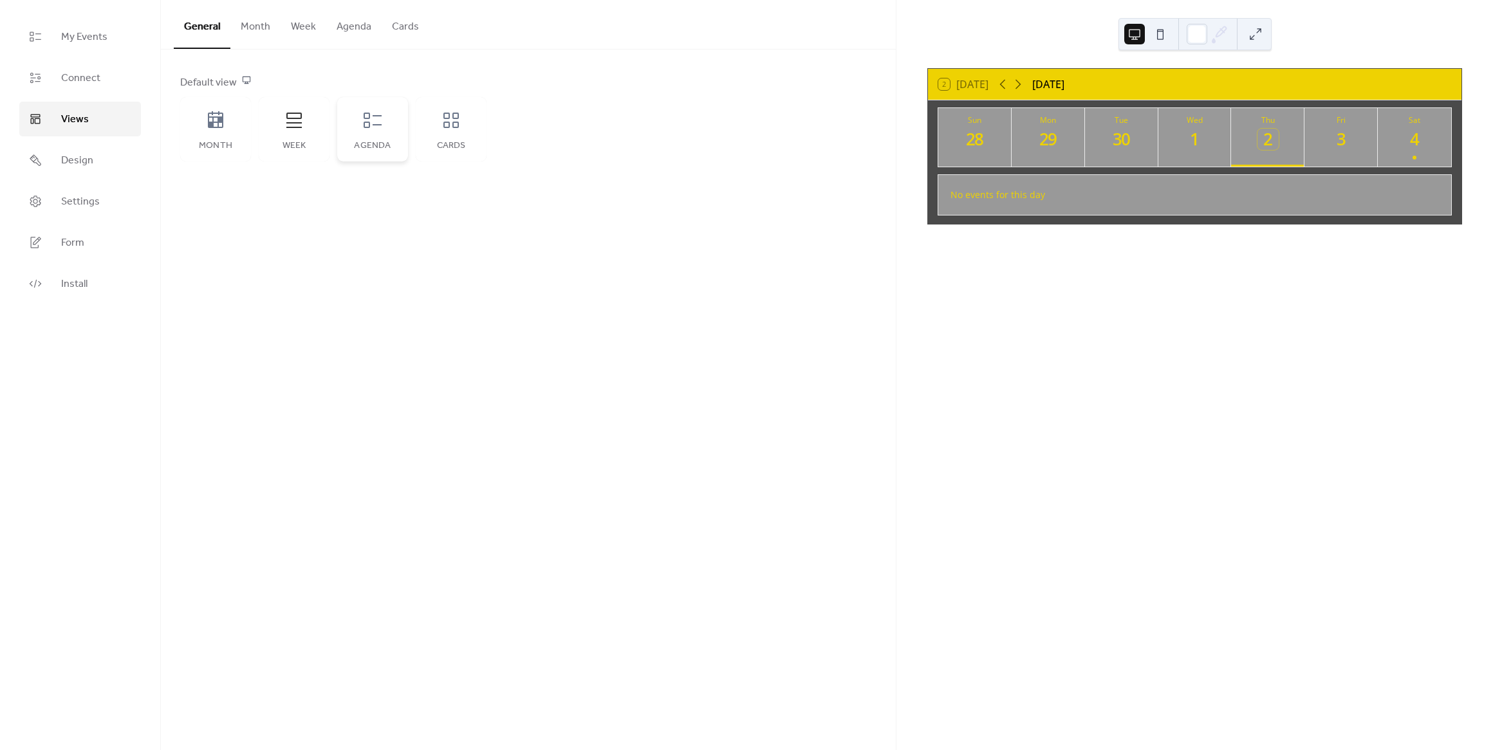
click at [364, 134] on div "Agenda" at bounding box center [372, 129] width 71 height 64
click at [470, 140] on div "Cards" at bounding box center [451, 129] width 71 height 64
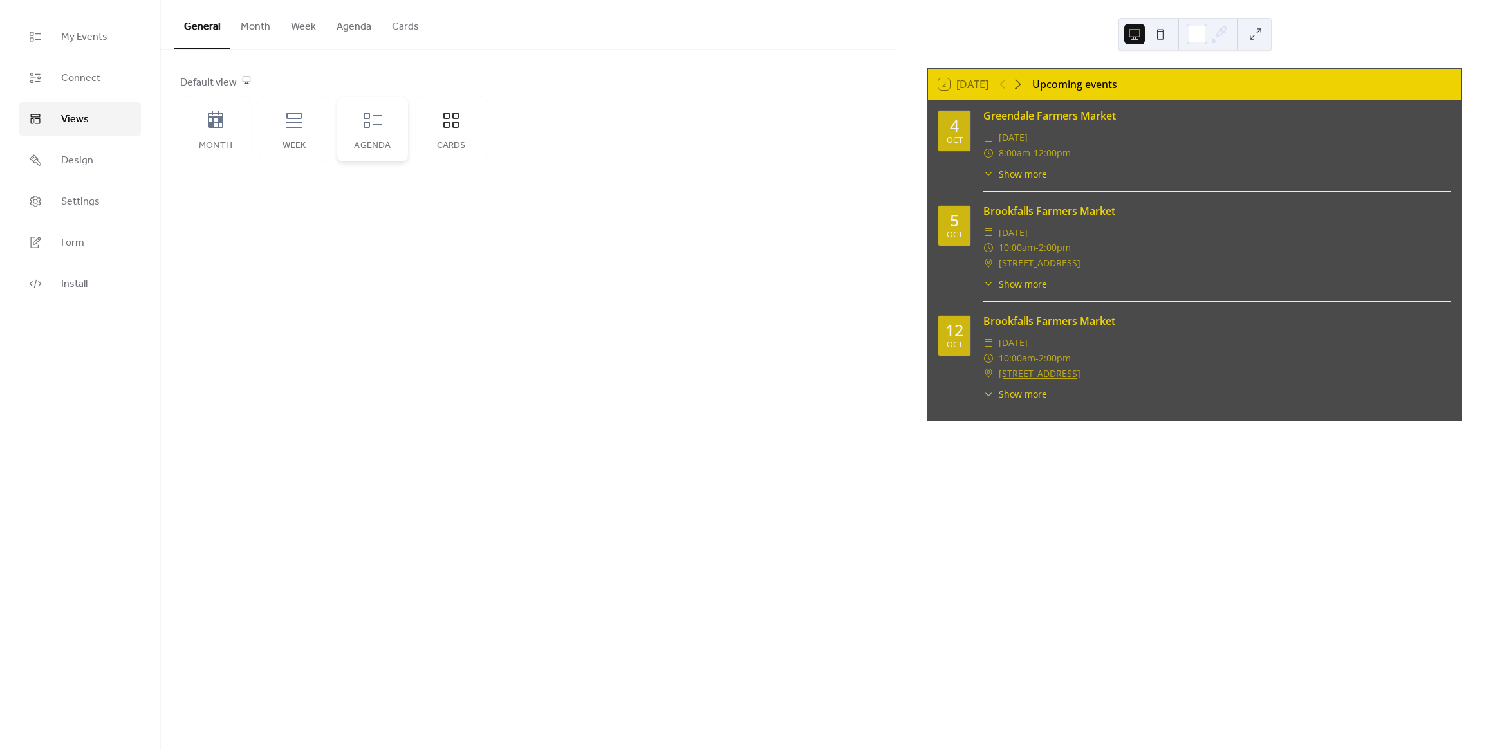
click at [385, 133] on div "Agenda" at bounding box center [372, 129] width 71 height 64
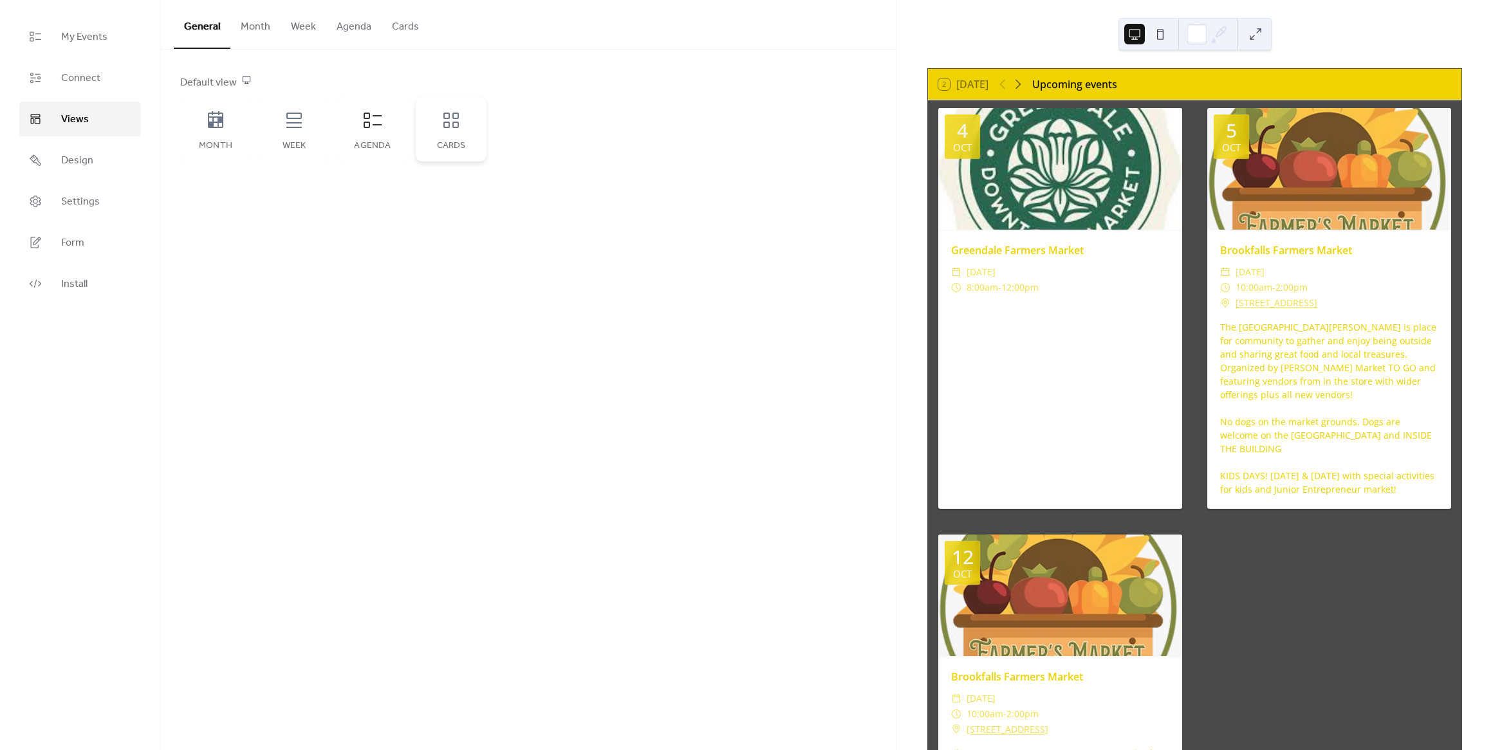
click at [457, 137] on div "Cards" at bounding box center [451, 129] width 71 height 64
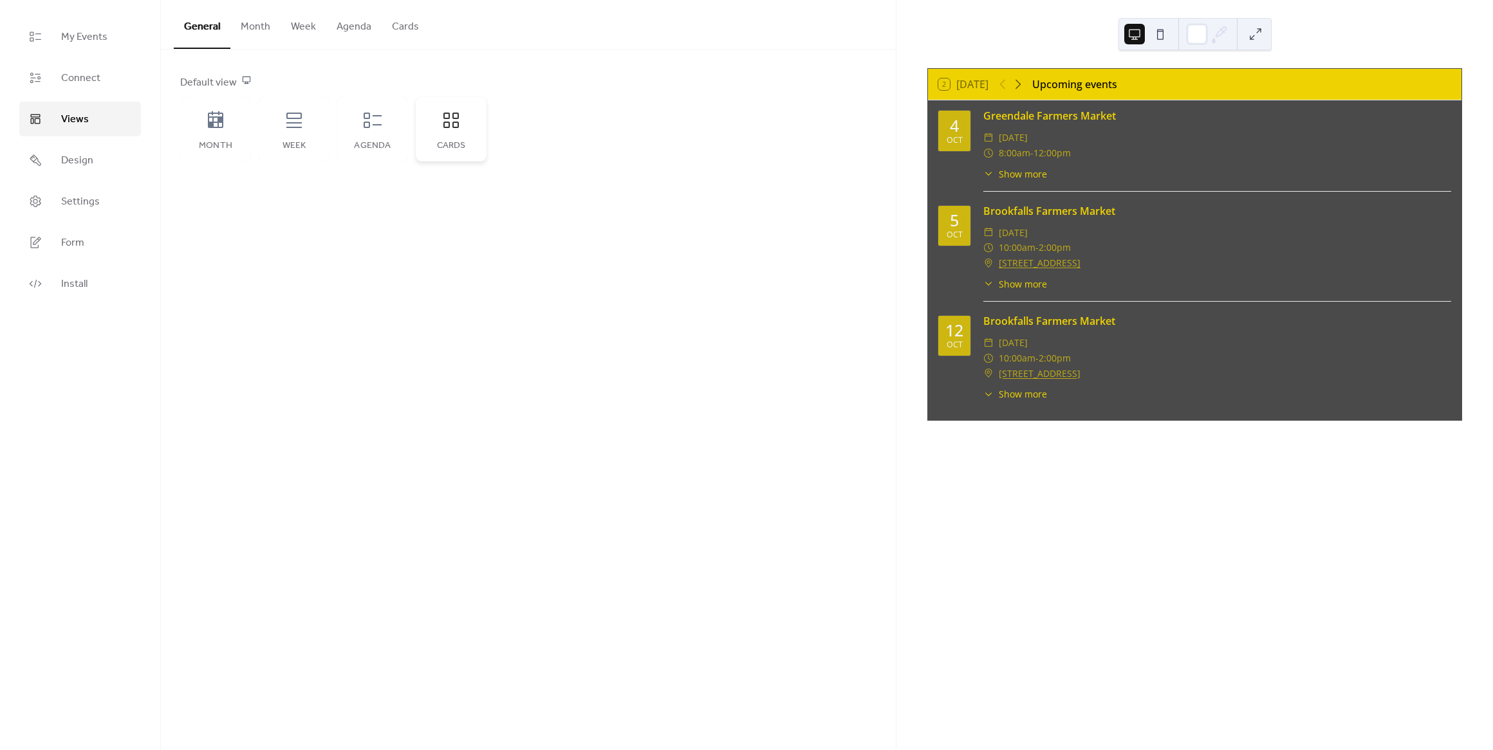
click at [457, 139] on div "Cards" at bounding box center [451, 129] width 71 height 64
click at [374, 139] on div "Agenda" at bounding box center [372, 129] width 71 height 64
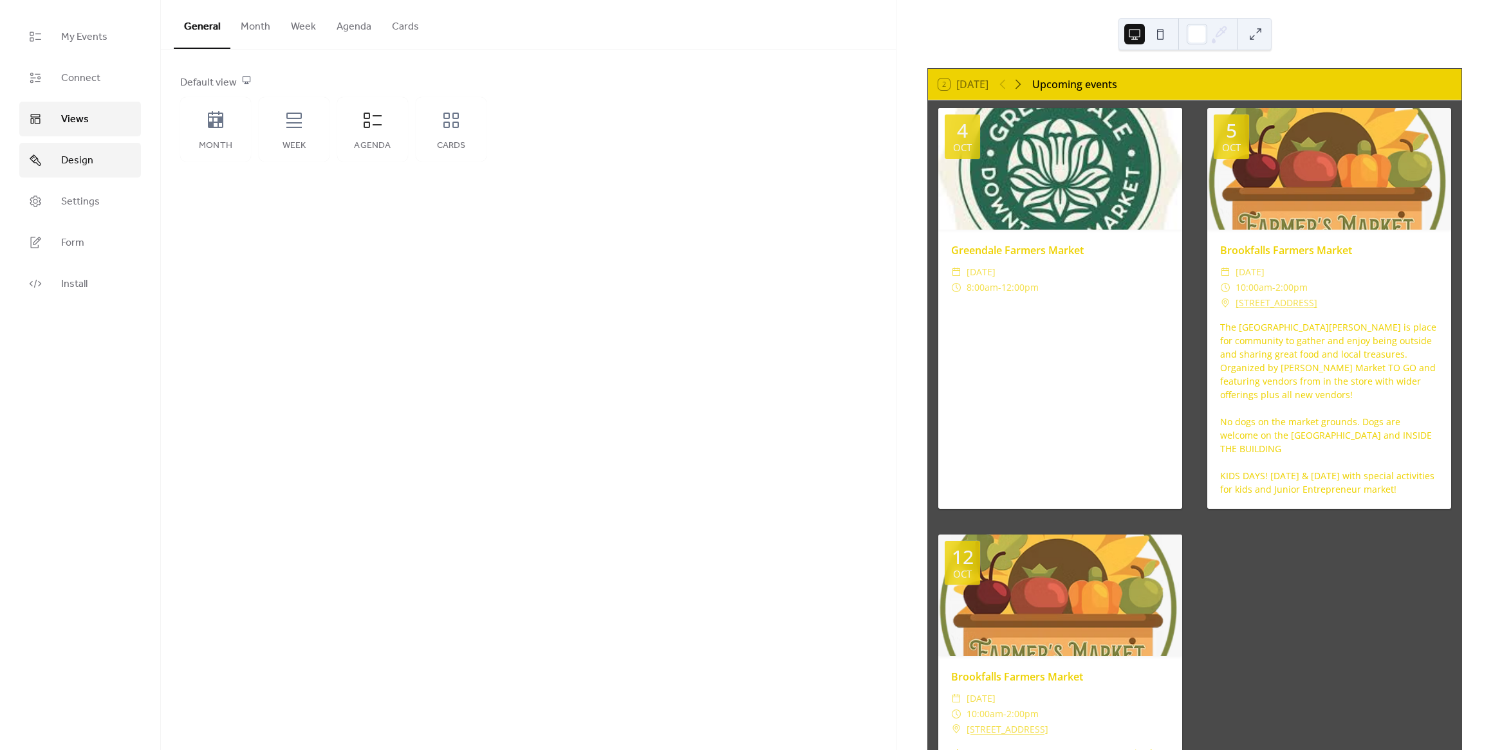
click at [69, 165] on span "Design" at bounding box center [77, 160] width 32 height 15
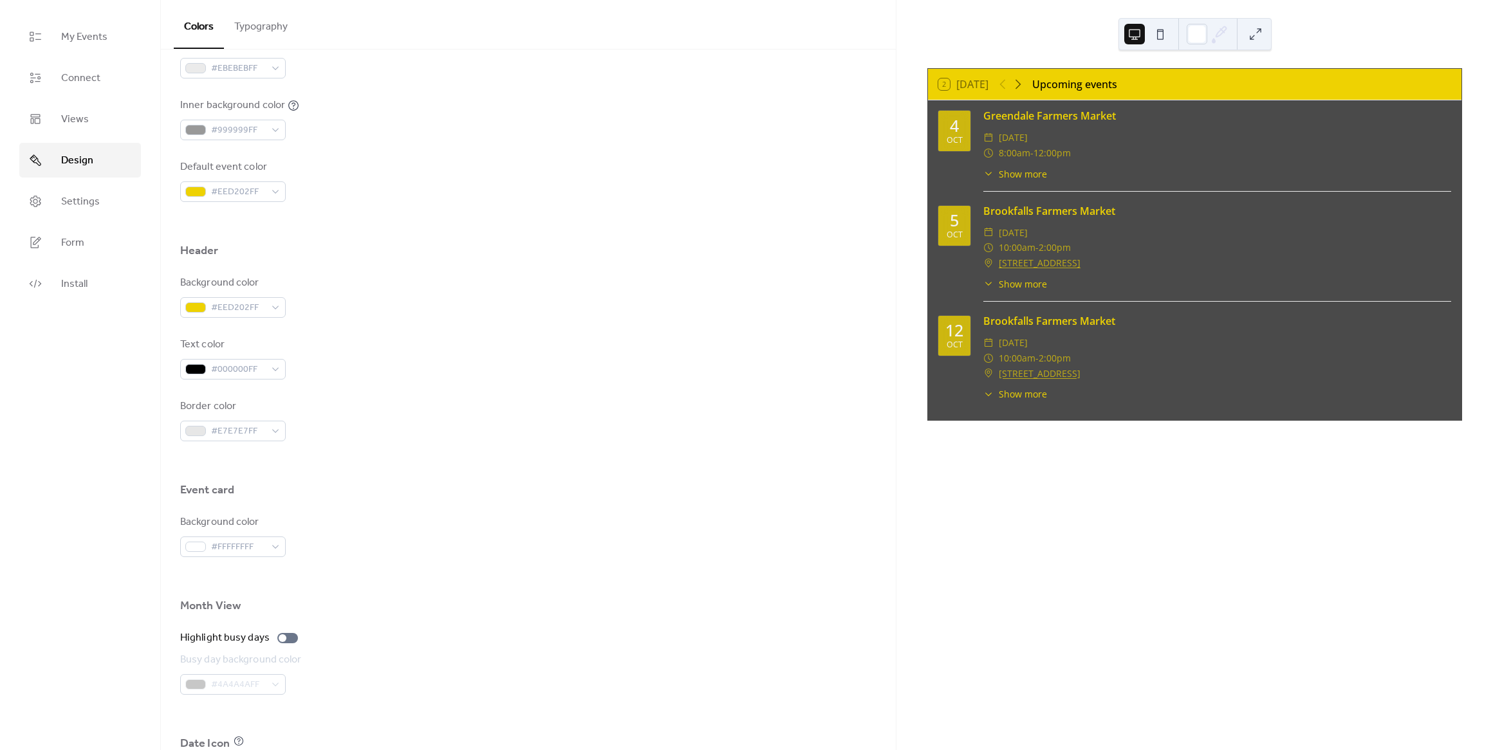
scroll to position [402, 0]
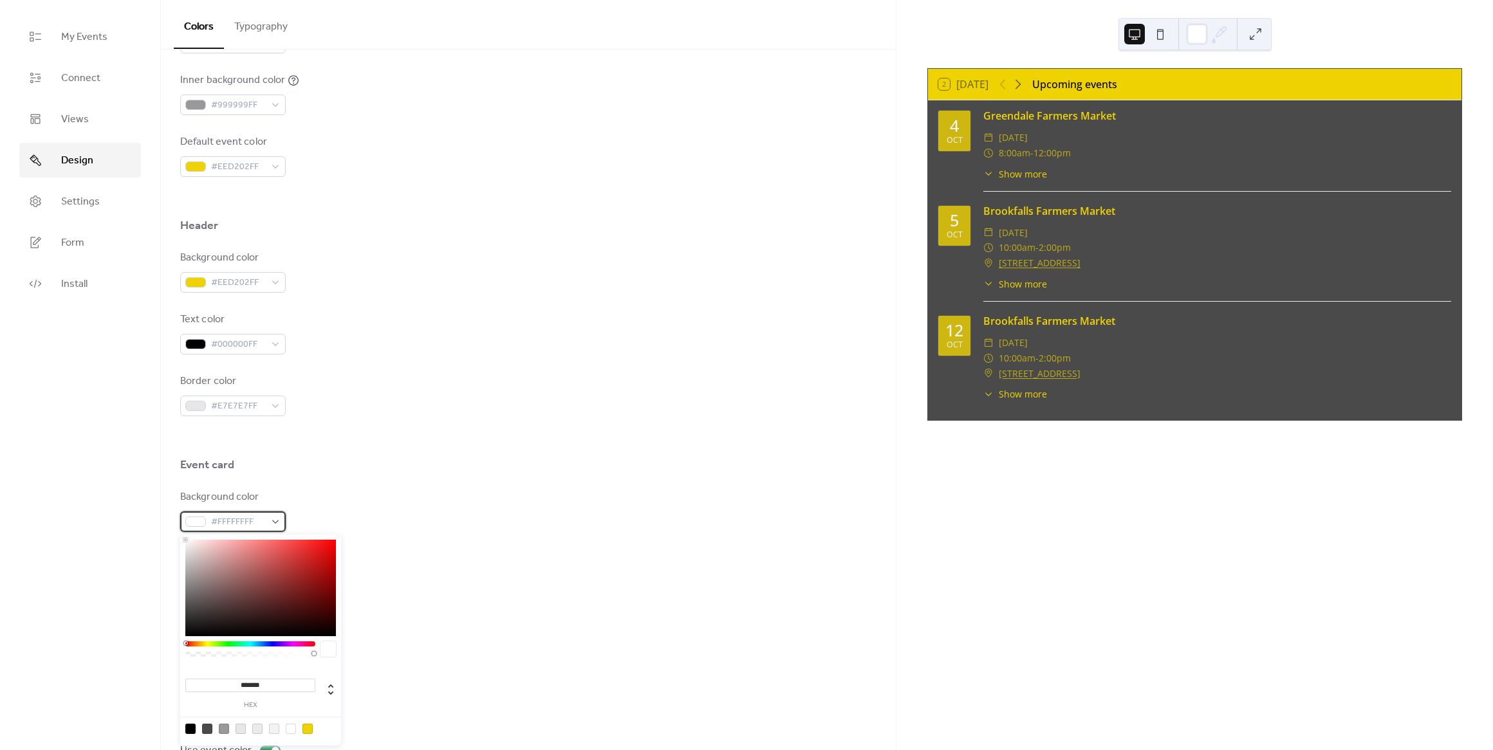
click at [228, 528] on span "#FFFFFFFF" at bounding box center [238, 522] width 54 height 15
click at [205, 730] on div at bounding box center [207, 729] width 10 height 10
type input "*******"
drag, startPoint x: 521, startPoint y: 627, endPoint x: 520, endPoint y: 618, distance: 9.0
click at [521, 626] on div "Highlight busy days Busy day background color #4A4A4AFF" at bounding box center [528, 637] width 696 height 64
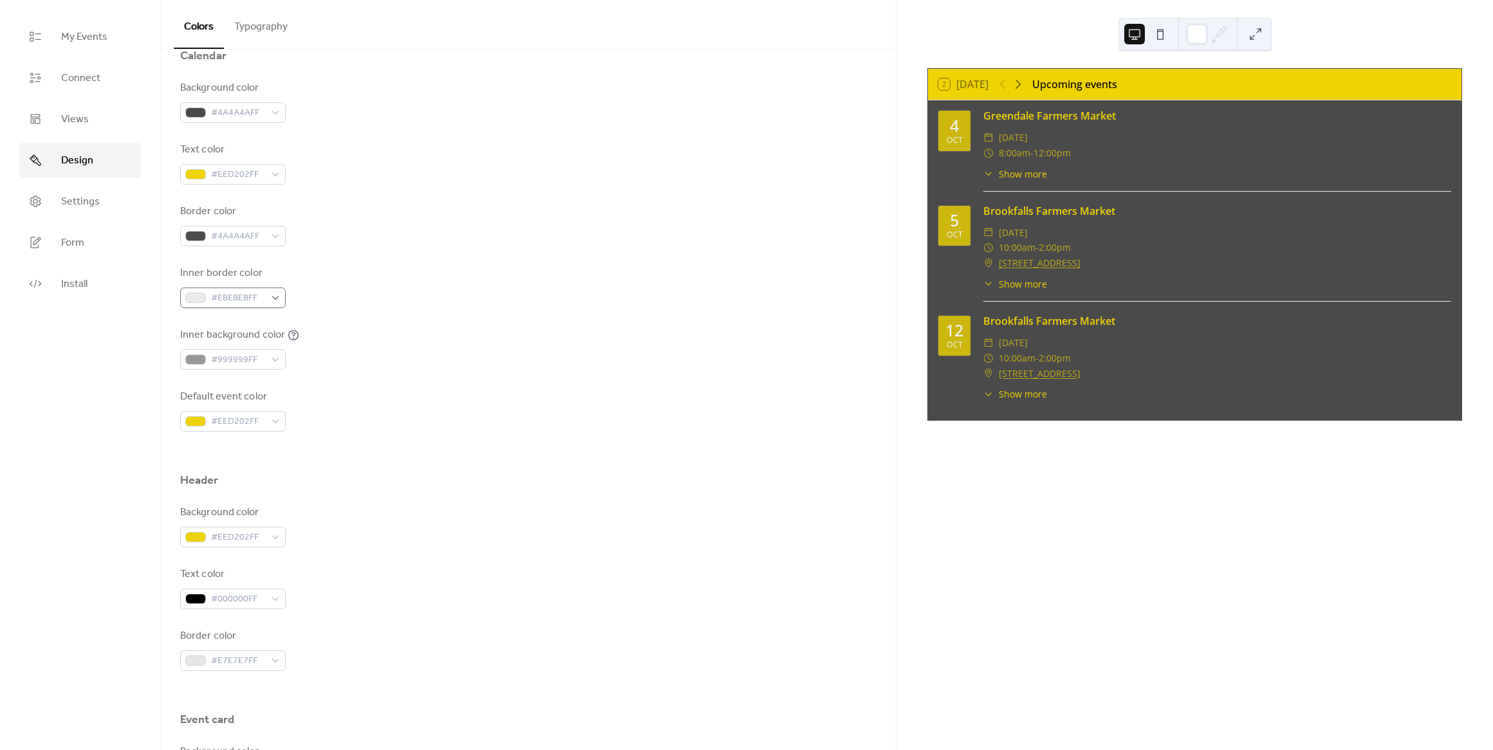
scroll to position [145, 0]
click at [83, 44] on span "My Events" at bounding box center [84, 37] width 46 height 15
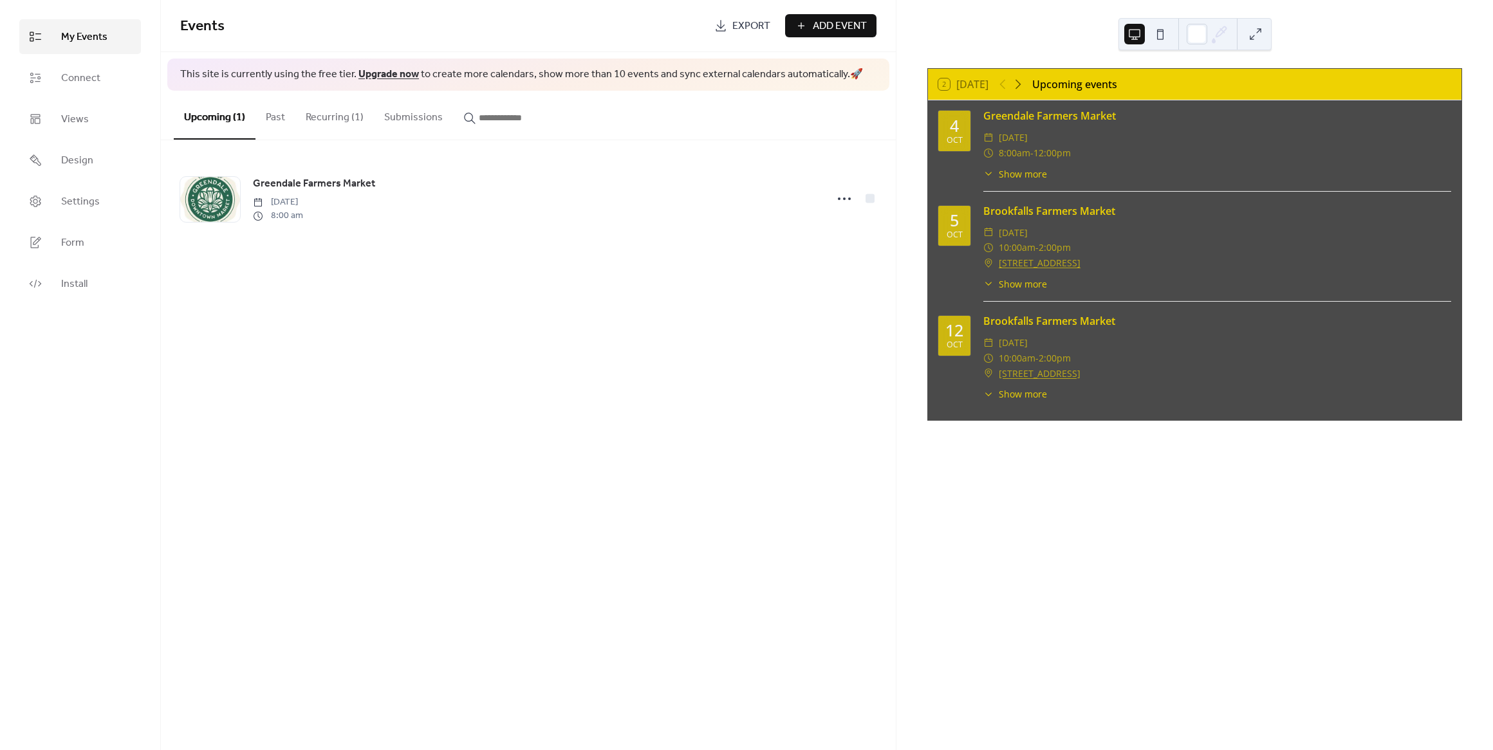
click at [276, 121] on button "Past" at bounding box center [275, 115] width 40 height 48
click at [319, 126] on button "Recurring (1)" at bounding box center [334, 115] width 78 height 48
click at [402, 118] on button "Submissions" at bounding box center [413, 115] width 79 height 48
click at [268, 115] on button "Past" at bounding box center [275, 115] width 40 height 48
click at [323, 115] on button "Recurring (1)" at bounding box center [334, 115] width 78 height 48
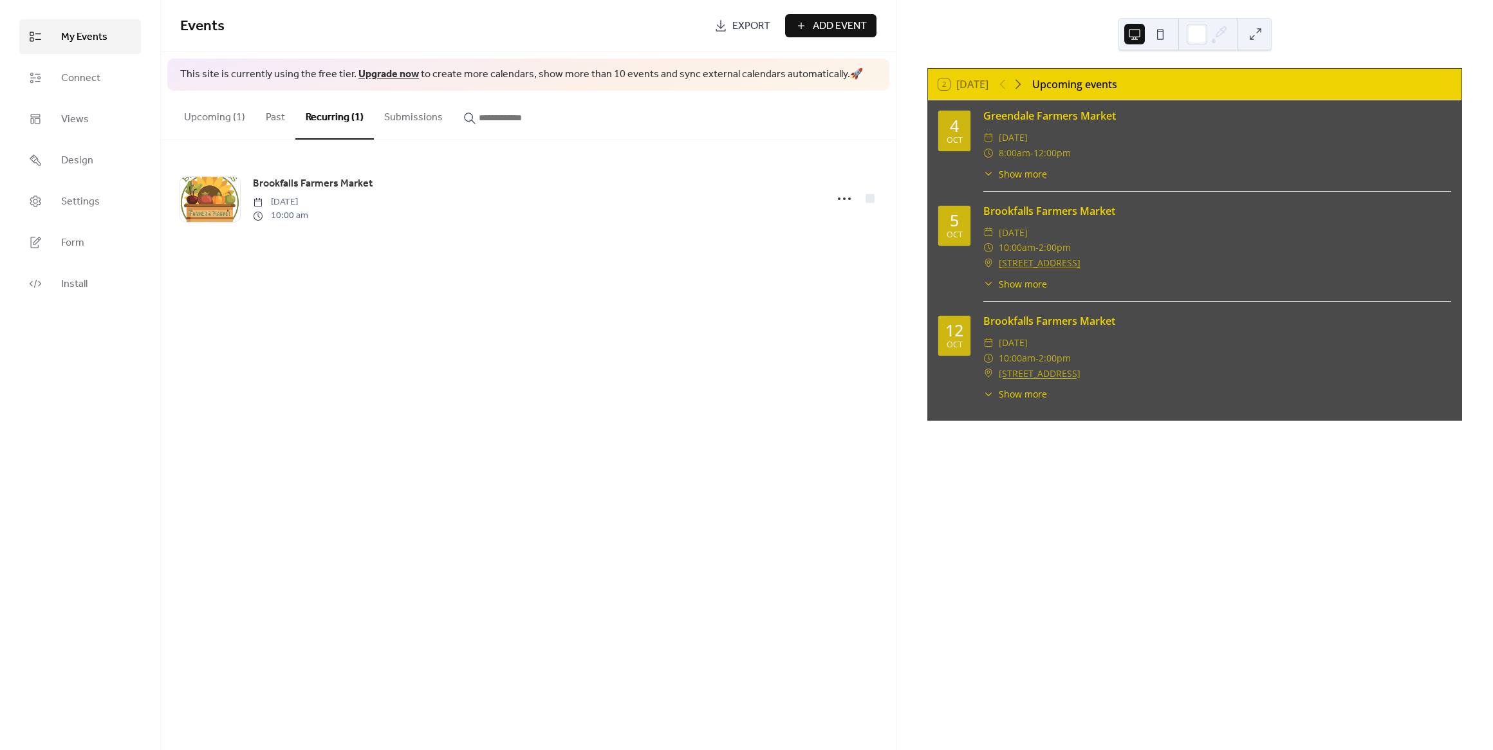
click at [822, 21] on span "Add Event" at bounding box center [840, 26] width 54 height 15
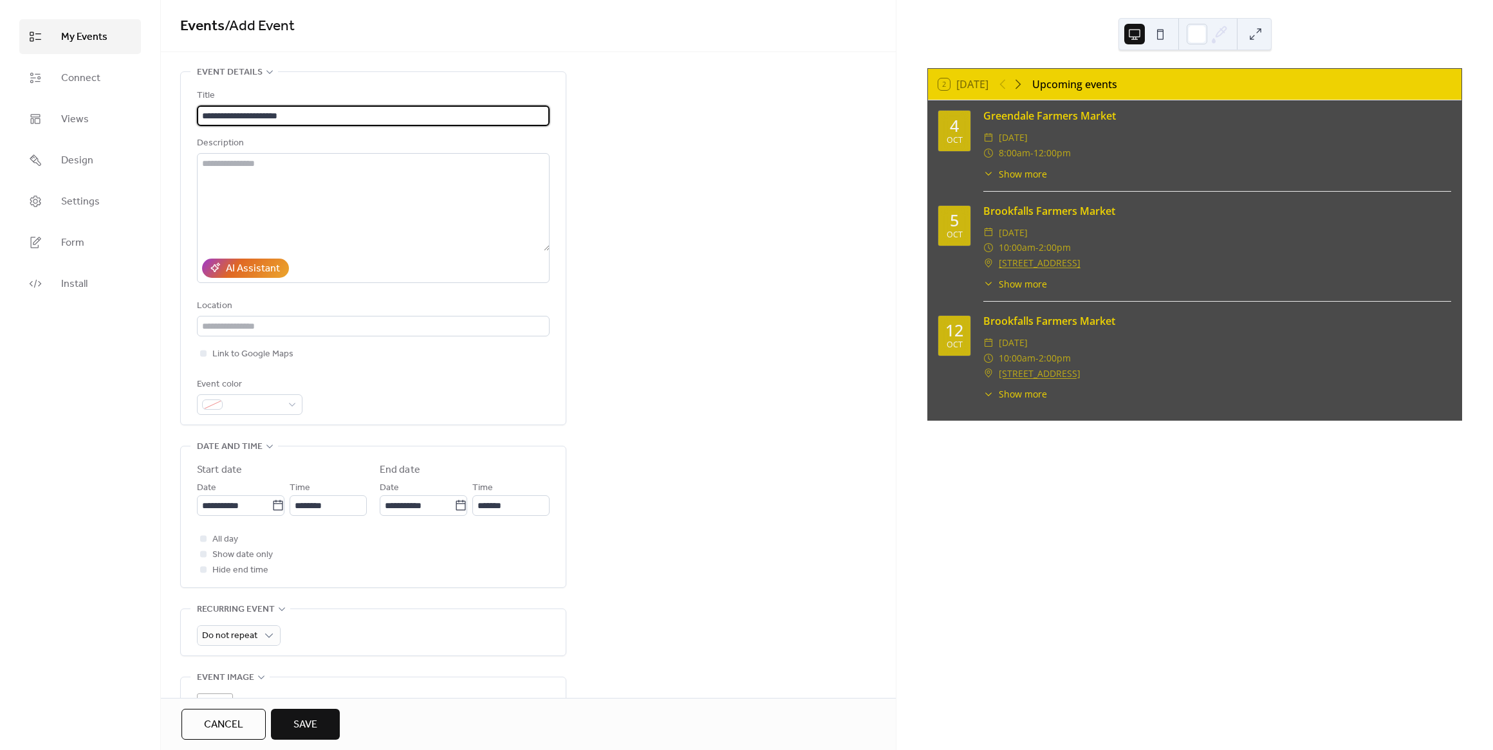
type input "**********"
click at [335, 183] on textarea at bounding box center [373, 202] width 353 height 98
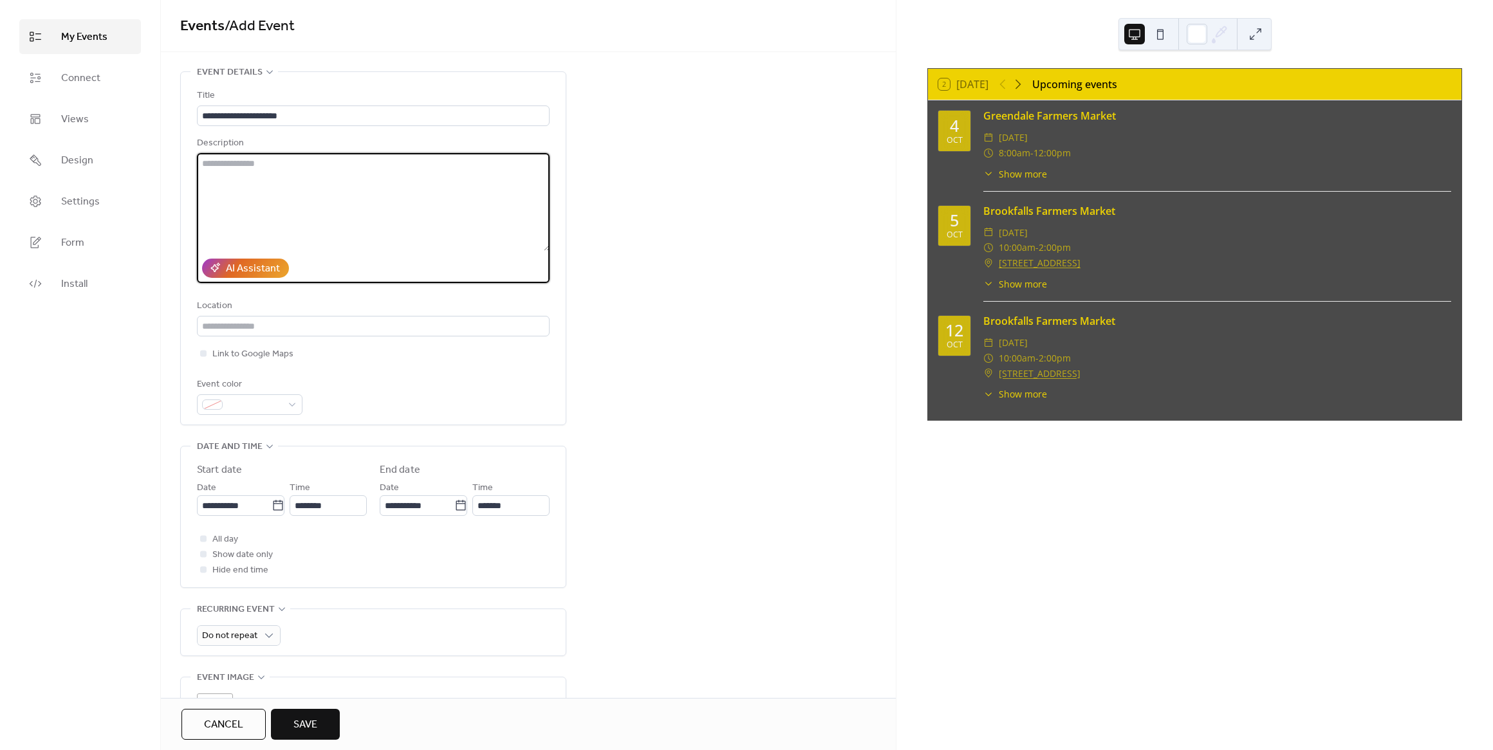
paste textarea "**********"
type textarea "**********"
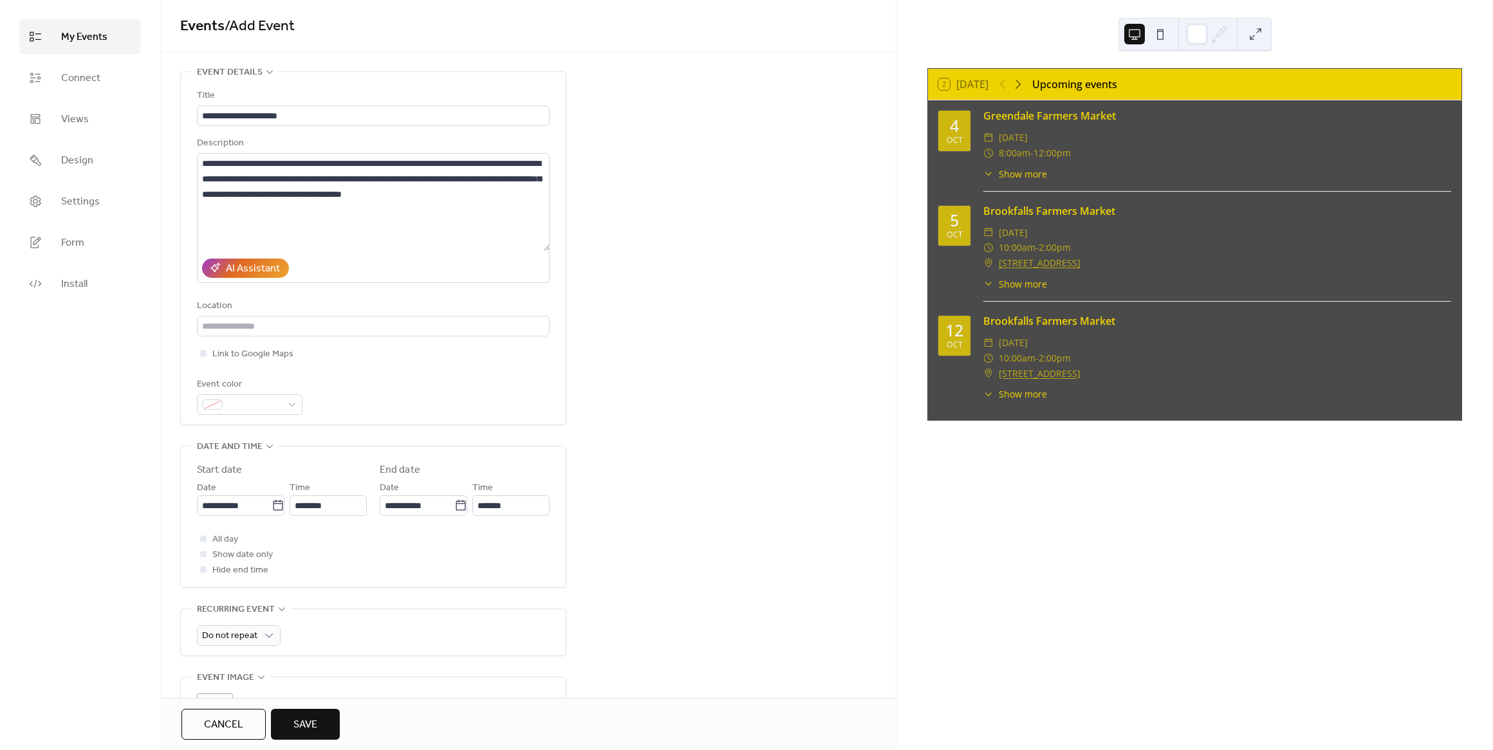
click at [679, 228] on div "**********" at bounding box center [528, 514] width 735 height 886
click at [319, 326] on input "text" at bounding box center [373, 326] width 353 height 21
paste input "**********"
type input "**********"
drag, startPoint x: 602, startPoint y: 388, endPoint x: 550, endPoint y: 378, distance: 53.0
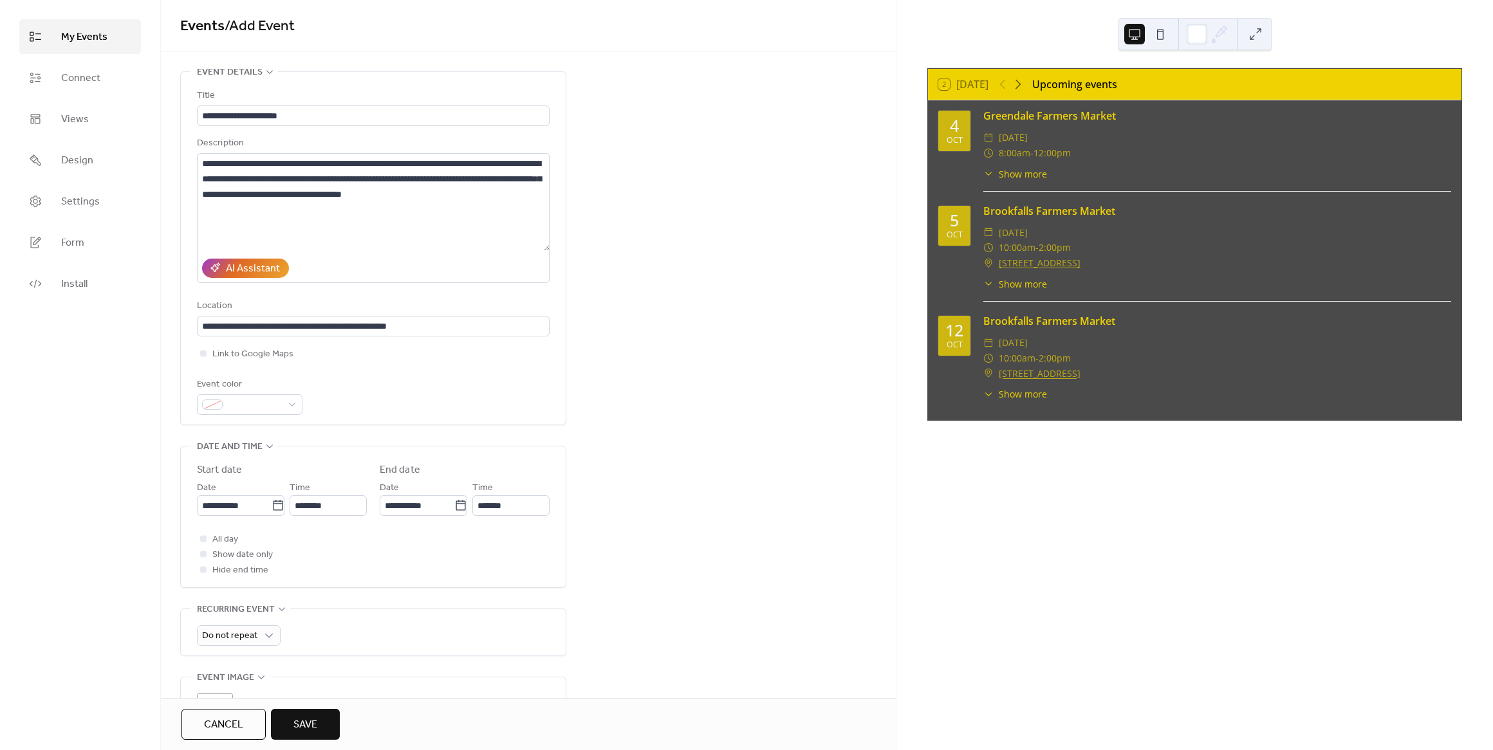
click at [600, 387] on div "**********" at bounding box center [528, 514] width 735 height 886
click at [259, 360] on span "Link to Google Maps" at bounding box center [252, 354] width 81 height 15
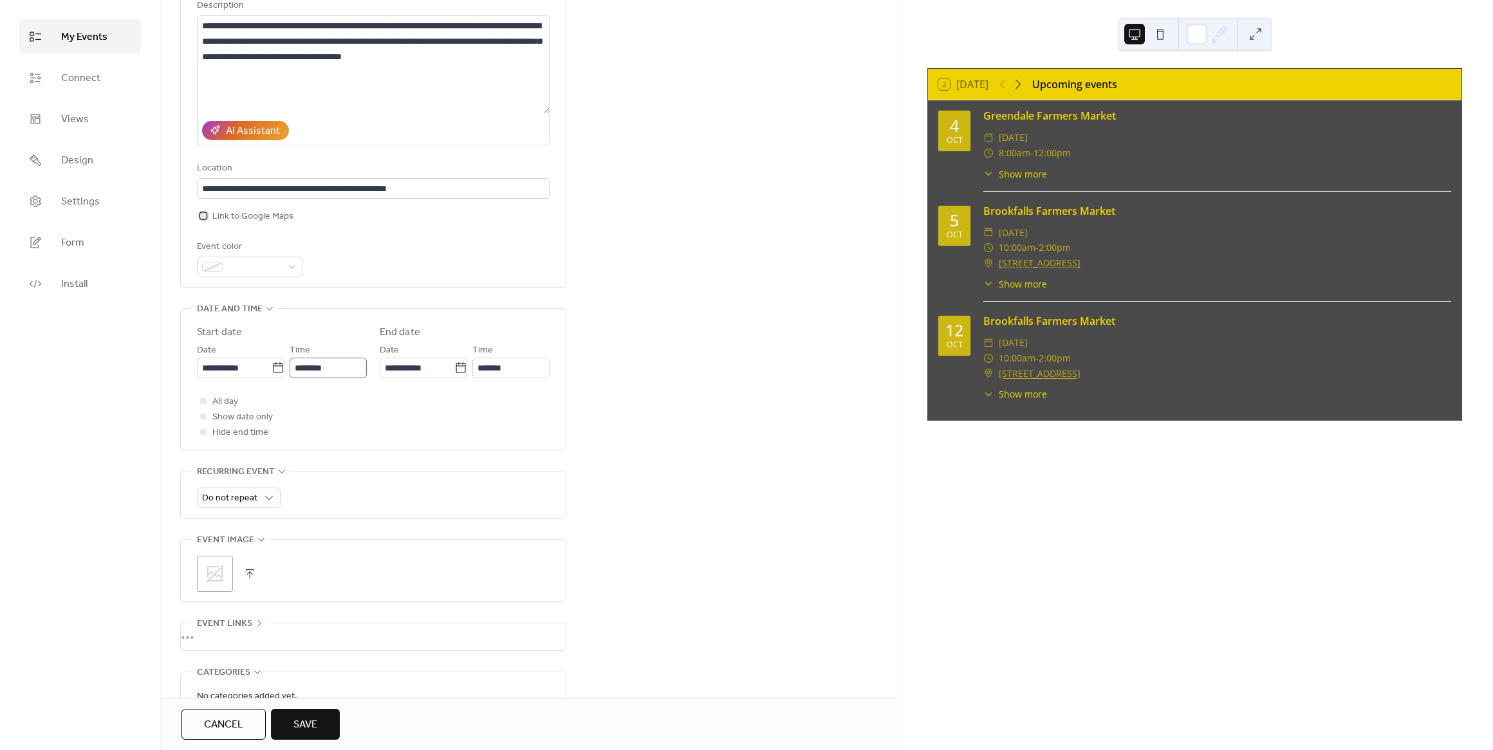
scroll to position [151, 0]
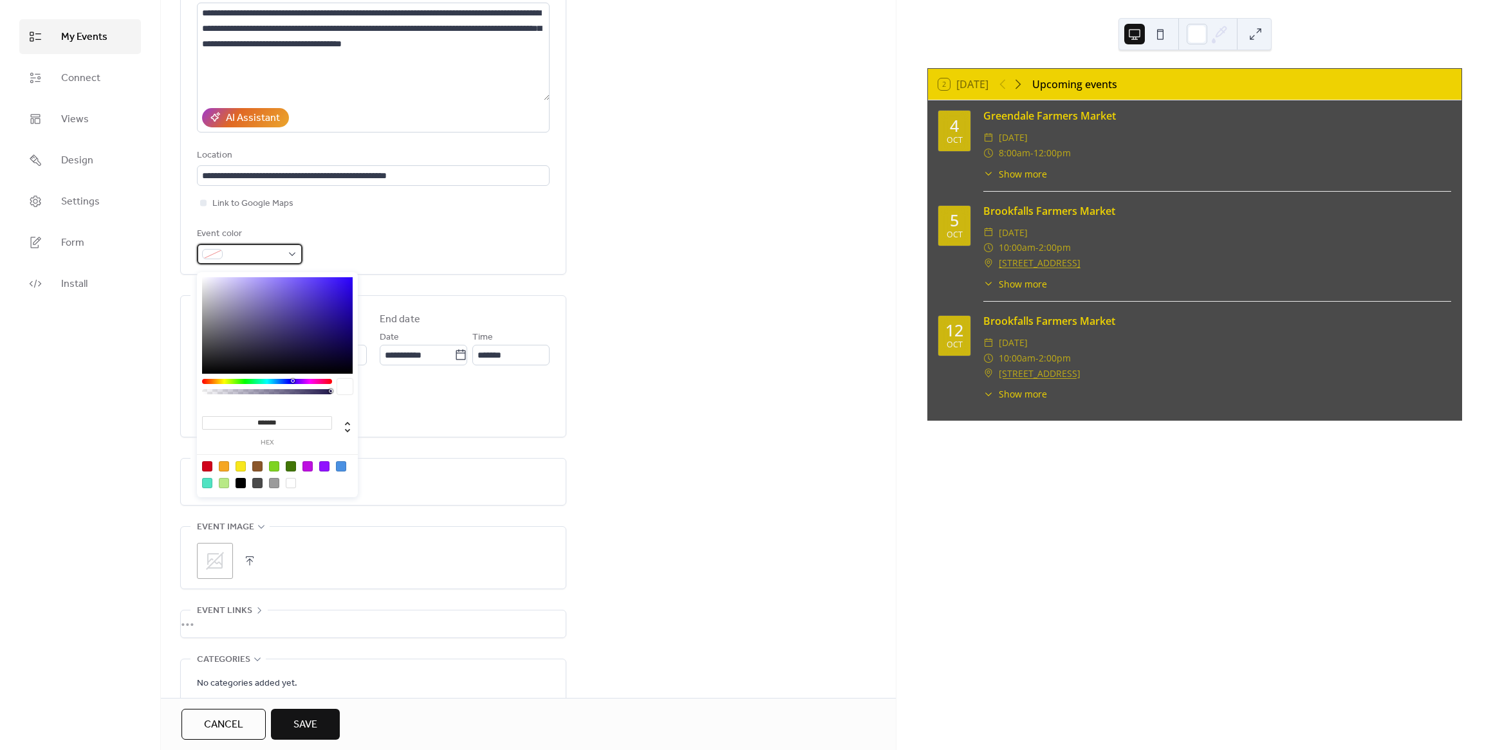
click at [232, 257] on span at bounding box center [255, 254] width 54 height 15
click at [224, 468] on div at bounding box center [224, 466] width 10 height 10
type input "*******"
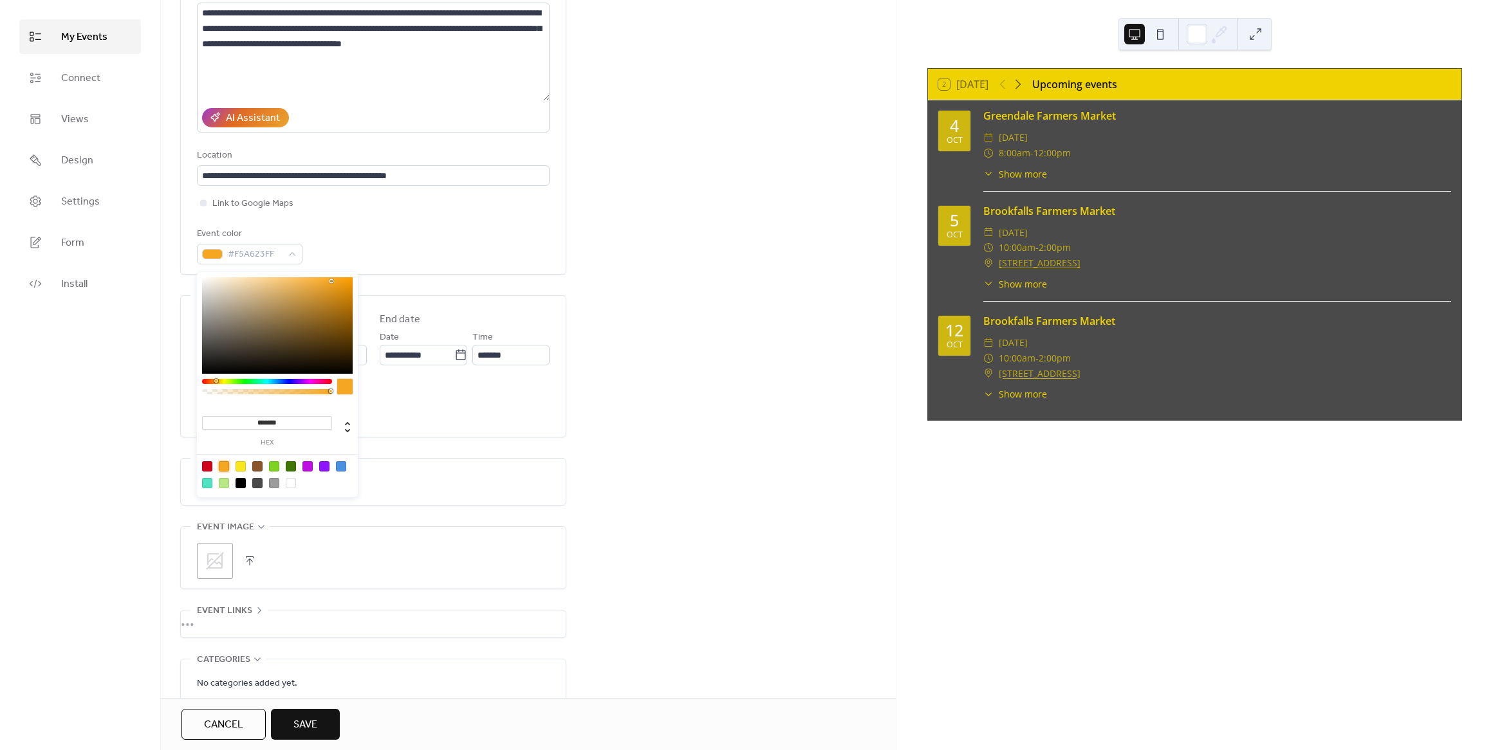
click at [575, 434] on div "**********" at bounding box center [528, 364] width 735 height 886
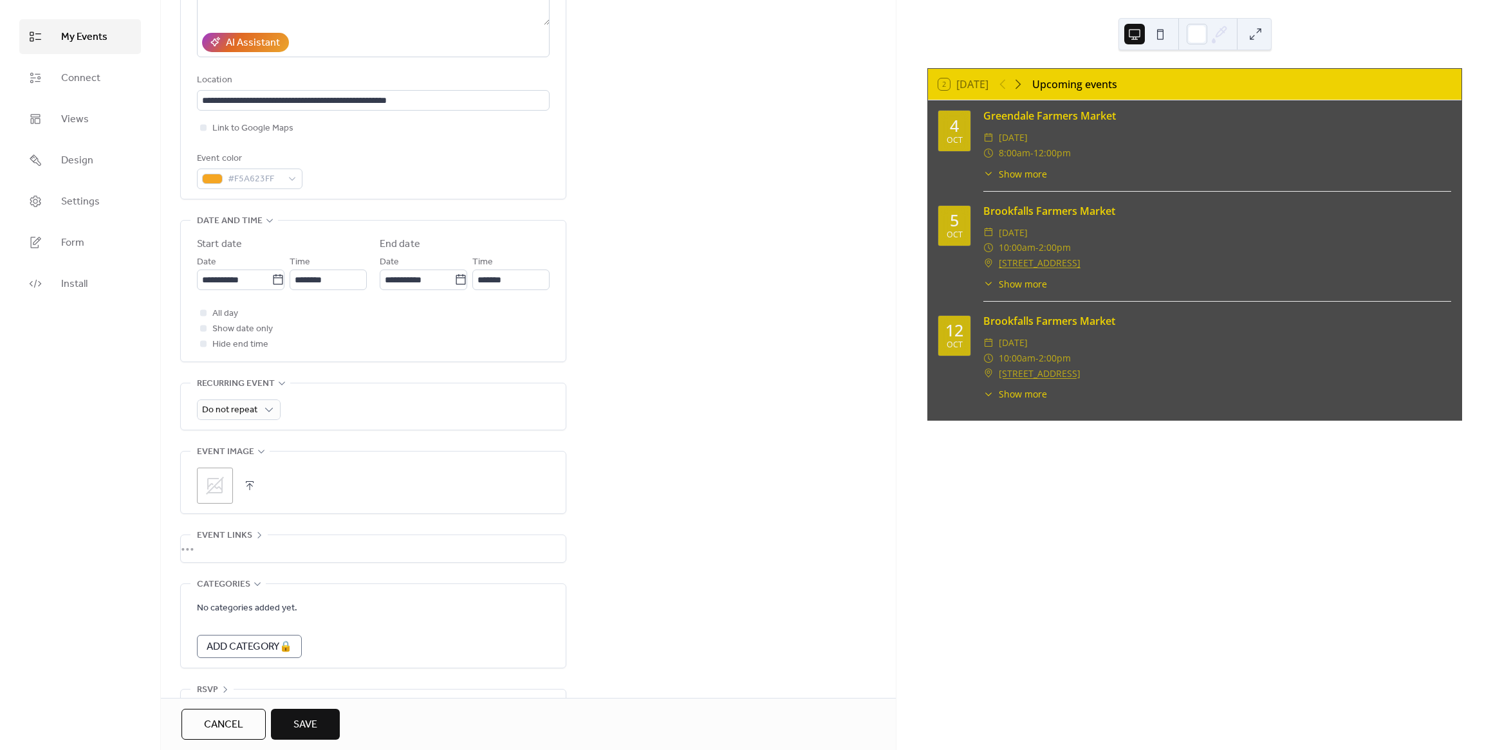
scroll to position [251, 0]
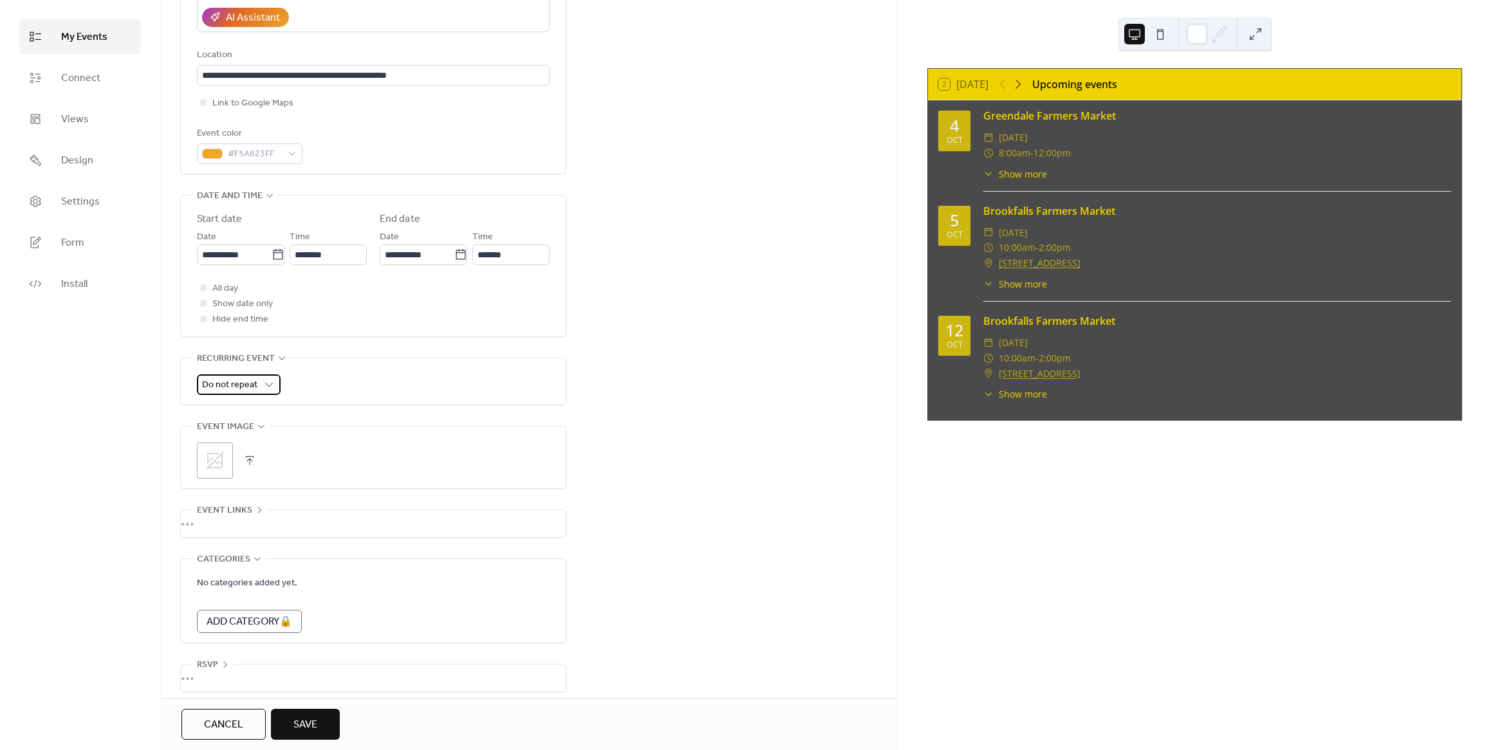
click at [248, 389] on span "Do not repeat" at bounding box center [229, 384] width 55 height 17
click at [236, 469] on span "Weekly" at bounding box center [223, 469] width 32 height 15
click at [279, 257] on icon at bounding box center [278, 254] width 13 height 13
click at [272, 257] on input "**********" at bounding box center [234, 255] width 75 height 21
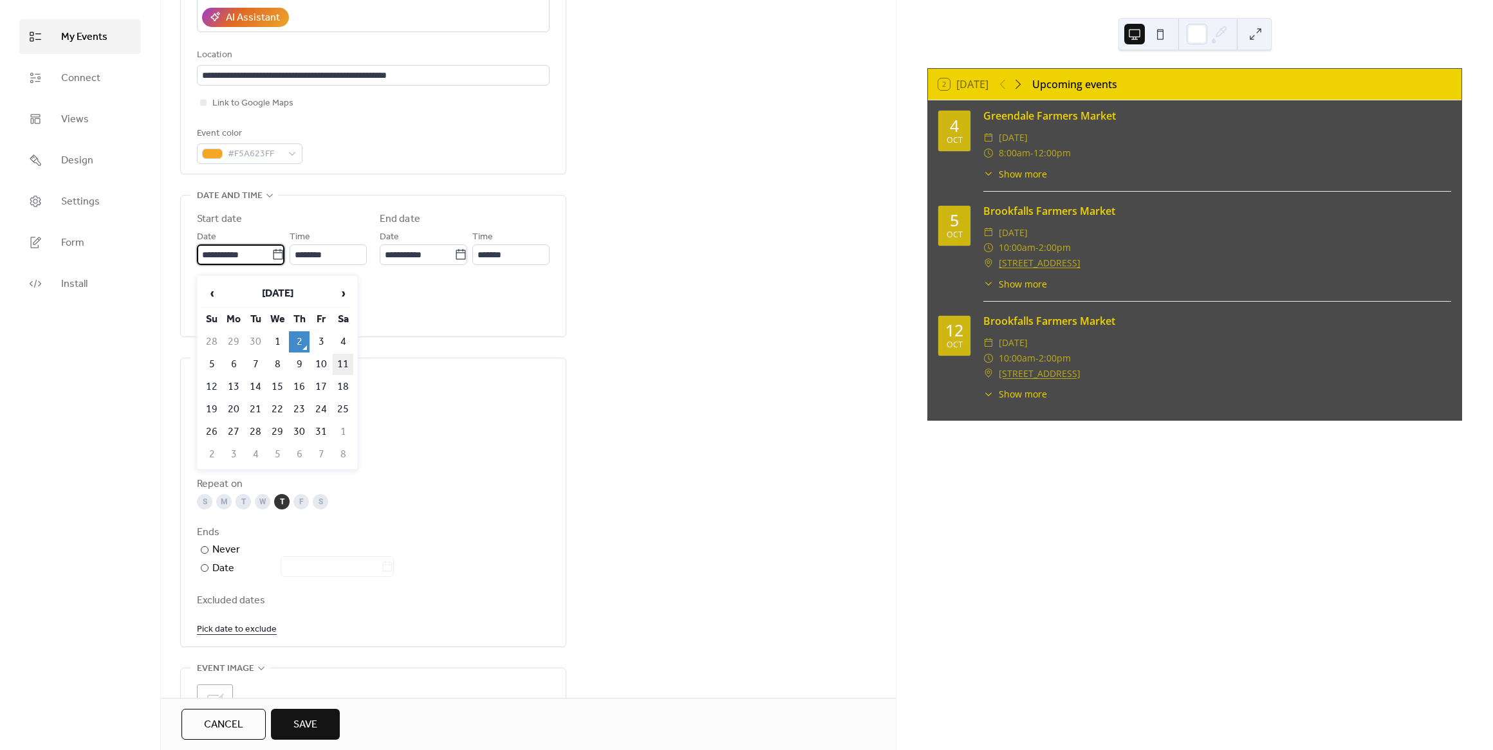
click at [350, 369] on td "11" at bounding box center [343, 364] width 21 height 21
type input "**********"
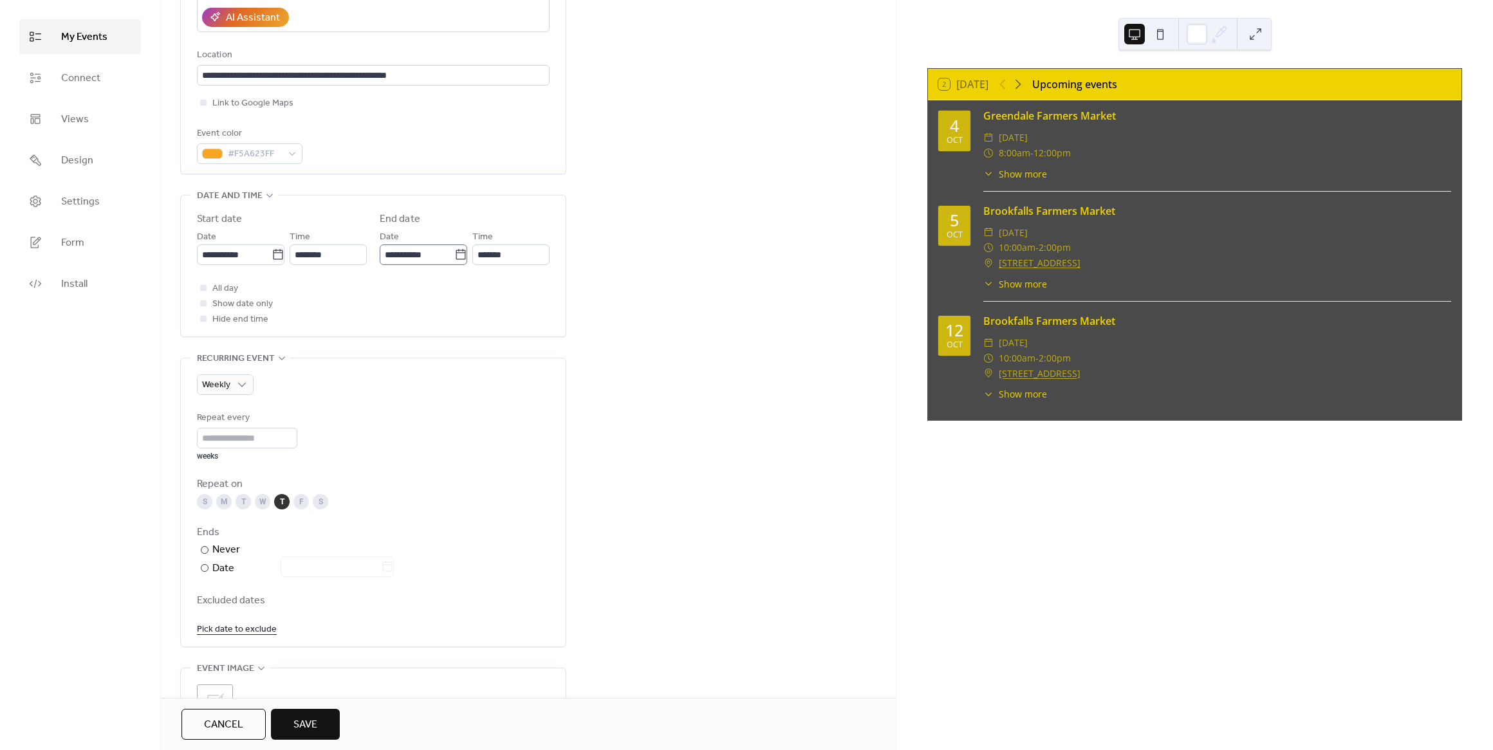
click at [461, 259] on icon at bounding box center [461, 254] width 10 height 10
click at [454, 263] on input "**********" at bounding box center [417, 255] width 75 height 21
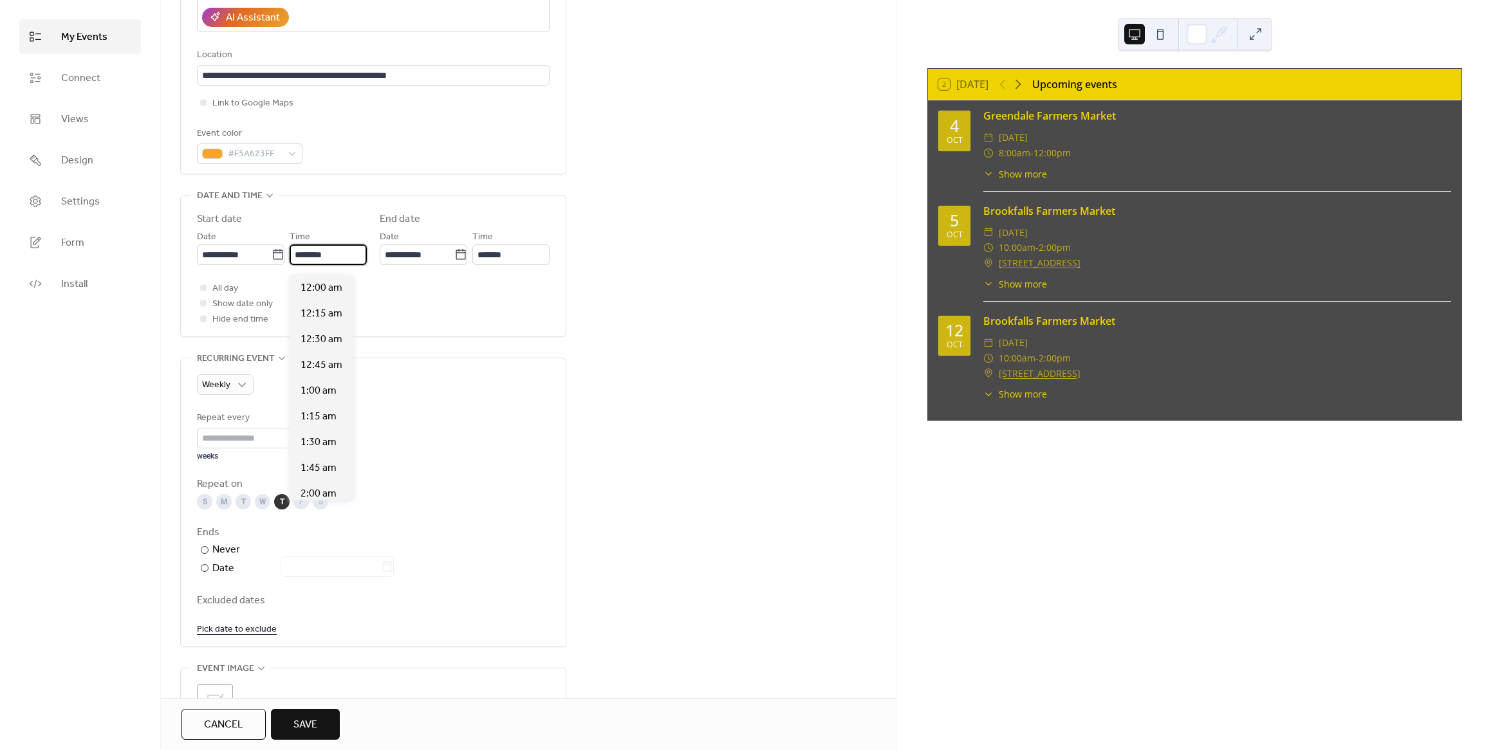
click at [331, 263] on input "********" at bounding box center [328, 255] width 77 height 21
click at [335, 340] on span "8:00 am" at bounding box center [318, 335] width 36 height 15
type input "*******"
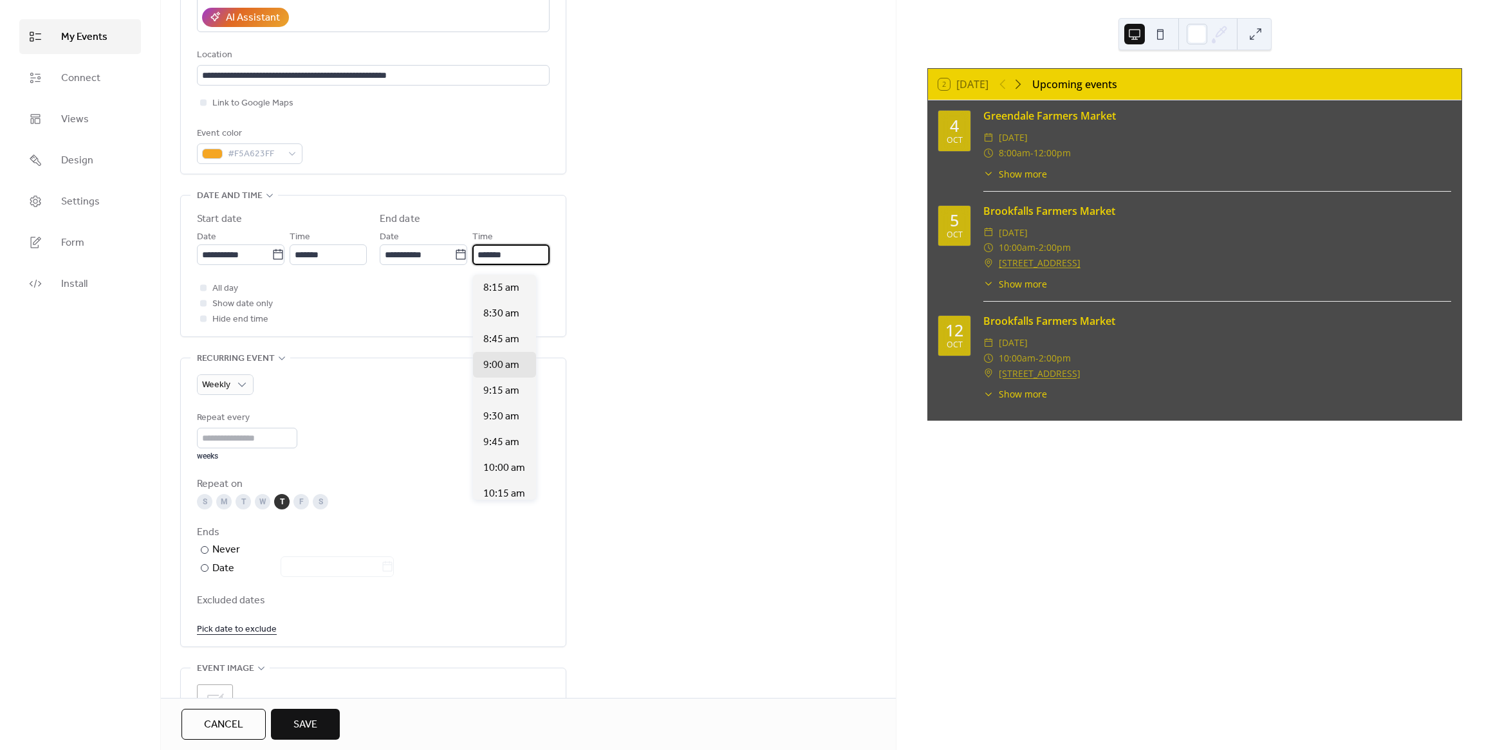
click at [524, 260] on input "*******" at bounding box center [510, 255] width 77 height 21
click at [508, 411] on span "12:00 pm" at bounding box center [504, 411] width 42 height 15
type input "********"
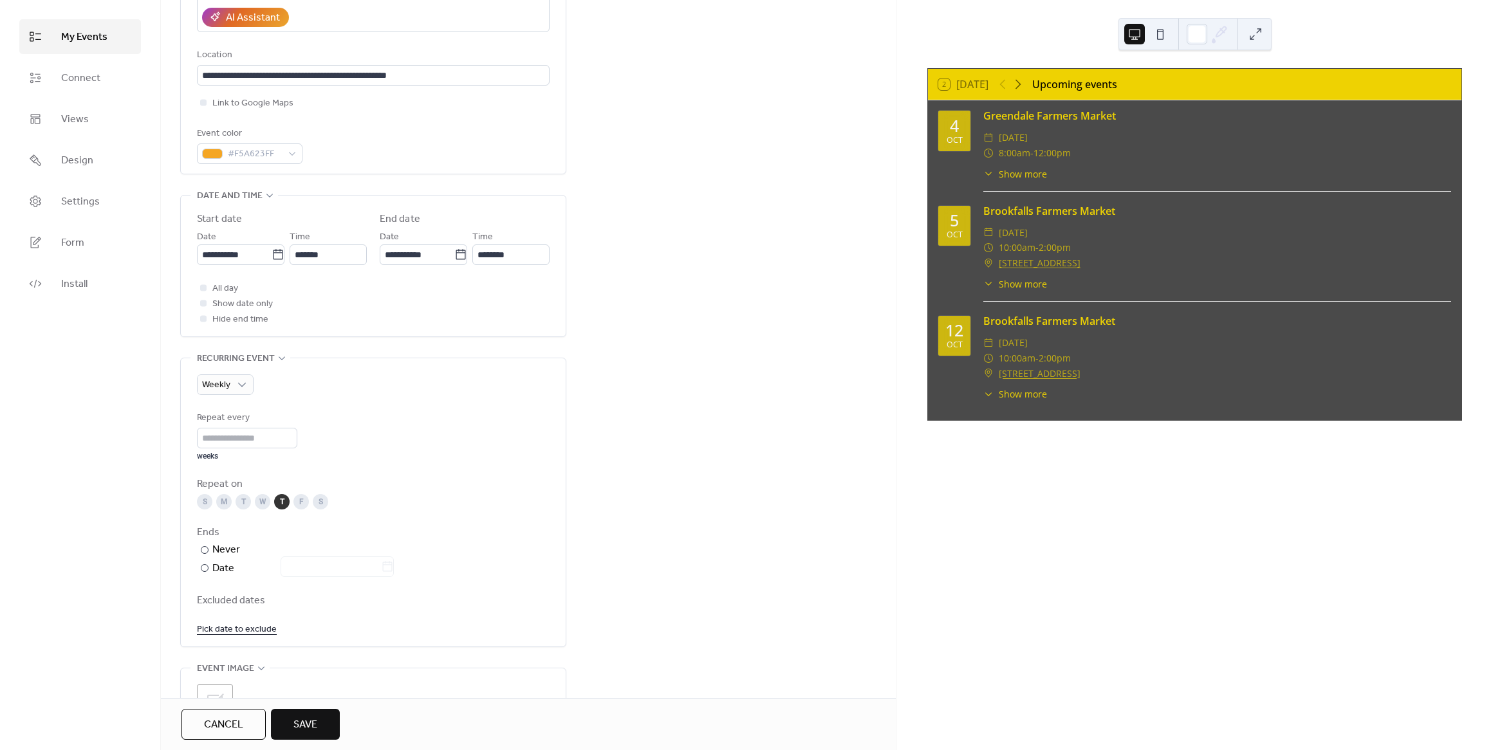
click at [467, 312] on div "All day Show date only Hide end time" at bounding box center [373, 304] width 353 height 46
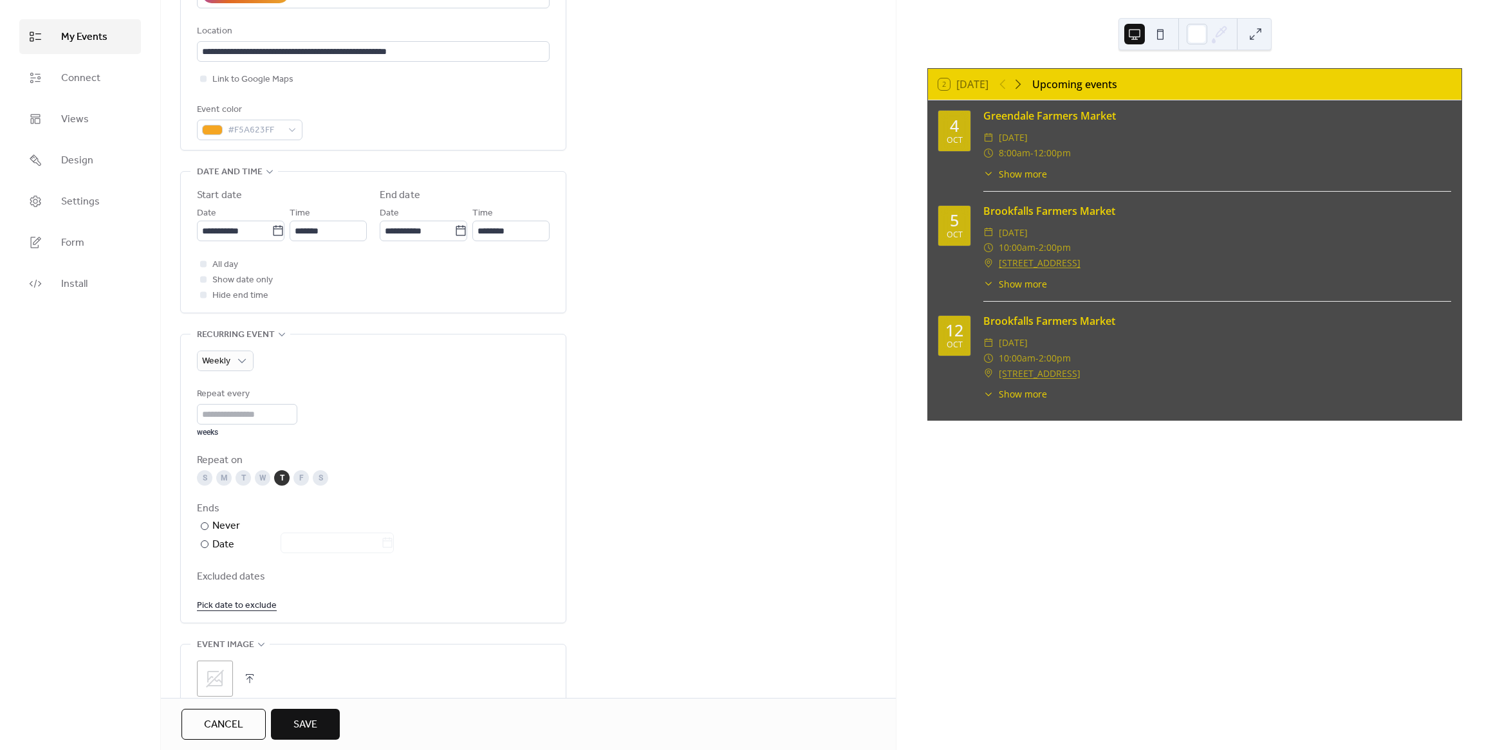
scroll to position [351, 0]
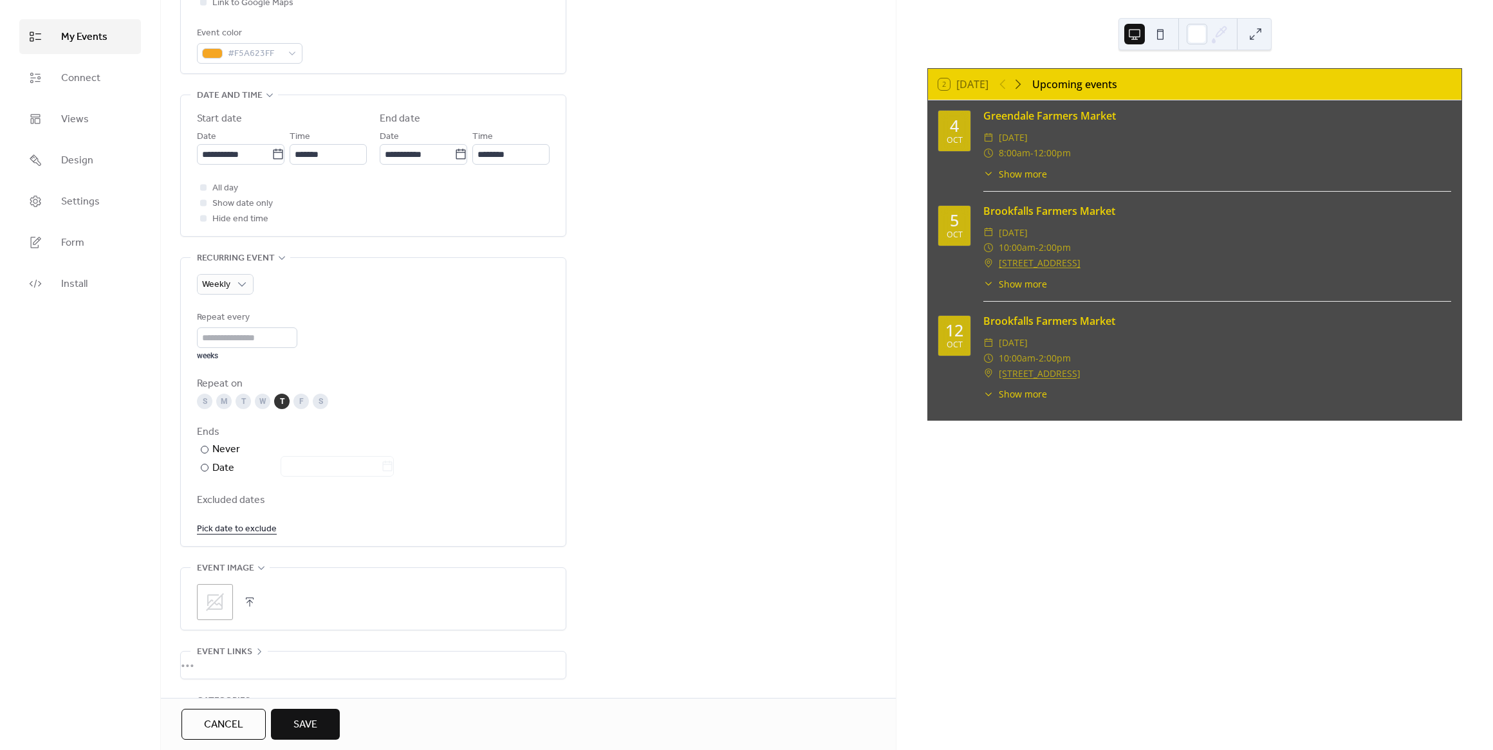
click at [317, 409] on div "S" at bounding box center [320, 401] width 15 height 15
click at [282, 409] on div "T" at bounding box center [281, 401] width 15 height 15
click at [215, 477] on div "Date" at bounding box center [302, 468] width 181 height 17
click at [394, 473] on icon at bounding box center [387, 466] width 13 height 13
click at [381, 477] on input "text" at bounding box center [331, 466] width 100 height 21
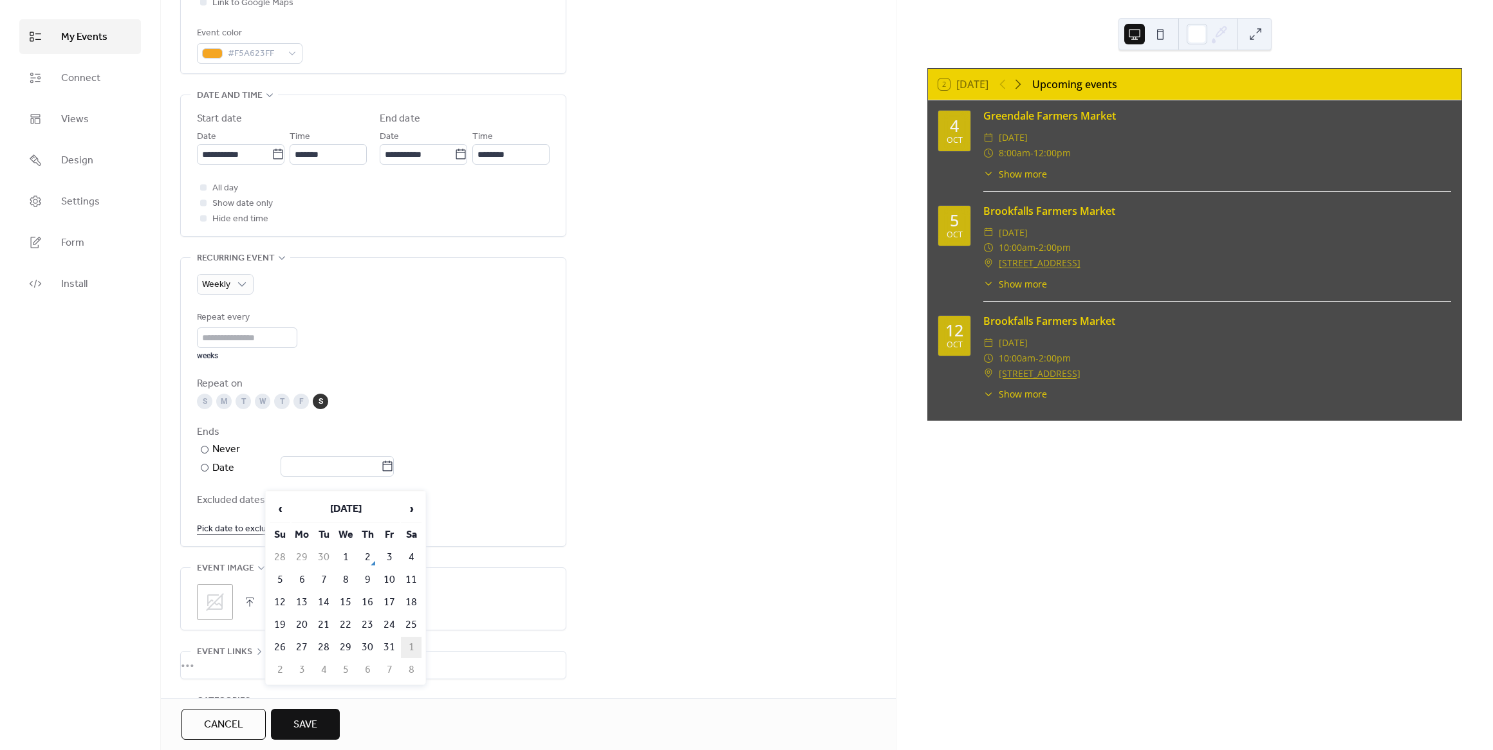
drag, startPoint x: 411, startPoint y: 508, endPoint x: 418, endPoint y: 649, distance: 141.7
click at [432, 637] on body "**********" at bounding box center [746, 375] width 1493 height 750
click at [413, 652] on td "1" at bounding box center [411, 647] width 21 height 21
type input "**********"
click at [497, 465] on div "**********" at bounding box center [373, 451] width 353 height 52
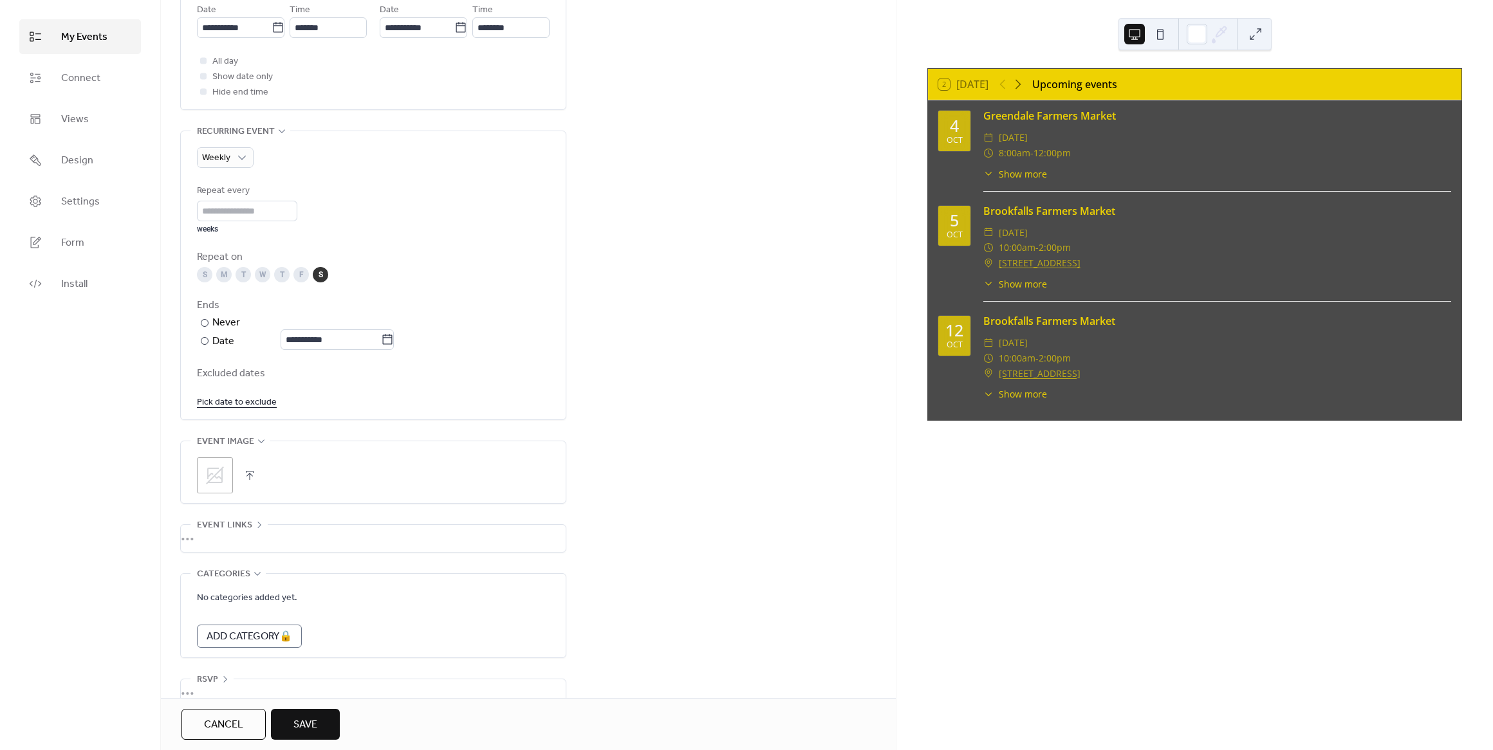
scroll to position [515, 0]
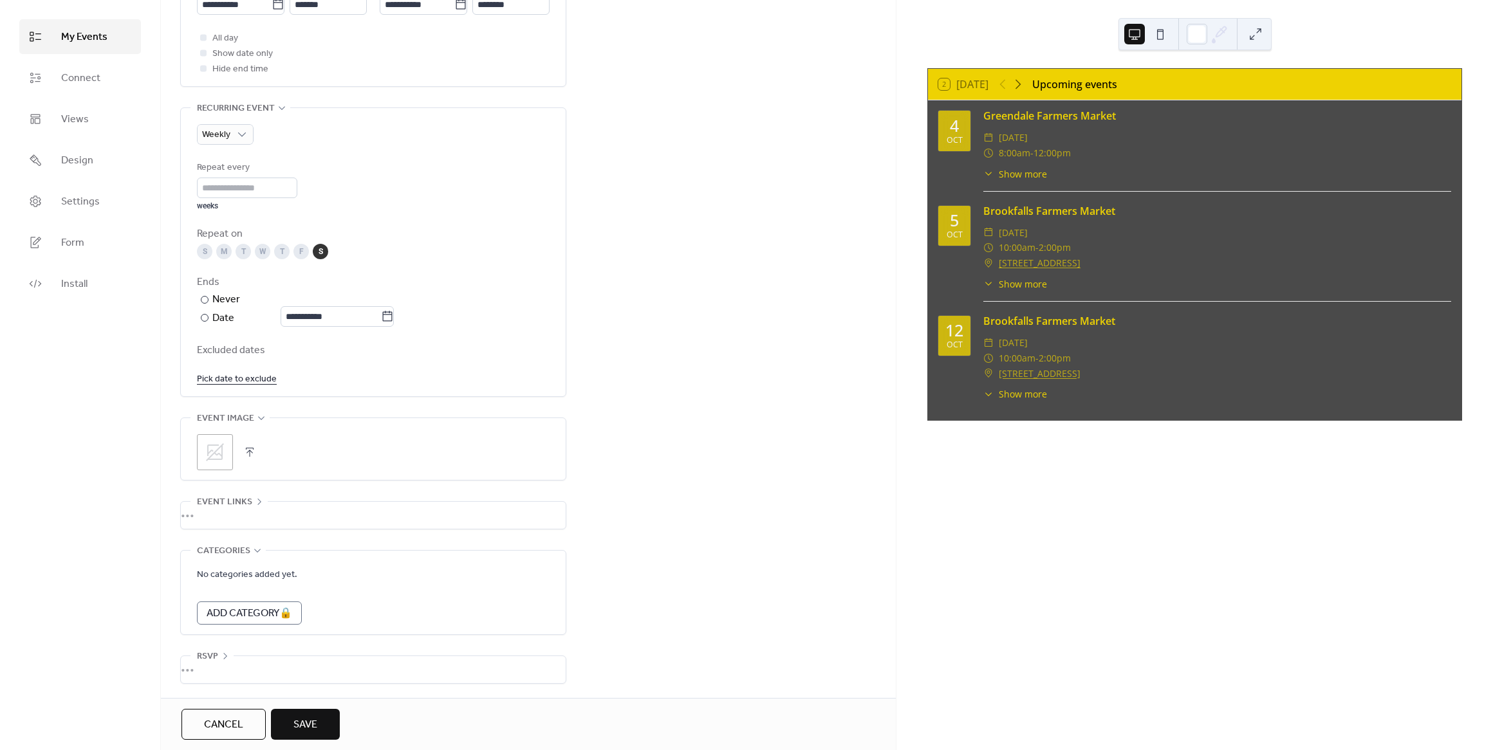
click at [225, 460] on div ";" at bounding box center [215, 452] width 36 height 36
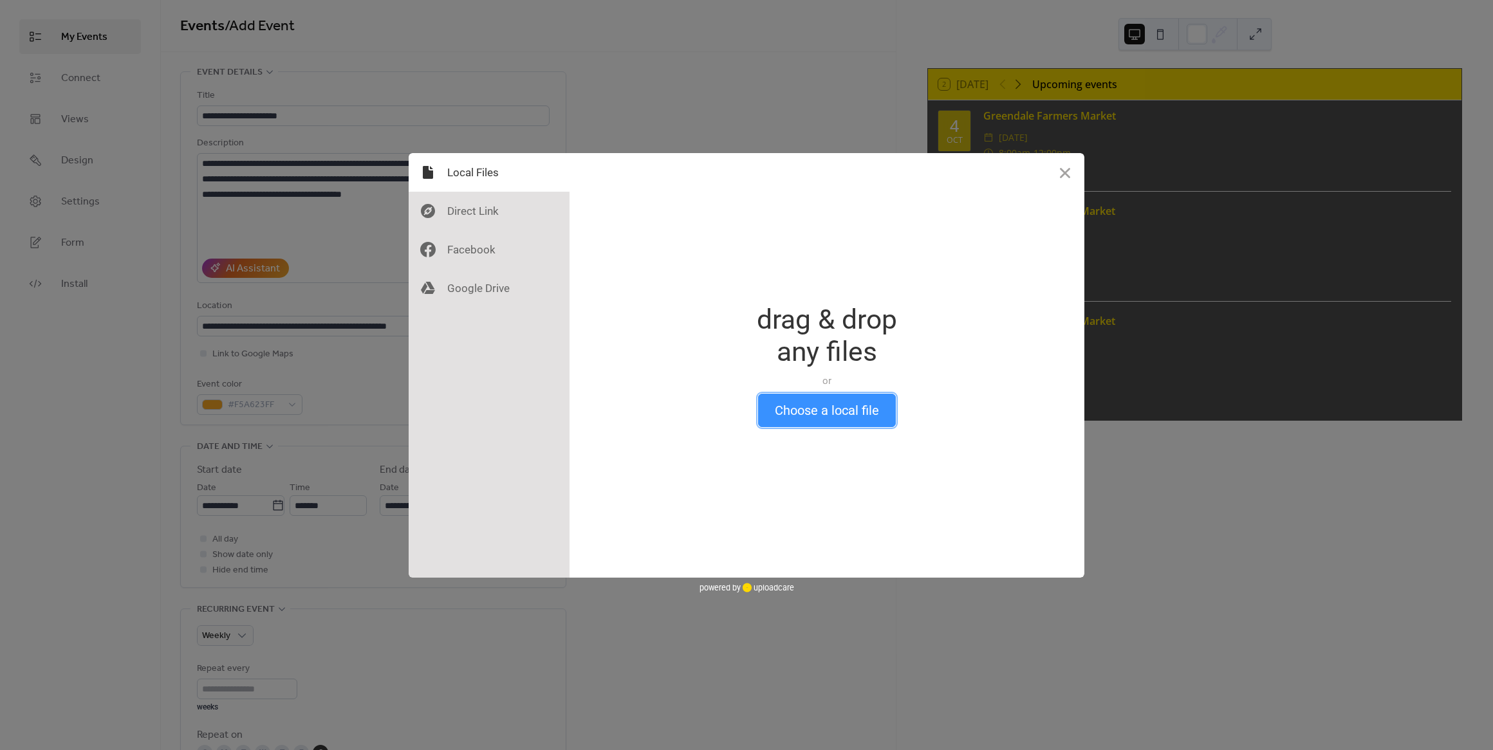
click at [847, 421] on button "Choose a local file" at bounding box center [827, 410] width 138 height 33
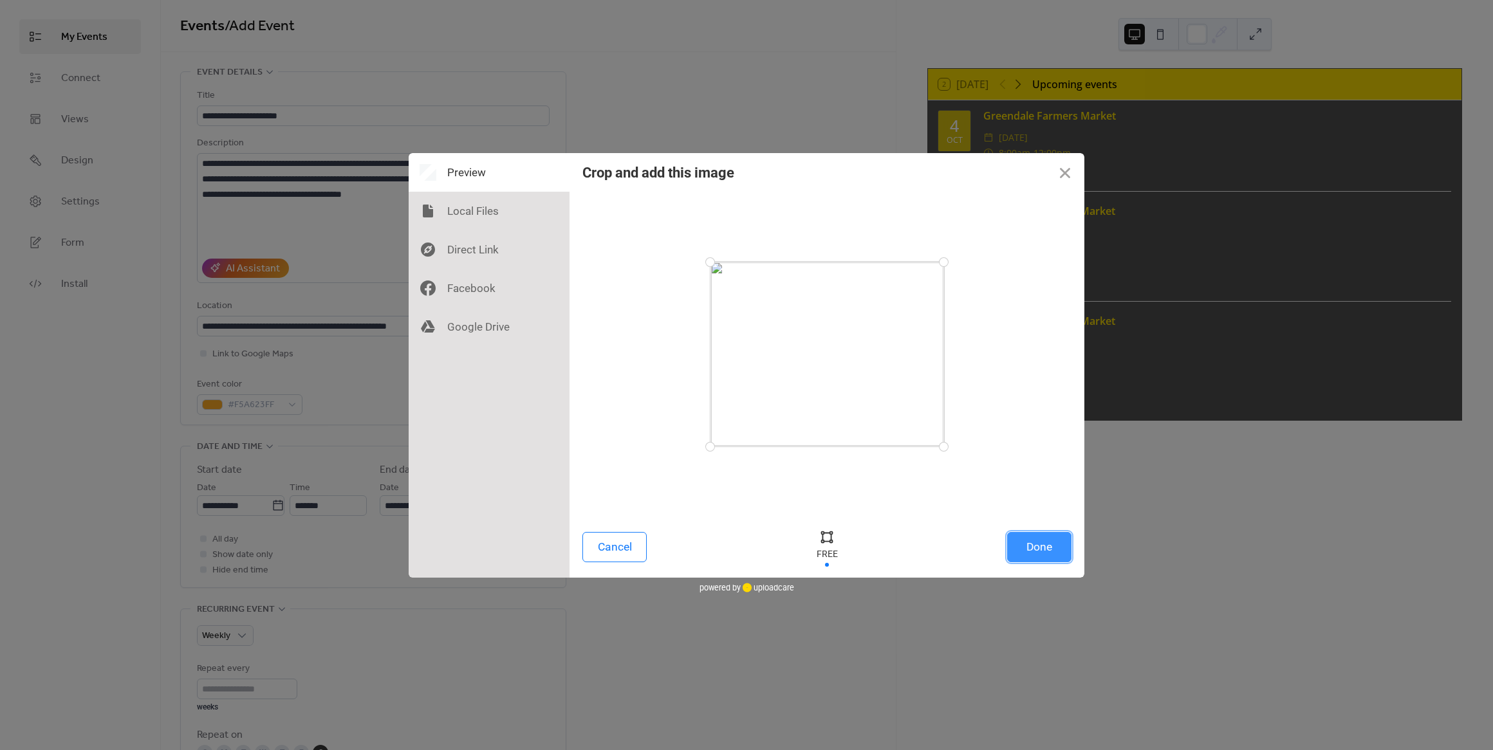
click at [1046, 548] on button "Done" at bounding box center [1039, 547] width 64 height 30
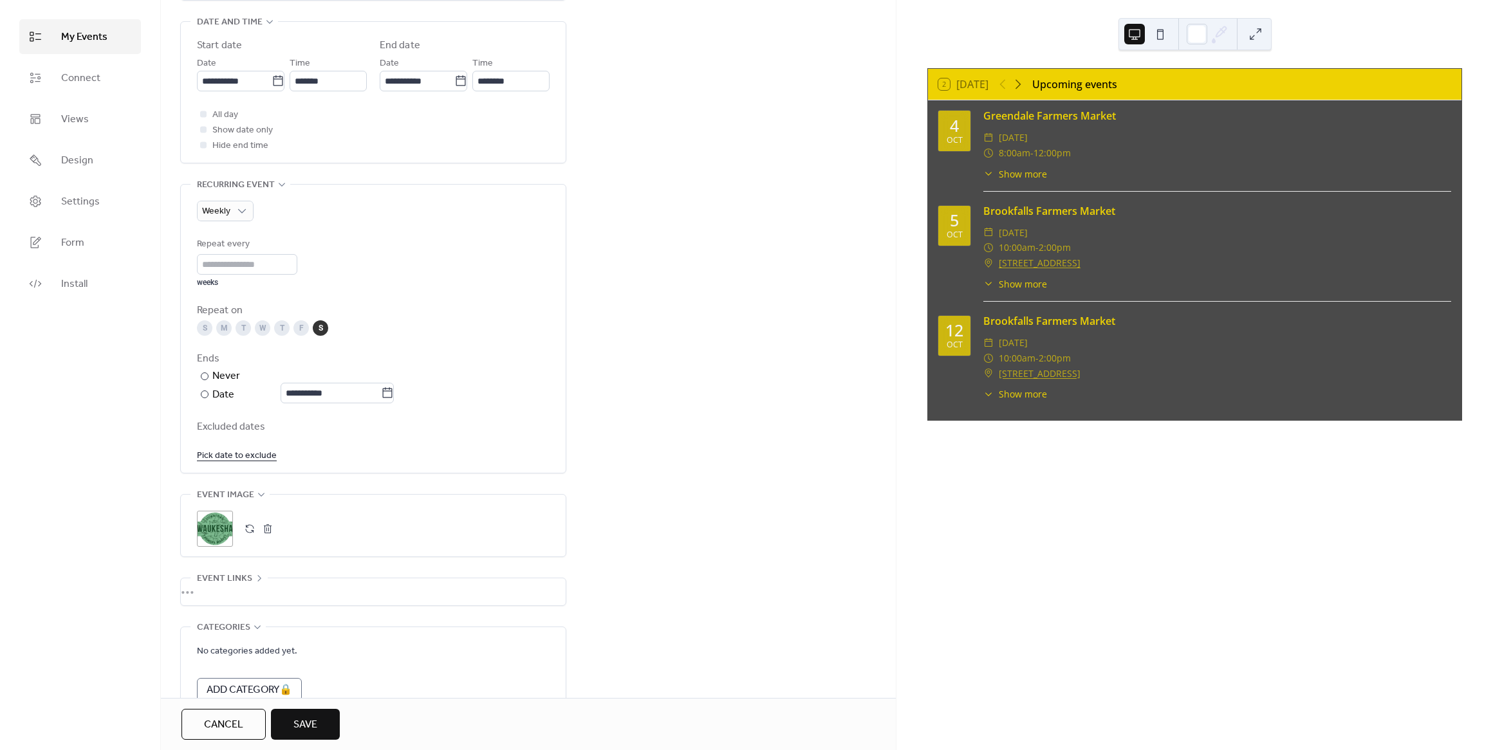
scroll to position [452, 0]
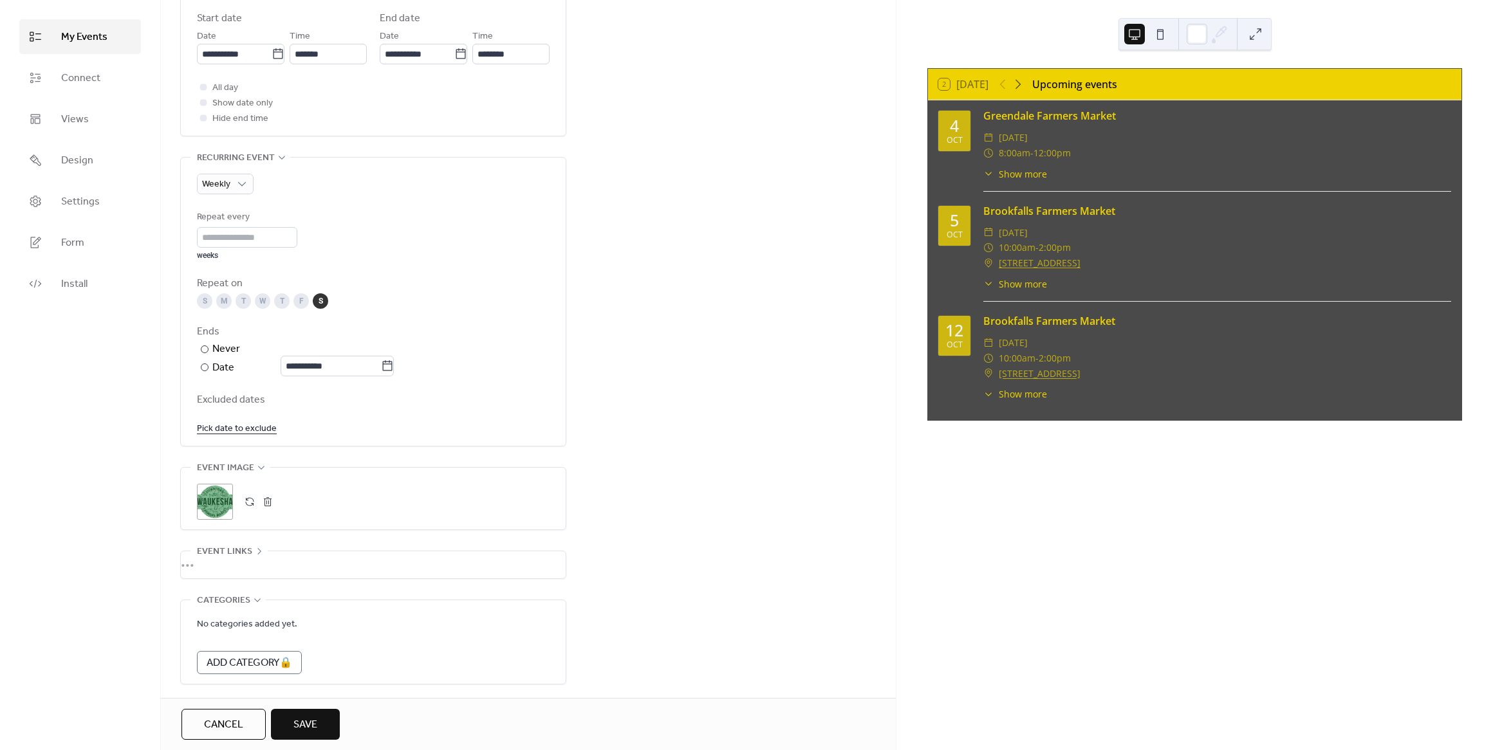
click at [316, 725] on span "Save" at bounding box center [305, 724] width 24 height 15
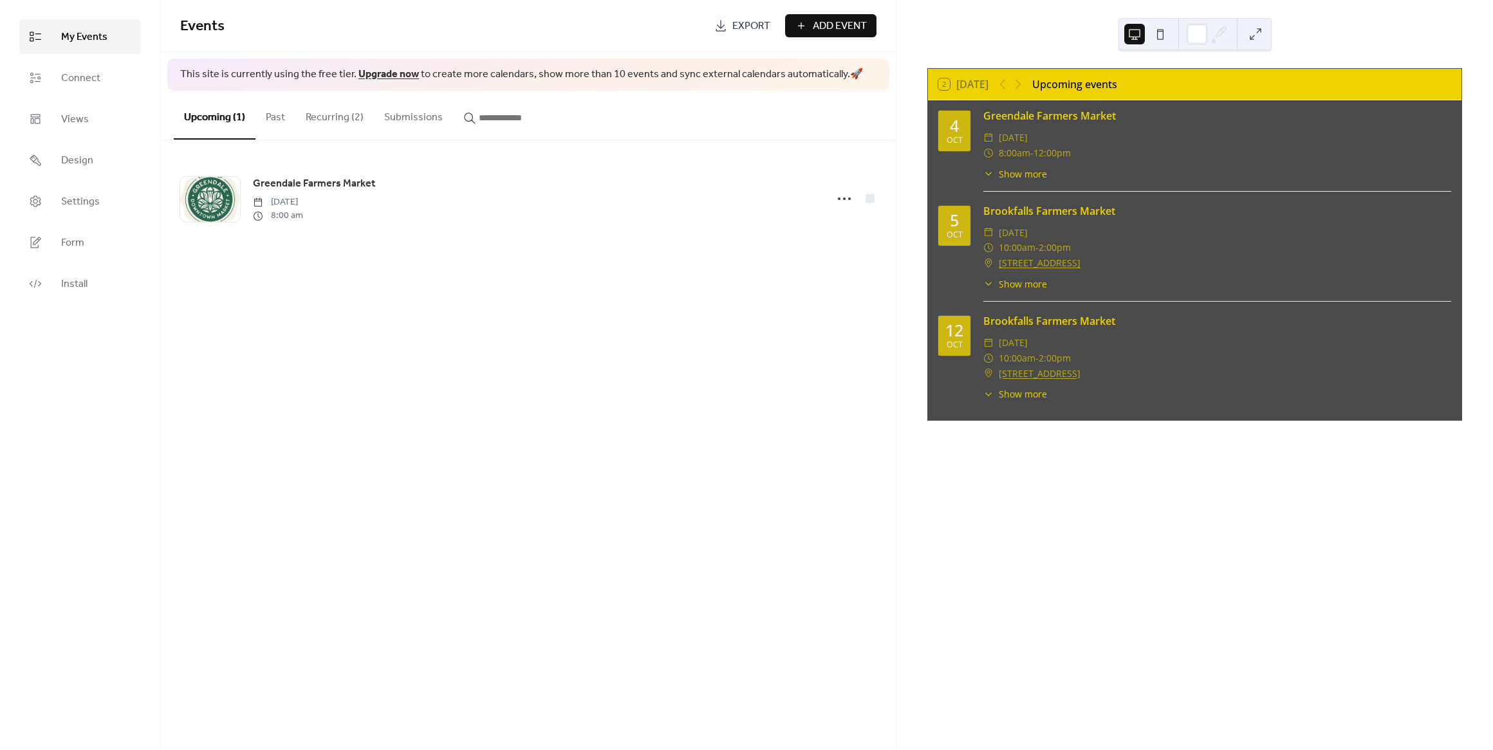
click at [323, 122] on button "Recurring (2)" at bounding box center [334, 115] width 78 height 48
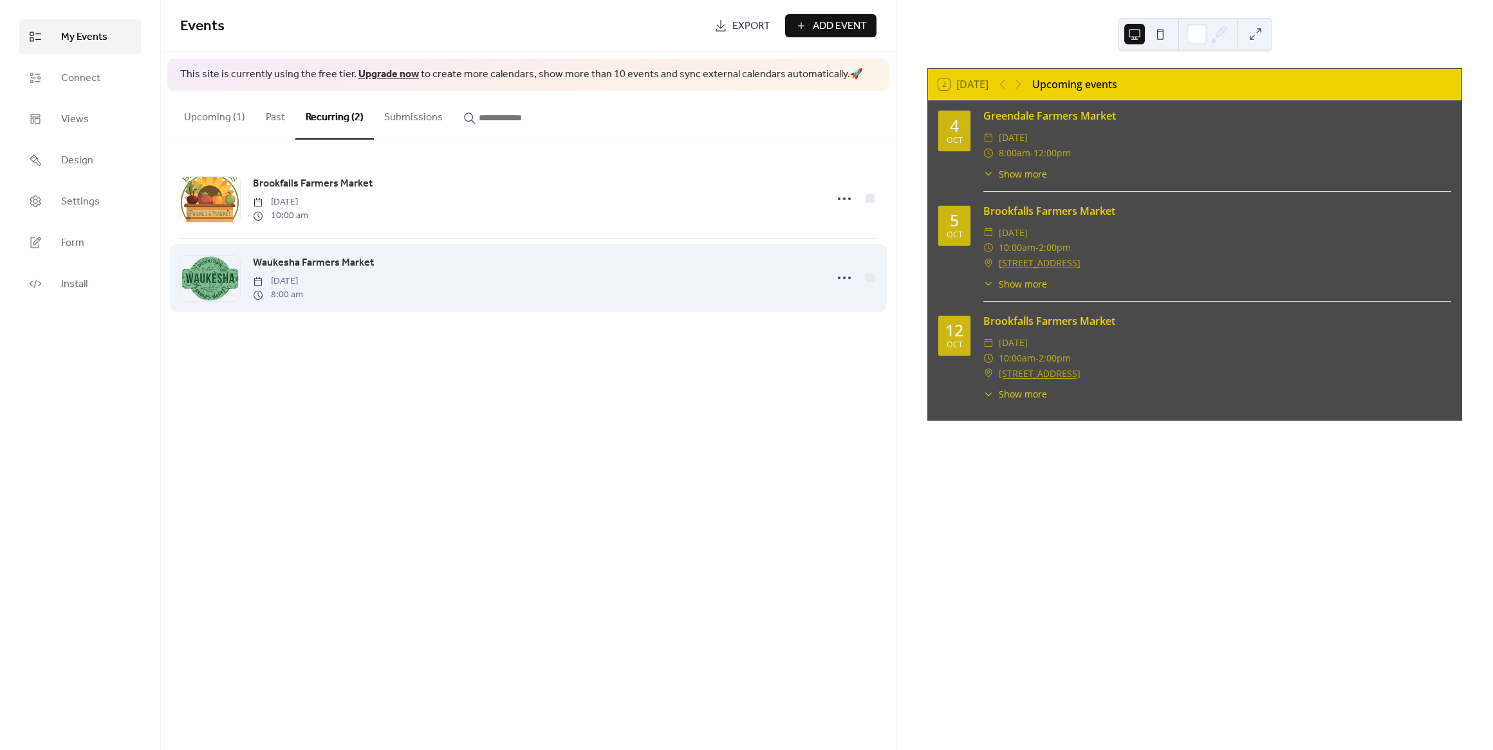
click at [418, 275] on div "Waukesha Farmers Market Saturday, October 11, 2025 8:00 am" at bounding box center [536, 278] width 566 height 46
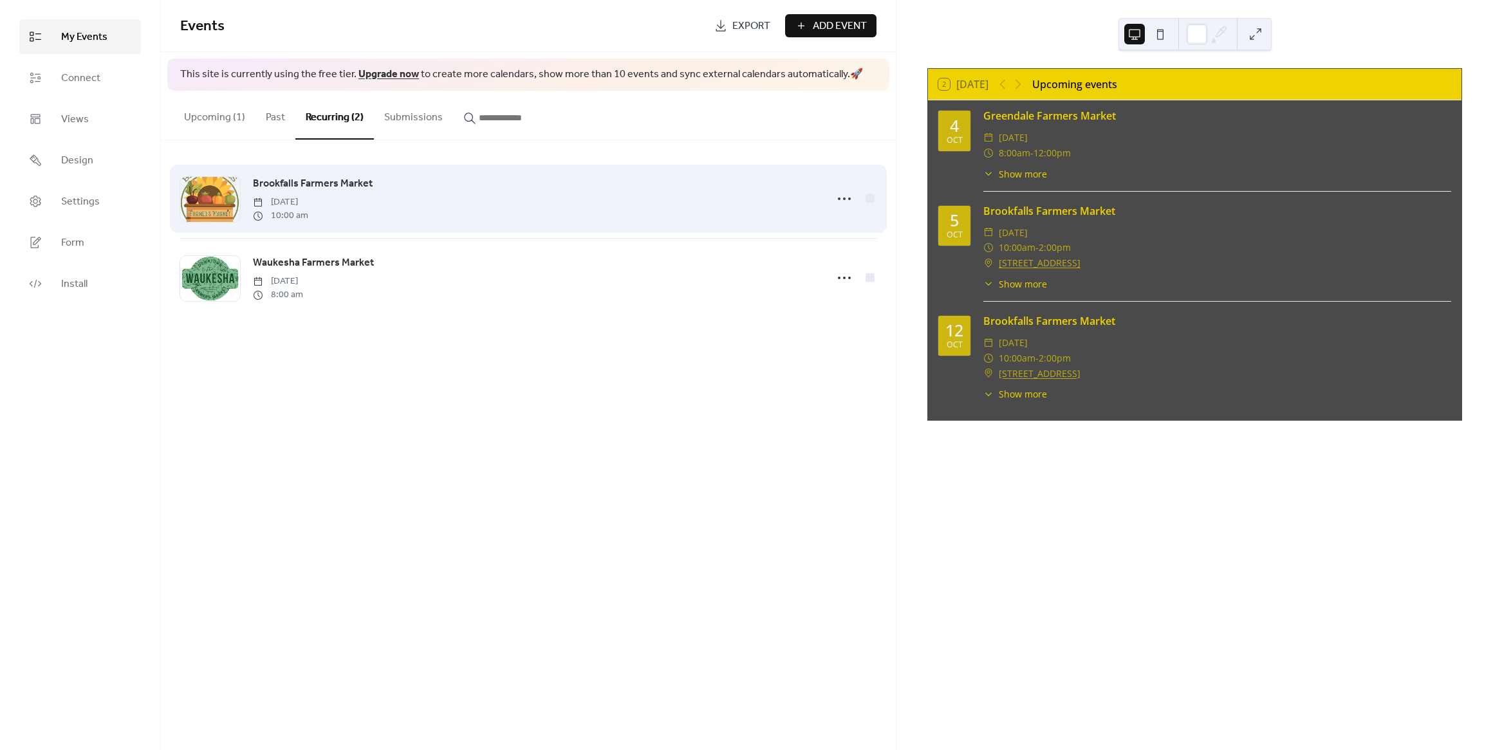
click at [438, 219] on div "Brookfalls Farmers Market Sunday, October 5, 2025 10:00 am" at bounding box center [536, 199] width 566 height 46
click at [522, 202] on div "Brookfalls Farmers Market Sunday, October 5, 2025 10:00 am" at bounding box center [536, 199] width 566 height 46
click at [840, 200] on circle at bounding box center [839, 199] width 3 height 3
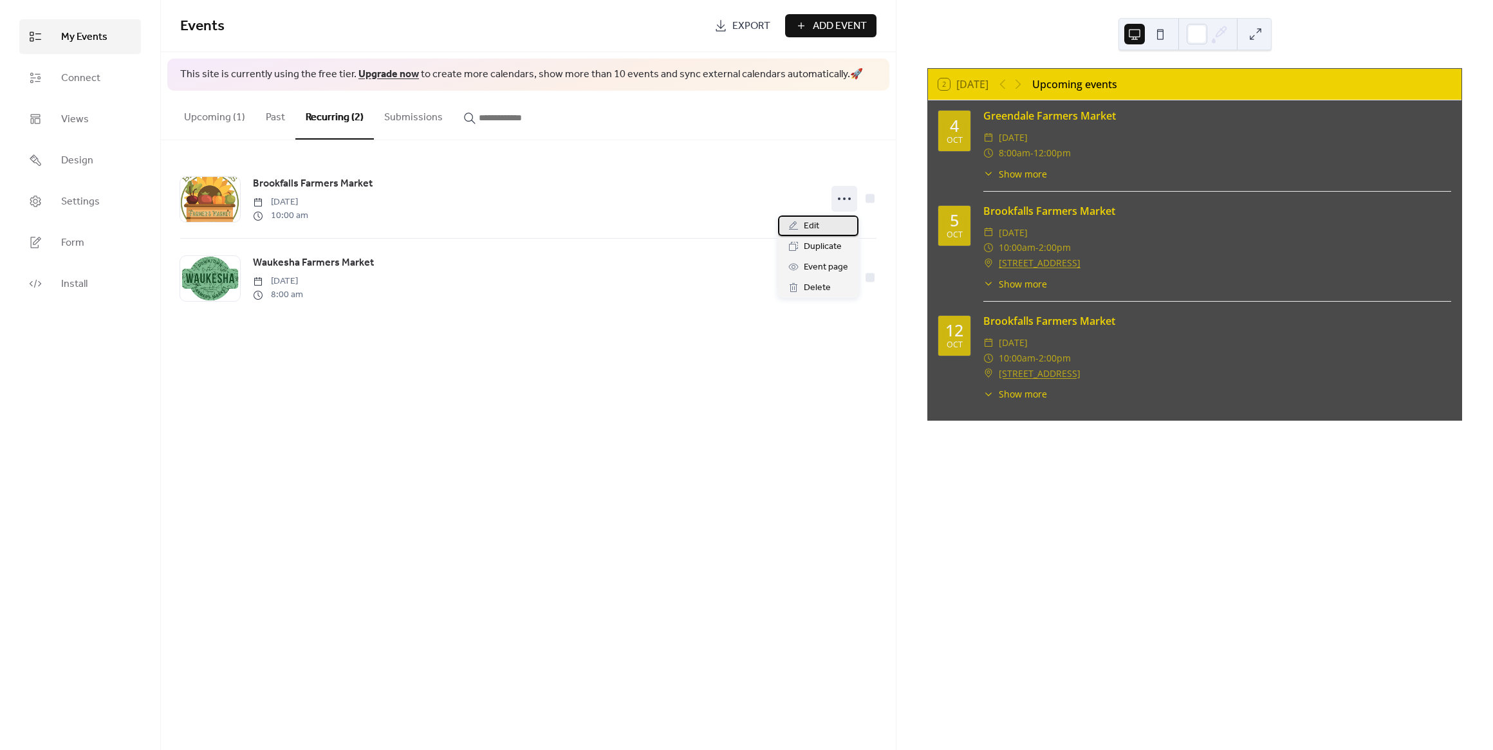
click at [816, 228] on span "Edit" at bounding box center [811, 226] width 15 height 15
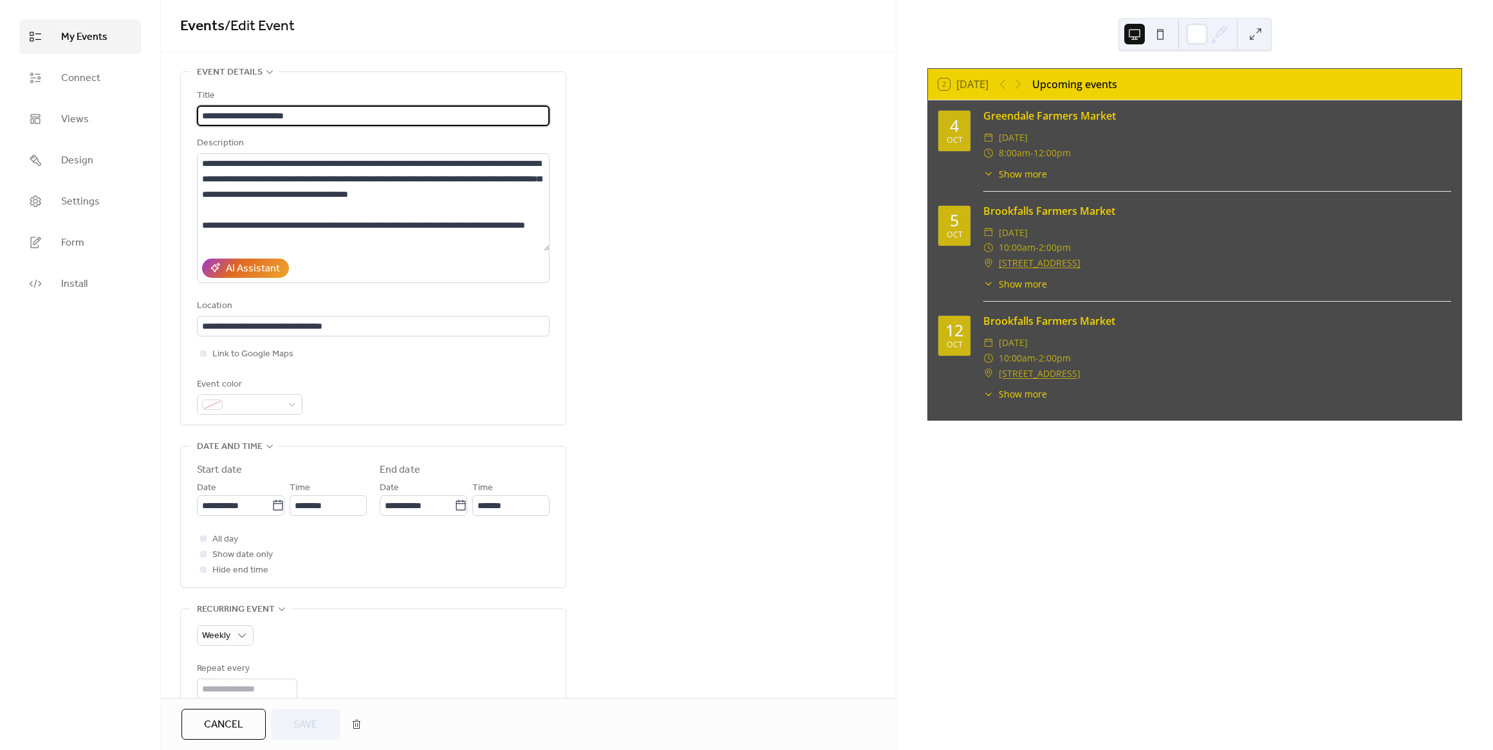
type input "**********"
click at [245, 407] on span at bounding box center [255, 405] width 54 height 15
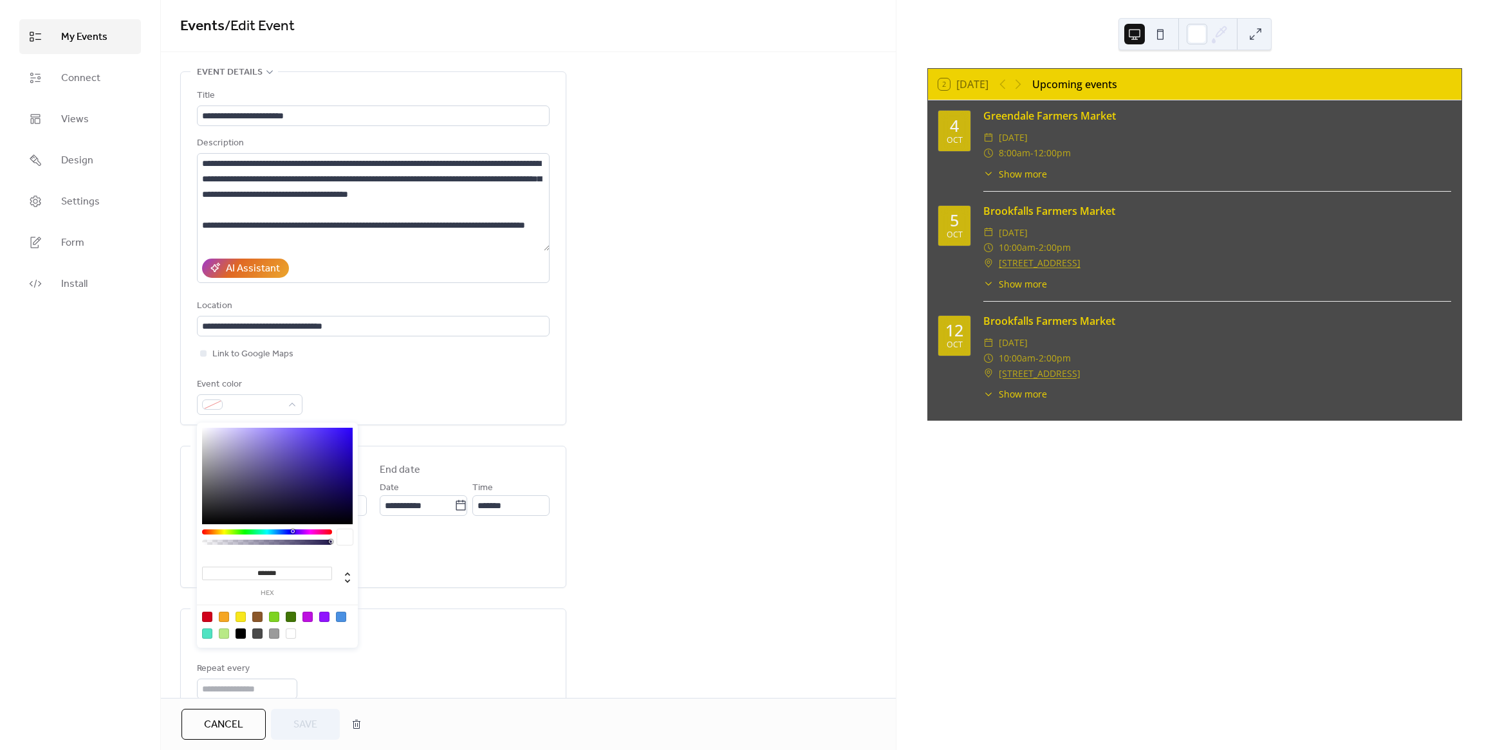
click at [346, 620] on div at bounding box center [341, 617] width 10 height 10
type input "*******"
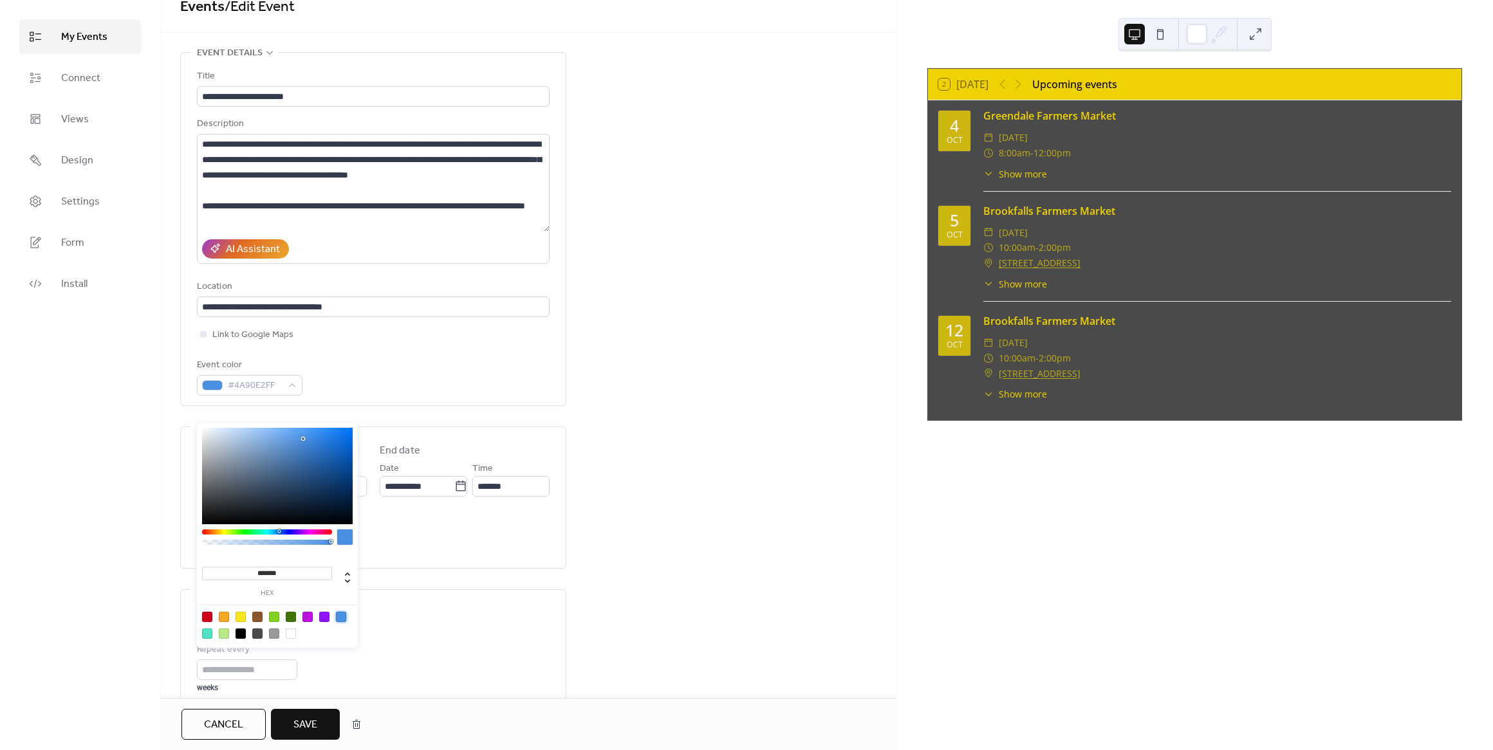
scroll to position [50, 0]
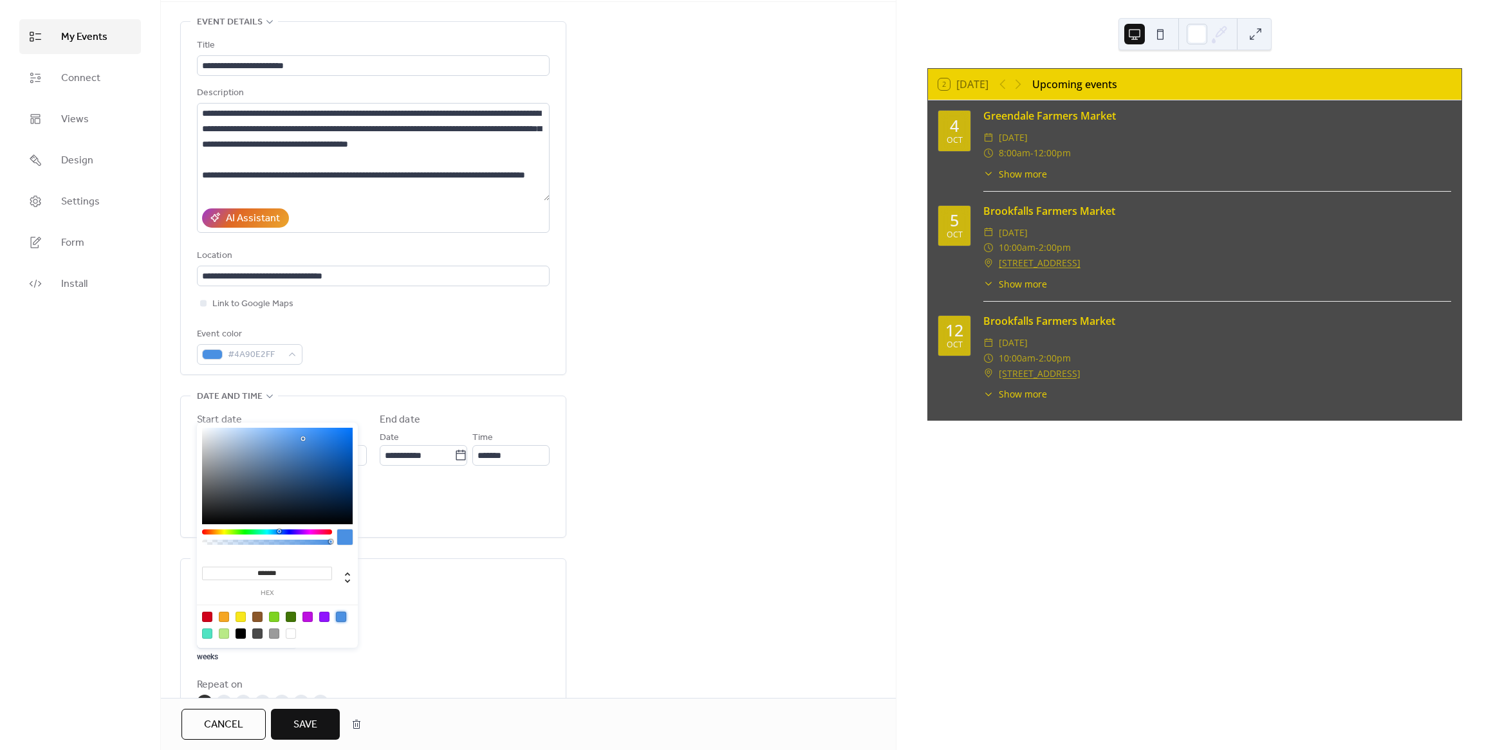
click at [314, 732] on span "Save" at bounding box center [305, 724] width 24 height 15
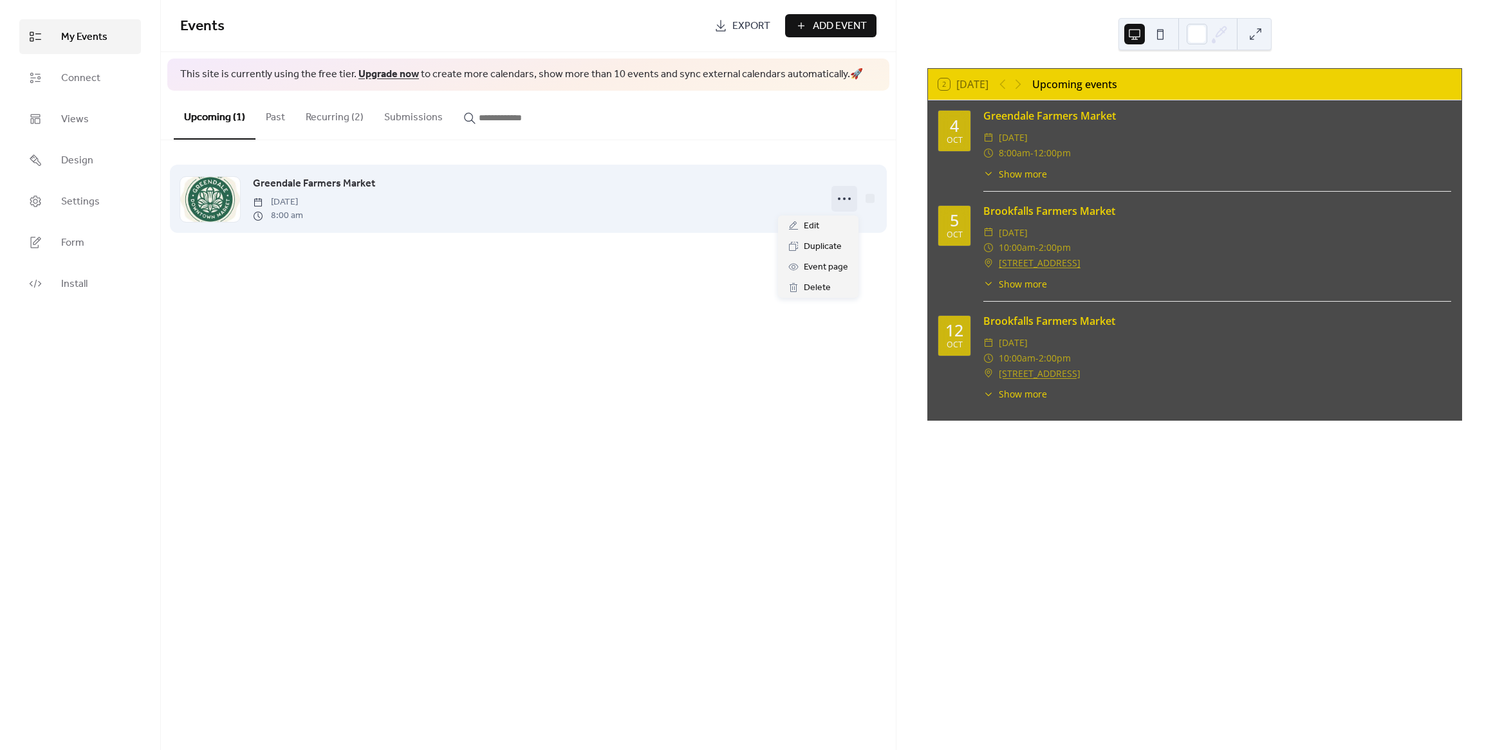
click at [847, 204] on icon at bounding box center [844, 199] width 21 height 21
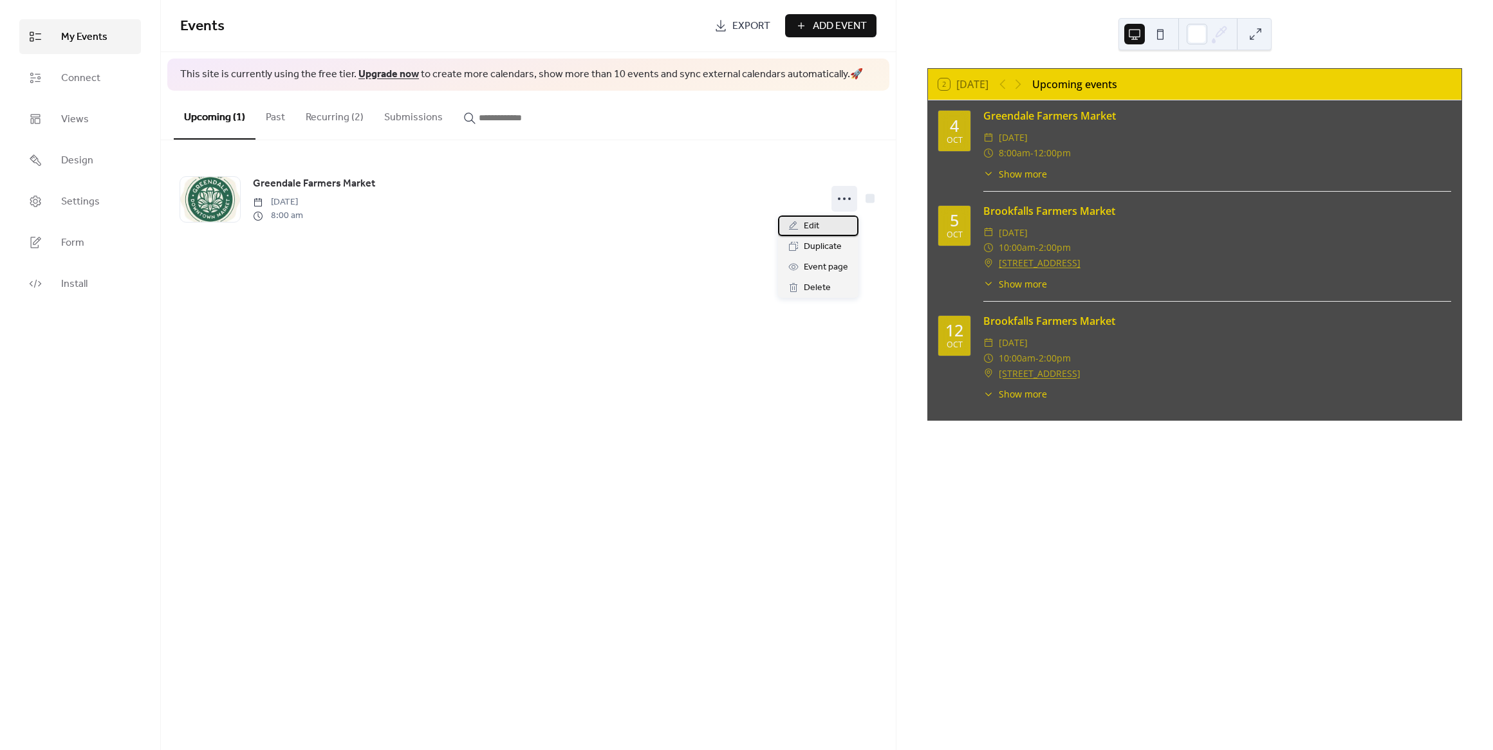
click at [824, 225] on div "Edit" at bounding box center [818, 226] width 80 height 21
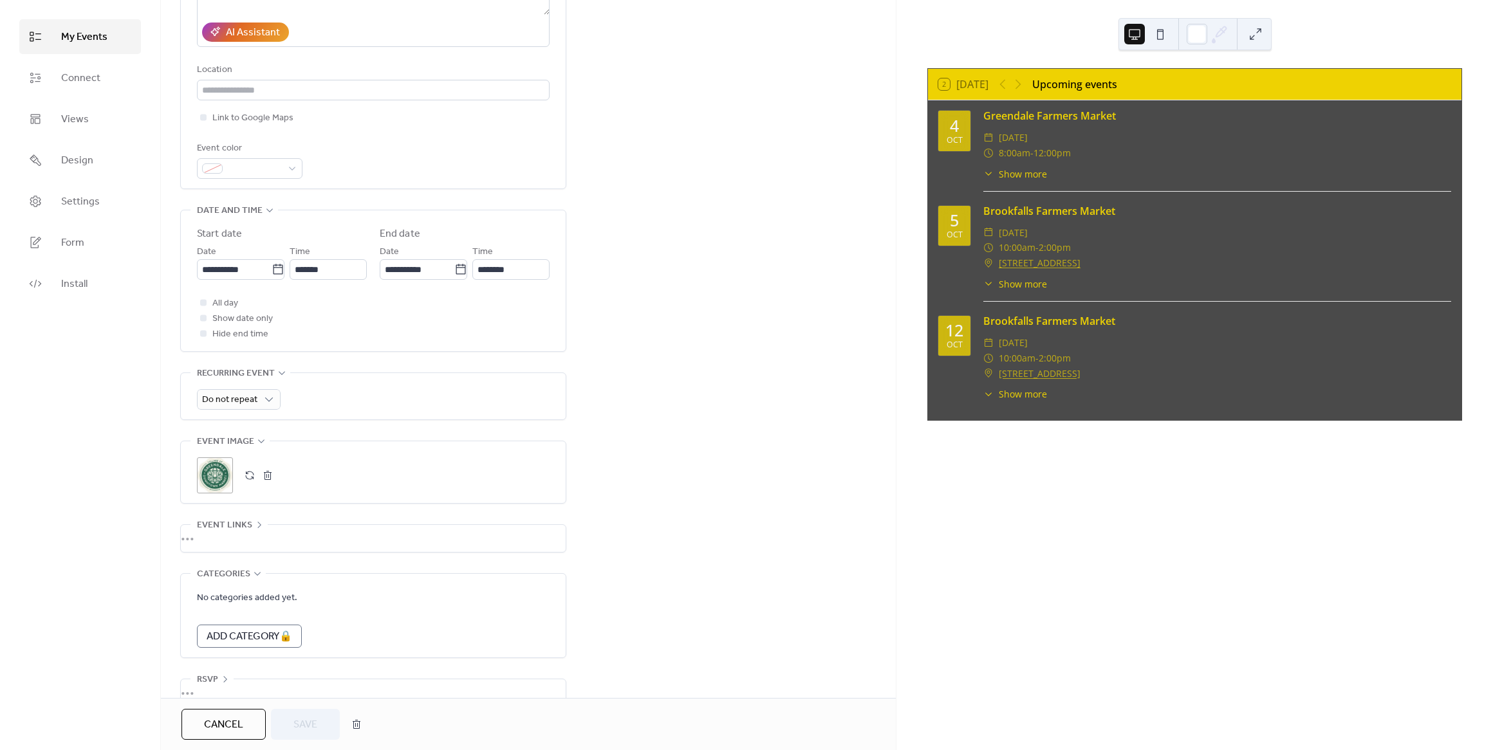
scroll to position [169, 0]
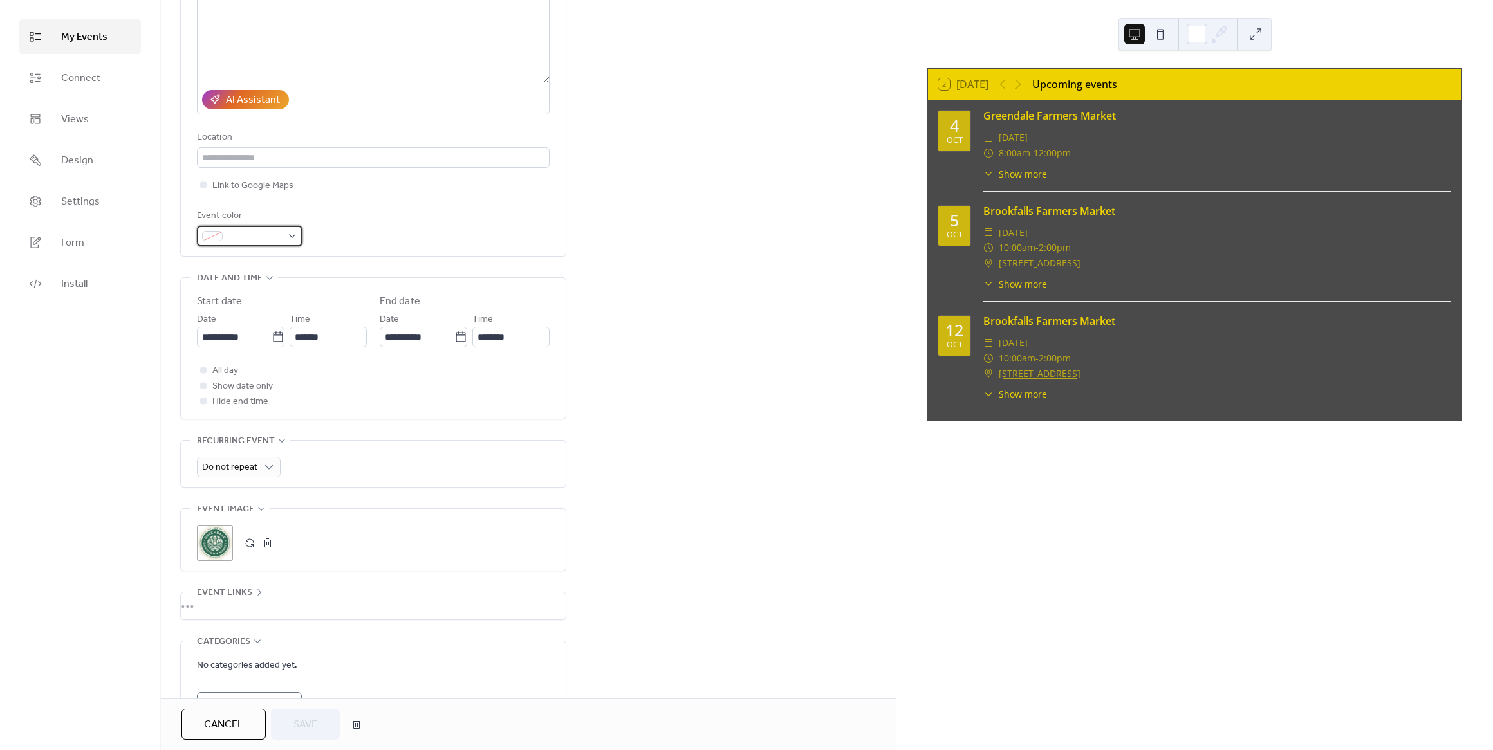
click at [248, 238] on span at bounding box center [255, 236] width 54 height 15
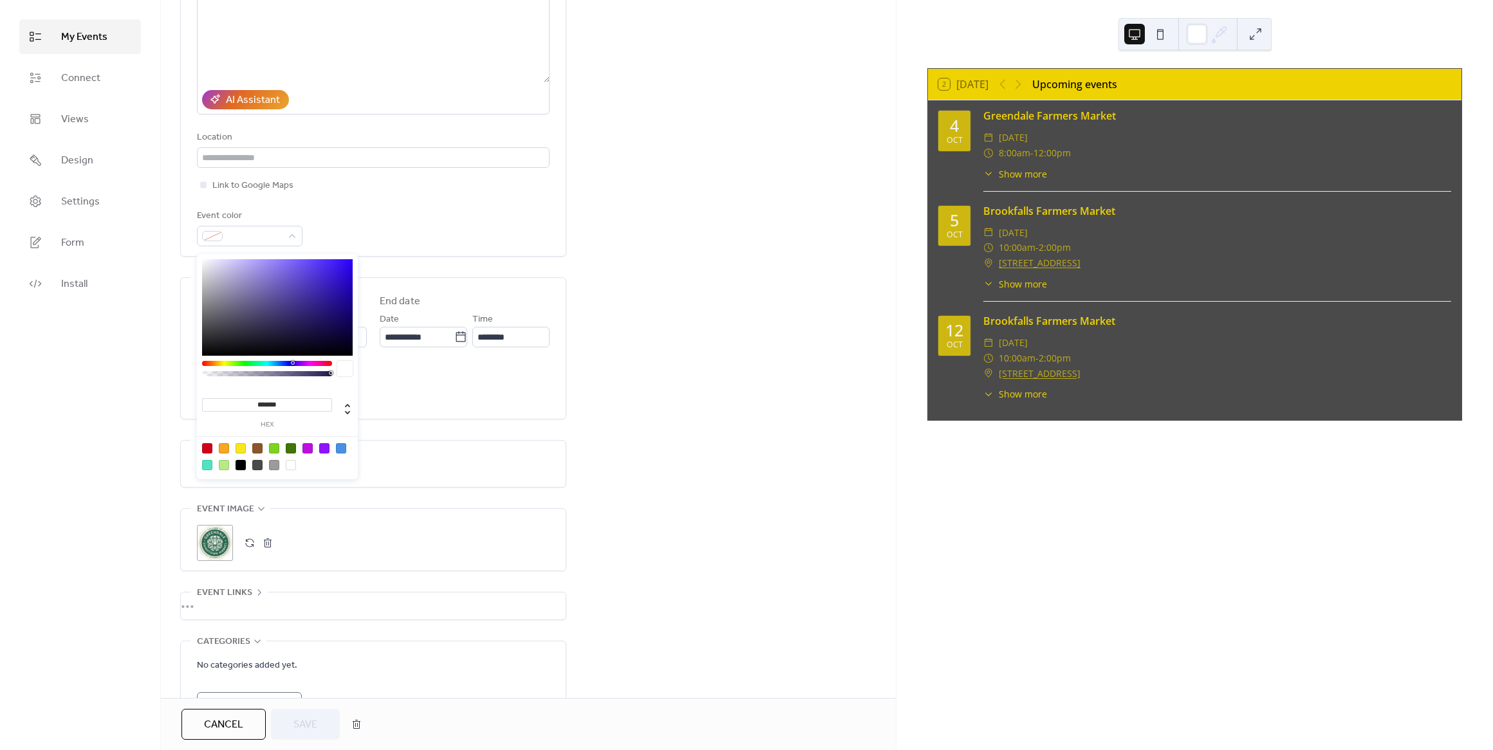
click at [273, 447] on div at bounding box center [274, 448] width 10 height 10
type input "*******"
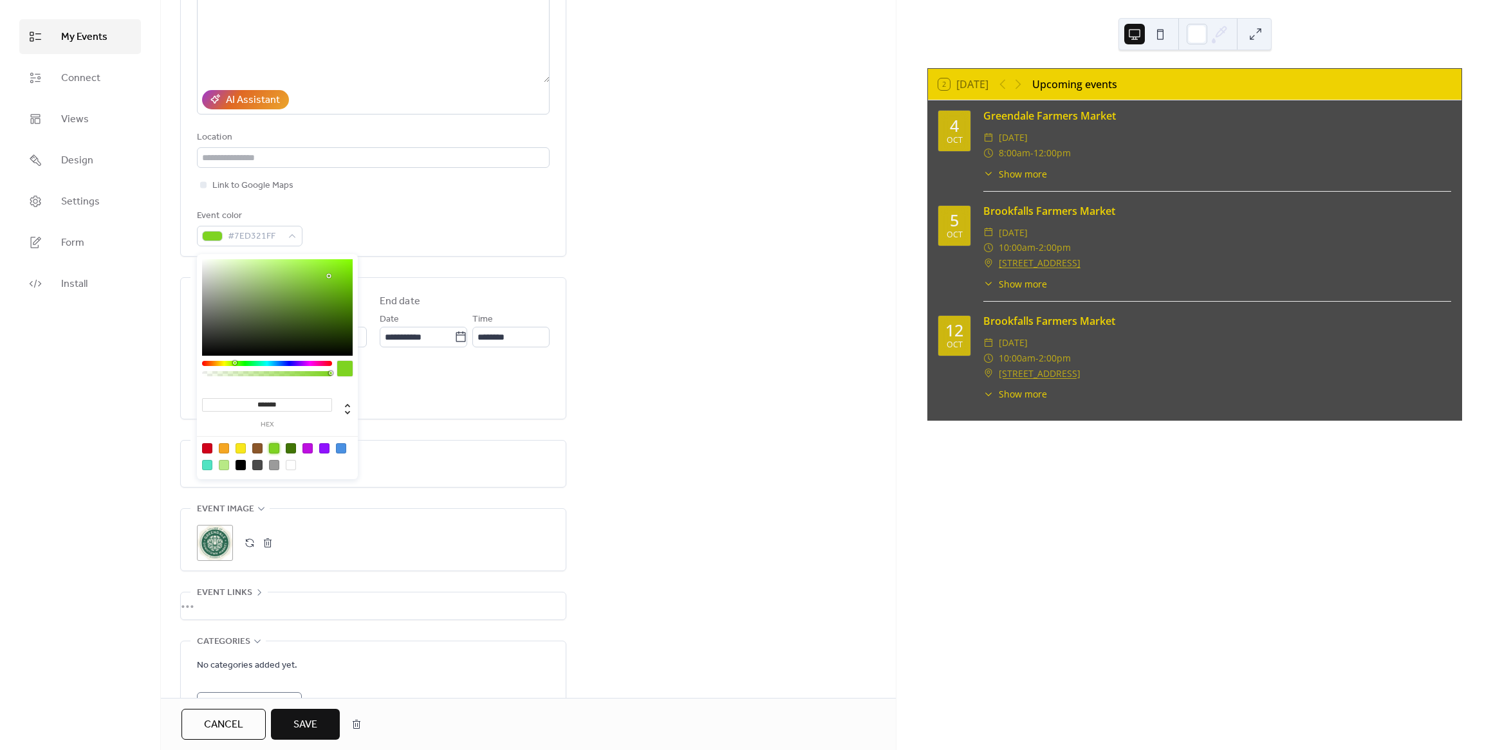
click at [320, 723] on button "Save" at bounding box center [305, 724] width 69 height 31
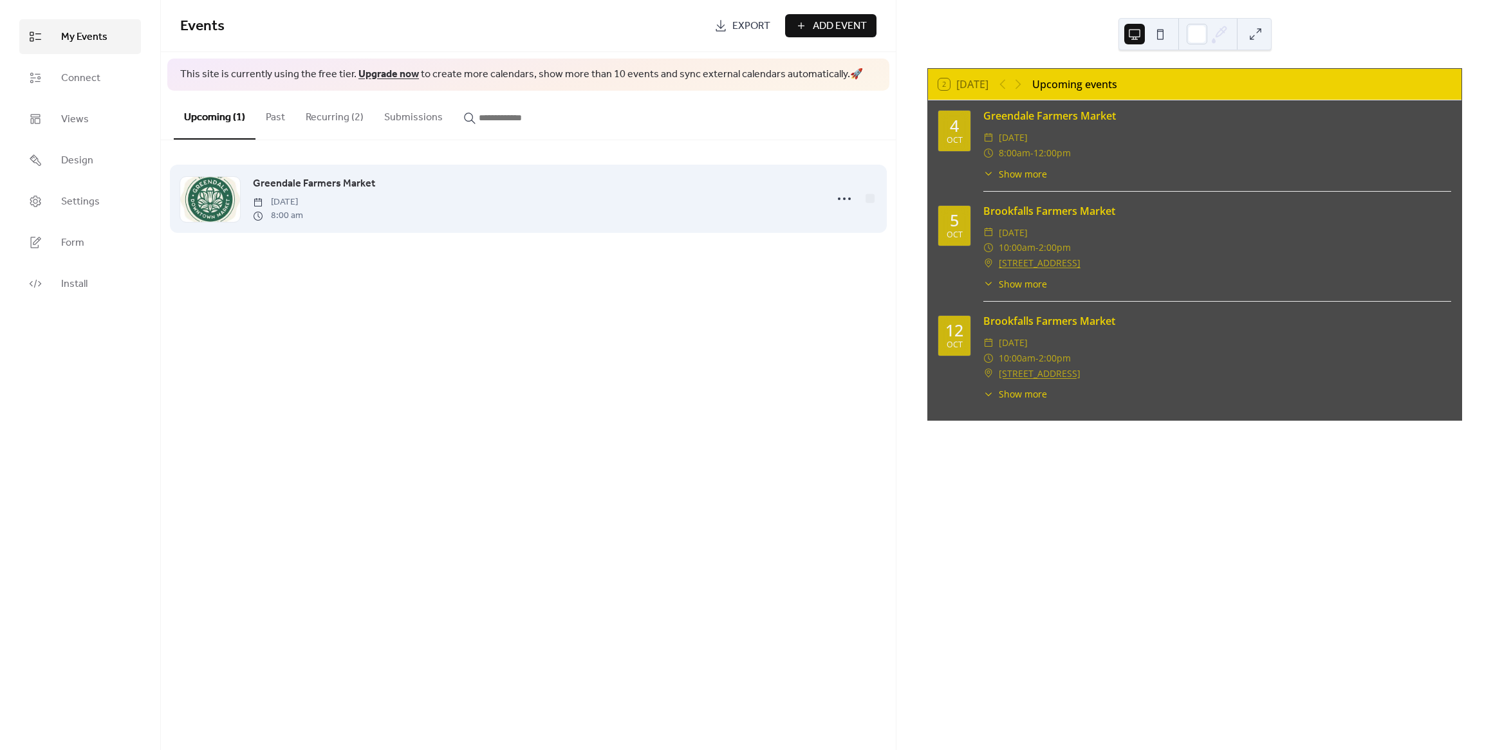
click at [360, 191] on span "Greendale Farmers Market" at bounding box center [314, 183] width 122 height 15
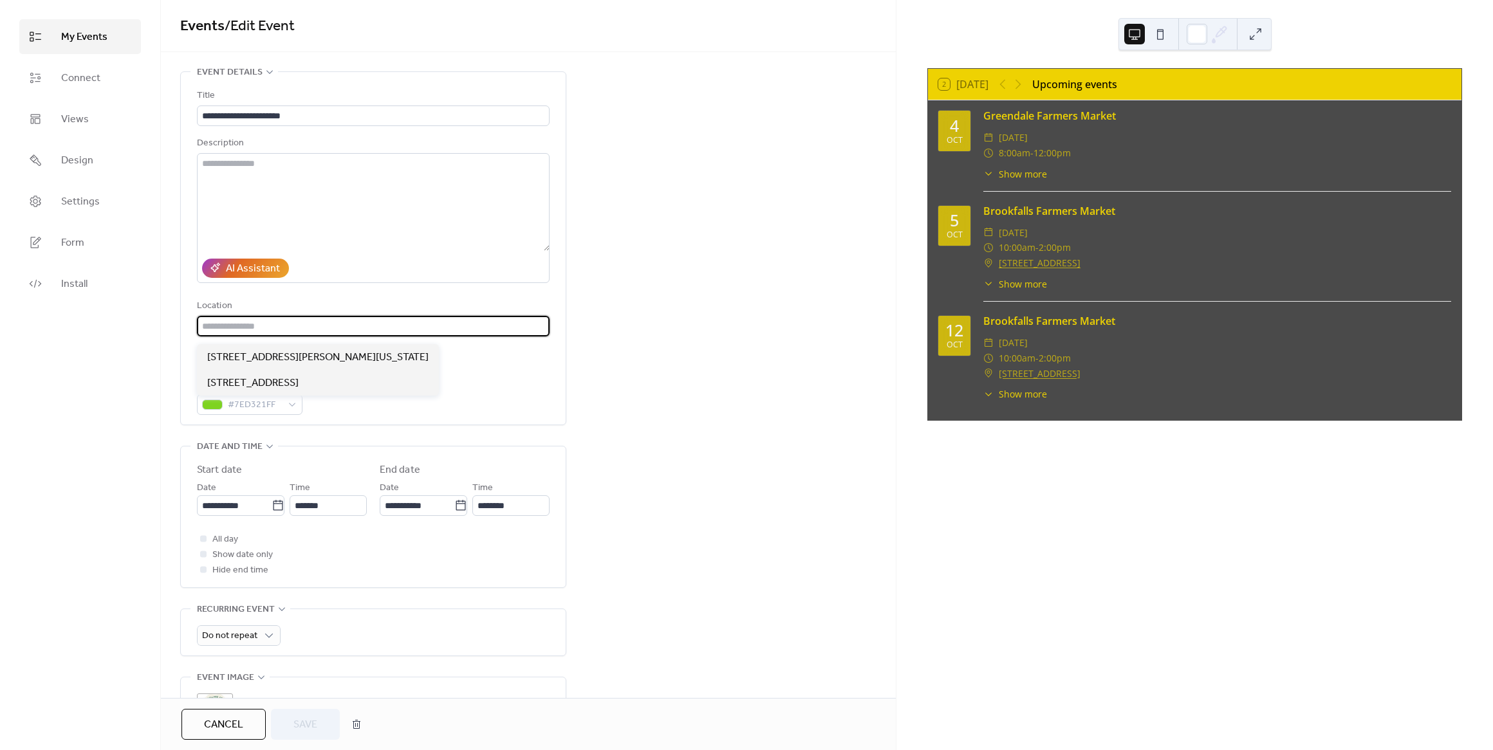
click at [363, 331] on input "text" at bounding box center [373, 326] width 353 height 21
paste input "**********"
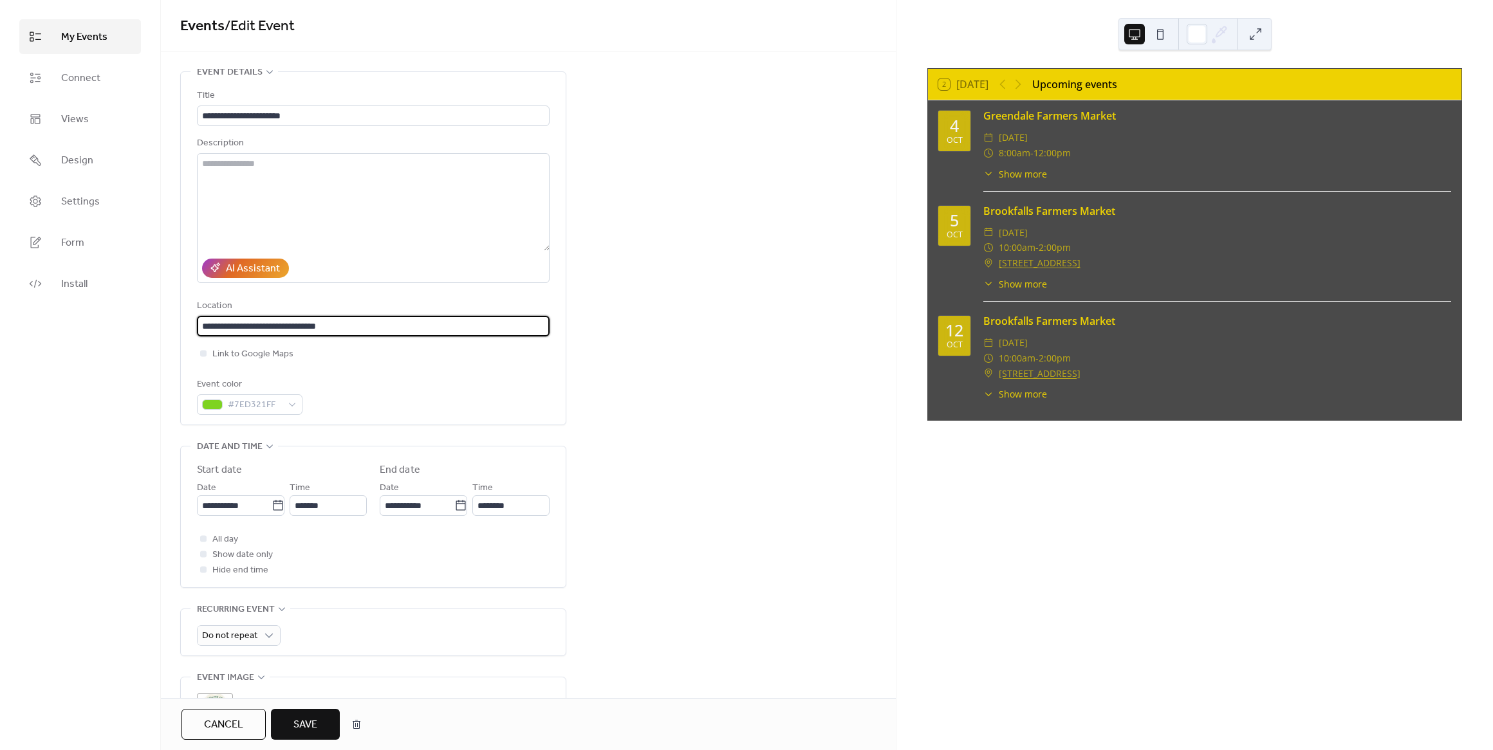
type input "**********"
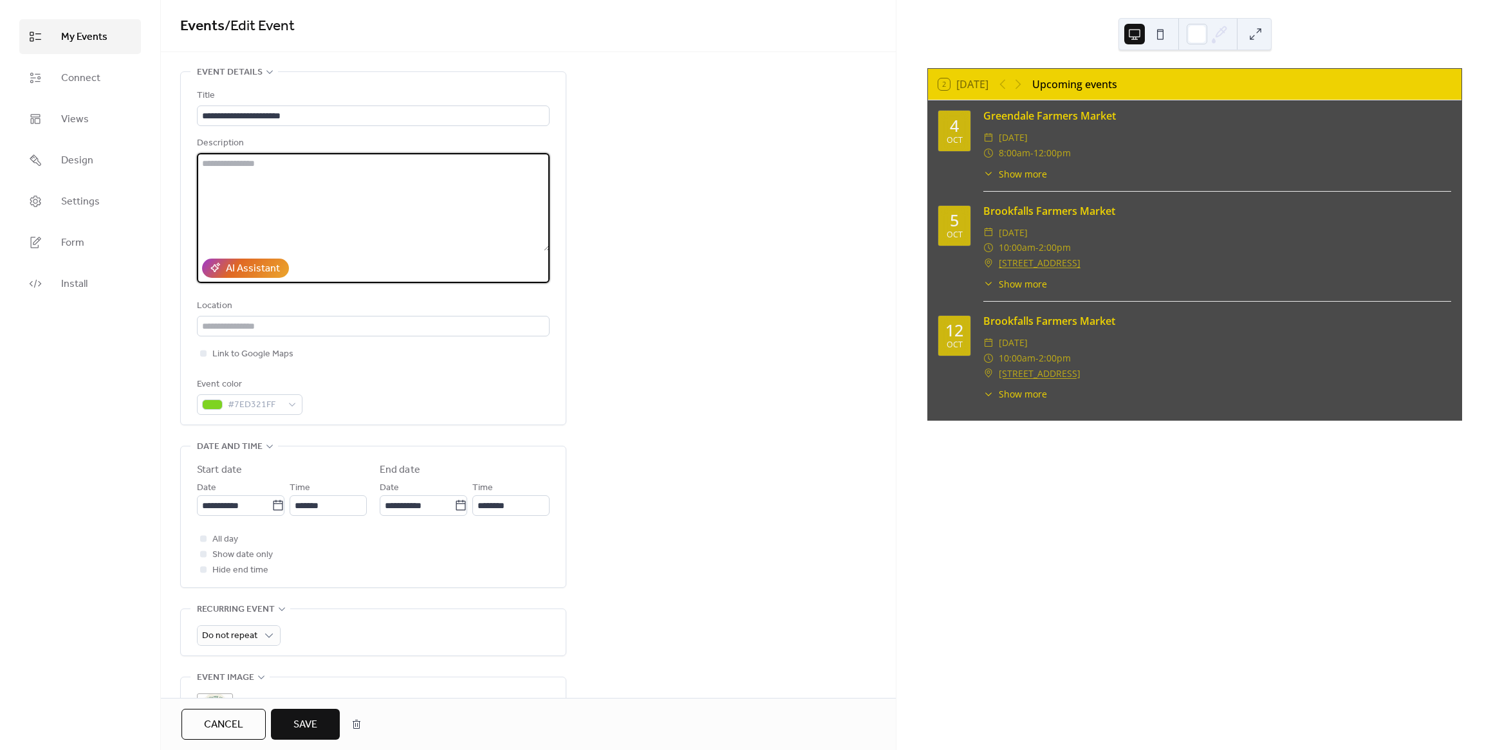
click at [408, 210] on textarea at bounding box center [373, 202] width 353 height 98
paste textarea "**********"
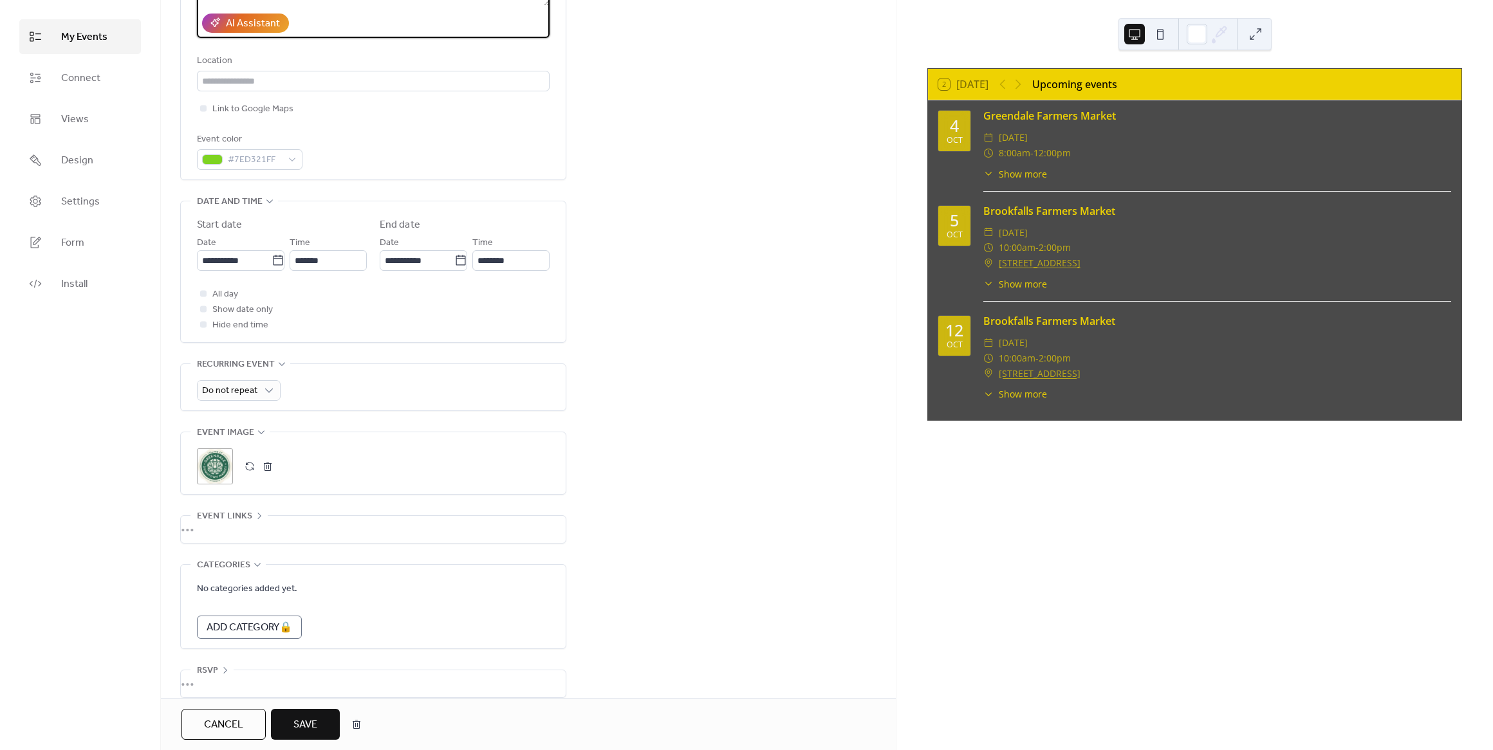
scroll to position [251, 0]
type textarea "**********"
click at [313, 731] on span "Save" at bounding box center [305, 724] width 24 height 15
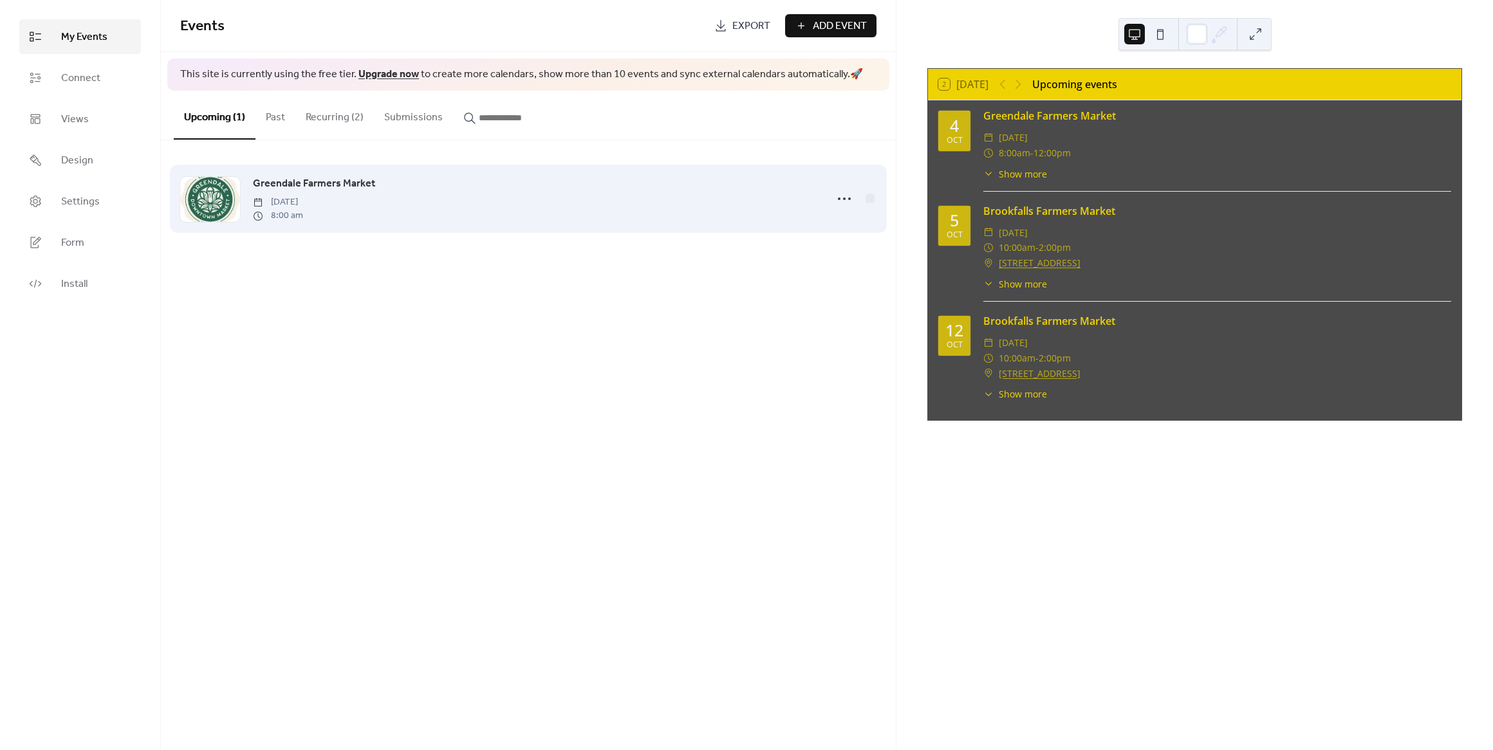
click at [391, 205] on div "Greendale Farmers Market [DATE] 8:00 am" at bounding box center [536, 199] width 566 height 46
click at [847, 208] on icon at bounding box center [844, 199] width 21 height 21
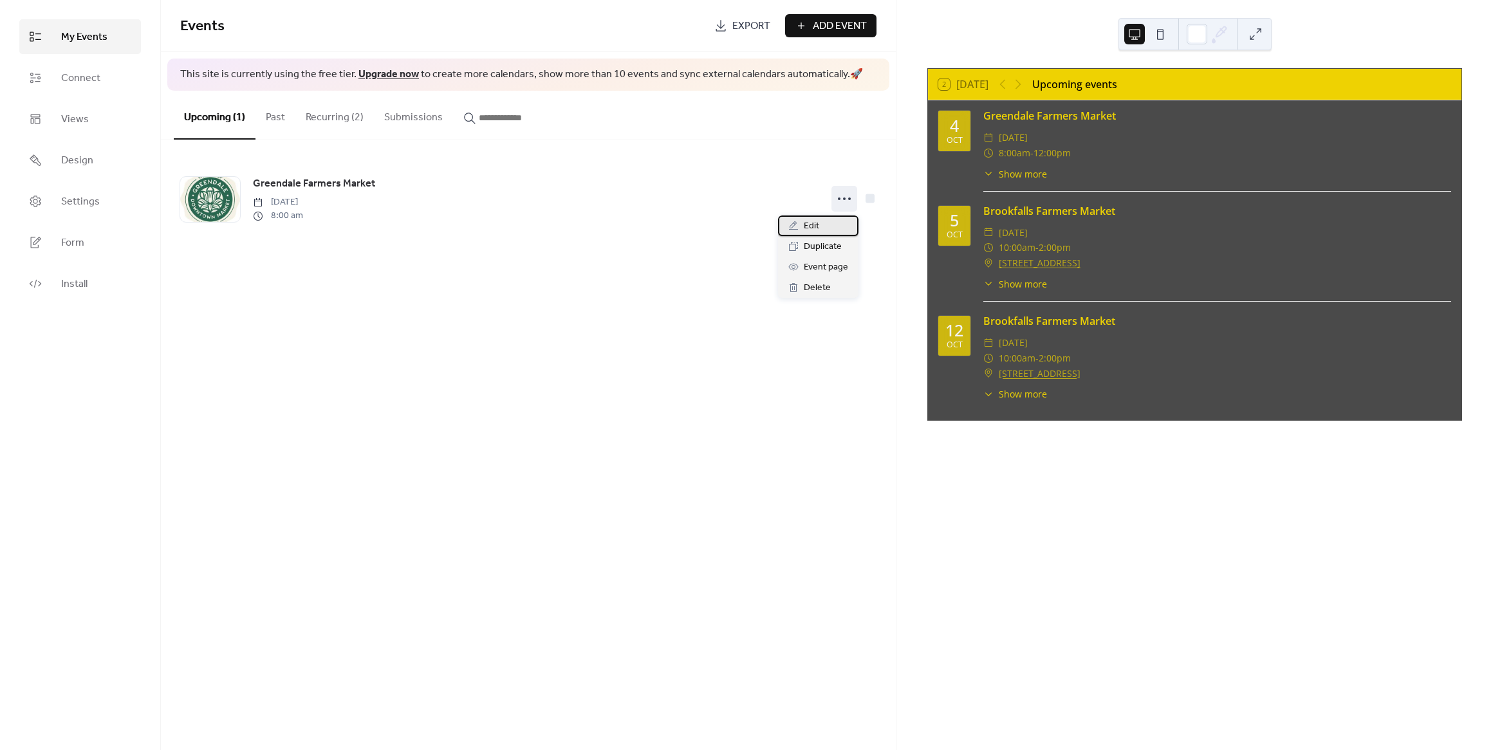
click at [809, 225] on span "Edit" at bounding box center [811, 226] width 15 height 15
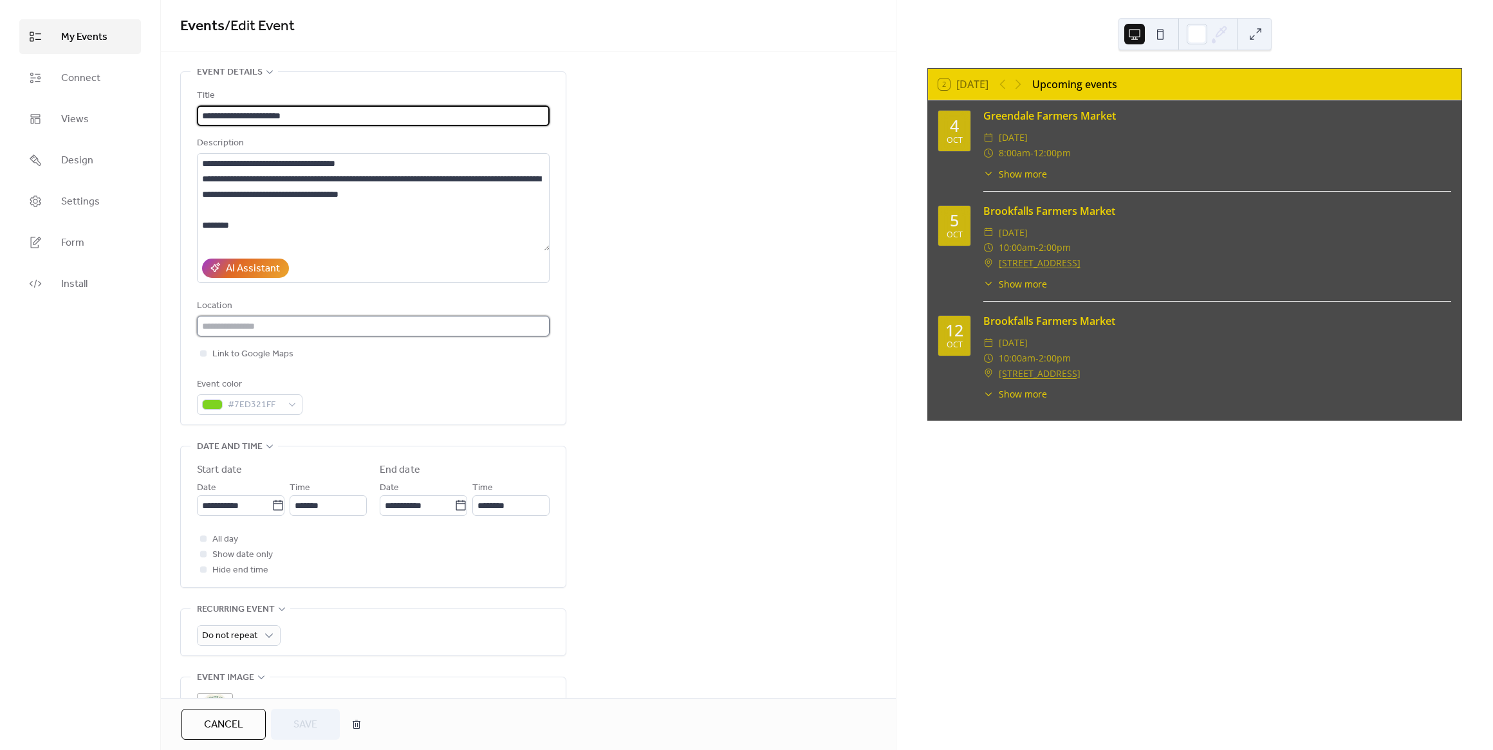
click at [234, 336] on input "text" at bounding box center [373, 326] width 353 height 21
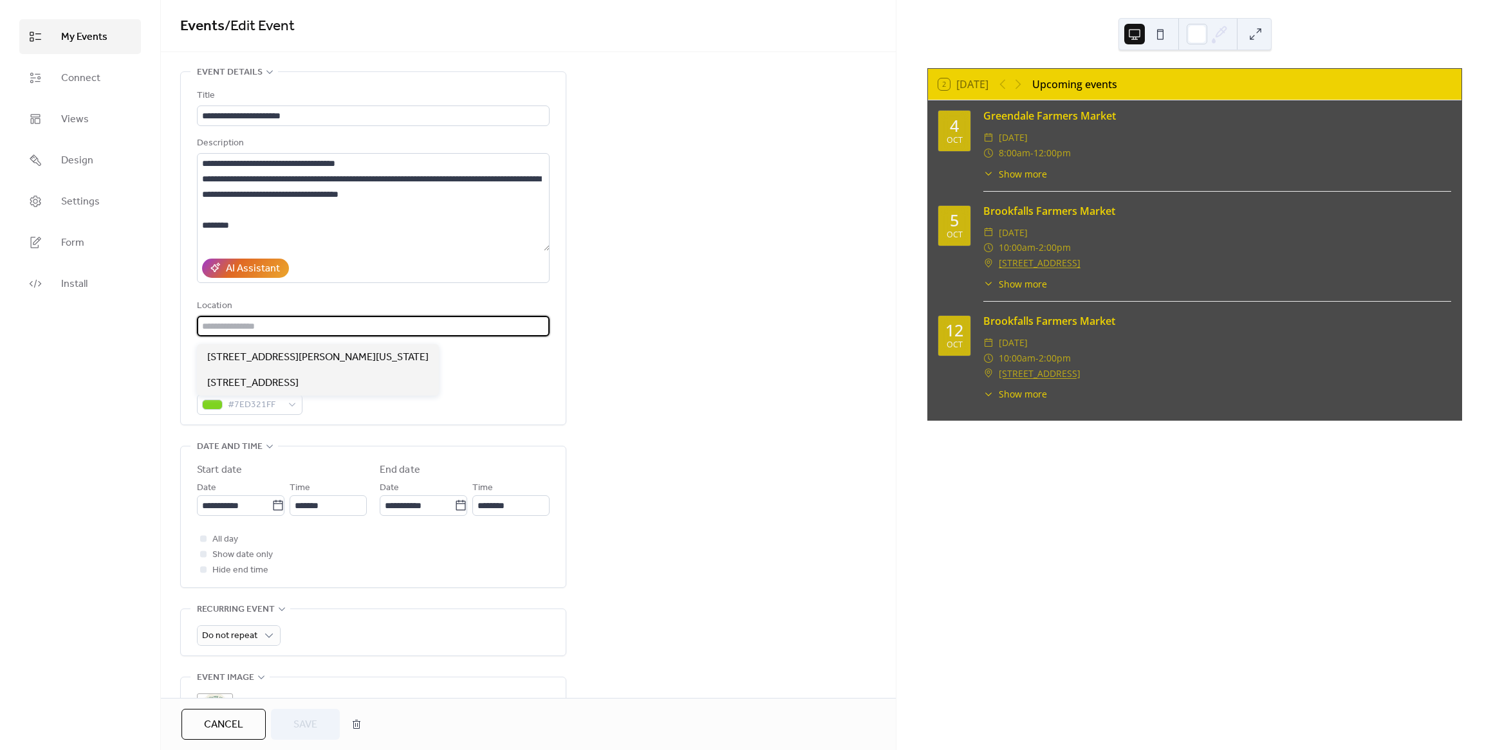
paste input "**********"
type input "**********"
paste input "**********"
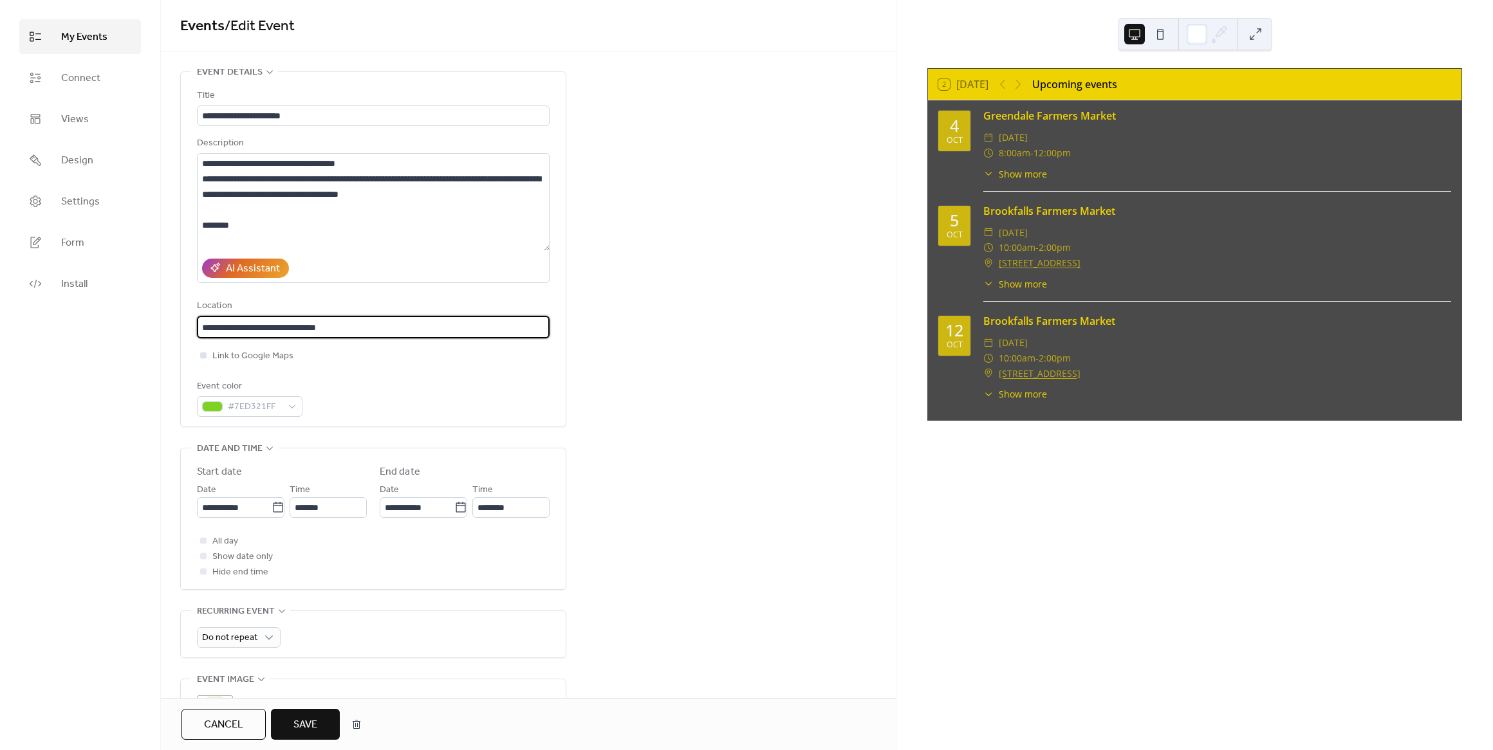
type input "**********"
click at [258, 360] on span "Link to Google Maps" at bounding box center [252, 356] width 81 height 15
click at [407, 394] on div "Event color #7ED321FF" at bounding box center [373, 398] width 353 height 38
click at [469, 167] on textarea at bounding box center [373, 202] width 353 height 98
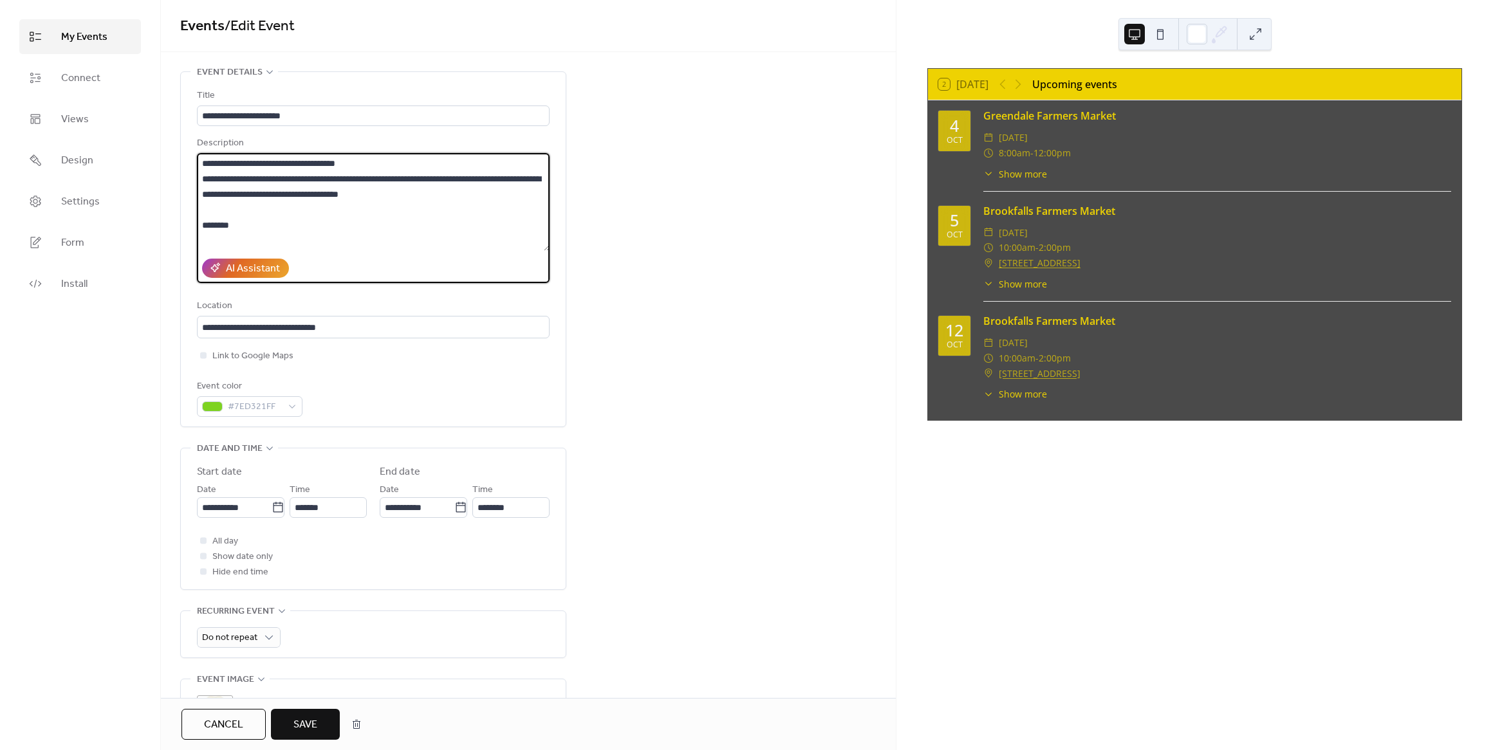
click at [501, 196] on textarea at bounding box center [373, 202] width 353 height 98
type textarea "**********"
click at [315, 721] on span "Save" at bounding box center [305, 724] width 24 height 15
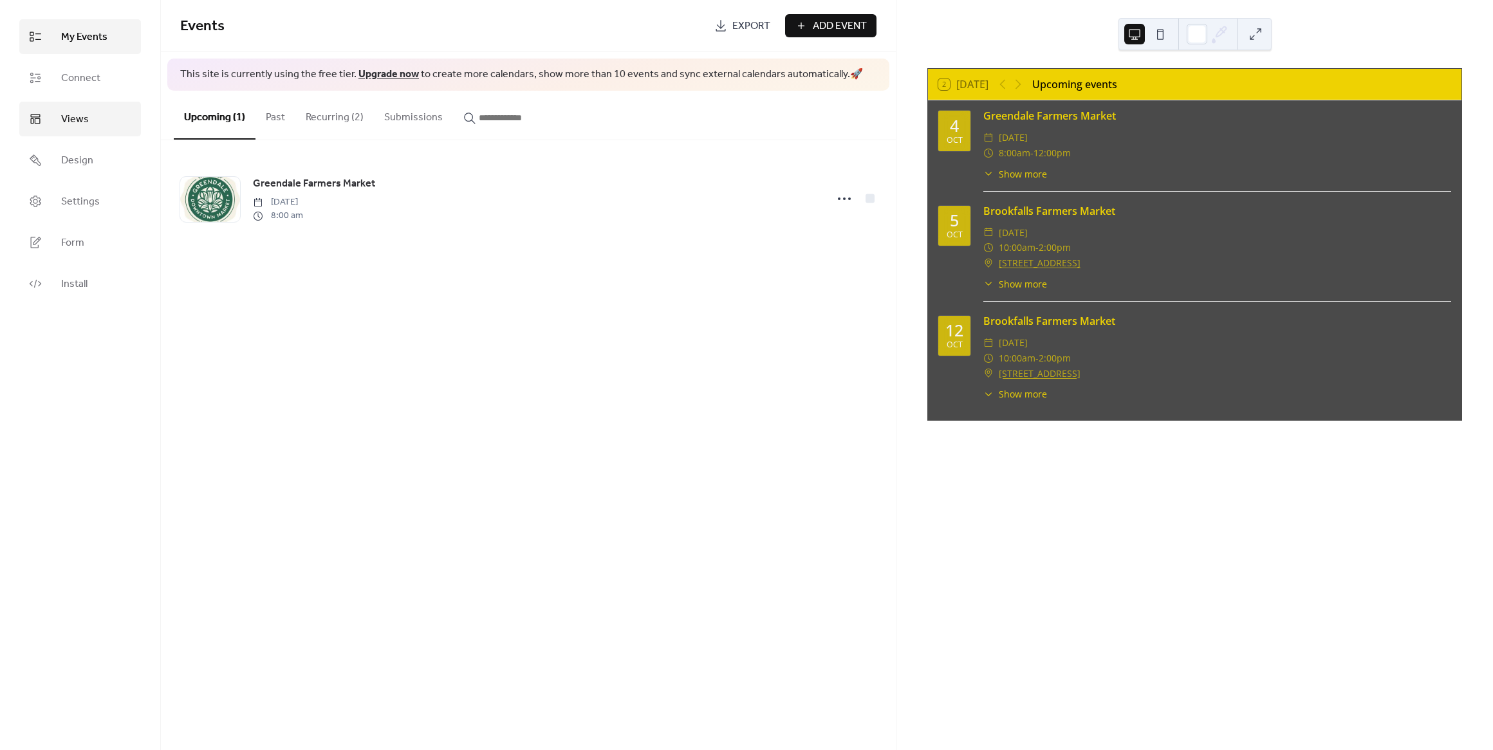
click at [94, 118] on link "Views" at bounding box center [80, 119] width 122 height 35
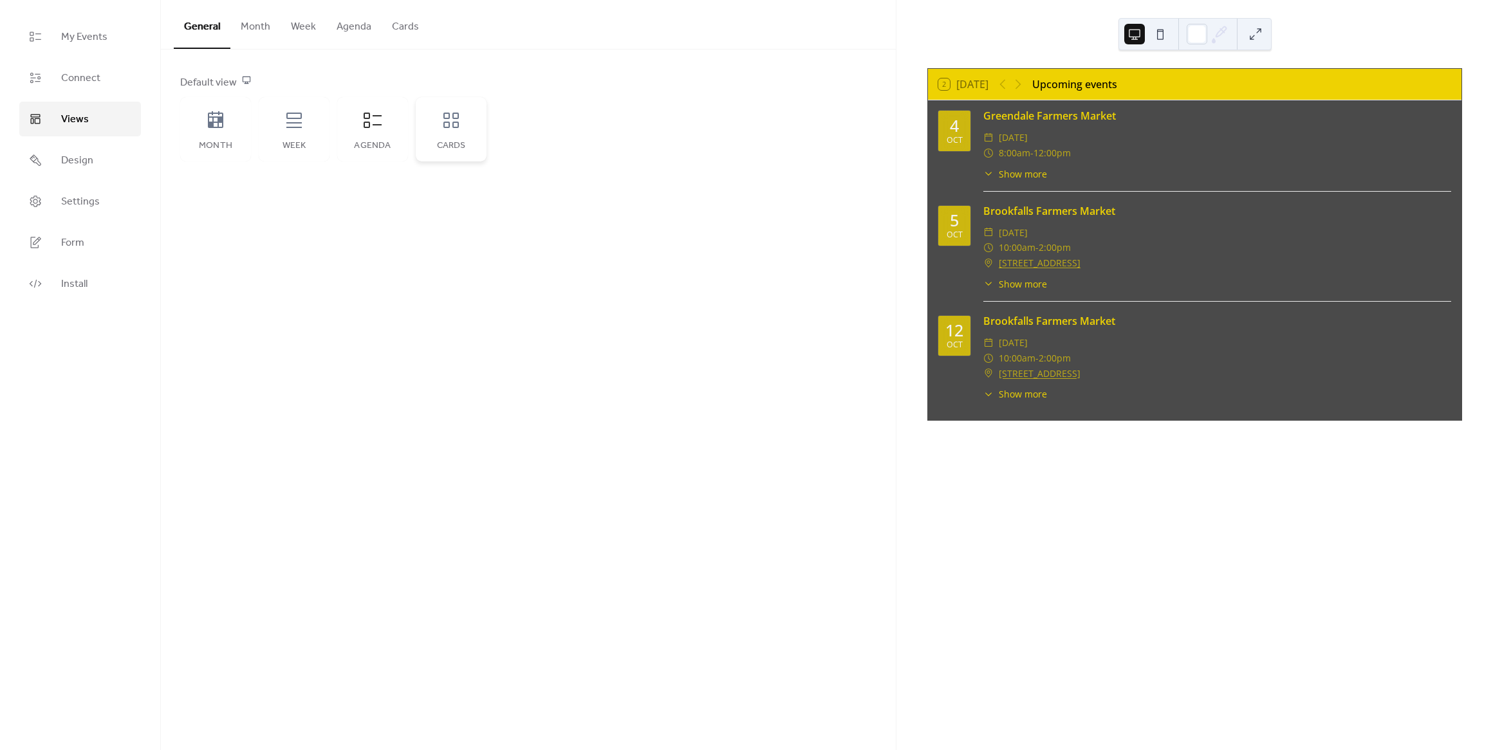
click at [452, 131] on div "Cards" at bounding box center [451, 129] width 71 height 64
click at [372, 147] on div "Agenda" at bounding box center [372, 146] width 45 height 10
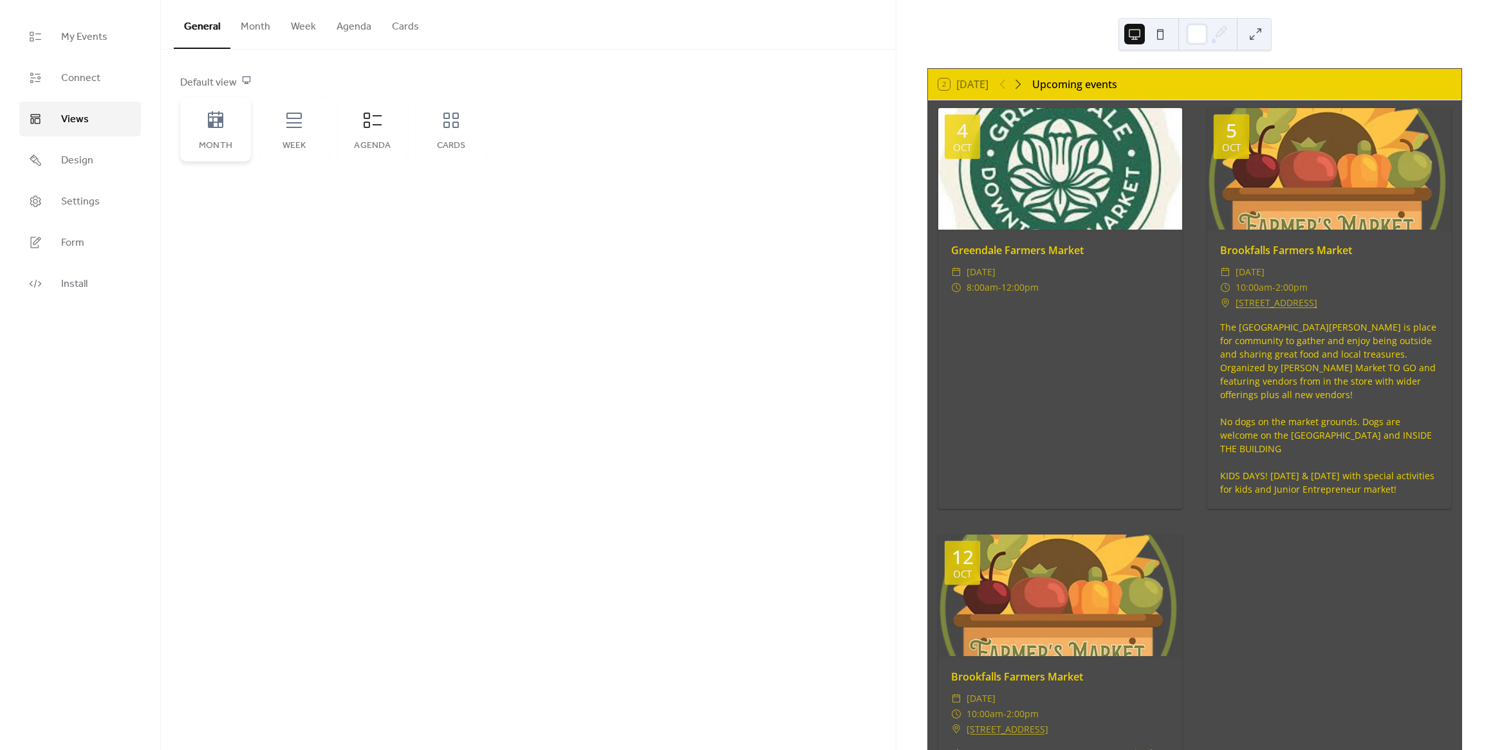
drag, startPoint x: 255, startPoint y: 134, endPoint x: 239, endPoint y: 134, distance: 16.1
click at [256, 134] on div "Month Week Agenda Cards" at bounding box center [333, 129] width 306 height 64
click at [233, 137] on div "Month" at bounding box center [215, 129] width 71 height 64
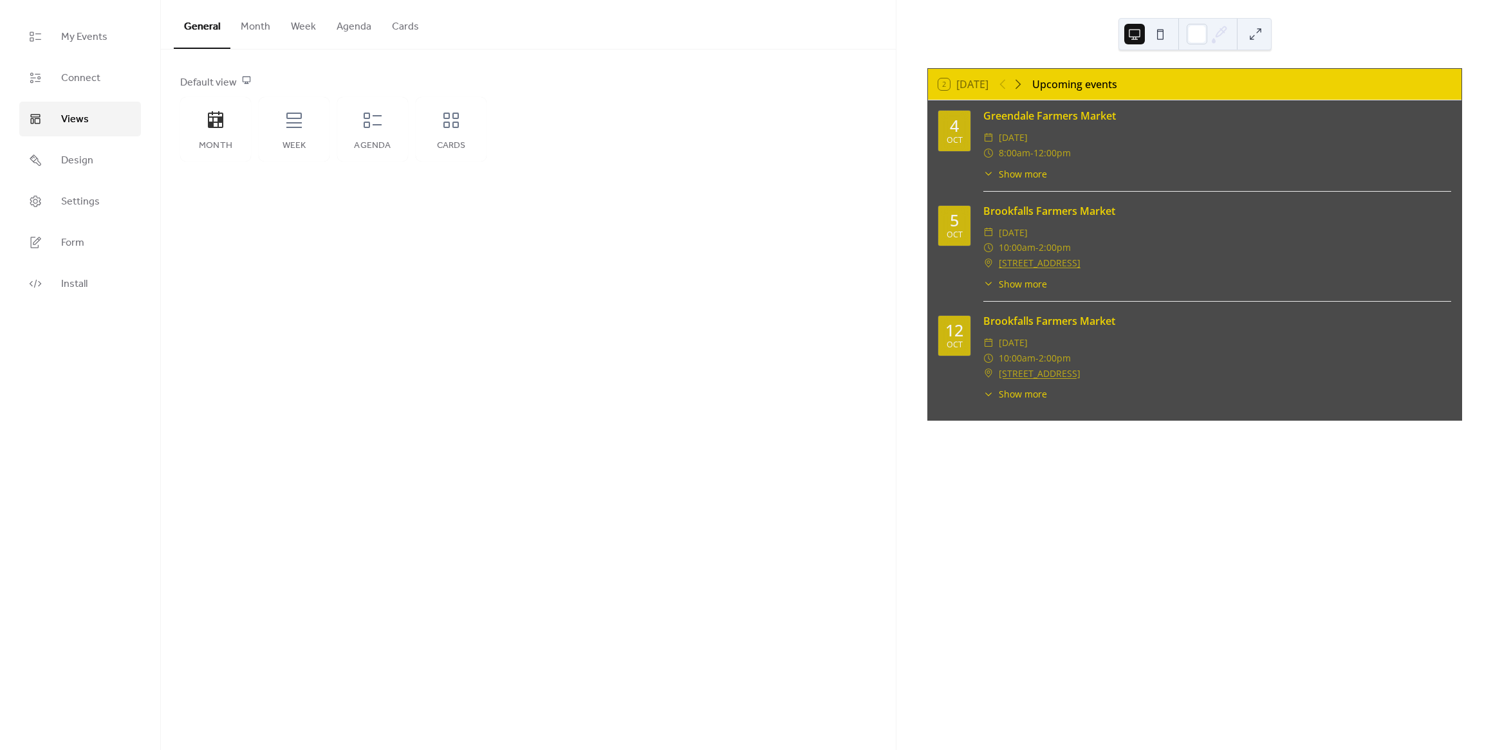
click at [250, 28] on button "Month" at bounding box center [255, 24] width 50 height 48
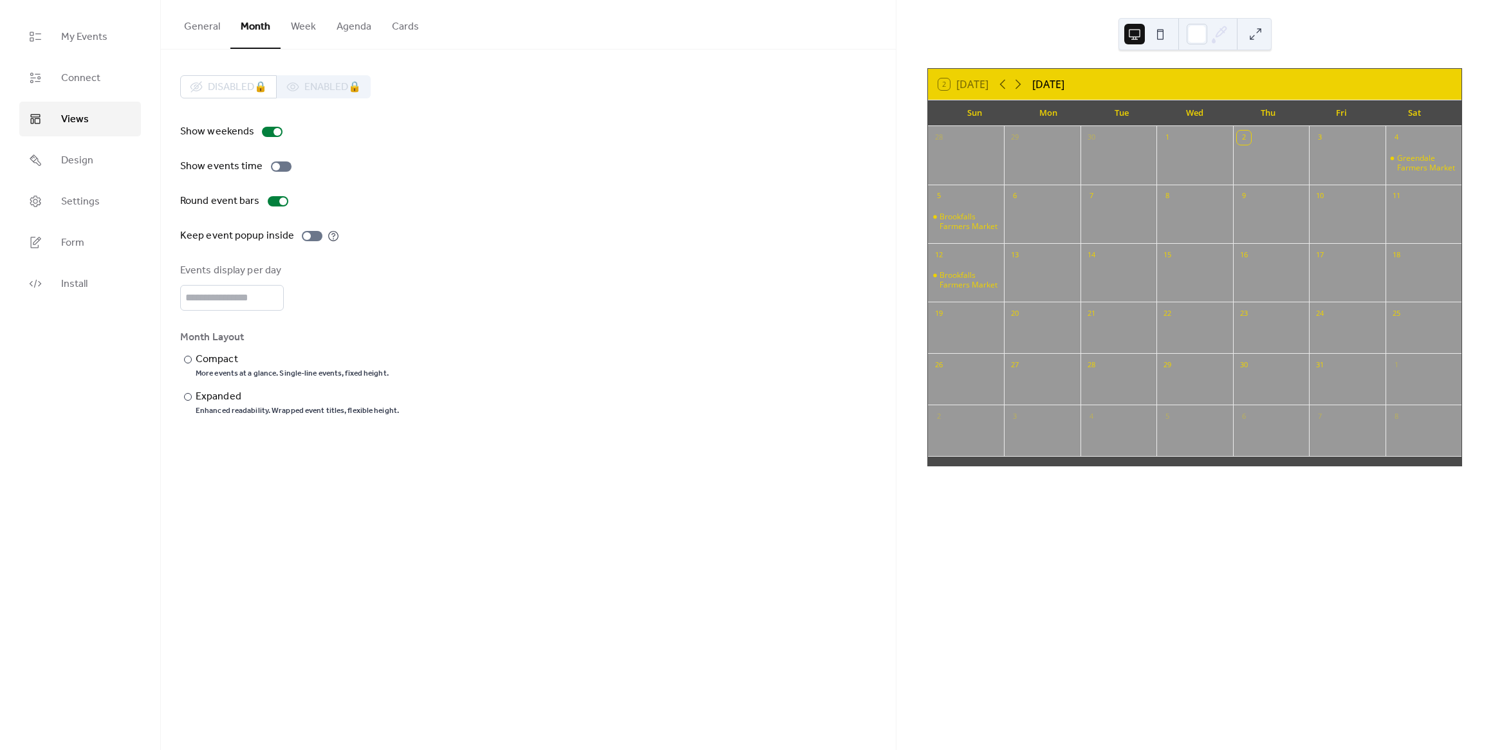
click at [278, 158] on div "Show weekends Show events time Round event bars Keep event popup inside Events …" at bounding box center [528, 270] width 696 height 292
click at [278, 172] on label "Show events time" at bounding box center [238, 166] width 116 height 15
click at [382, 201] on div "Round event bars" at bounding box center [528, 201] width 696 height 15
click at [303, 238] on div at bounding box center [307, 236] width 8 height 8
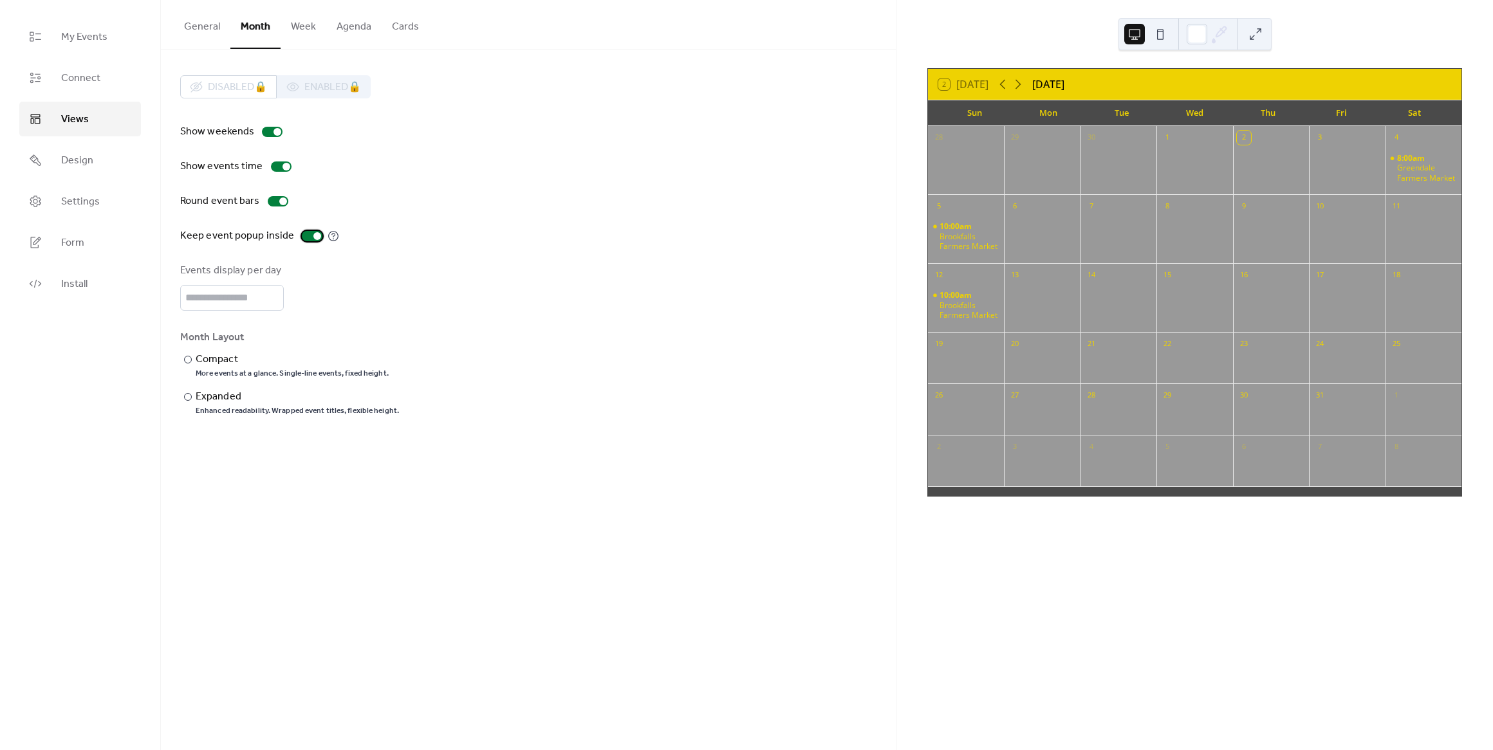
click at [305, 239] on div at bounding box center [312, 236] width 21 height 10
click at [305, 239] on div at bounding box center [307, 236] width 8 height 8
click at [216, 367] on div "Compact" at bounding box center [291, 359] width 190 height 15
click at [191, 31] on button "General" at bounding box center [202, 24] width 57 height 48
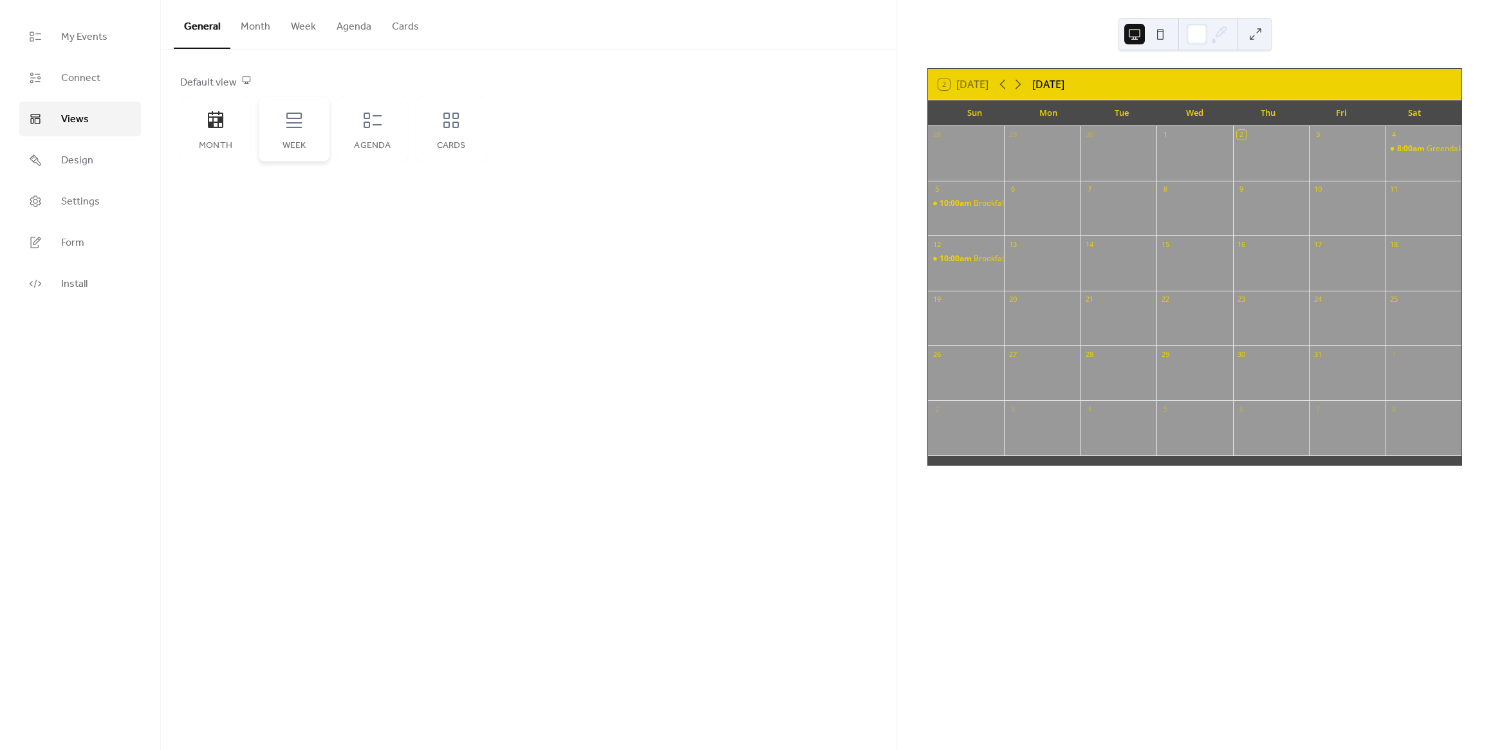
click at [293, 145] on div "Week" at bounding box center [294, 146] width 45 height 10
click at [366, 147] on div "Agenda" at bounding box center [372, 146] width 45 height 10
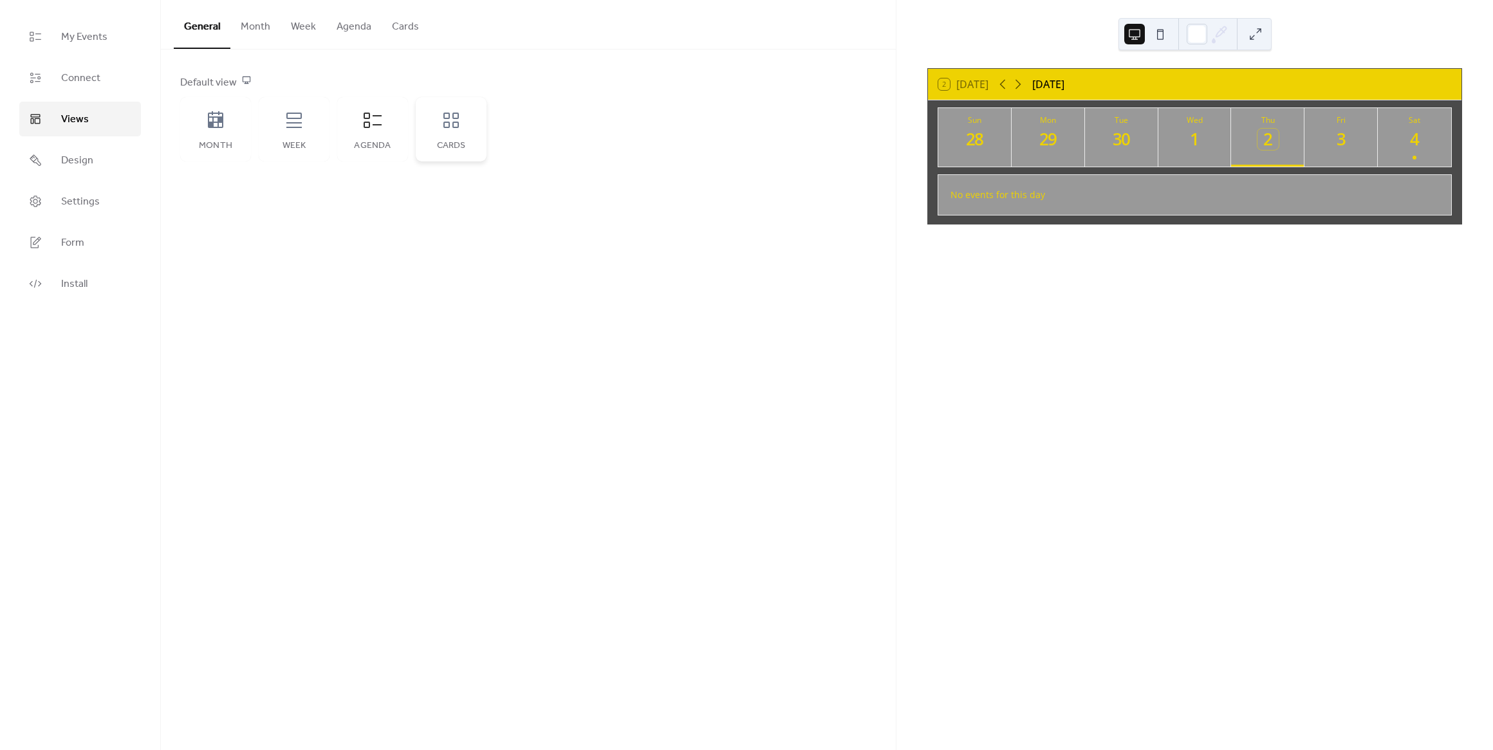
click at [445, 144] on div "Cards" at bounding box center [451, 146] width 45 height 10
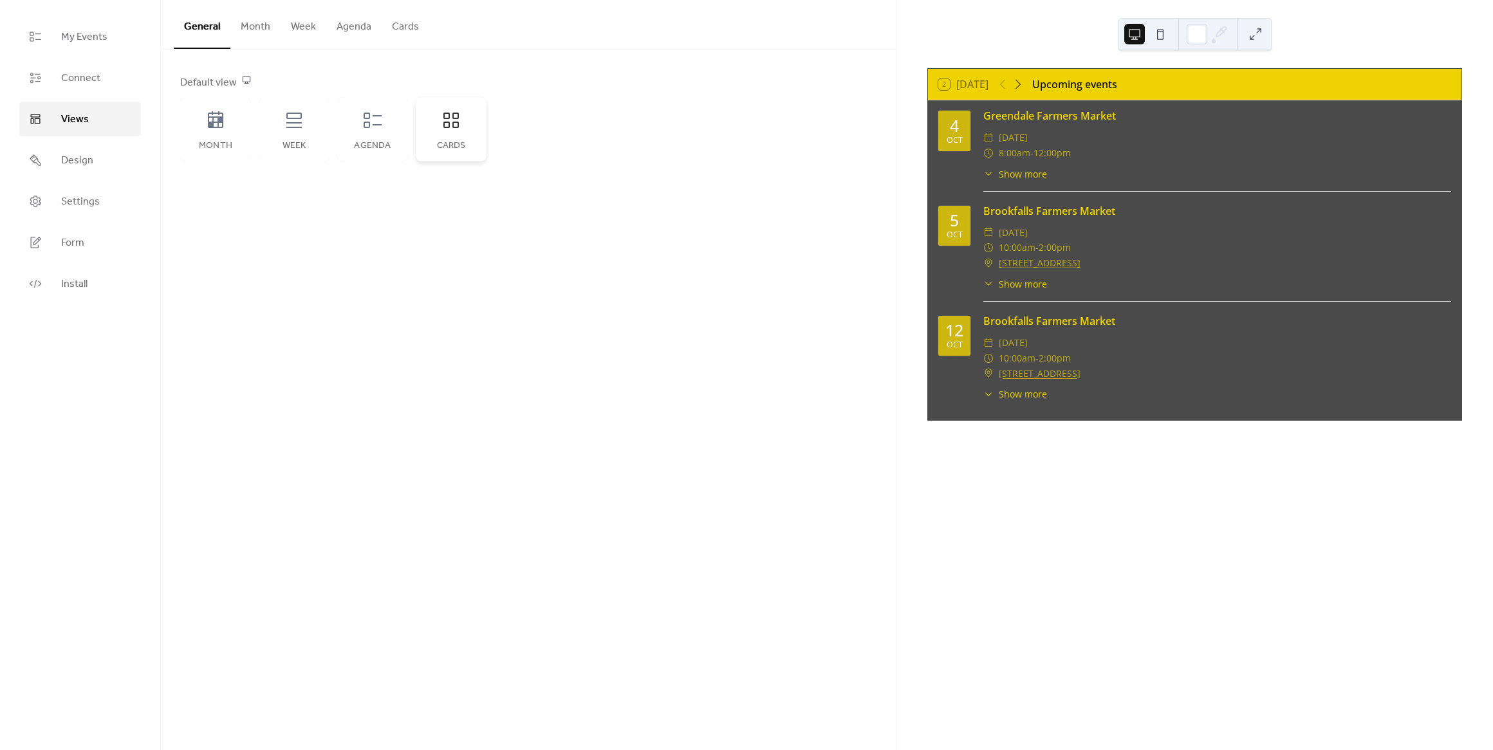
click at [447, 152] on div "Cards" at bounding box center [451, 129] width 71 height 64
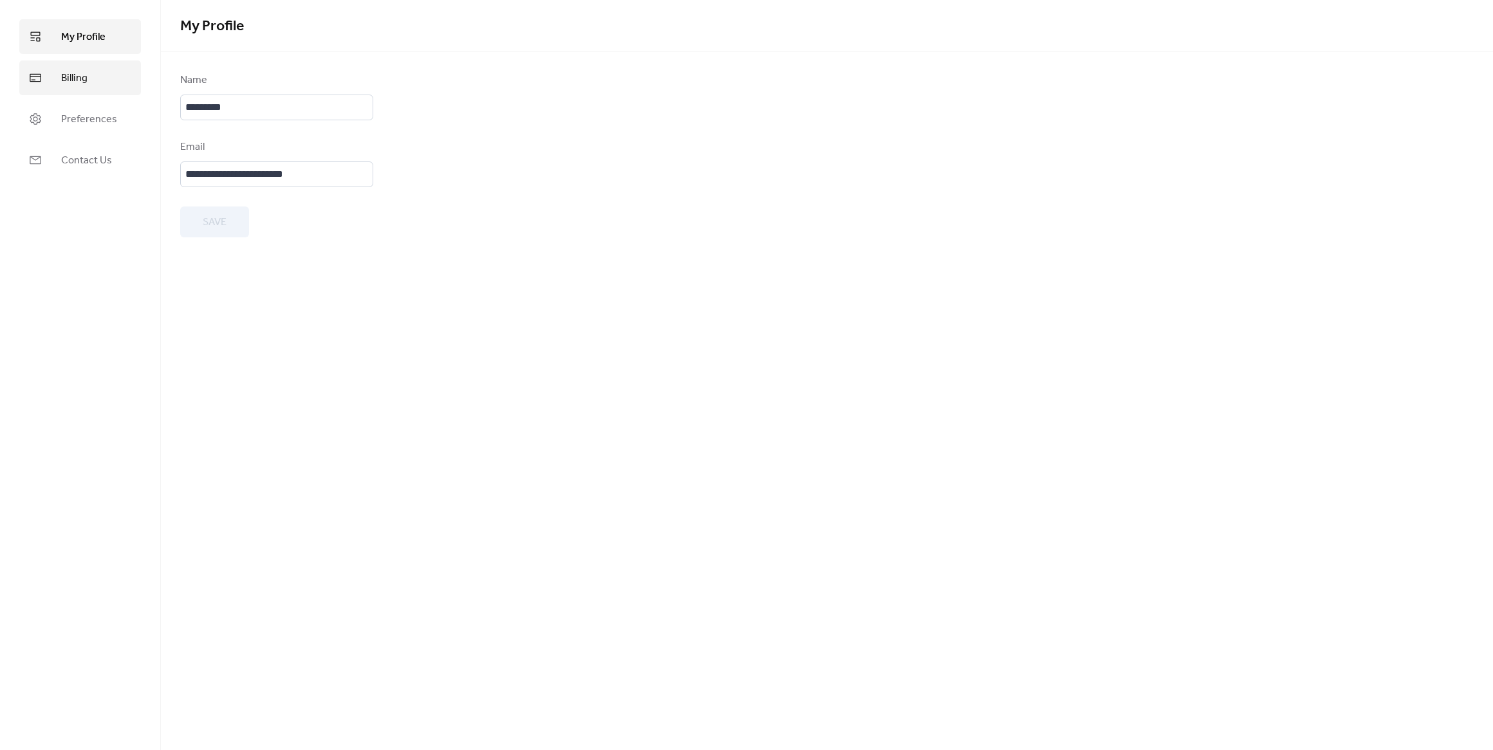
click at [91, 77] on link "Billing" at bounding box center [80, 77] width 122 height 35
click at [94, 123] on span "Preferences" at bounding box center [89, 119] width 56 height 15
click at [63, 45] on span "My Profile" at bounding box center [83, 37] width 44 height 15
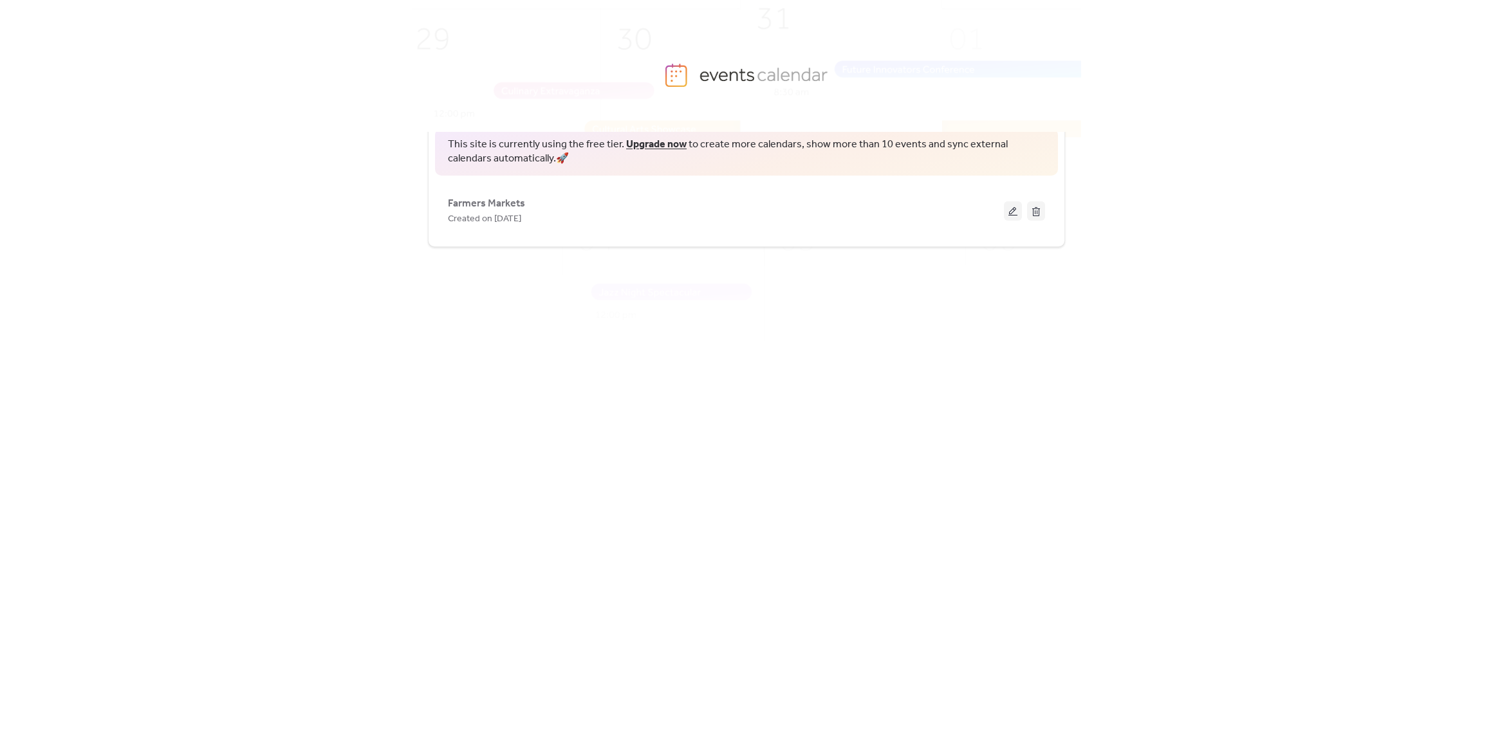
click at [382, 378] on div "This site is currently using the free tier. Upgrade now to create more calendar…" at bounding box center [746, 441] width 1493 height 618
click at [1013, 211] on button at bounding box center [1013, 210] width 18 height 19
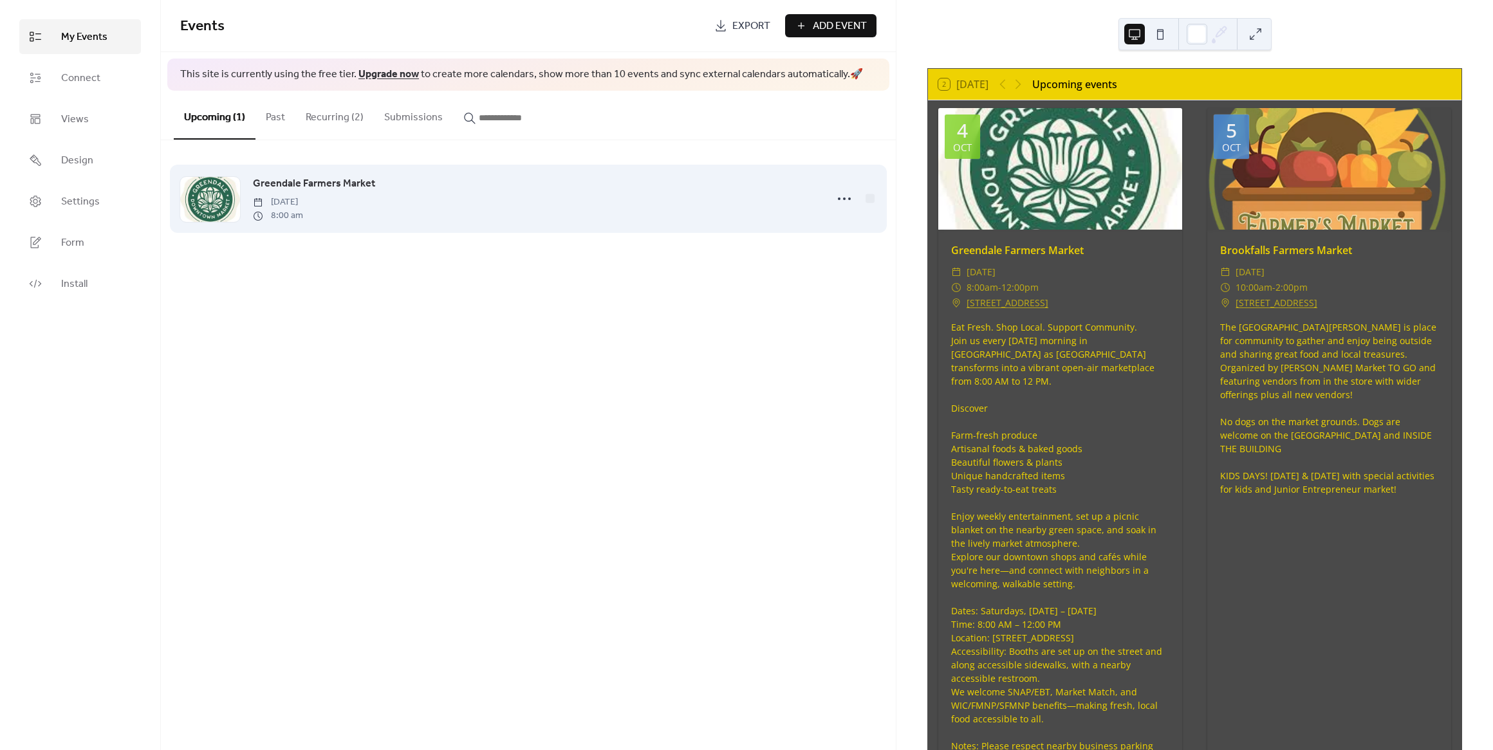
click at [454, 199] on div "Greendale Farmers Market [DATE] 8:00 am" at bounding box center [536, 199] width 566 height 46
click at [845, 206] on icon at bounding box center [844, 199] width 21 height 21
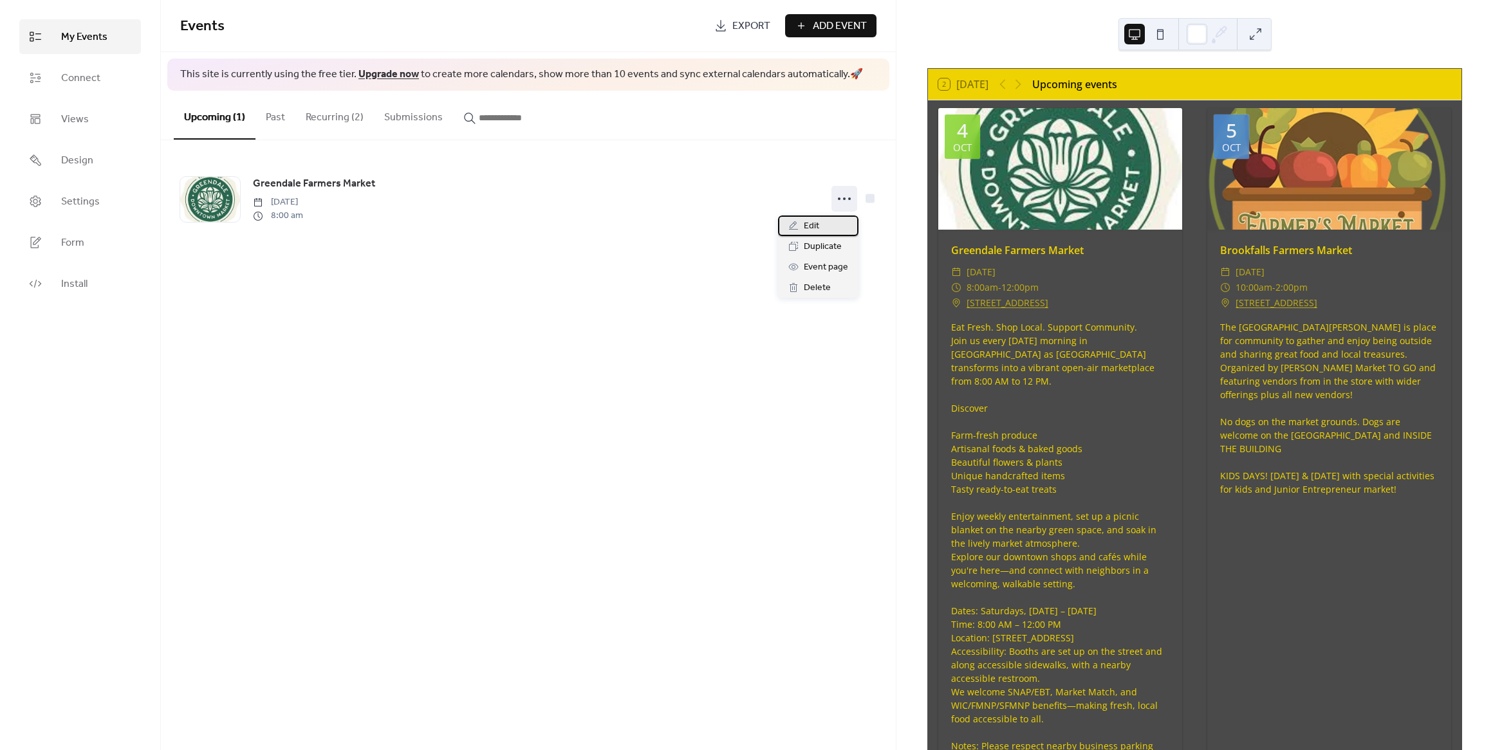
click at [817, 233] on span "Edit" at bounding box center [811, 226] width 15 height 15
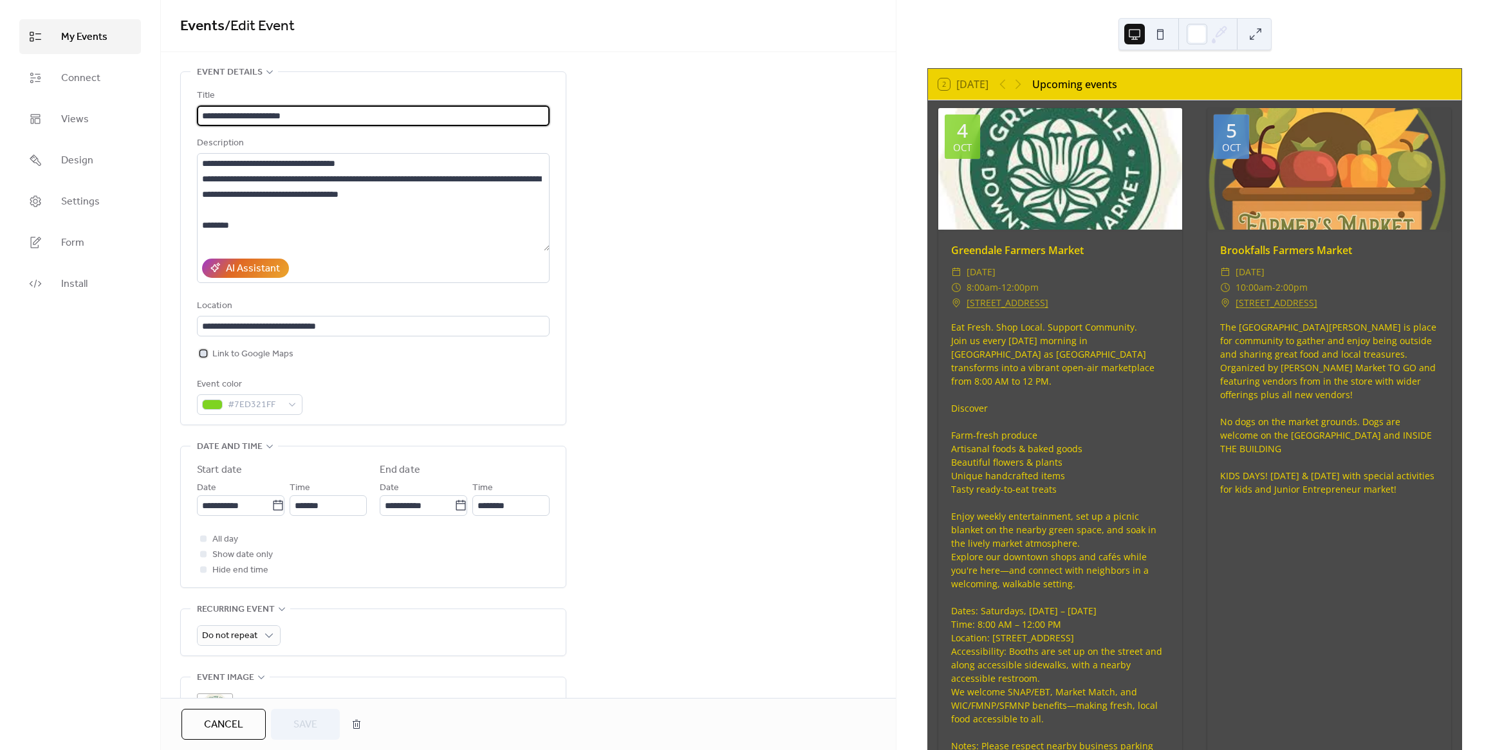
click at [205, 360] on div at bounding box center [203, 353] width 13 height 13
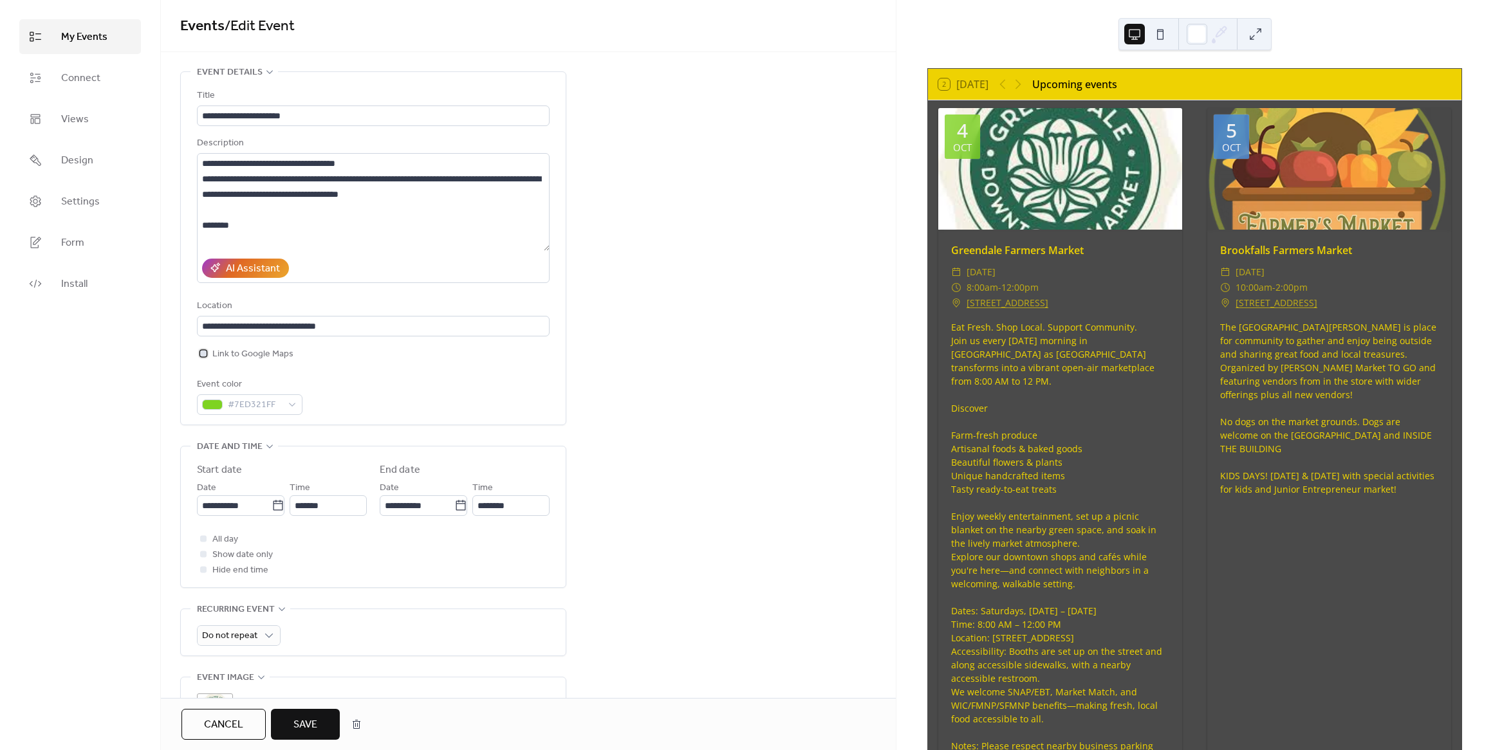
click at [203, 356] on div at bounding box center [203, 353] width 6 height 6
click at [78, 130] on link "Views" at bounding box center [80, 119] width 122 height 35
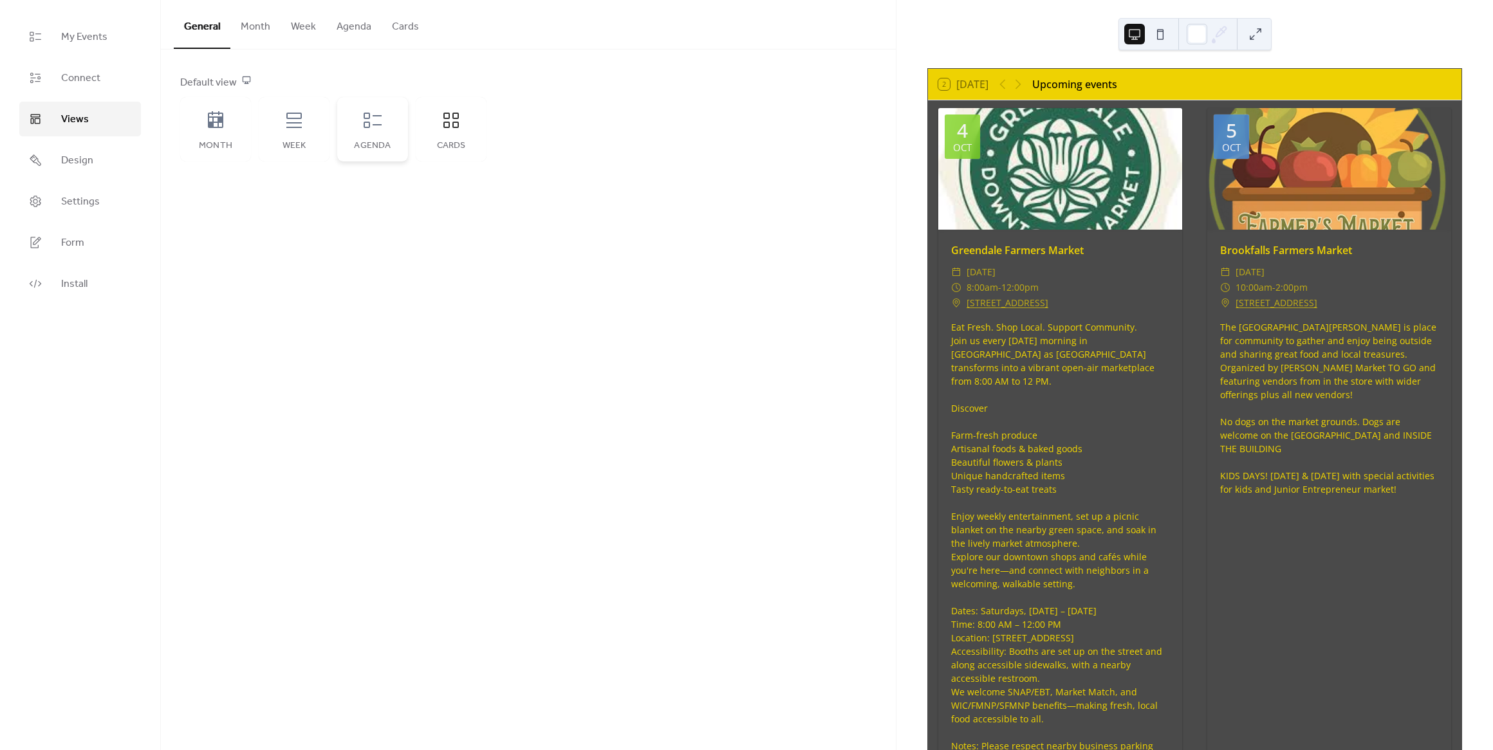
click at [374, 145] on div "Agenda" at bounding box center [372, 146] width 45 height 10
